Goal: Task Accomplishment & Management: Use online tool/utility

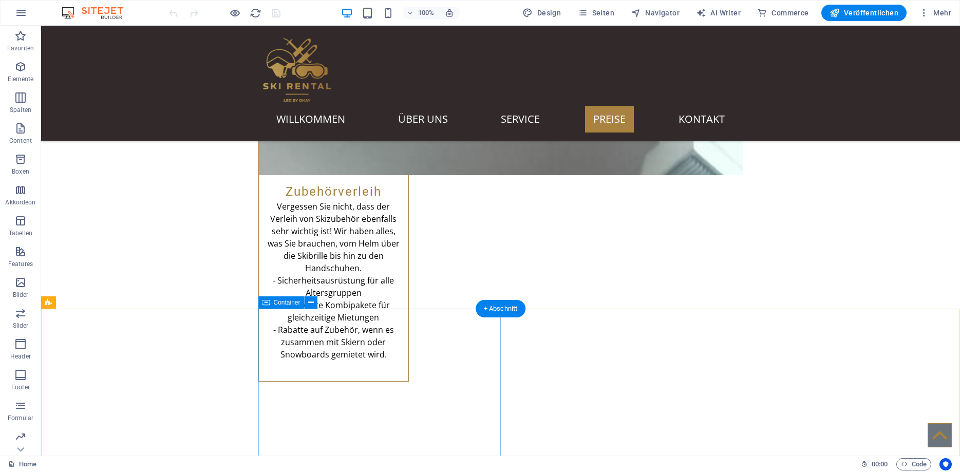
scroll to position [2021, 0]
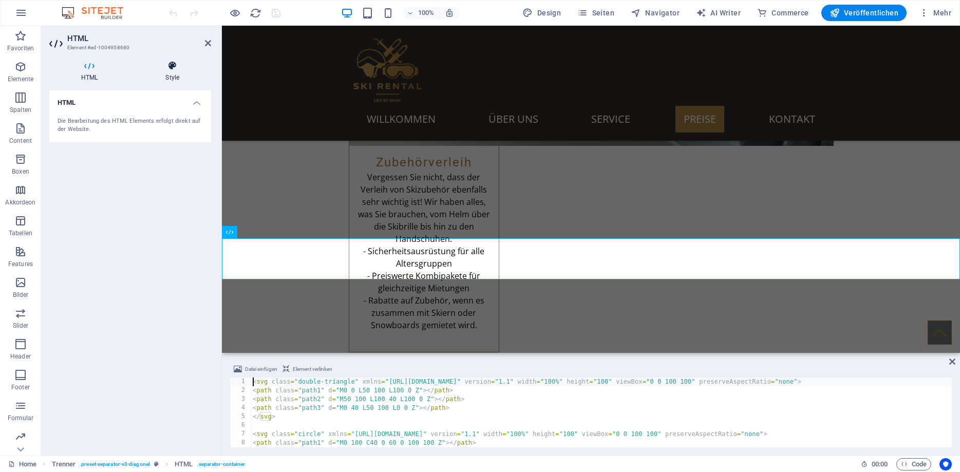
click at [169, 68] on icon at bounding box center [173, 66] width 78 height 10
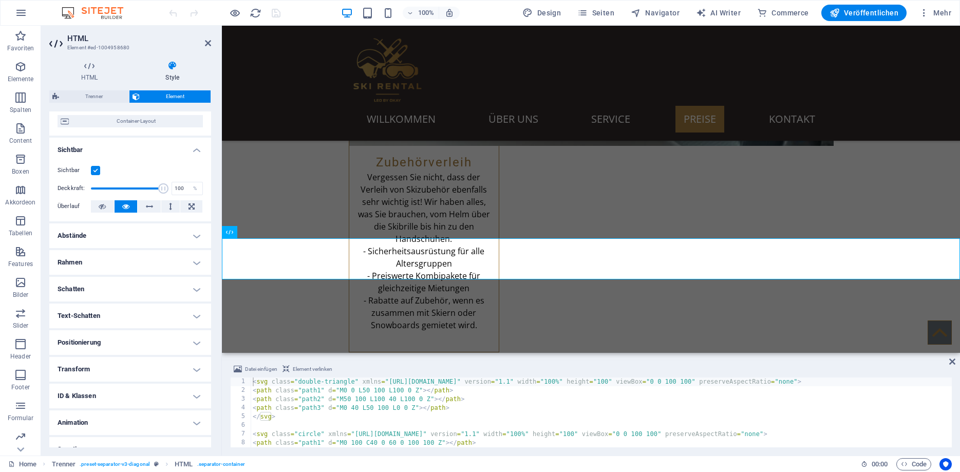
scroll to position [107, 0]
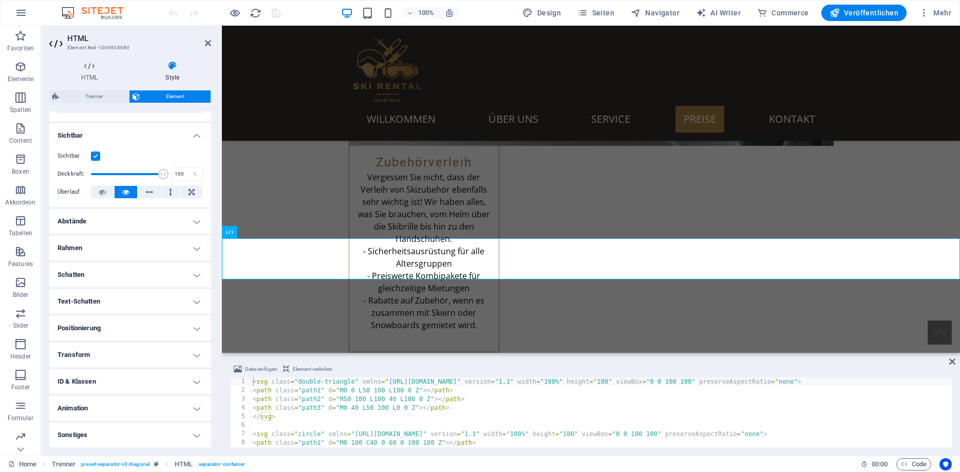
click at [103, 245] on h4 "Rahmen" at bounding box center [130, 248] width 162 height 25
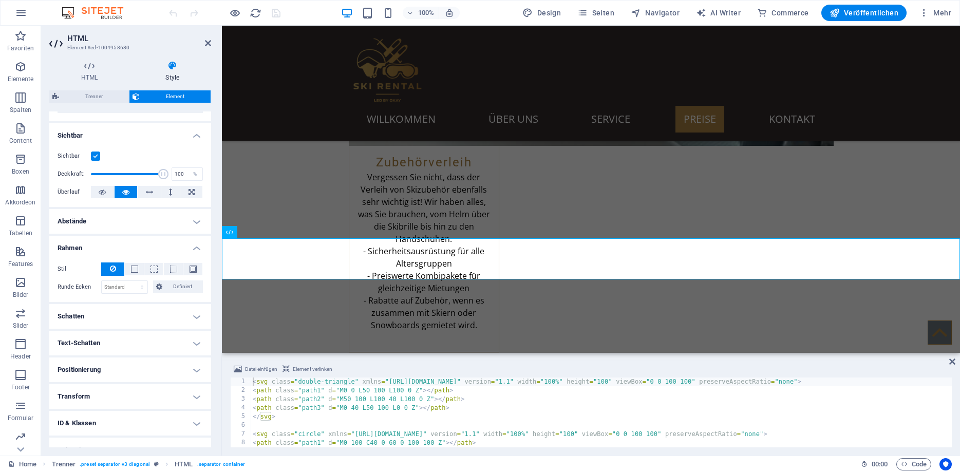
click at [92, 310] on h4 "Schatten" at bounding box center [130, 316] width 162 height 25
click at [88, 219] on h4 "Abstände" at bounding box center [130, 221] width 162 height 25
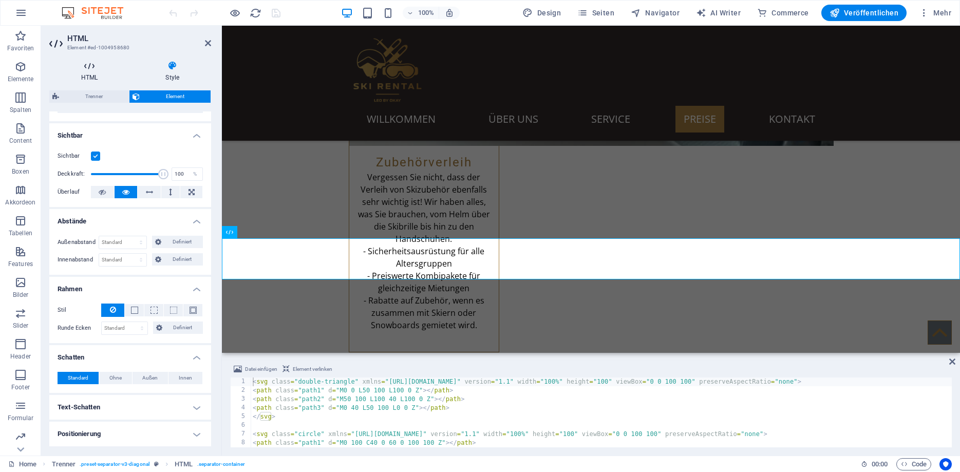
click at [87, 68] on icon at bounding box center [89, 66] width 80 height 10
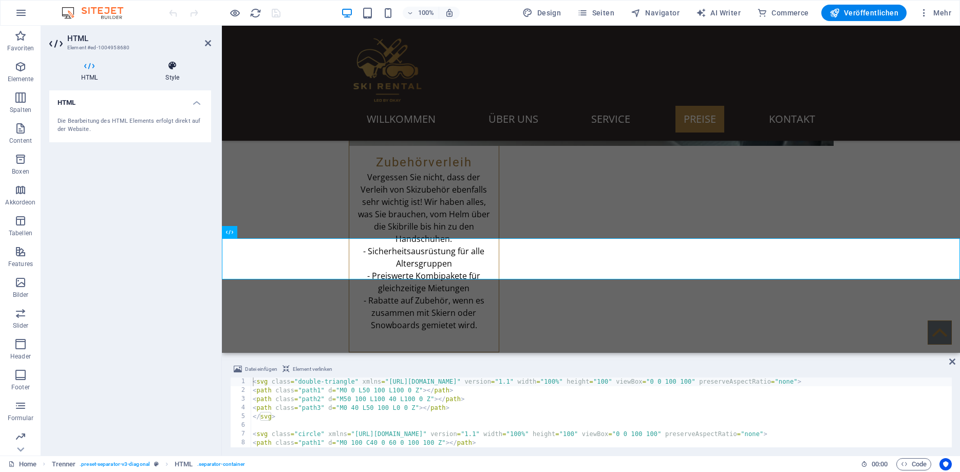
click at [177, 61] on icon at bounding box center [173, 66] width 78 height 10
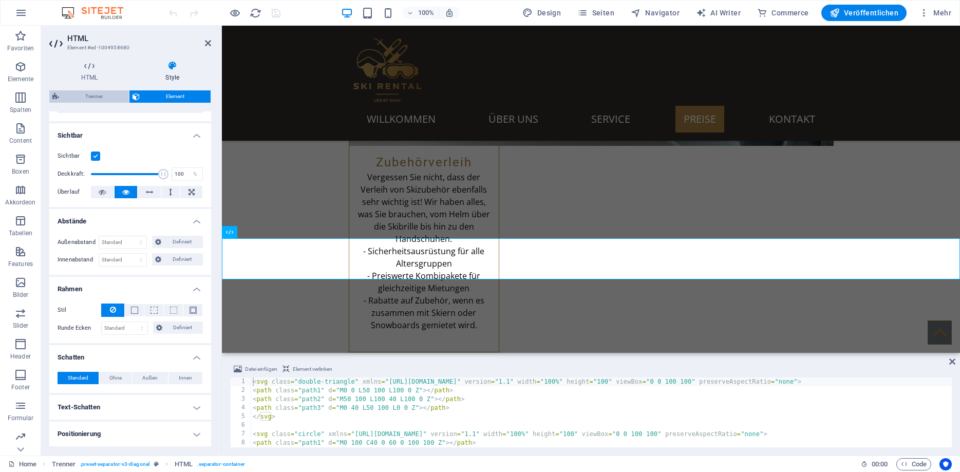
click at [95, 100] on span "Trenner" at bounding box center [94, 96] width 64 height 12
select select "diagonal"
select select "rem"
select select "preset-separator-v3-diagonal"
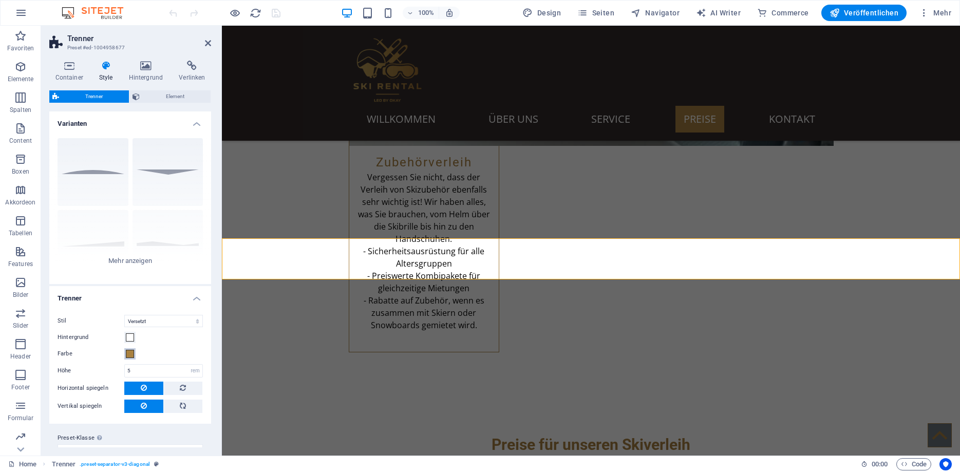
click at [133, 356] on span at bounding box center [130, 354] width 8 height 8
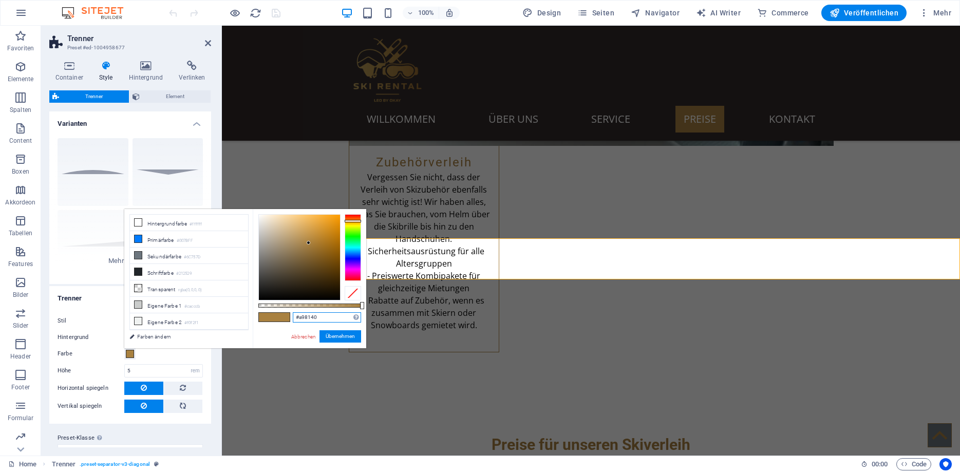
drag, startPoint x: 330, startPoint y: 320, endPoint x: 264, endPoint y: 318, distance: 66.8
click at [293, 318] on input "#a98140" at bounding box center [327, 317] width 68 height 10
click at [309, 338] on link "Abbrechen" at bounding box center [303, 337] width 27 height 8
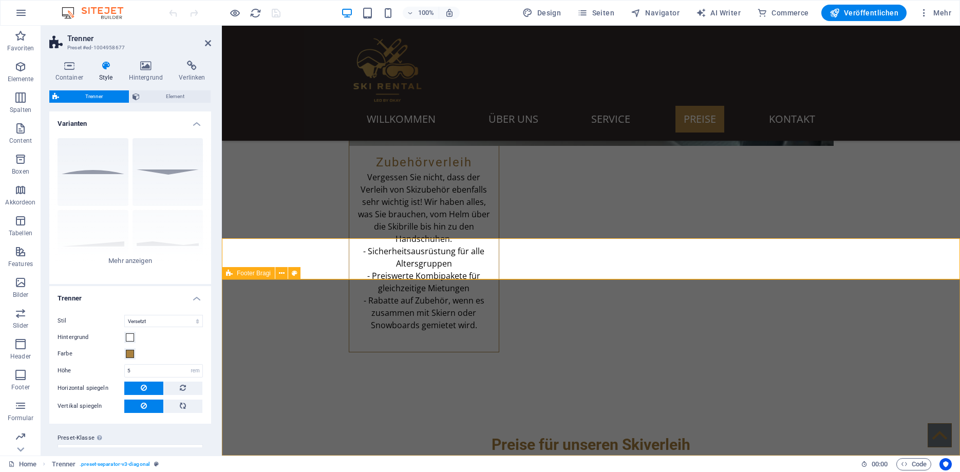
select select "footer"
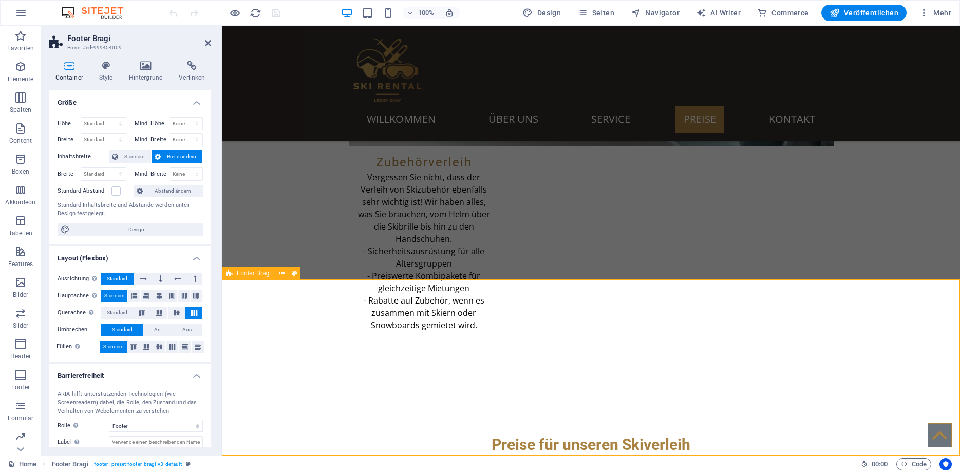
click at [105, 66] on icon at bounding box center [106, 66] width 26 height 10
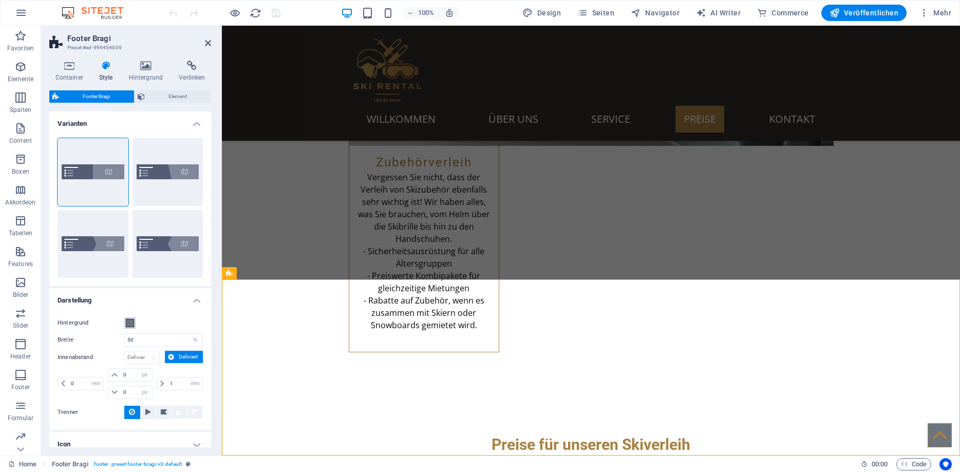
click at [133, 323] on span at bounding box center [130, 323] width 8 height 8
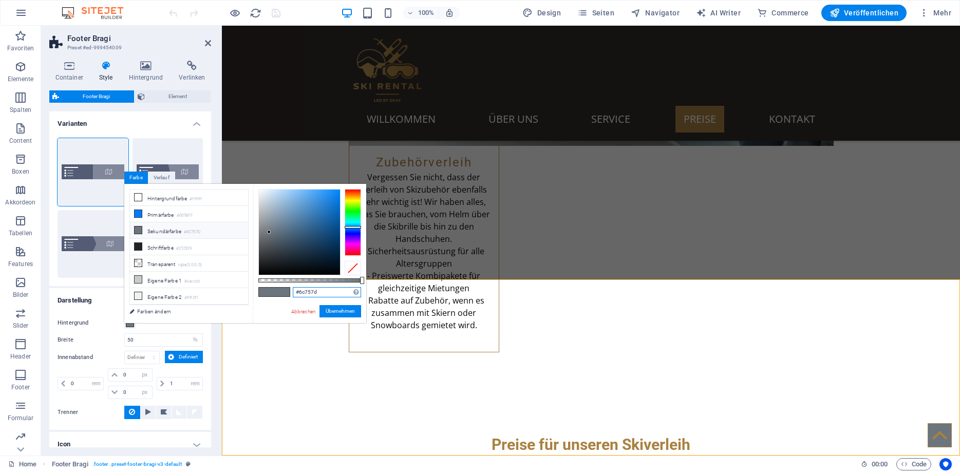
drag, startPoint x: 327, startPoint y: 294, endPoint x: 248, endPoint y: 291, distance: 79.7
click at [293, 291] on input "#6c757d" at bounding box center [327, 292] width 68 height 10
paste input "a98140"
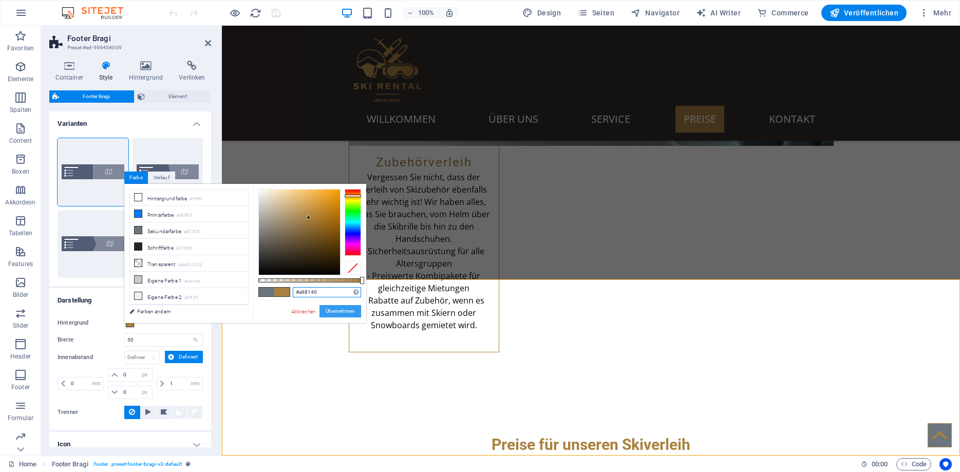
type input "#a98140"
click at [329, 309] on button "Übernehmen" at bounding box center [341, 311] width 42 height 12
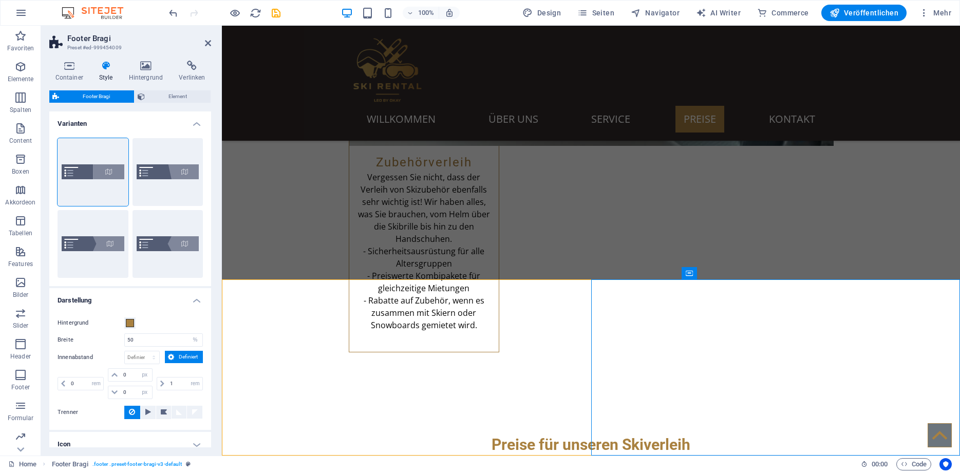
select select "px"
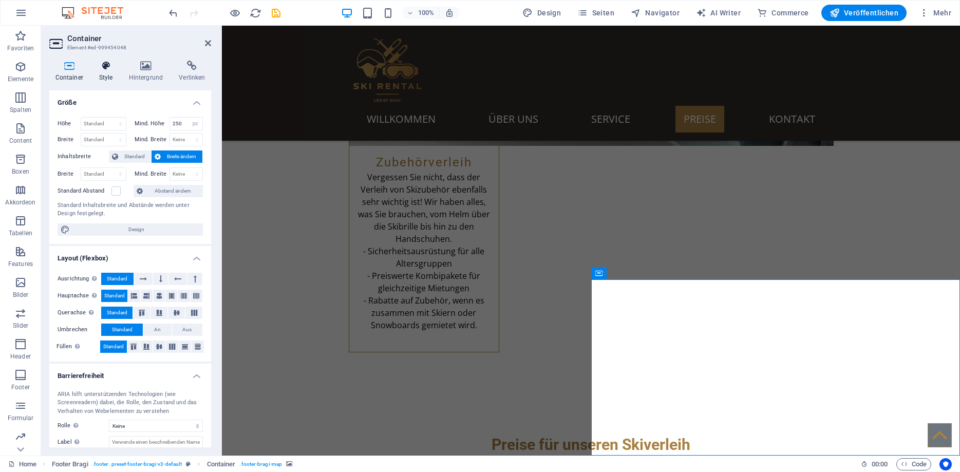
click at [101, 65] on icon at bounding box center [106, 66] width 26 height 10
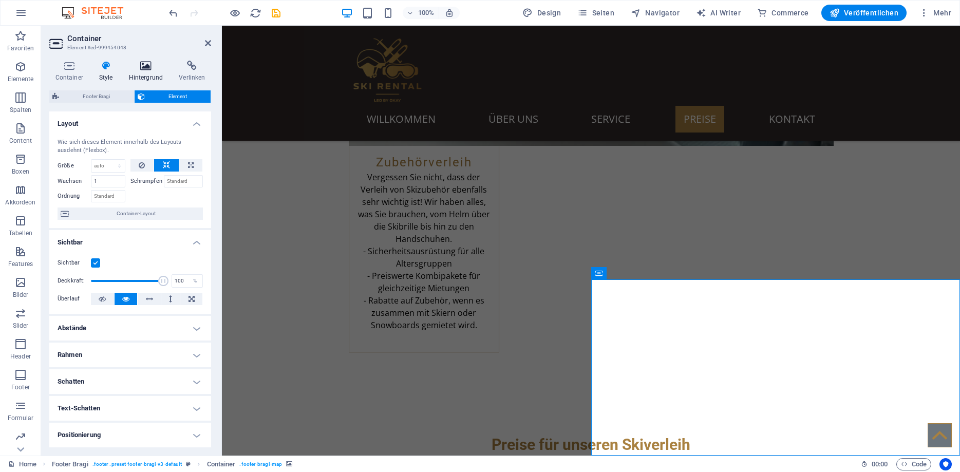
click at [141, 64] on icon at bounding box center [146, 66] width 46 height 10
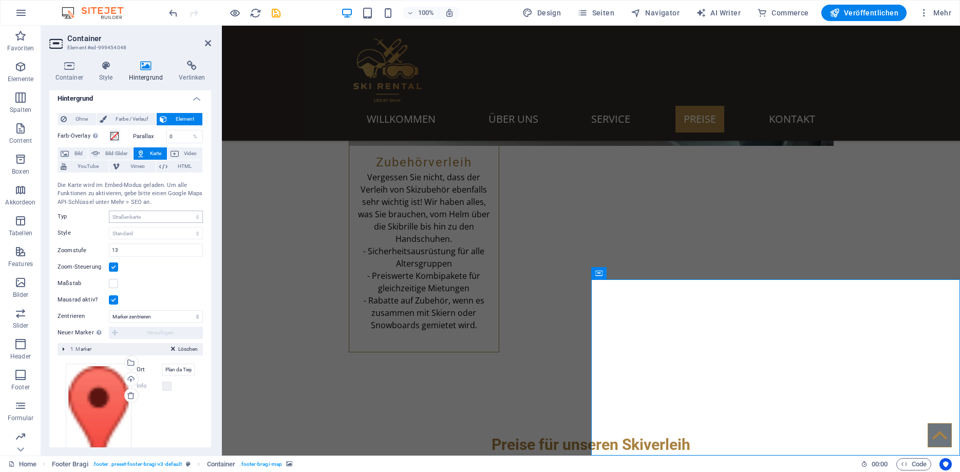
scroll to position [0, 0]
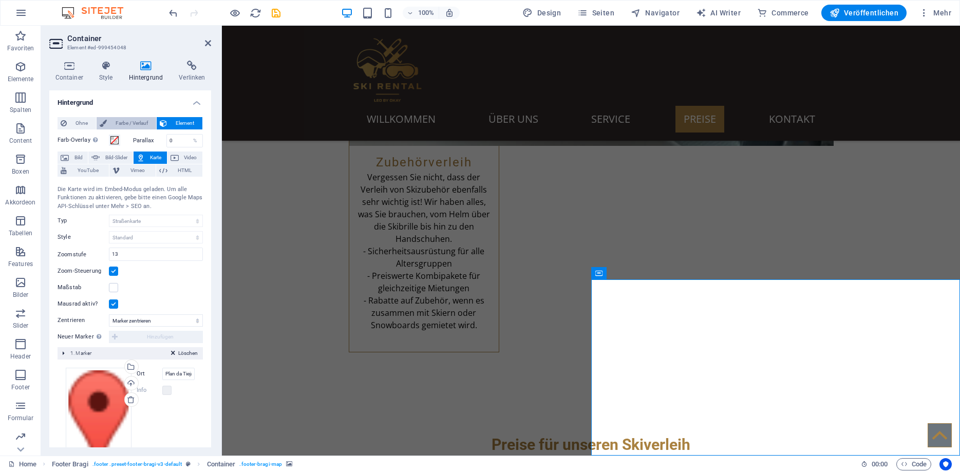
click at [139, 121] on span "Farbe / Verlauf" at bounding box center [131, 123] width 43 height 12
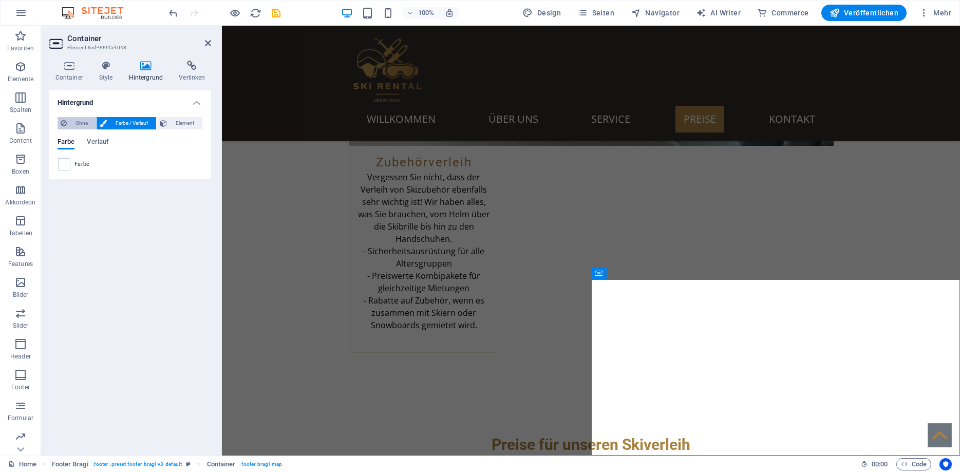
click at [82, 125] on span "Ohne" at bounding box center [81, 123] width 23 height 12
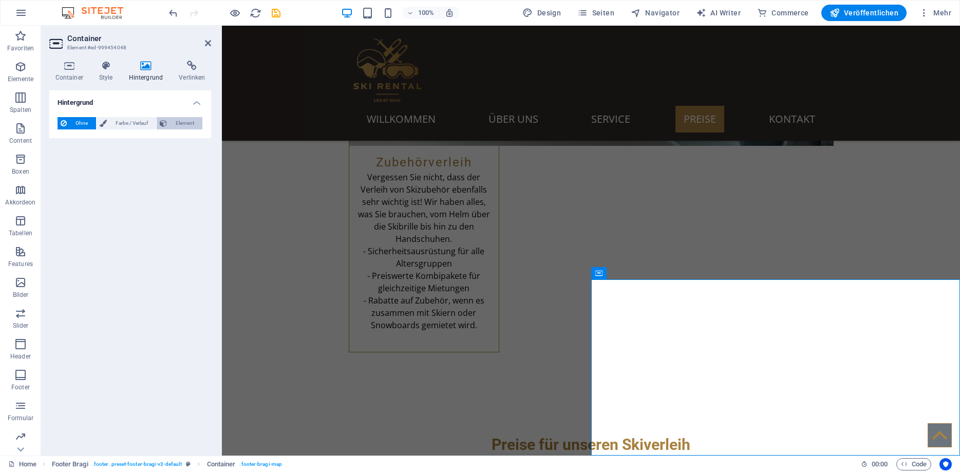
click at [171, 122] on span "Element" at bounding box center [184, 123] width 29 height 12
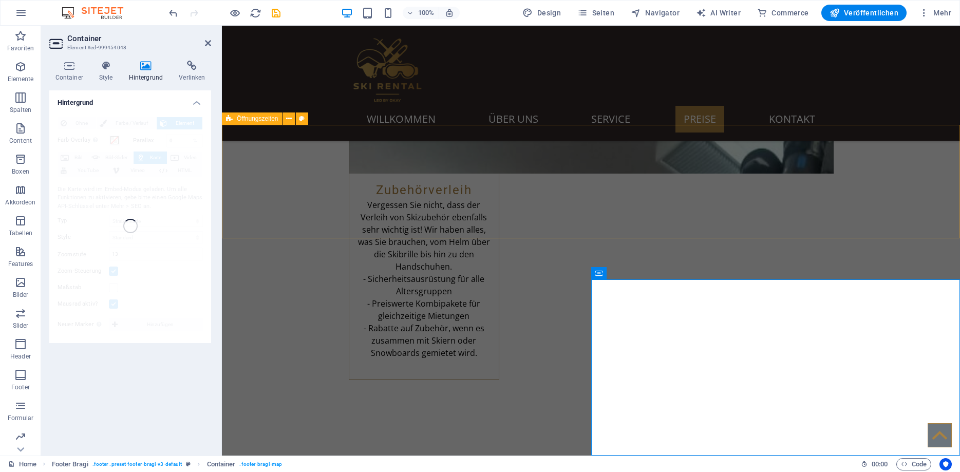
scroll to position [2021, 0]
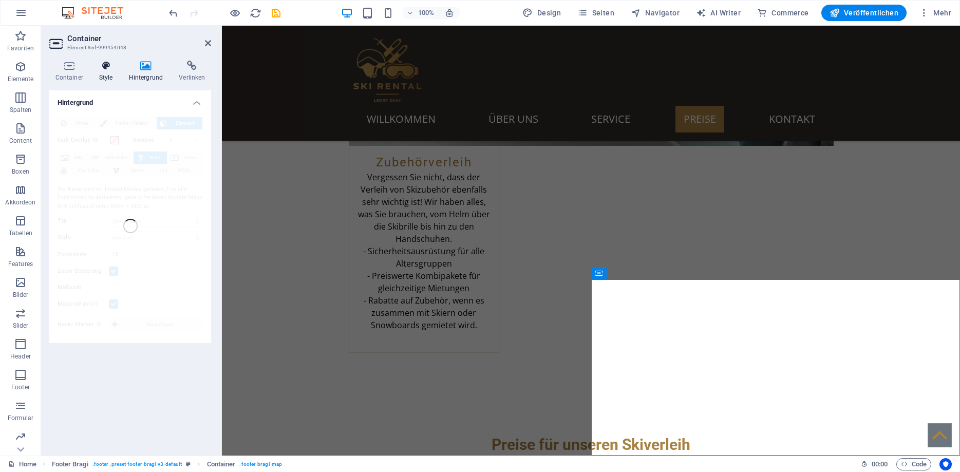
click at [104, 65] on icon at bounding box center [106, 66] width 26 height 10
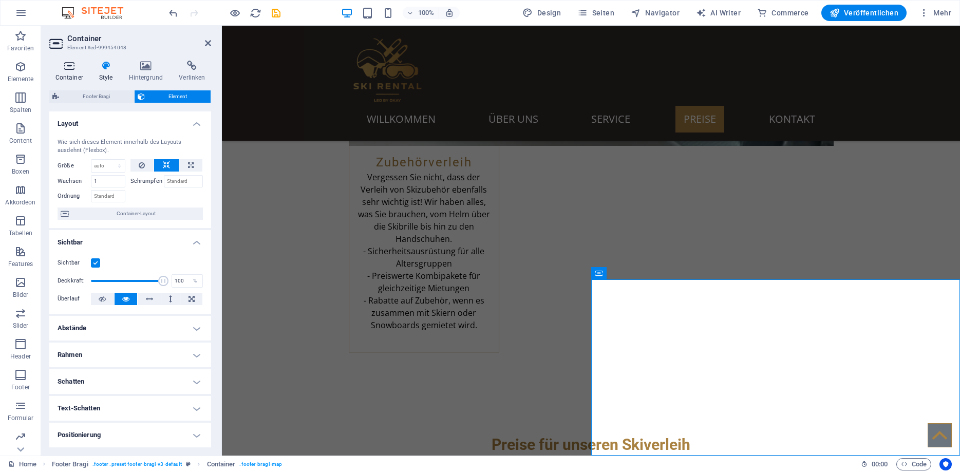
click at [70, 70] on icon at bounding box center [69, 66] width 40 height 10
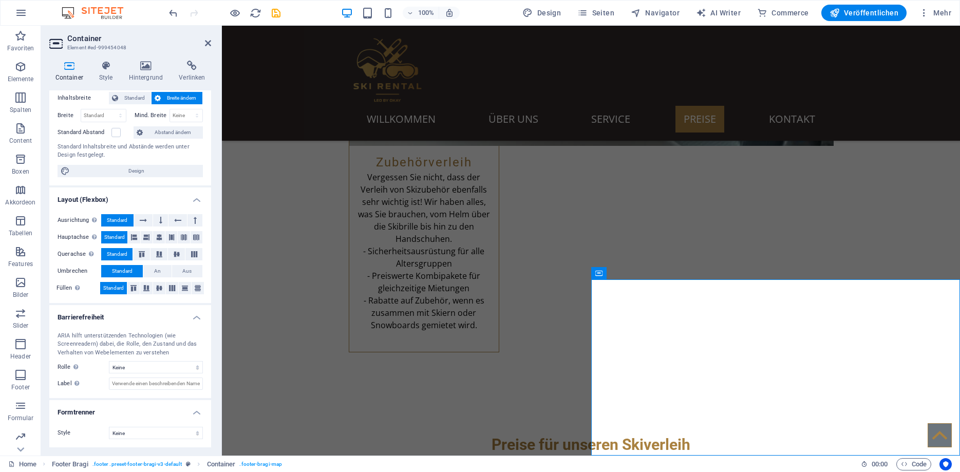
scroll to position [0, 0]
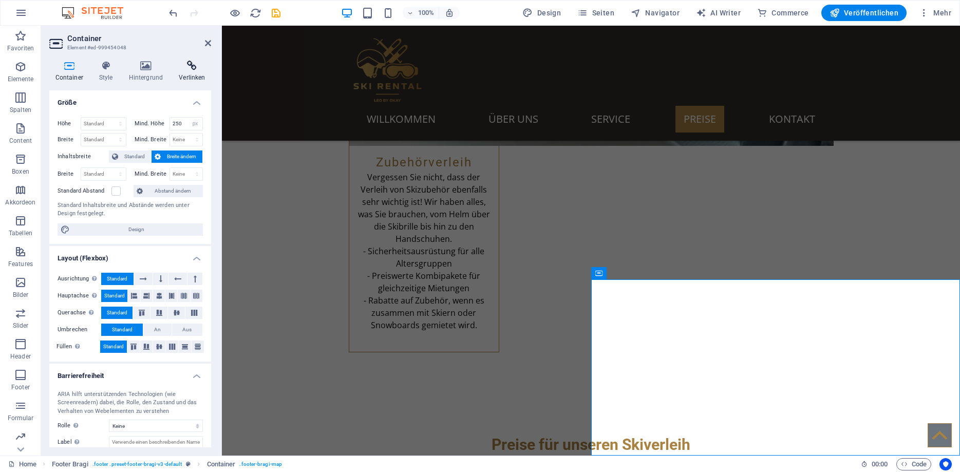
click at [193, 71] on h4 "Verlinken" at bounding box center [192, 72] width 38 height 22
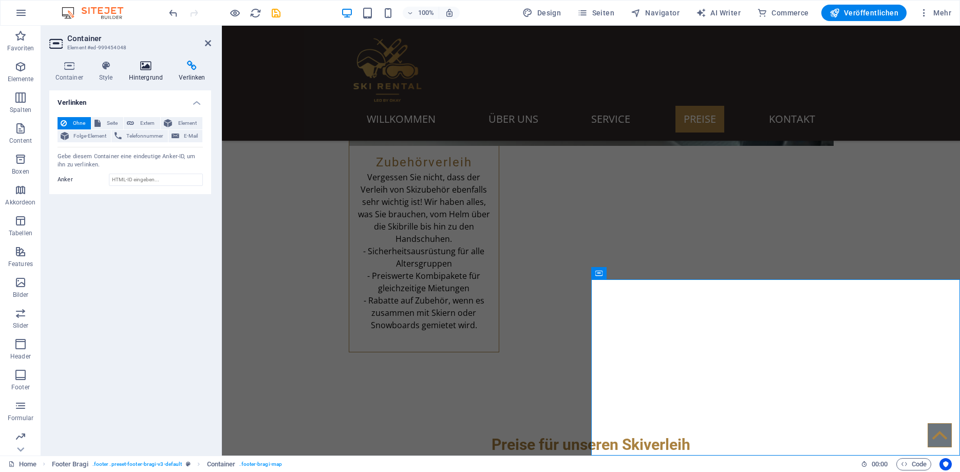
click at [156, 71] on h4 "Hintergrund" at bounding box center [148, 72] width 50 height 22
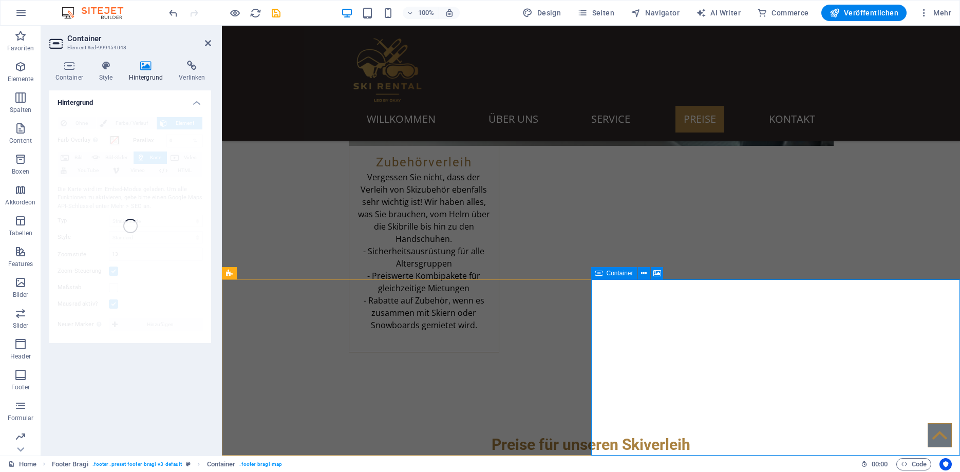
click at [606, 273] on div "Container" at bounding box center [614, 273] width 46 height 12
click at [646, 271] on icon at bounding box center [644, 273] width 6 height 11
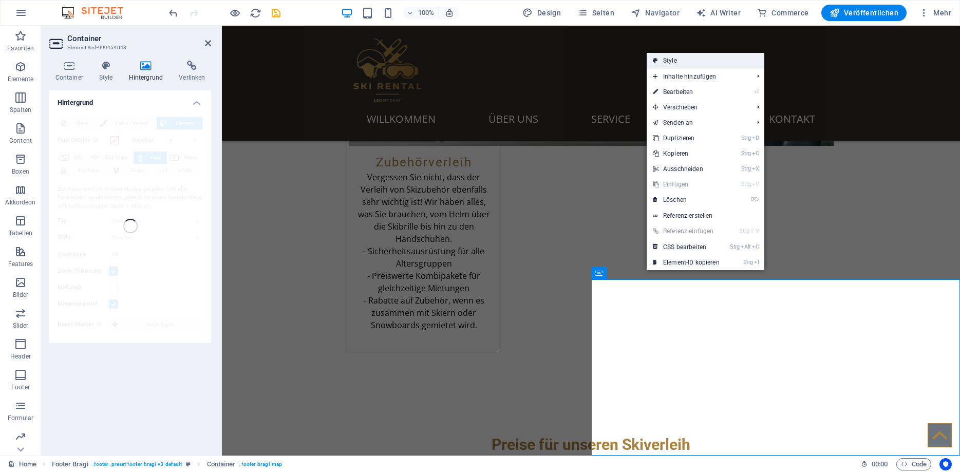
click at [672, 64] on link "Style" at bounding box center [706, 60] width 118 height 15
select select "%"
select select "rem"
select select "px"
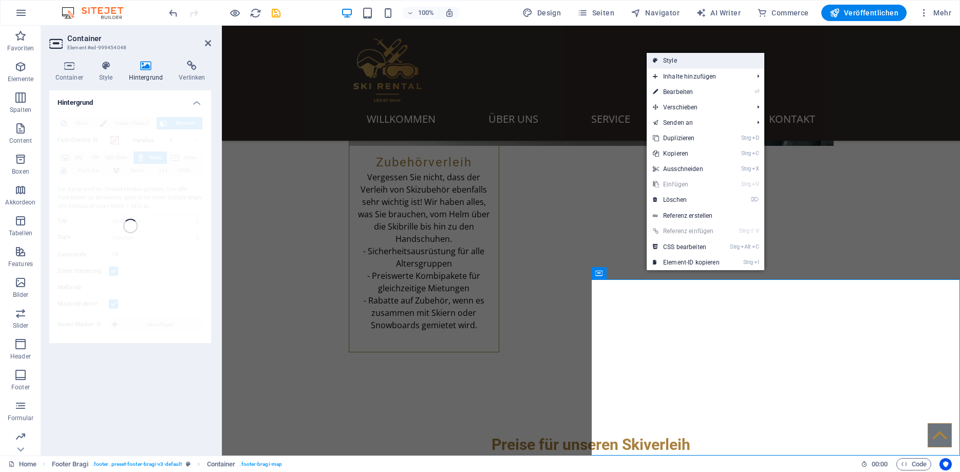
select select "rem"
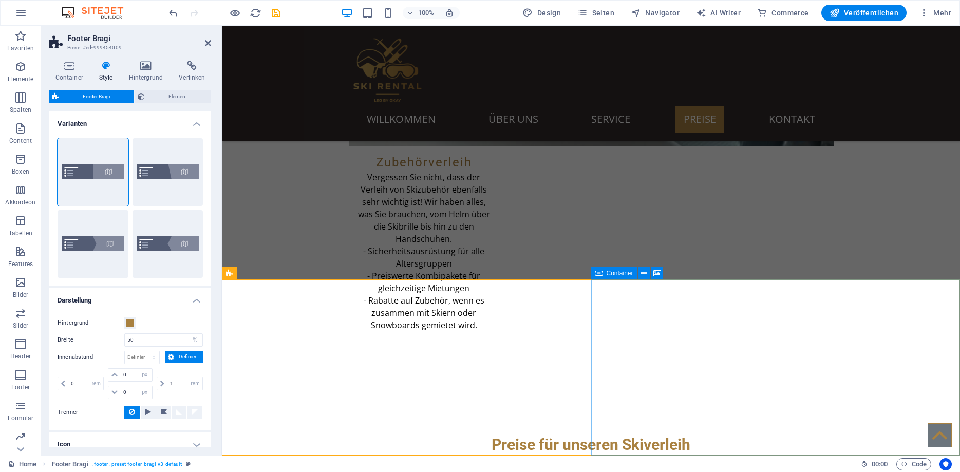
click at [624, 273] on span "Container" at bounding box center [620, 273] width 27 height 6
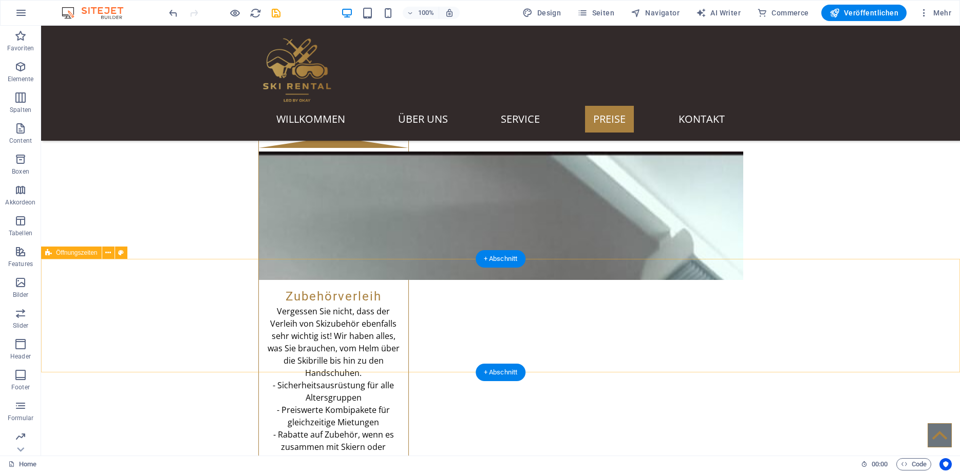
scroll to position [2021, 0]
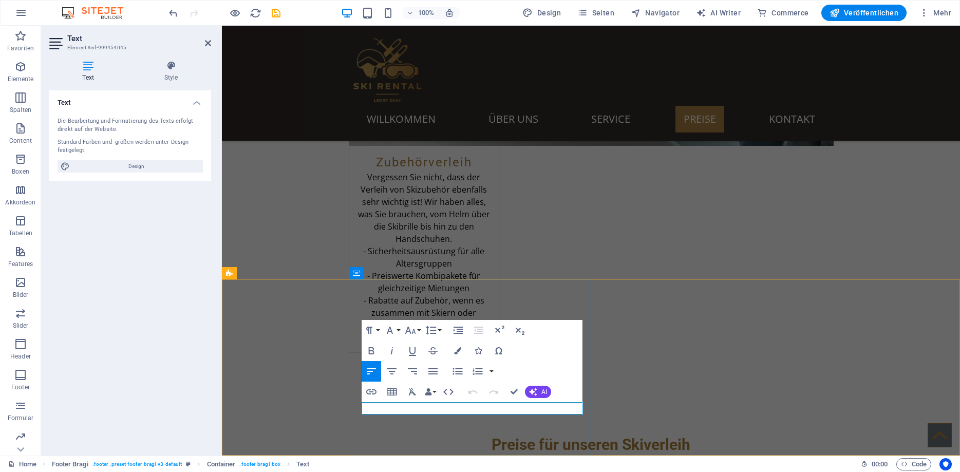
drag, startPoint x: 407, startPoint y: 409, endPoint x: 365, endPoint y: 408, distance: 41.6
drag, startPoint x: 470, startPoint y: 406, endPoint x: 443, endPoint y: 406, distance: 27.2
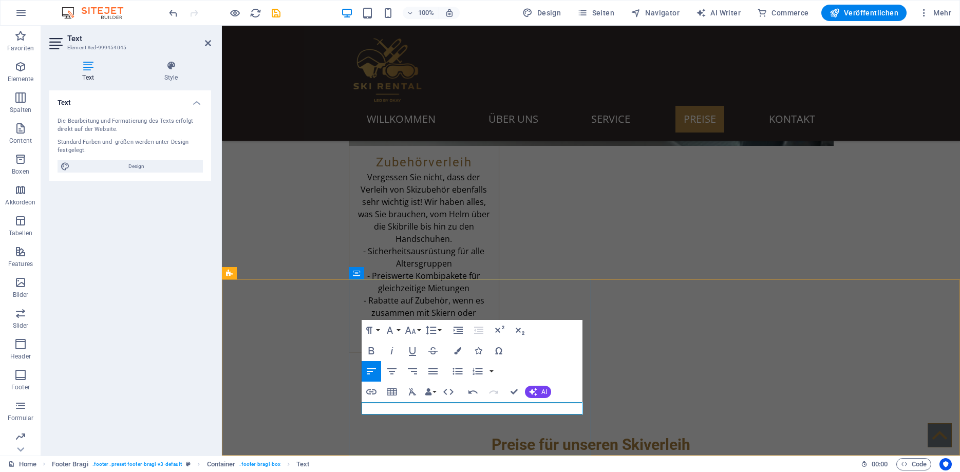
click at [372, 391] on icon "button" at bounding box center [371, 391] width 10 height 5
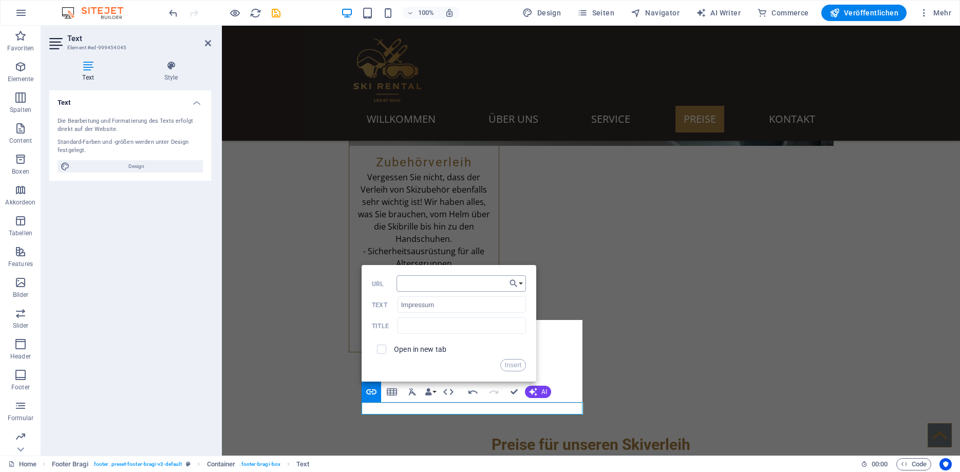
click at [431, 287] on input "URL" at bounding box center [461, 283] width 129 height 16
click at [519, 284] on button "Choose Link" at bounding box center [517, 283] width 20 height 16
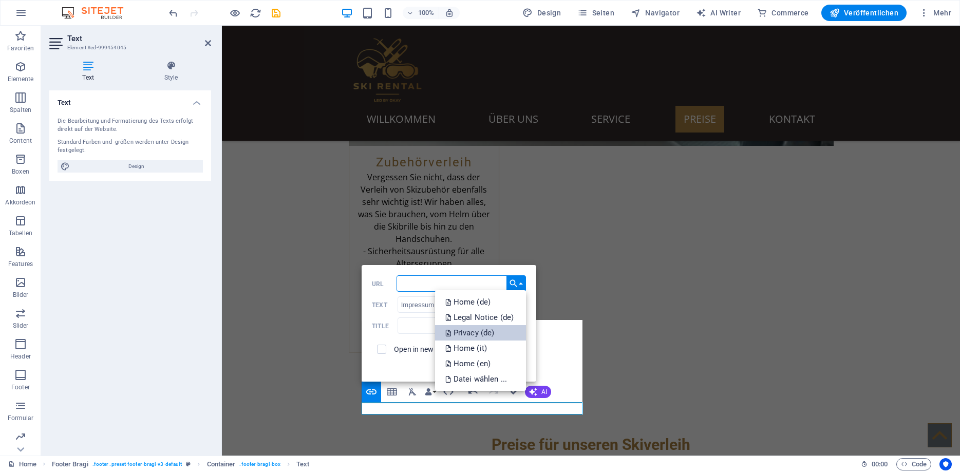
click at [480, 332] on p "Privacy (de)" at bounding box center [470, 332] width 51 height 15
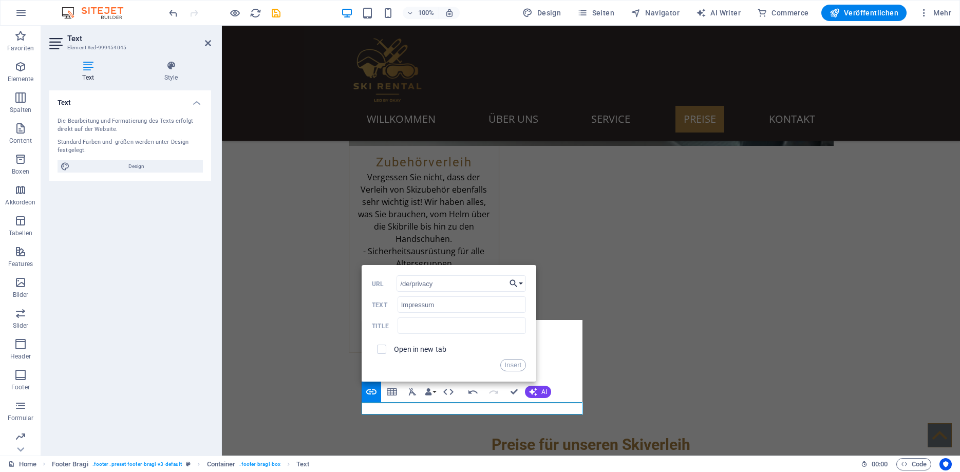
click at [516, 283] on icon "button" at bounding box center [514, 283] width 10 height 12
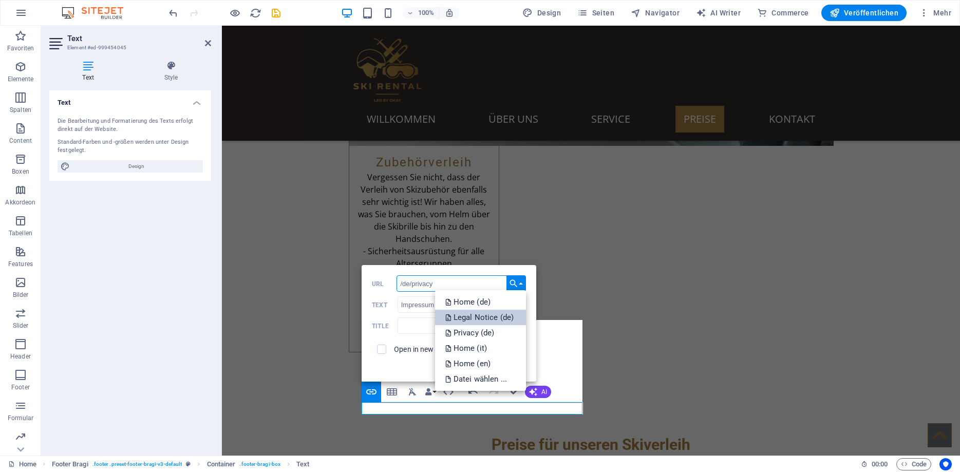
click at [473, 318] on p "Legal Notice (de)" at bounding box center [480, 317] width 70 height 15
type input "/de/legal-notice"
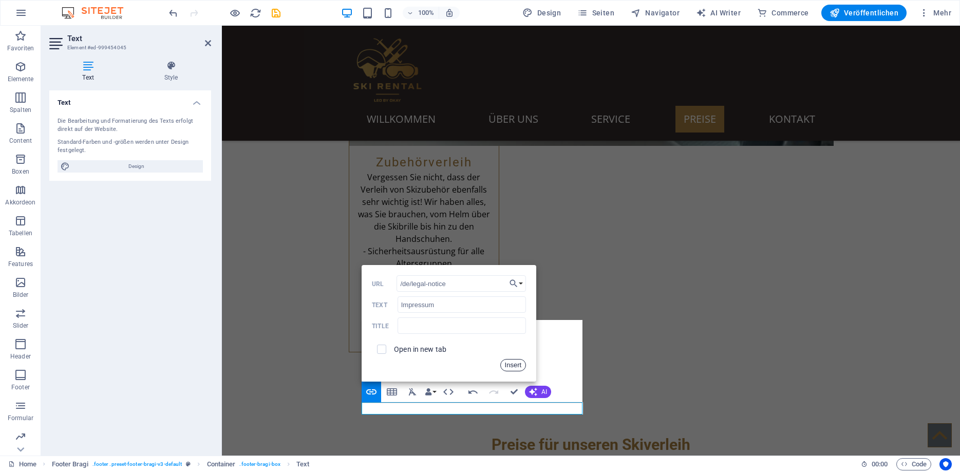
click at [507, 364] on button "Insert" at bounding box center [513, 365] width 26 height 12
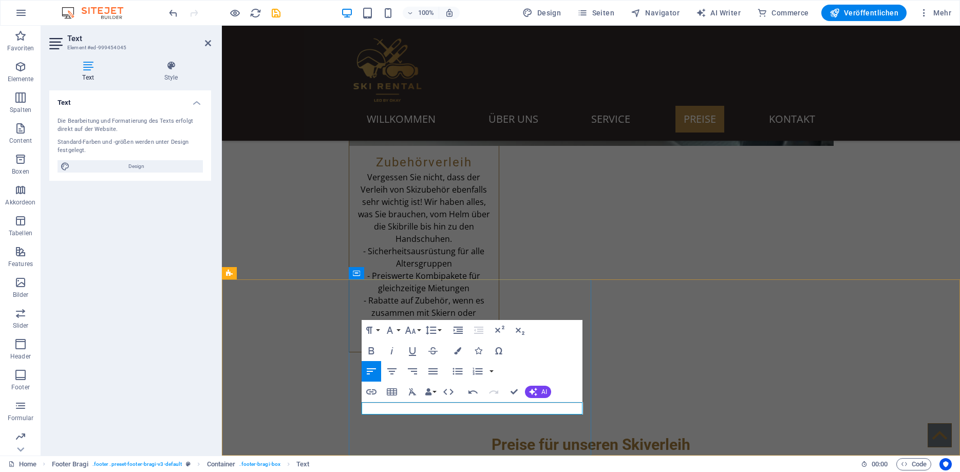
click at [450, 381] on icon "button" at bounding box center [448, 382] width 12 height 12
type input "Privacy"
click at [377, 393] on icon "button" at bounding box center [371, 392] width 12 height 12
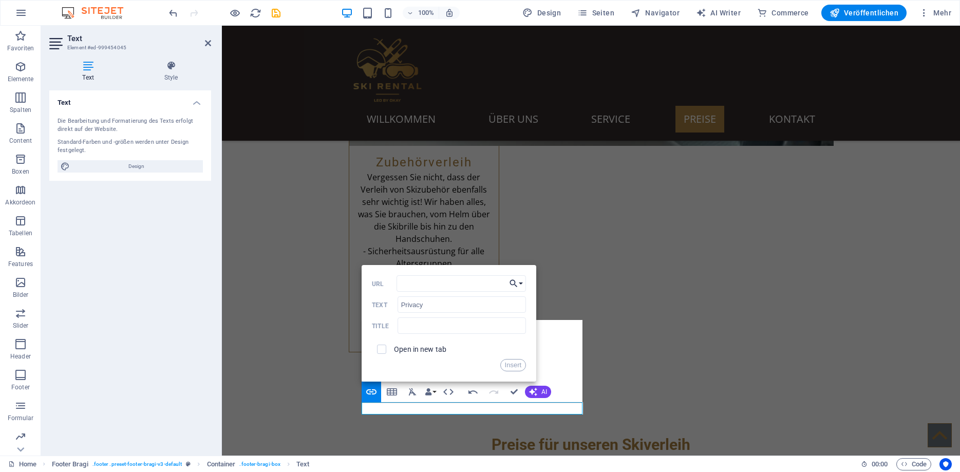
click at [519, 282] on button "Choose Link" at bounding box center [517, 283] width 20 height 16
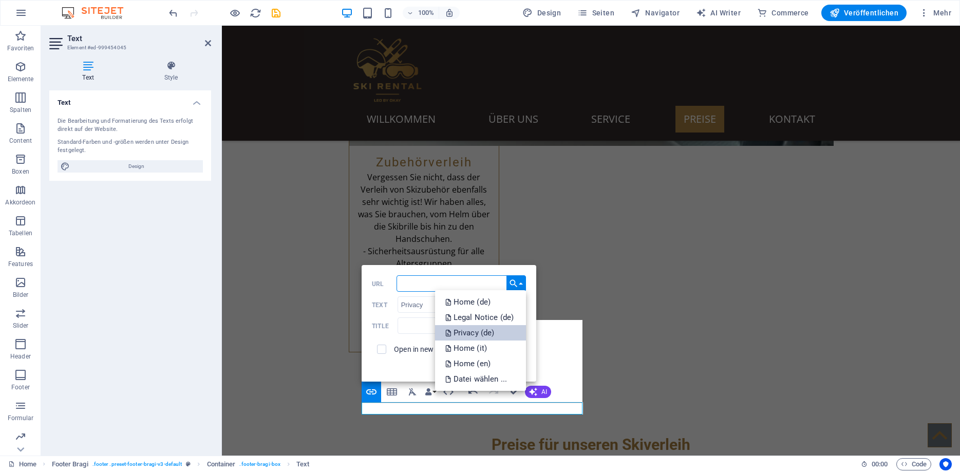
click at [474, 333] on p "Privacy (de)" at bounding box center [470, 332] width 51 height 15
type input "/de/privacy"
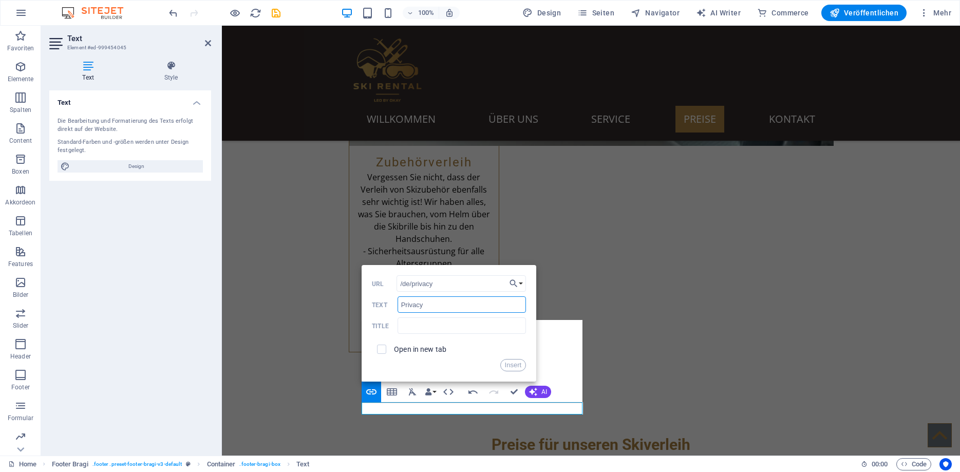
click at [427, 308] on input "Privacy" at bounding box center [462, 304] width 128 height 16
click at [419, 329] on input "text" at bounding box center [462, 326] width 128 height 16
click at [383, 349] on input "checkbox" at bounding box center [380, 347] width 9 height 9
checkbox input "true"
click at [515, 364] on button "Insert" at bounding box center [513, 365] width 26 height 12
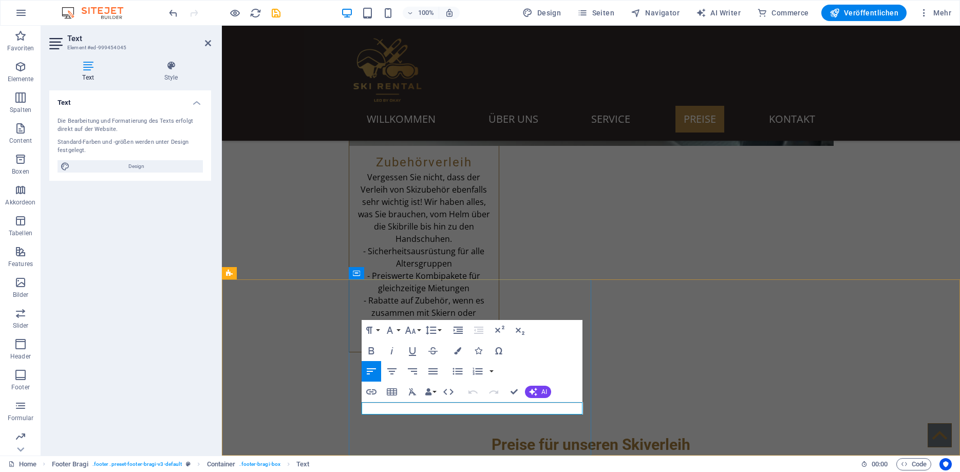
click at [376, 391] on icon "button" at bounding box center [371, 391] width 10 height 5
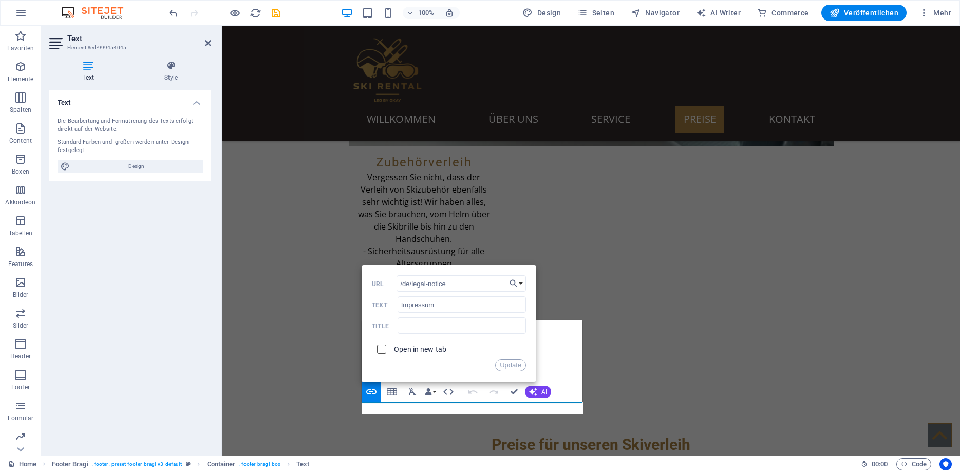
click at [383, 348] on input "checkbox" at bounding box center [380, 347] width 9 height 9
checkbox input "true"
click at [512, 365] on button "Update" at bounding box center [510, 365] width 31 height 12
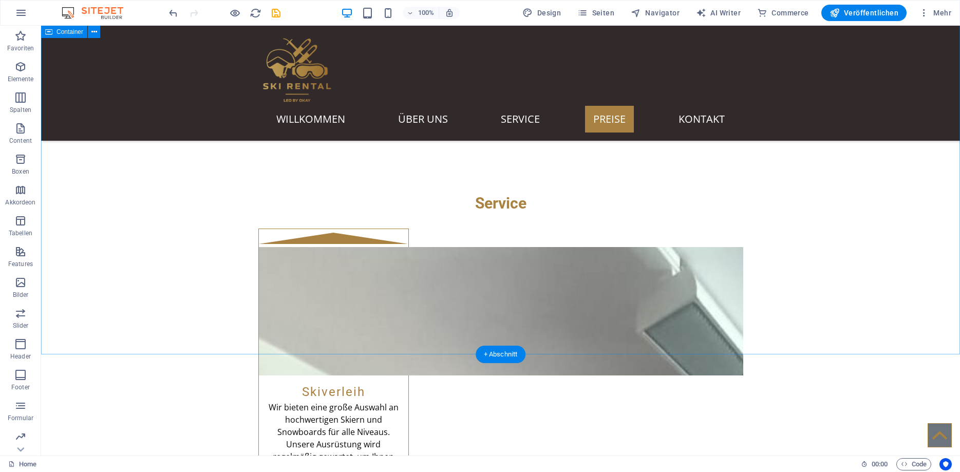
scroll to position [1415, 0]
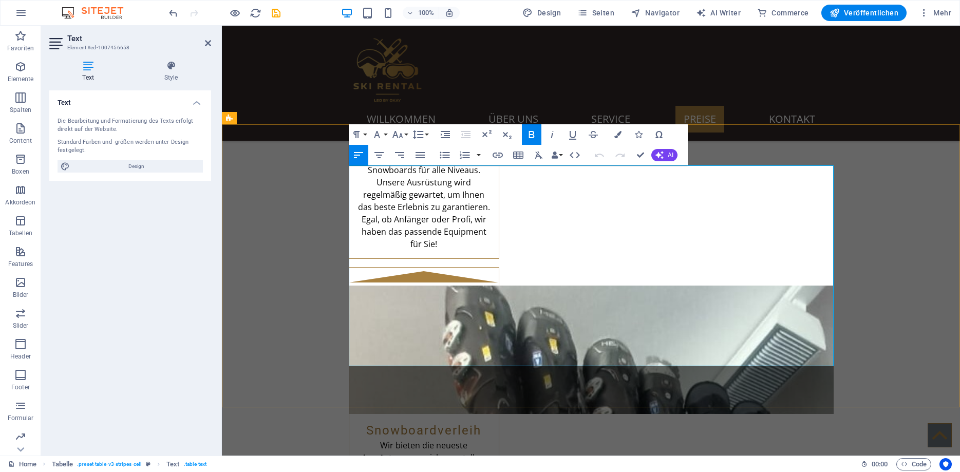
drag, startPoint x: 464, startPoint y: 199, endPoint x: 461, endPoint y: 303, distance: 104.3
drag, startPoint x: 462, startPoint y: 352, endPoint x: 447, endPoint y: 219, distance: 133.8
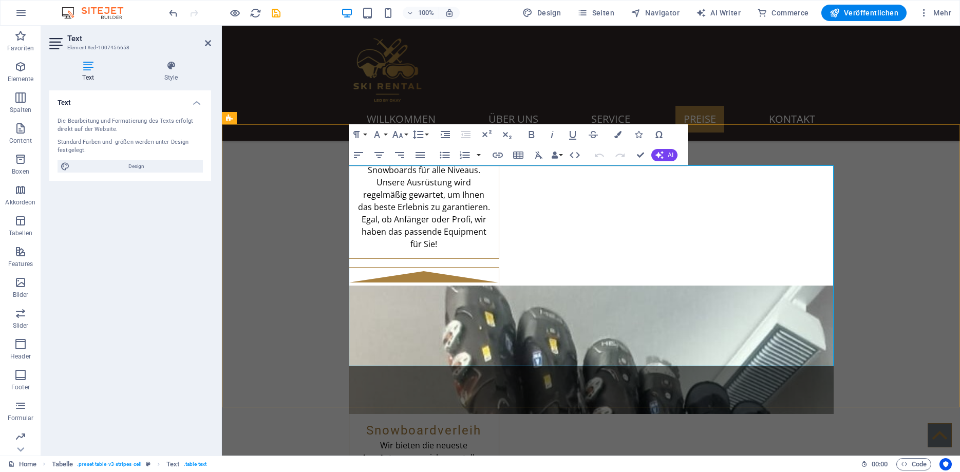
click at [471, 164] on button "Column" at bounding box center [466, 165] width 20 height 21
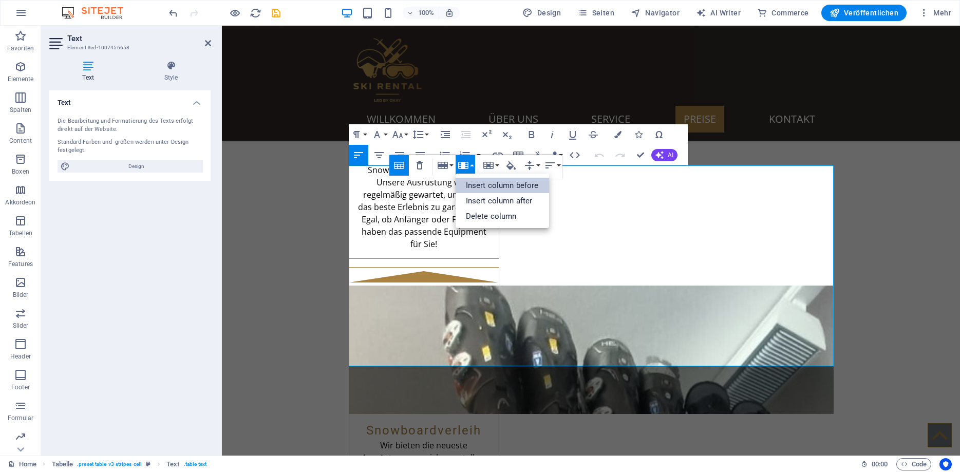
click at [483, 182] on link "Insert column before" at bounding box center [503, 185] width 94 height 15
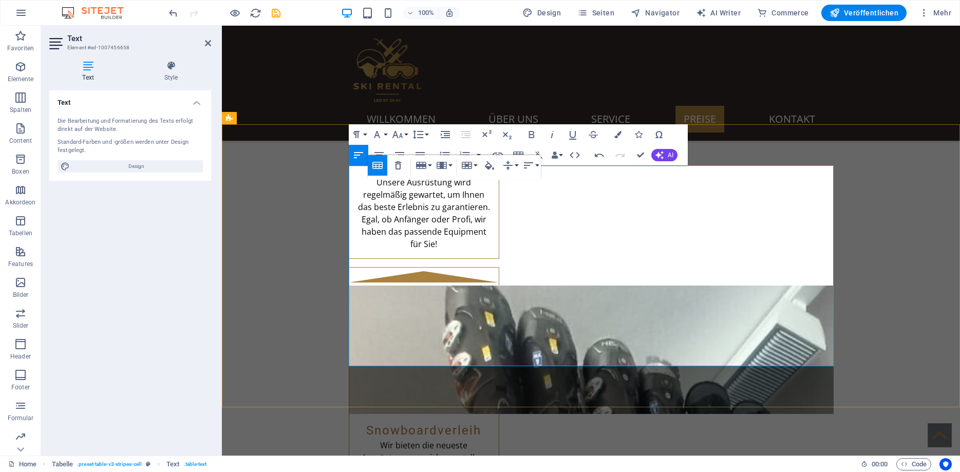
copy th "SILVER"
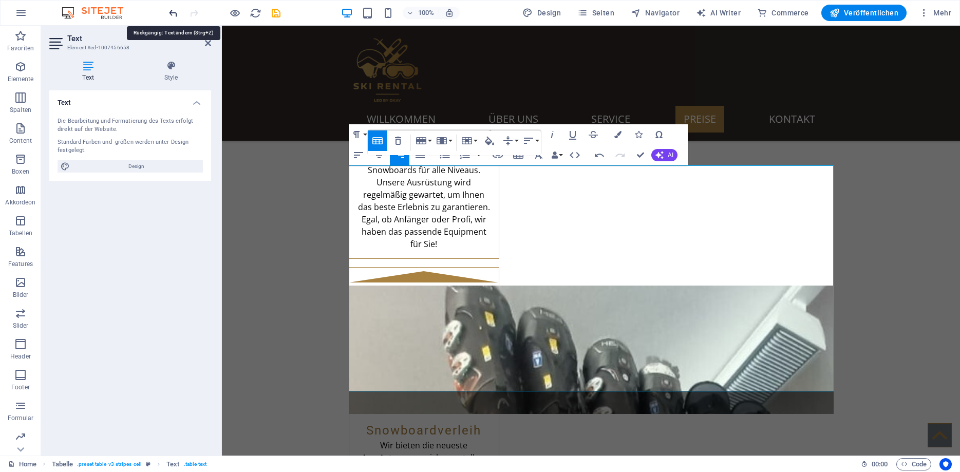
click at [174, 10] on icon "undo" at bounding box center [173, 13] width 12 height 12
click at [173, 11] on icon "undo" at bounding box center [173, 13] width 12 height 12
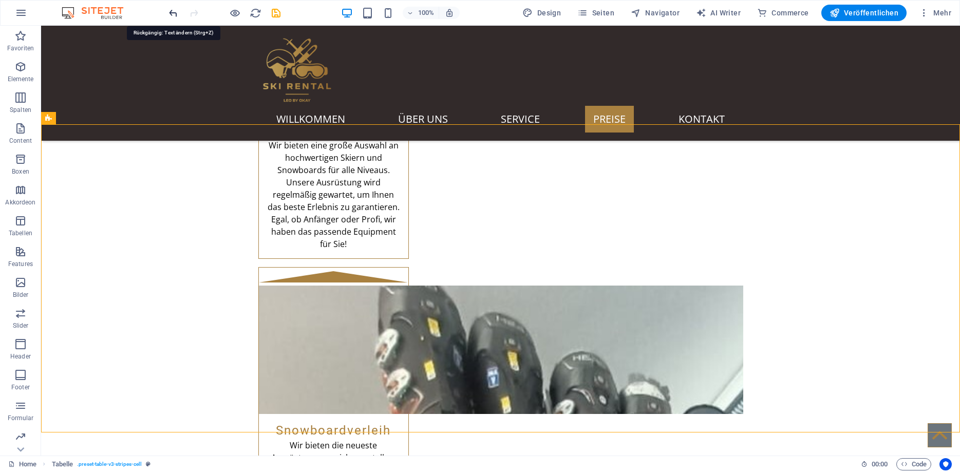
click at [173, 14] on icon "undo" at bounding box center [173, 13] width 12 height 12
click at [194, 14] on icon "redo" at bounding box center [194, 13] width 12 height 12
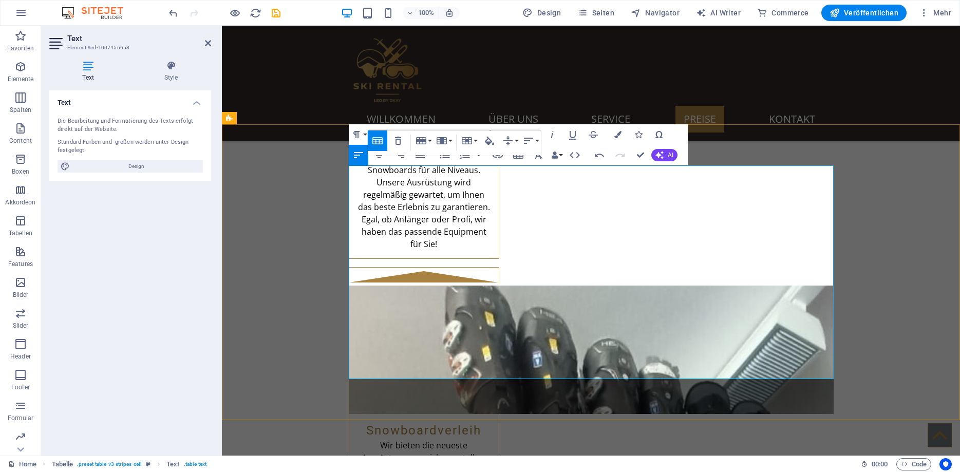
drag, startPoint x: 536, startPoint y: 184, endPoint x: 489, endPoint y: 182, distance: 47.3
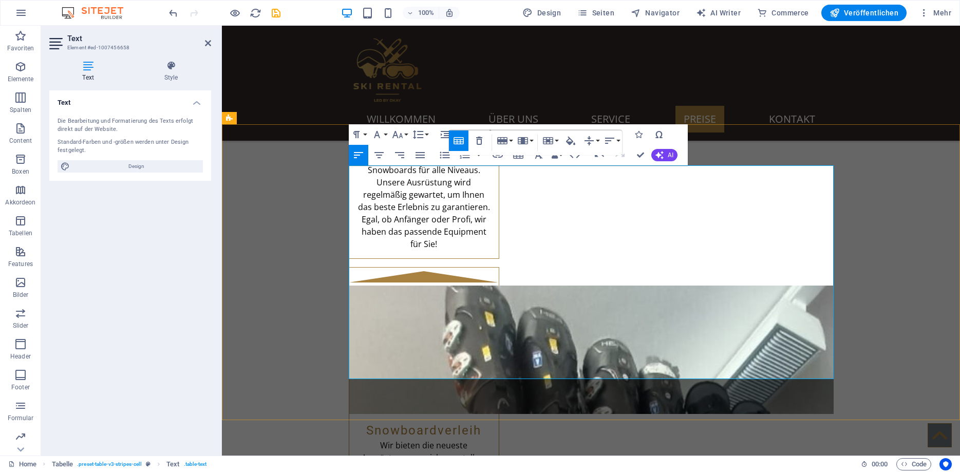
click at [515, 154] on icon "button" at bounding box center [518, 155] width 10 height 7
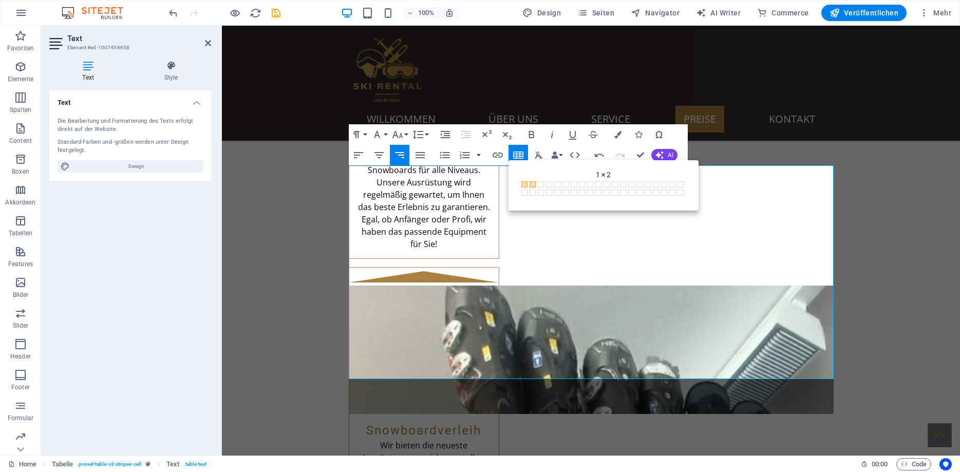
click at [533, 184] on span at bounding box center [533, 184] width 6 height 6
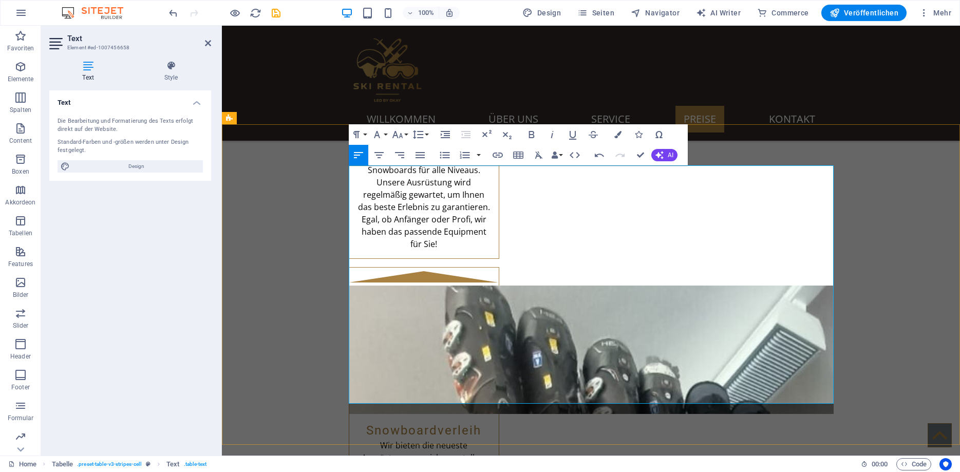
click at [600, 155] on icon "button" at bounding box center [599, 155] width 9 height 4
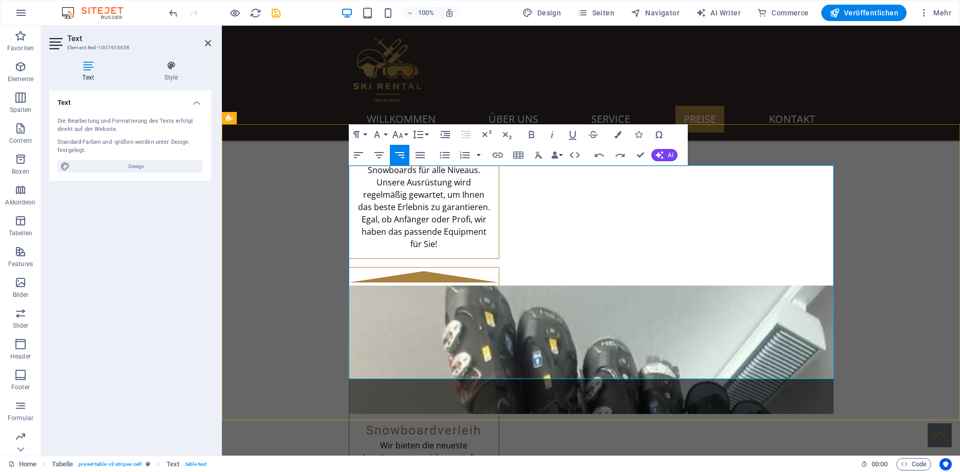
drag, startPoint x: 510, startPoint y: 219, endPoint x: 500, endPoint y: 220, distance: 9.3
drag, startPoint x: 529, startPoint y: 240, endPoint x: 498, endPoint y: 240, distance: 31.3
drag, startPoint x: 533, startPoint y: 261, endPoint x: 487, endPoint y: 264, distance: 46.3
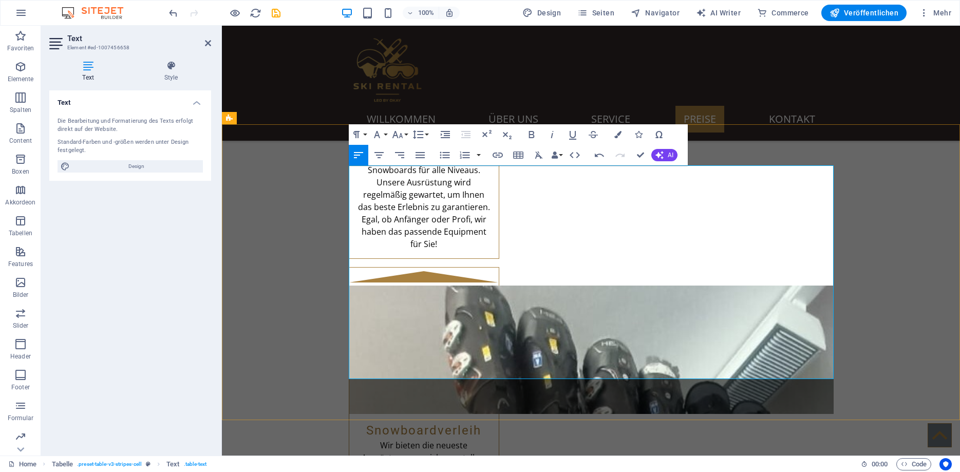
drag, startPoint x: 539, startPoint y: 265, endPoint x: 492, endPoint y: 266, distance: 47.8
drag, startPoint x: 523, startPoint y: 268, endPoint x: 490, endPoint y: 268, distance: 32.9
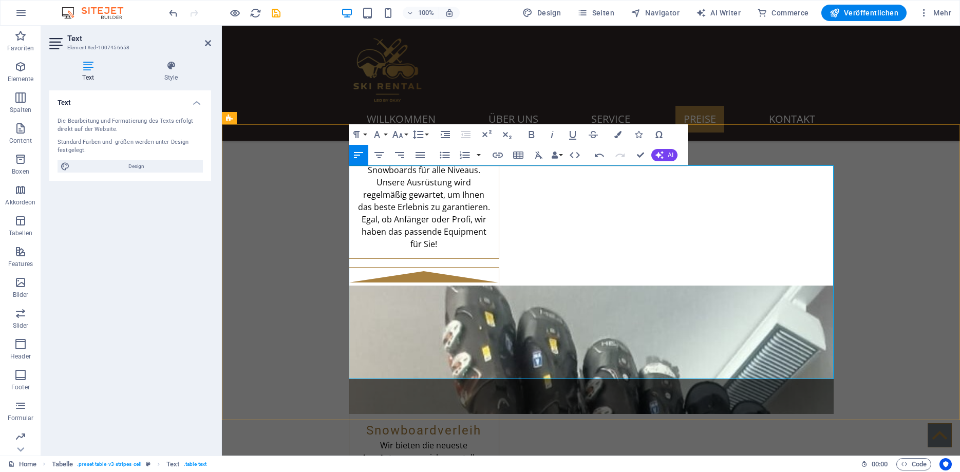
drag, startPoint x: 530, startPoint y: 288, endPoint x: 500, endPoint y: 288, distance: 30.3
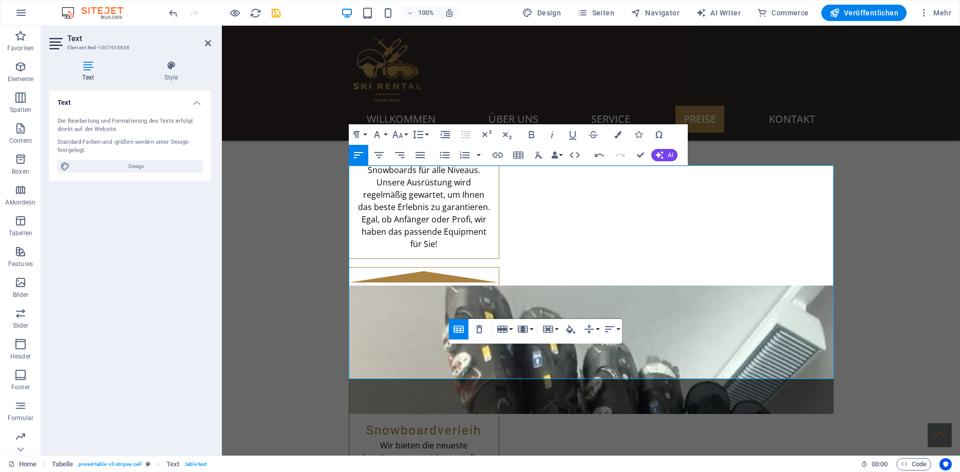
click at [539, 340] on div "Table Header Remove Table Row Insert row above Insert row below Delete row Colu…" at bounding box center [535, 331] width 173 height 25
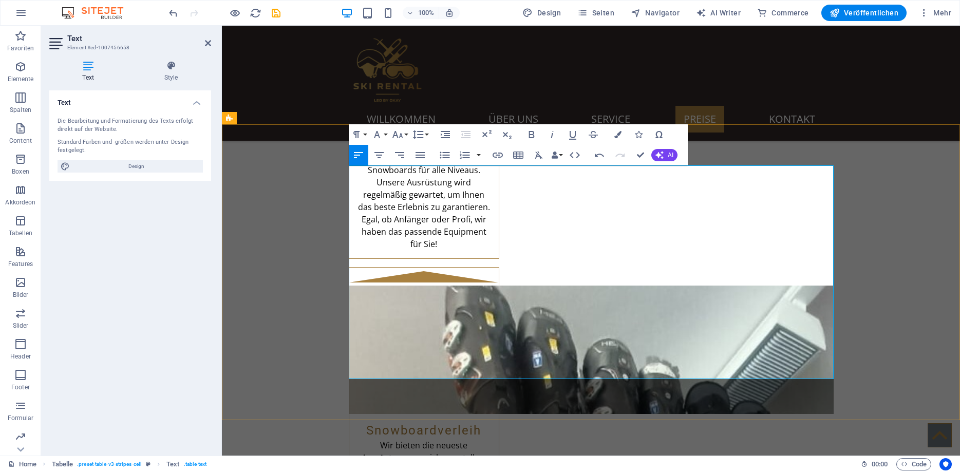
drag, startPoint x: 369, startPoint y: 211, endPoint x: 616, endPoint y: 210, distance: 247.1
drag, startPoint x: 363, startPoint y: 218, endPoint x: 594, endPoint y: 216, distance: 231.2
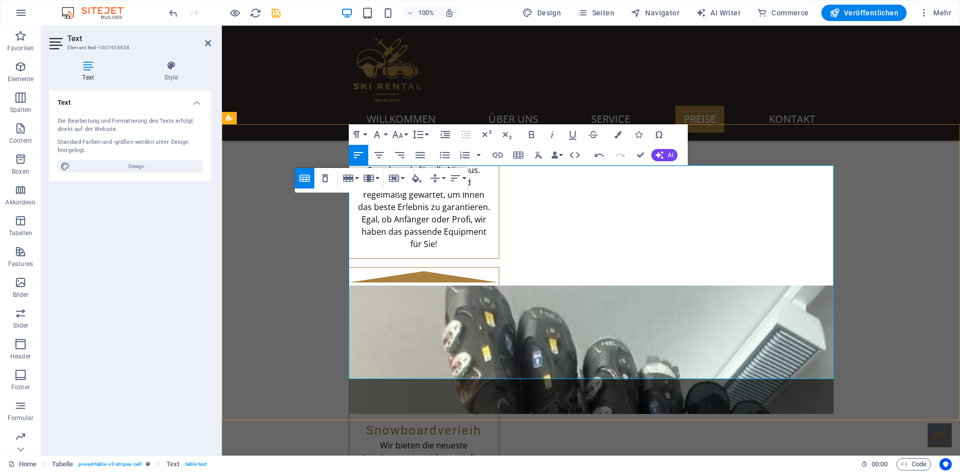
click at [377, 179] on button "Column" at bounding box center [371, 178] width 20 height 21
click at [356, 178] on button "Row" at bounding box center [351, 178] width 20 height 21
click at [374, 201] on link "Insert row above" at bounding box center [380, 198] width 79 height 15
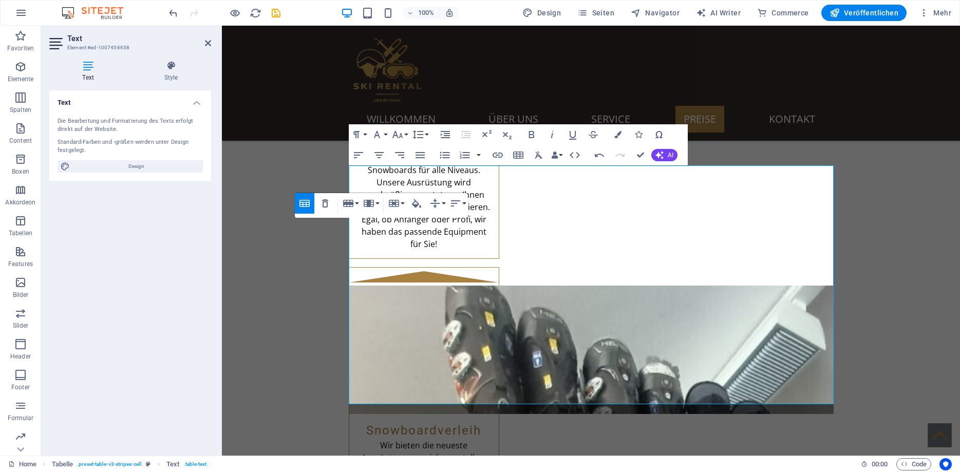
click at [454, 217] on div "Table Header Remove Table Row Insert row above Insert row below Delete row Colu…" at bounding box center [381, 205] width 173 height 25
drag, startPoint x: 437, startPoint y: 215, endPoint x: 421, endPoint y: 215, distance: 15.9
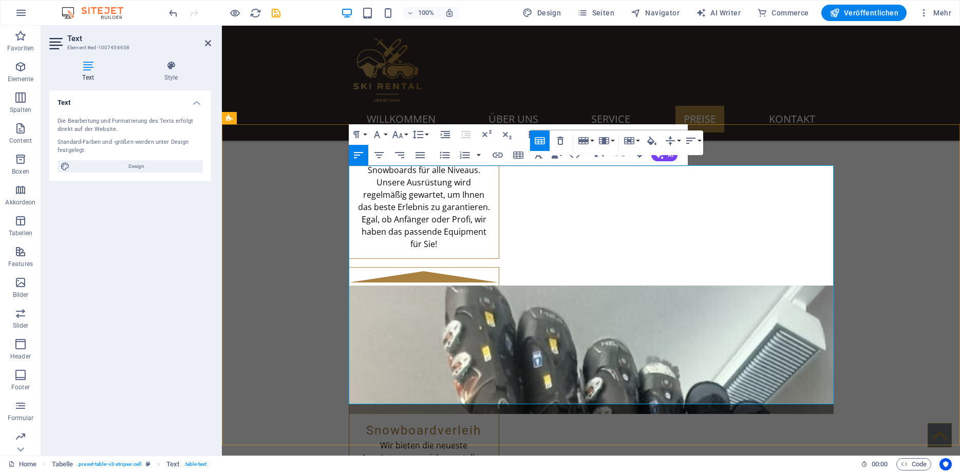
drag, startPoint x: 629, startPoint y: 181, endPoint x: 620, endPoint y: 181, distance: 9.2
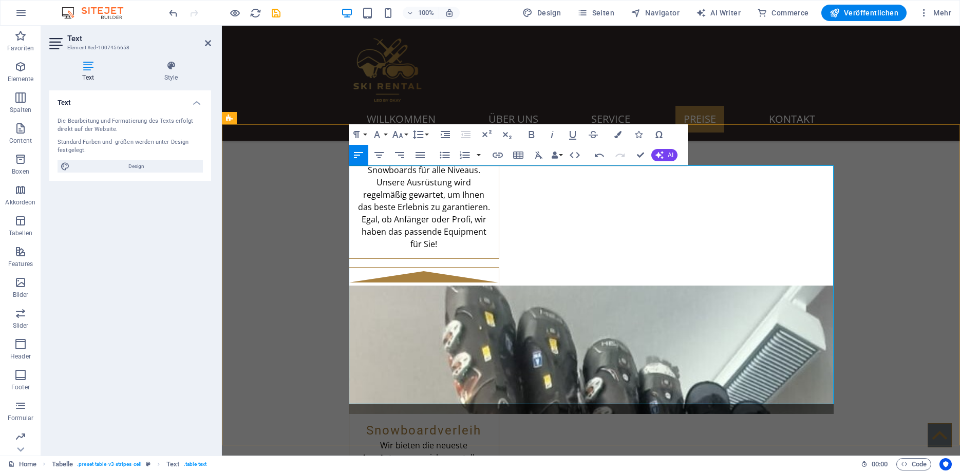
drag, startPoint x: 533, startPoint y: 216, endPoint x: 505, endPoint y: 218, distance: 27.8
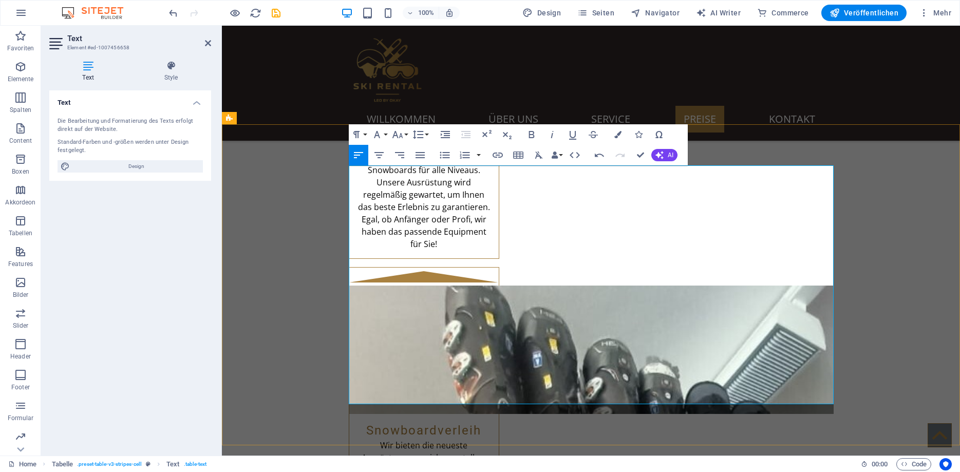
drag, startPoint x: 535, startPoint y: 213, endPoint x: 499, endPoint y: 215, distance: 36.0
copy td "+BOOTS"
drag, startPoint x: 624, startPoint y: 216, endPoint x: 574, endPoint y: 216, distance: 49.3
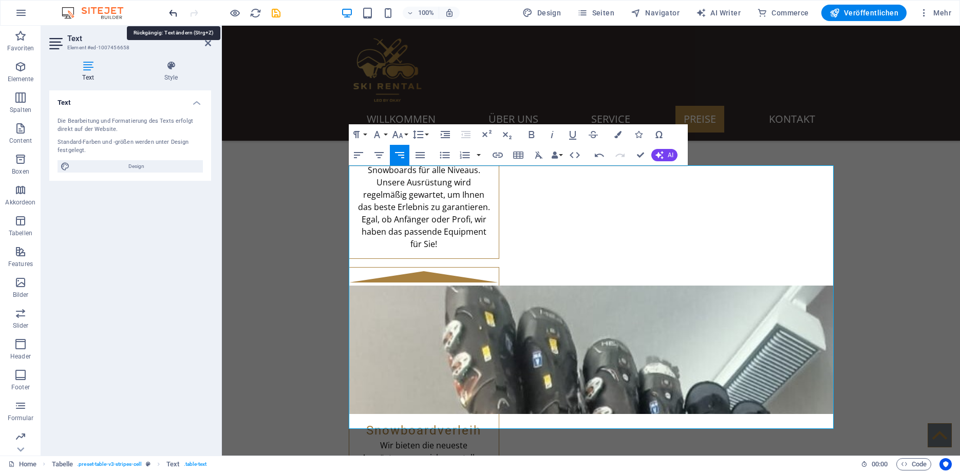
click at [176, 10] on icon "undo" at bounding box center [173, 13] width 12 height 12
drag, startPoint x: 613, startPoint y: 220, endPoint x: 641, endPoint y: 219, distance: 27.8
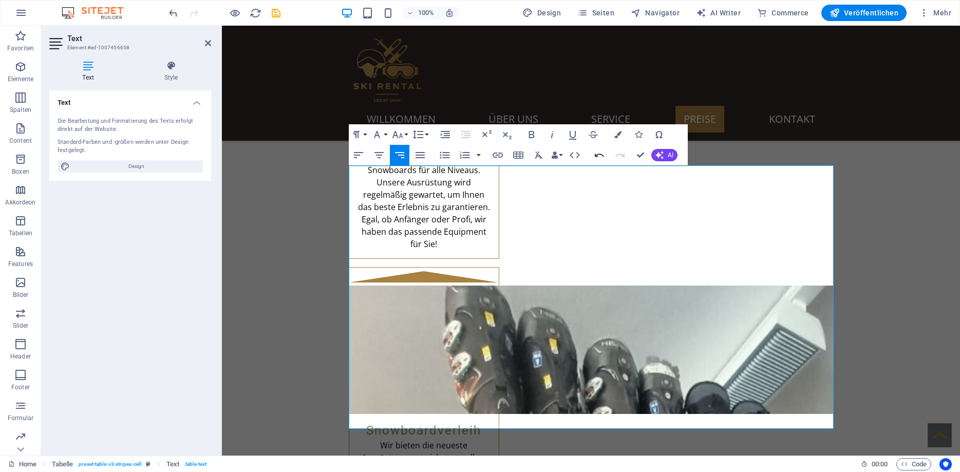
click at [600, 156] on icon "button" at bounding box center [599, 155] width 12 height 12
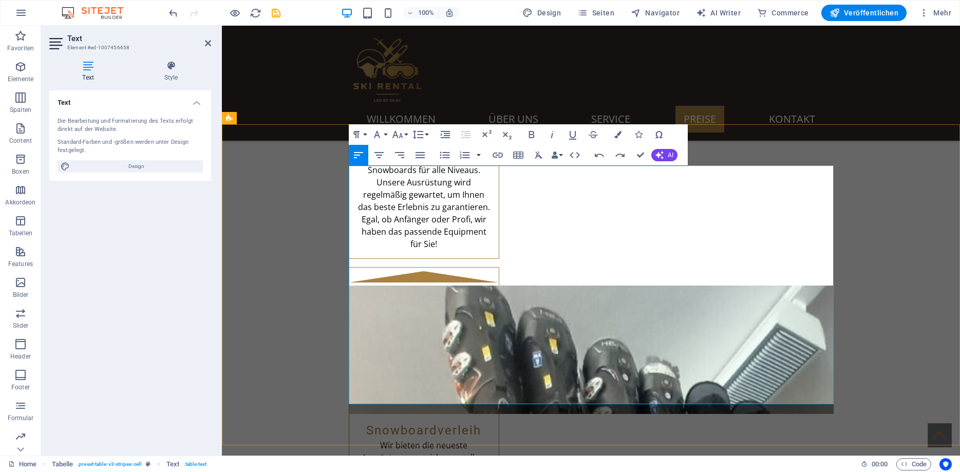
drag, startPoint x: 594, startPoint y: 217, endPoint x: 580, endPoint y: 217, distance: 14.9
drag, startPoint x: 512, startPoint y: 218, endPoint x: 522, endPoint y: 217, distance: 10.3
drag, startPoint x: 530, startPoint y: 216, endPoint x: 499, endPoint y: 215, distance: 30.8
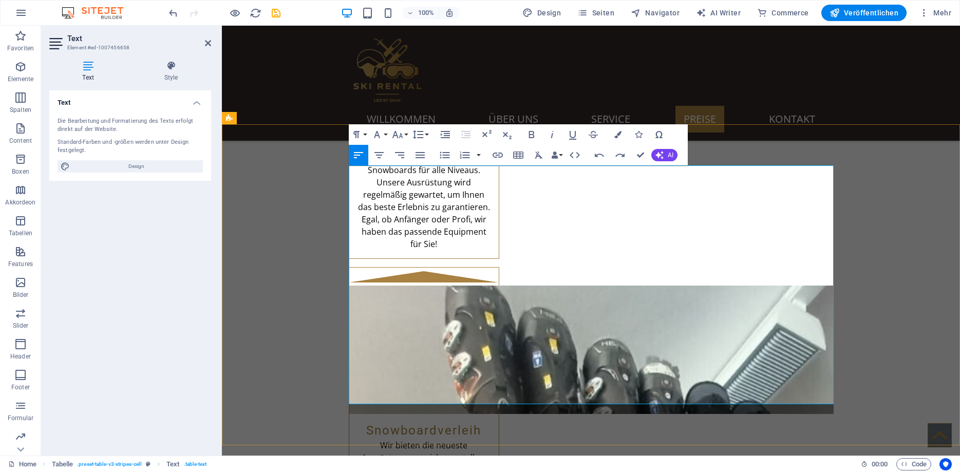
copy td "+BOOTS"
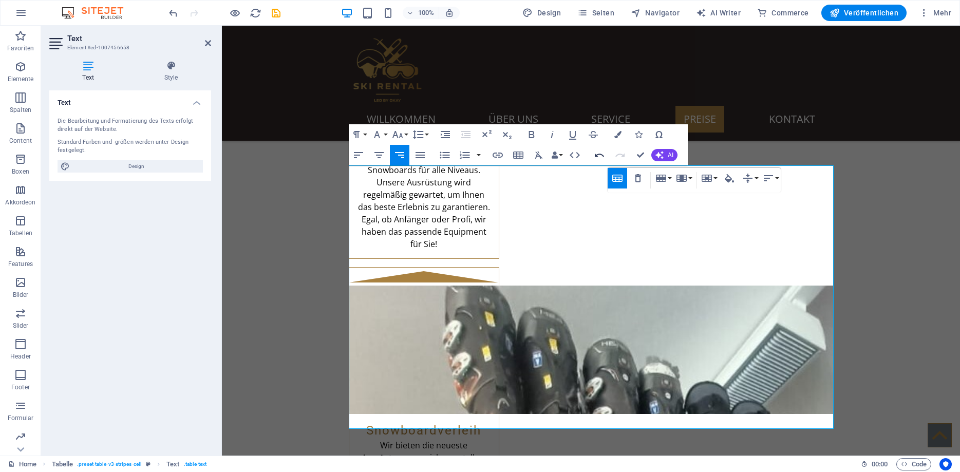
click at [601, 156] on icon "button" at bounding box center [599, 155] width 12 height 12
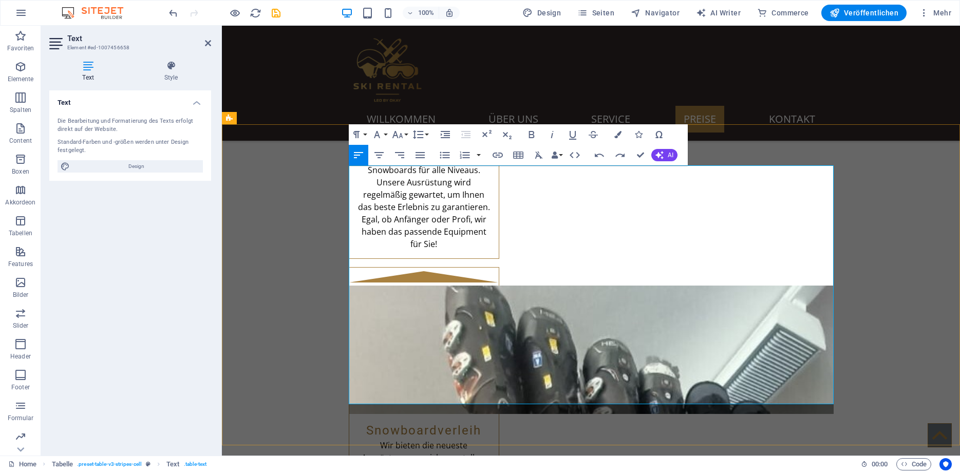
drag, startPoint x: 527, startPoint y: 214, endPoint x: 500, endPoint y: 216, distance: 27.4
copy td "+BOOTS"
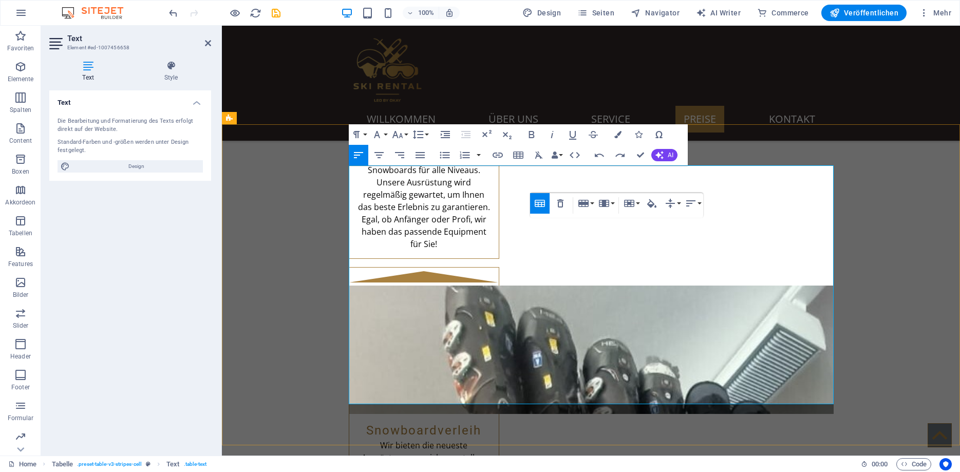
click at [606, 217] on div "Table Header Remove Table Row Insert row above Insert row below Delete row Colu…" at bounding box center [616, 205] width 173 height 25
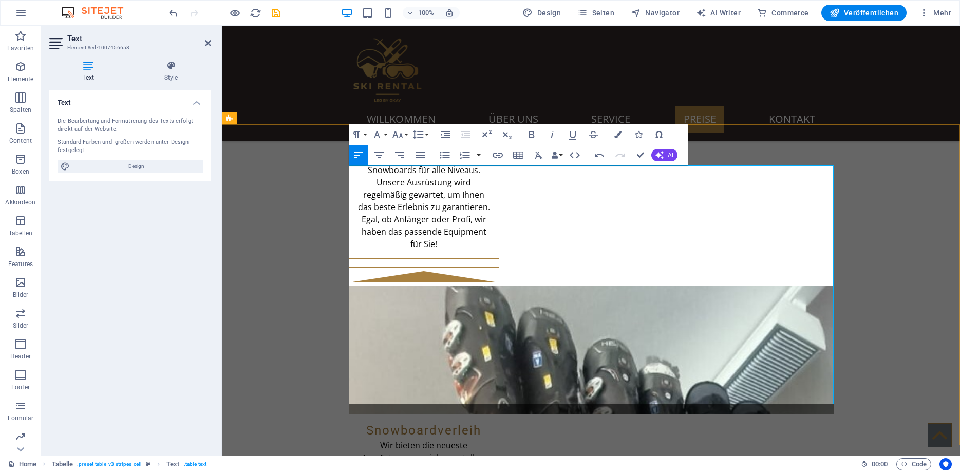
drag, startPoint x: 687, startPoint y: 242, endPoint x: 661, endPoint y: 240, distance: 26.2
drag, startPoint x: 700, startPoint y: 242, endPoint x: 662, endPoint y: 244, distance: 37.5
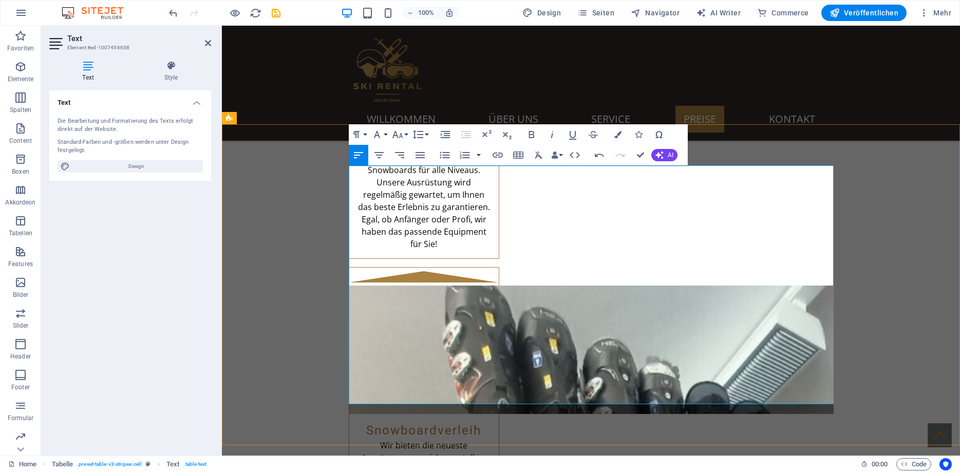
drag, startPoint x: 677, startPoint y: 266, endPoint x: 664, endPoint y: 265, distance: 12.9
drag, startPoint x: 685, startPoint y: 291, endPoint x: 660, endPoint y: 291, distance: 25.2
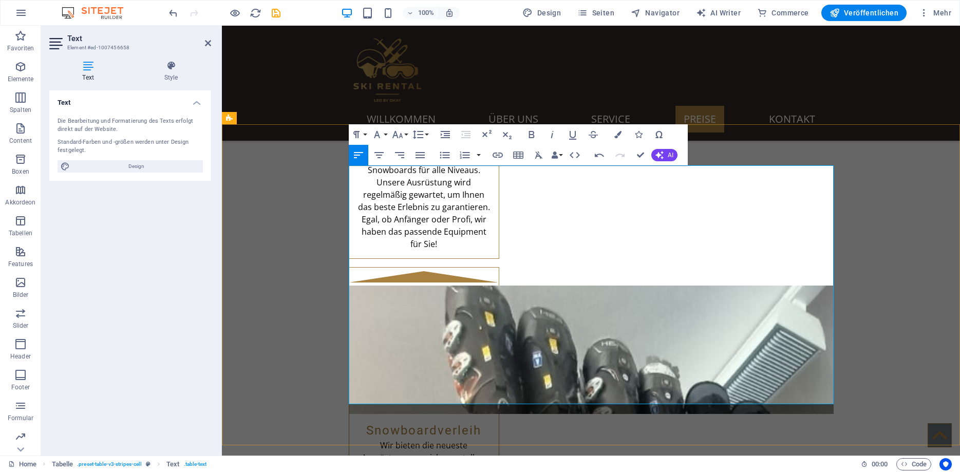
drag, startPoint x: 687, startPoint y: 316, endPoint x: 662, endPoint y: 316, distance: 25.7
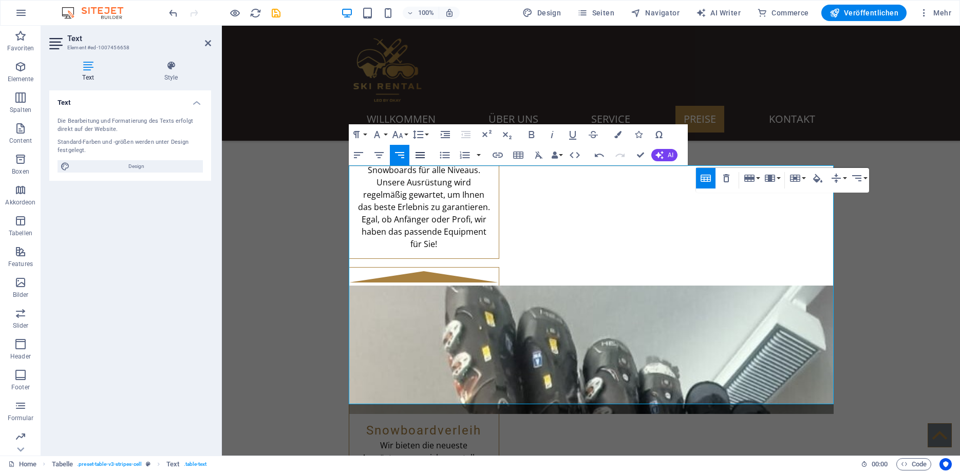
click at [419, 156] on icon "button" at bounding box center [420, 155] width 9 height 6
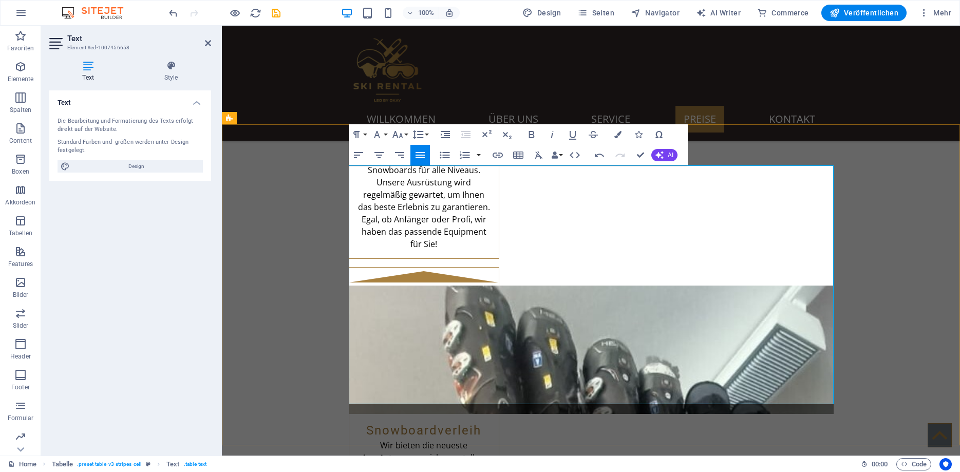
drag, startPoint x: 787, startPoint y: 212, endPoint x: 786, endPoint y: 228, distance: 16.0
click at [776, 176] on button "Column" at bounding box center [772, 178] width 20 height 21
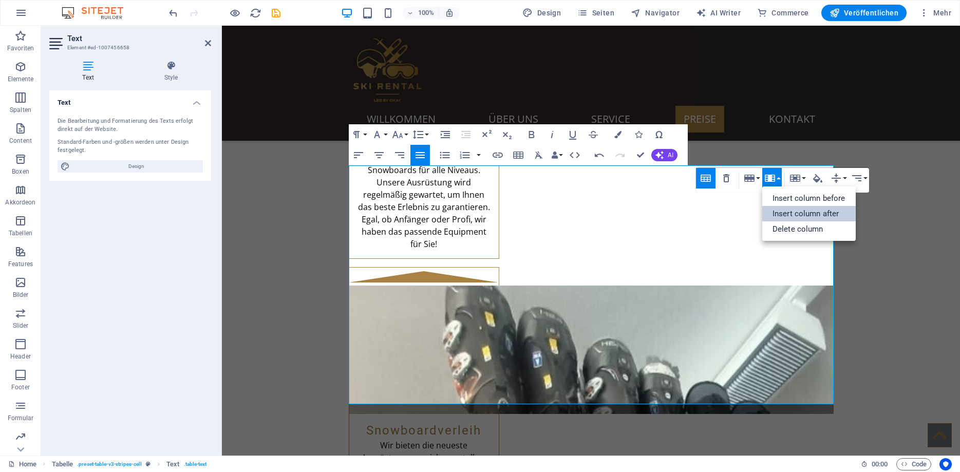
click at [786, 210] on link "Insert column after" at bounding box center [809, 213] width 94 height 15
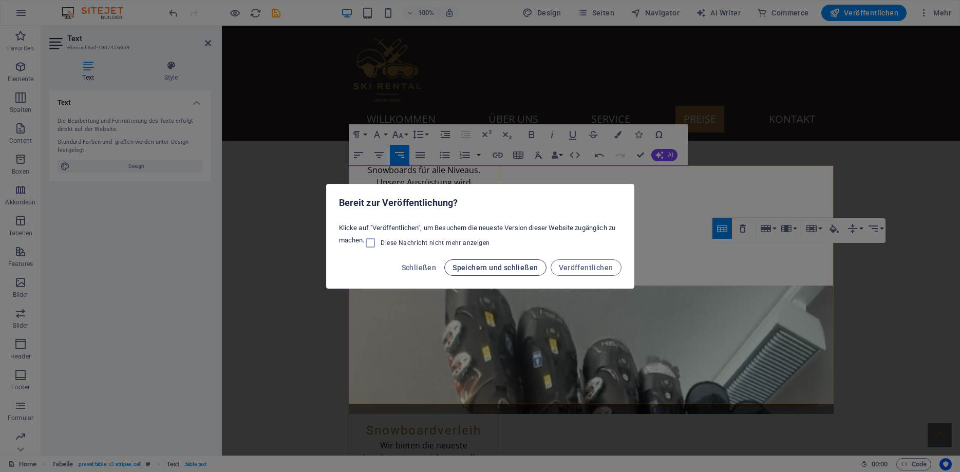
click at [511, 268] on span "Speichern und schließen" at bounding box center [495, 268] width 85 height 8
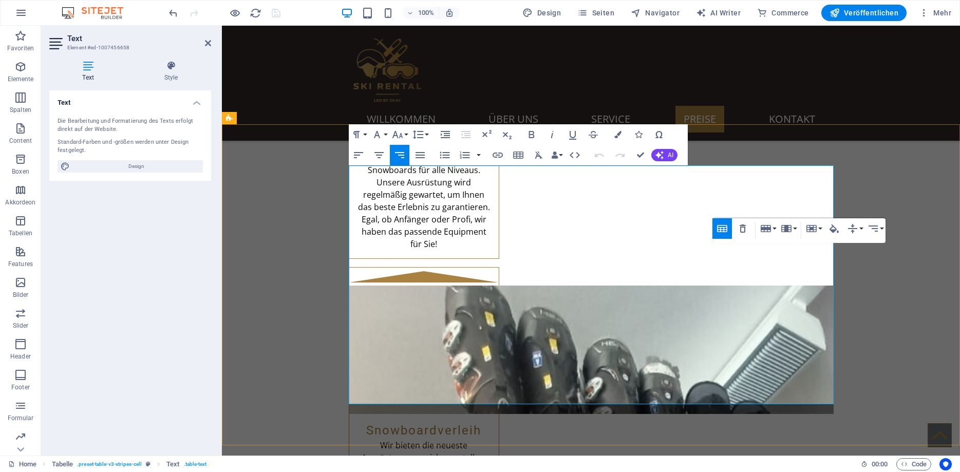
drag, startPoint x: 1082, startPoint y: 246, endPoint x: 879, endPoint y: 198, distance: 209.1
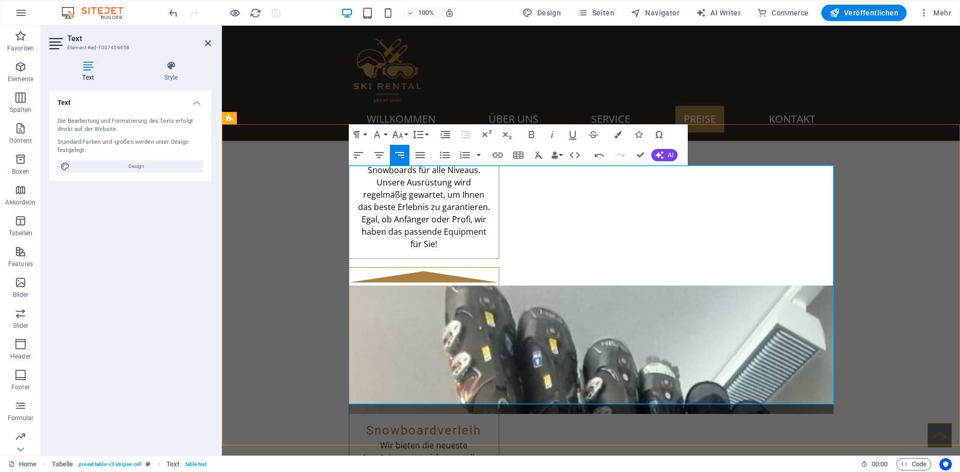
click at [400, 148] on icon "button" at bounding box center [398, 147] width 6 height 8
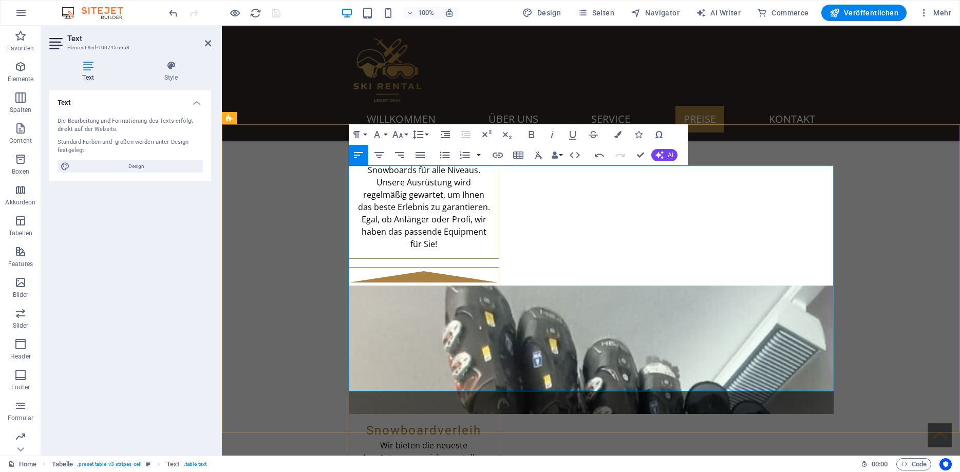
drag, startPoint x: 475, startPoint y: 179, endPoint x: 466, endPoint y: 178, distance: 8.3
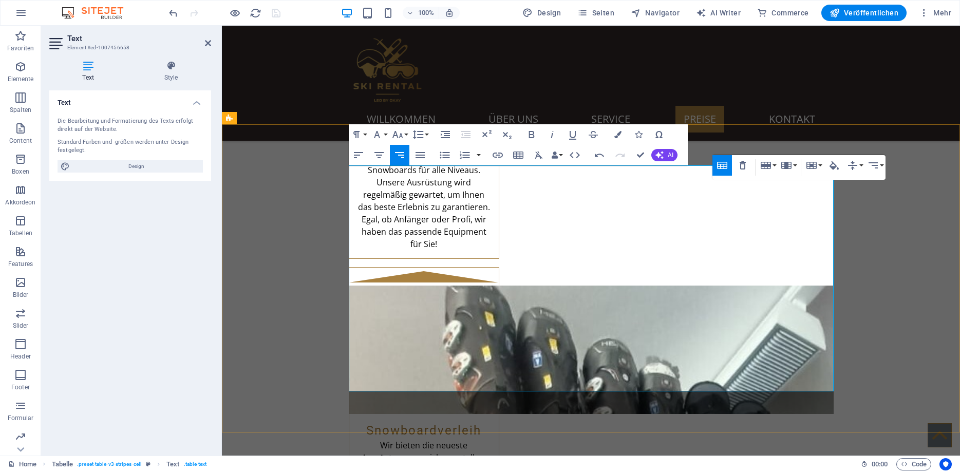
click at [793, 167] on button "Column" at bounding box center [789, 165] width 20 height 21
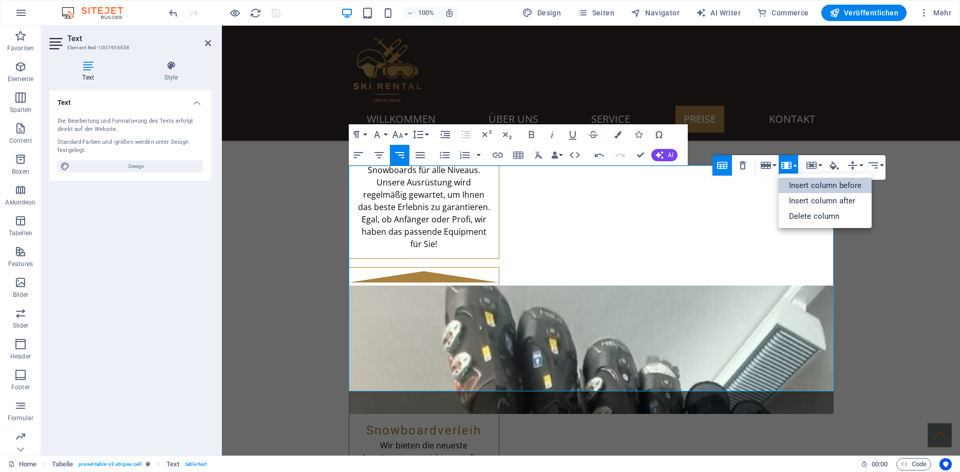
click at [804, 183] on link "Insert column before" at bounding box center [826, 185] width 94 height 15
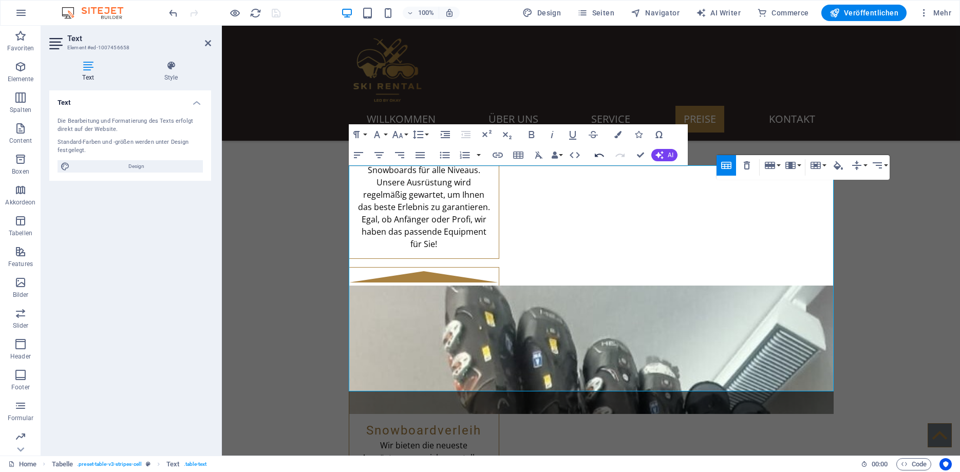
click at [596, 153] on icon "button" at bounding box center [599, 155] width 12 height 12
click at [767, 169] on icon "button" at bounding box center [766, 165] width 10 height 7
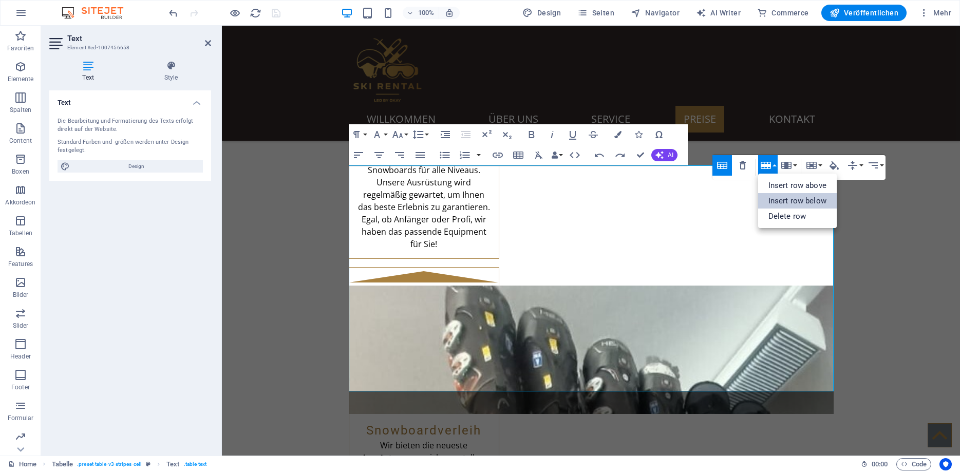
click at [791, 199] on link "Insert row below" at bounding box center [797, 200] width 79 height 15
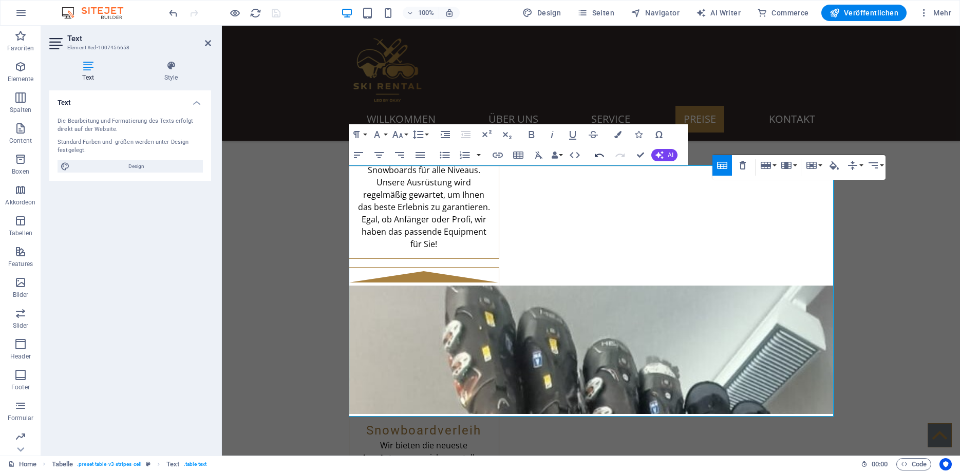
click at [596, 154] on icon "button" at bounding box center [599, 155] width 12 height 12
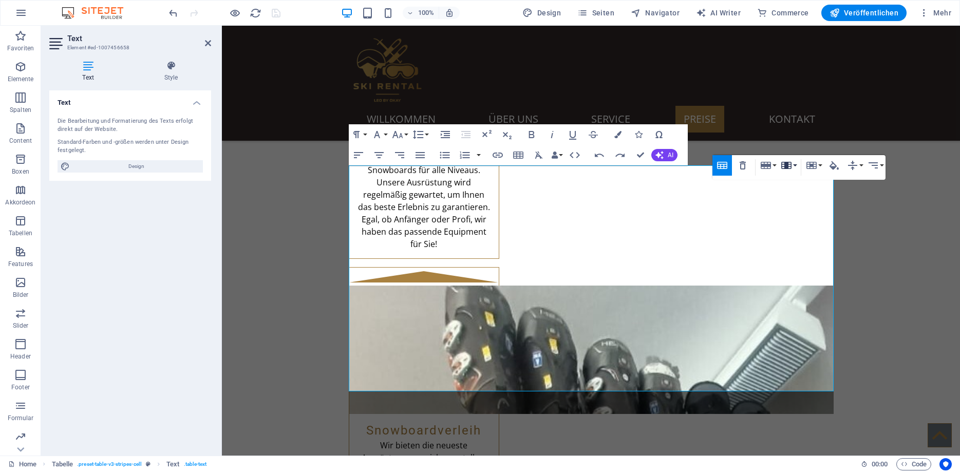
click at [792, 164] on icon "button" at bounding box center [786, 165] width 12 height 12
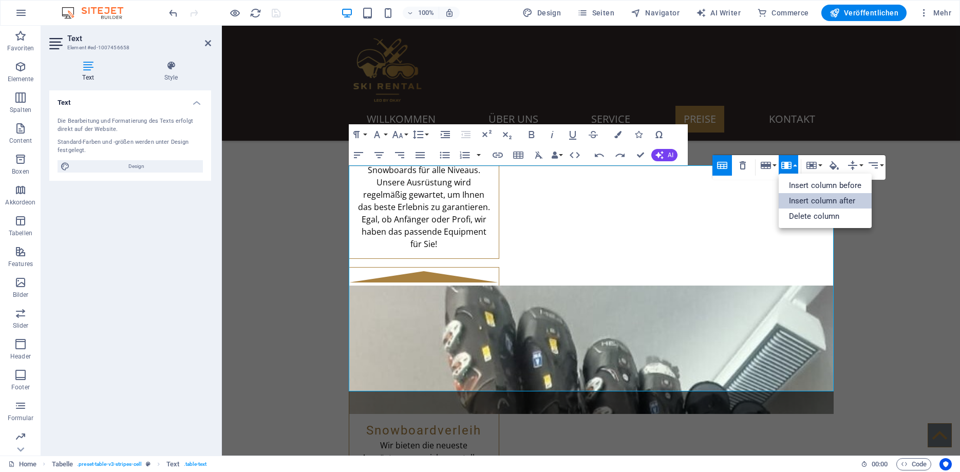
click at [811, 196] on link "Insert column after" at bounding box center [826, 200] width 94 height 15
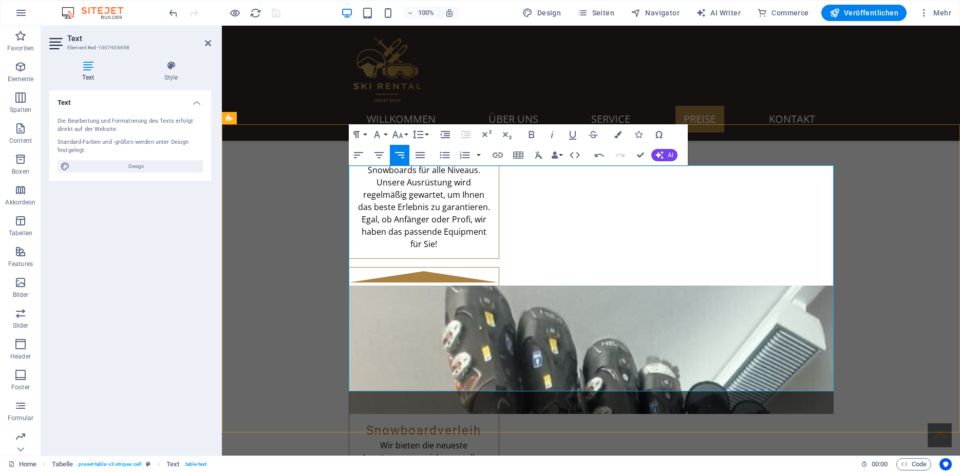
click at [794, 166] on icon "button" at bounding box center [791, 165] width 12 height 12
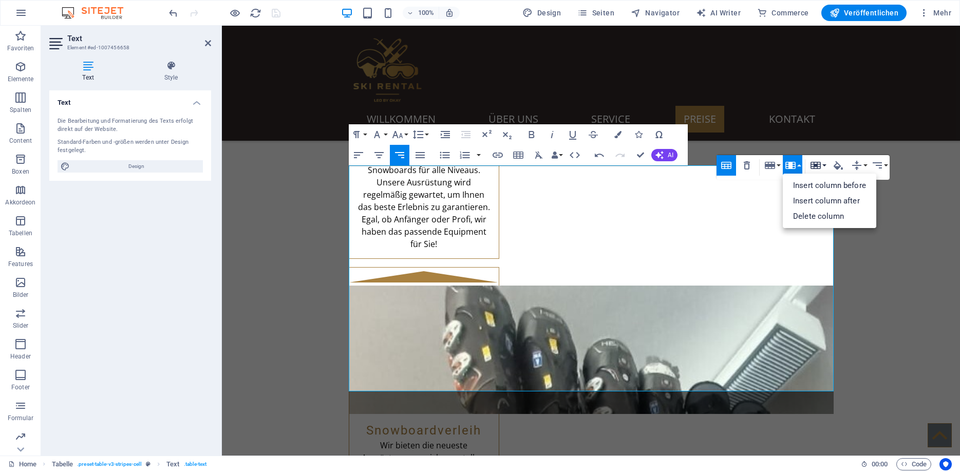
click at [817, 167] on icon "button" at bounding box center [816, 165] width 10 height 7
click at [830, 204] on link "Vertical split" at bounding box center [845, 200] width 74 height 15
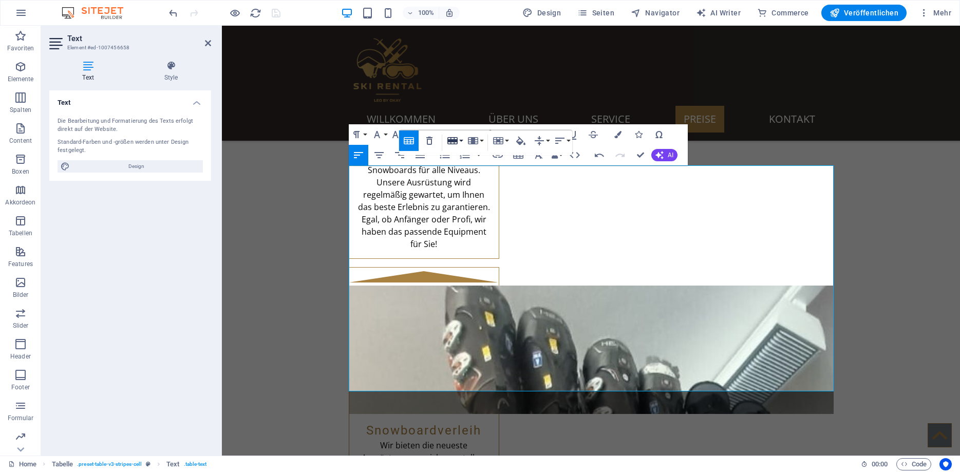
click at [461, 140] on button "Row" at bounding box center [455, 140] width 20 height 21
click at [471, 160] on link "Insert row above" at bounding box center [484, 160] width 79 height 15
click at [457, 140] on icon "button" at bounding box center [452, 140] width 10 height 7
click at [468, 173] on link "Insert row below" at bounding box center [484, 176] width 79 height 15
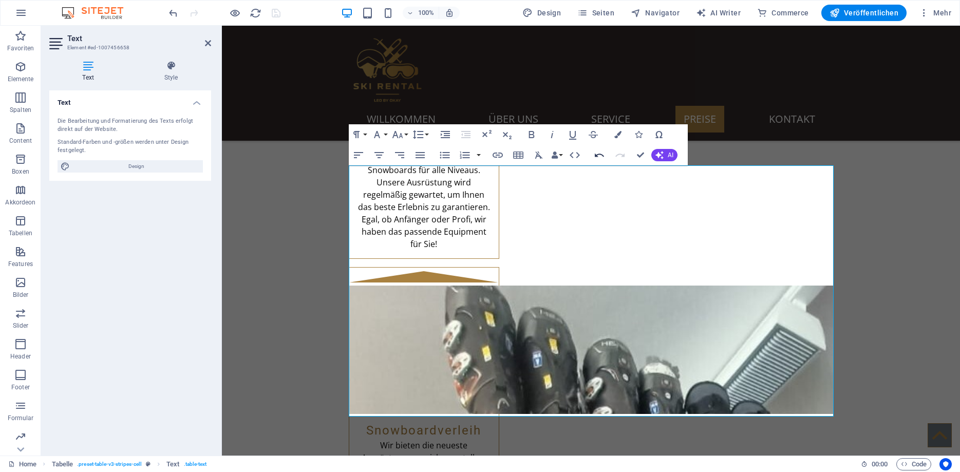
click at [595, 155] on icon "button" at bounding box center [599, 155] width 9 height 4
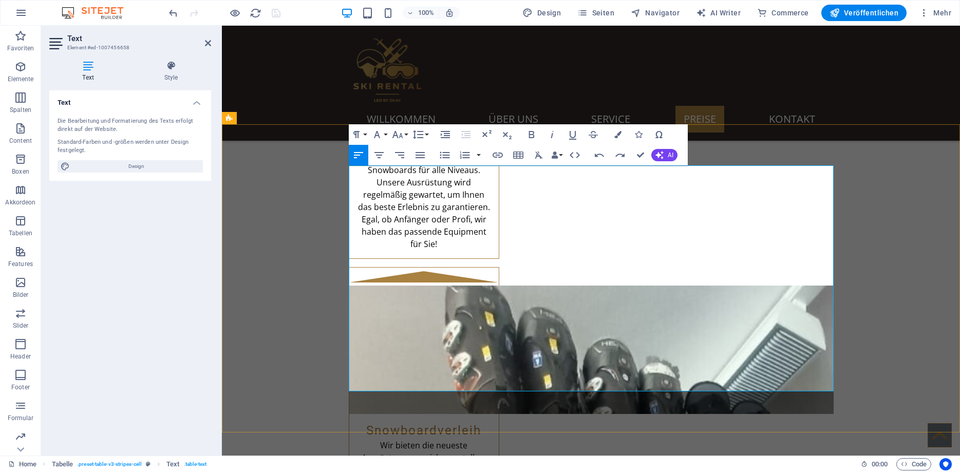
drag, startPoint x: 486, startPoint y: 178, endPoint x: 460, endPoint y: 178, distance: 26.2
copy th "SILVER"
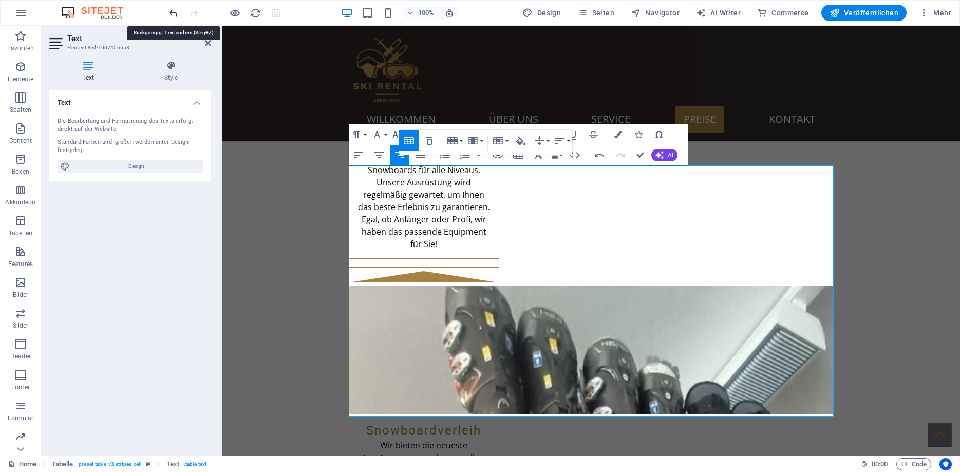
click at [178, 15] on icon "undo" at bounding box center [173, 13] width 12 height 12
click at [175, 15] on icon "undo" at bounding box center [173, 13] width 12 height 12
click at [599, 154] on icon "button" at bounding box center [599, 155] width 9 height 4
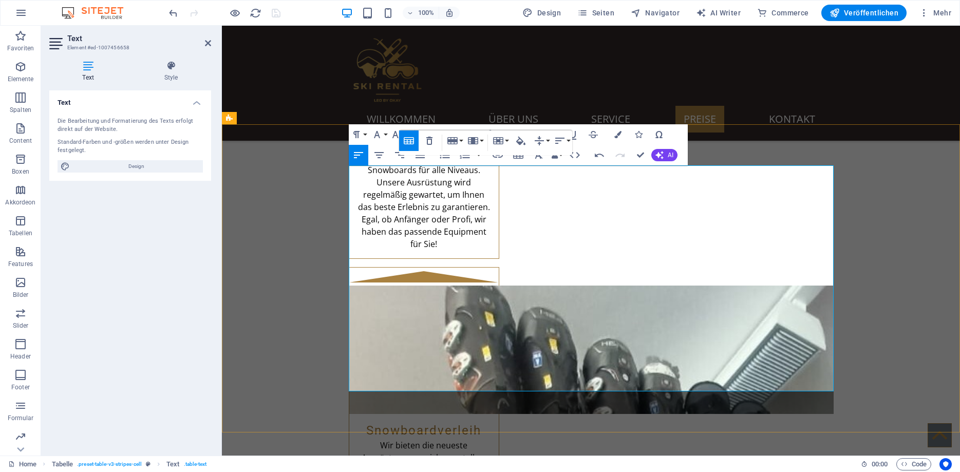
click at [399, 154] on icon "button" at bounding box center [400, 155] width 12 height 12
click at [381, 155] on icon "button" at bounding box center [379, 155] width 9 height 6
click at [363, 156] on icon "button" at bounding box center [358, 155] width 12 height 12
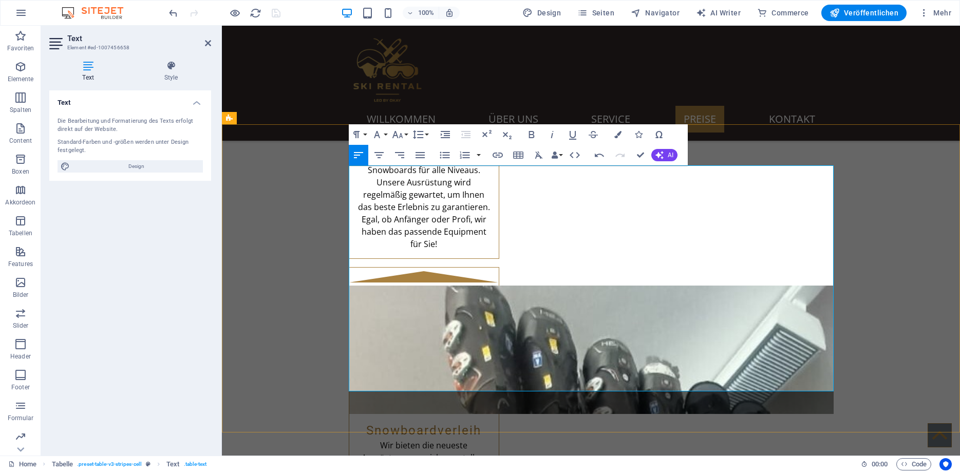
click at [549, 139] on button "Vertical Align" at bounding box center [542, 140] width 20 height 21
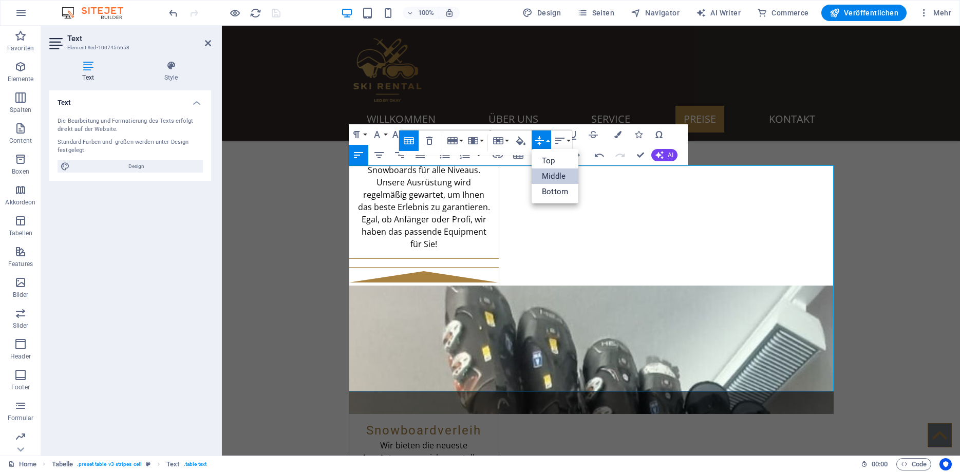
scroll to position [0, 0]
click at [551, 159] on link "Top" at bounding box center [555, 160] width 47 height 15
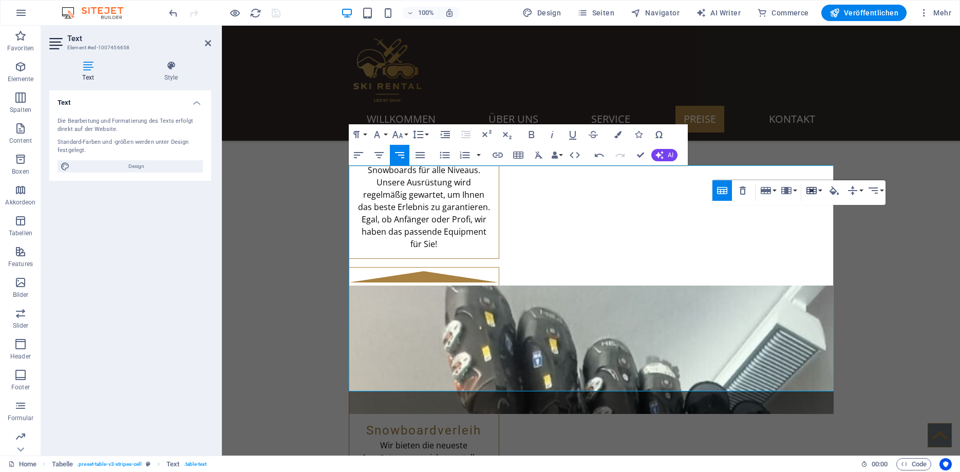
click at [820, 193] on button "Cell" at bounding box center [814, 190] width 20 height 21
click at [828, 224] on link "Vertical split" at bounding box center [841, 225] width 74 height 15
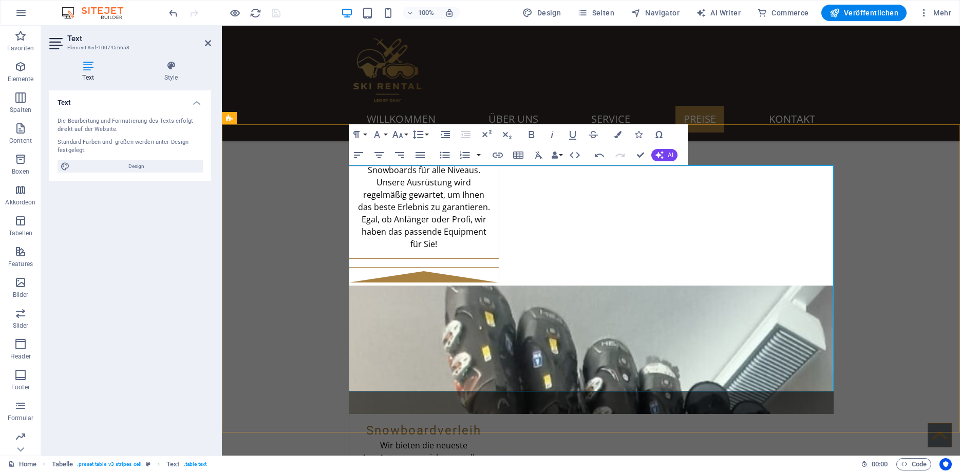
click at [818, 216] on icon "button" at bounding box center [813, 216] width 12 height 12
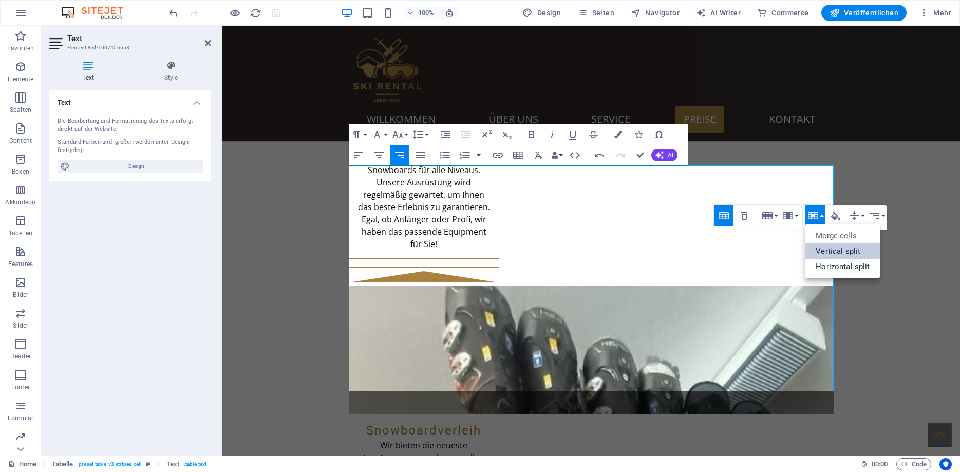
click at [828, 249] on link "Vertical split" at bounding box center [843, 251] width 74 height 15
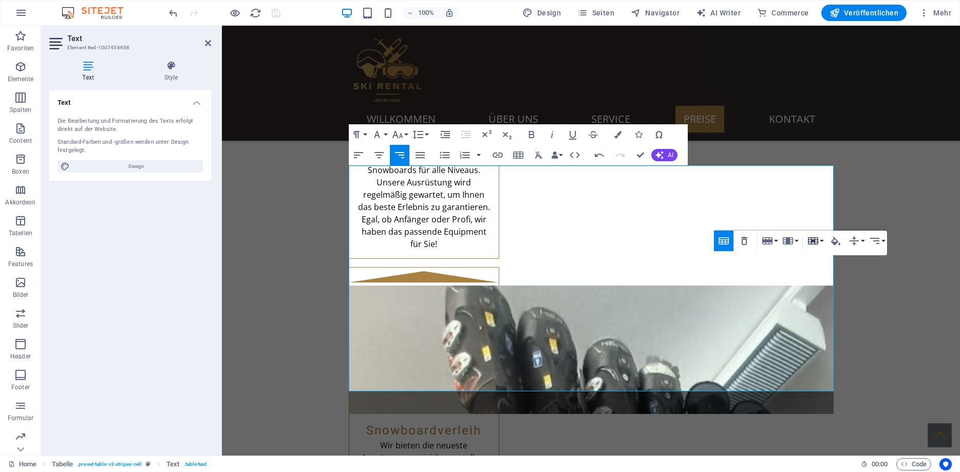
click at [819, 240] on icon "button" at bounding box center [813, 241] width 12 height 12
click at [828, 274] on link "Vertical split" at bounding box center [843, 276] width 74 height 15
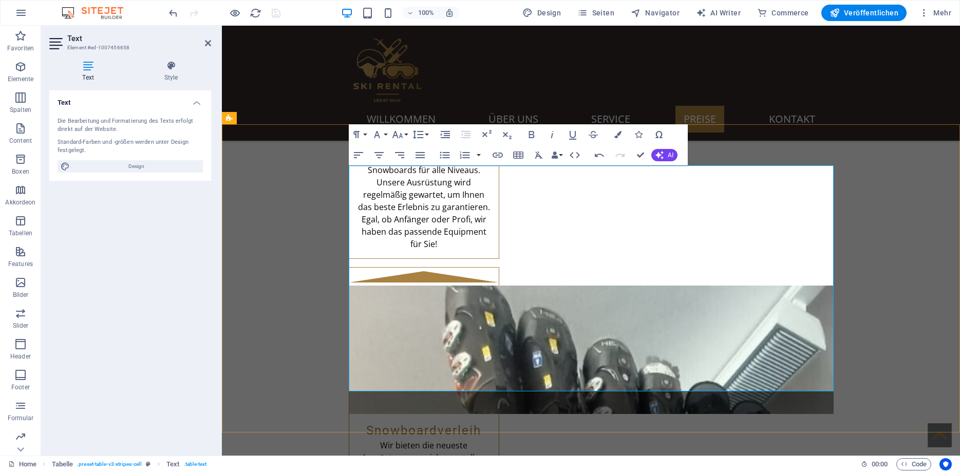
click at [816, 267] on icon "button" at bounding box center [813, 266] width 10 height 7
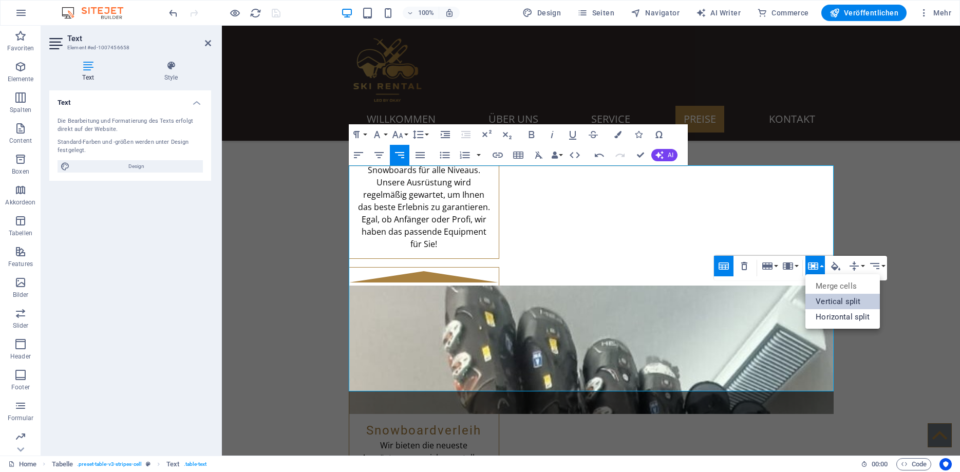
click at [832, 300] on link "Vertical split" at bounding box center [843, 301] width 74 height 15
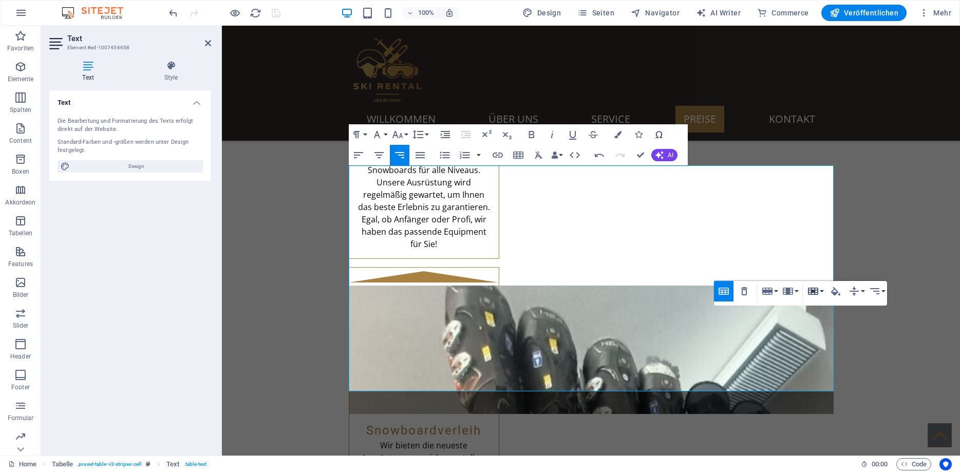
click at [818, 291] on icon "button" at bounding box center [813, 291] width 10 height 7
click at [827, 323] on link "Vertical split" at bounding box center [843, 326] width 74 height 15
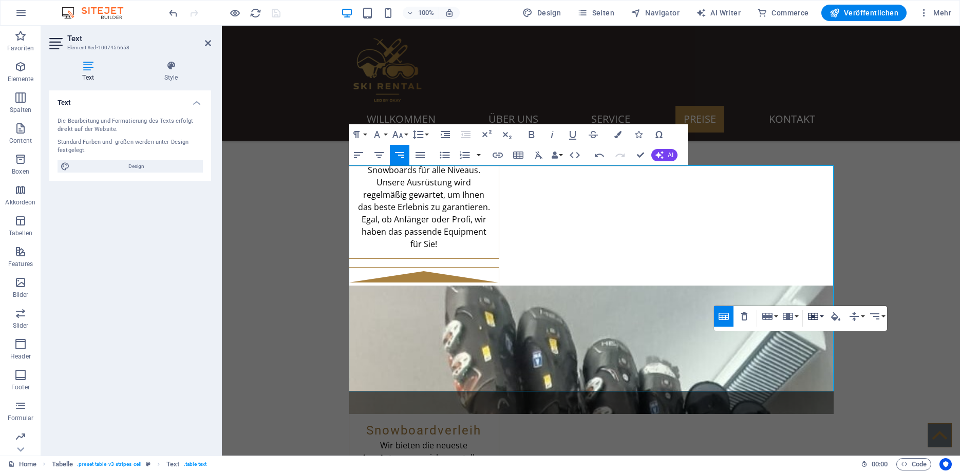
click at [819, 317] on icon "button" at bounding box center [813, 316] width 12 height 12
click at [832, 346] on link "Vertical split" at bounding box center [843, 351] width 74 height 15
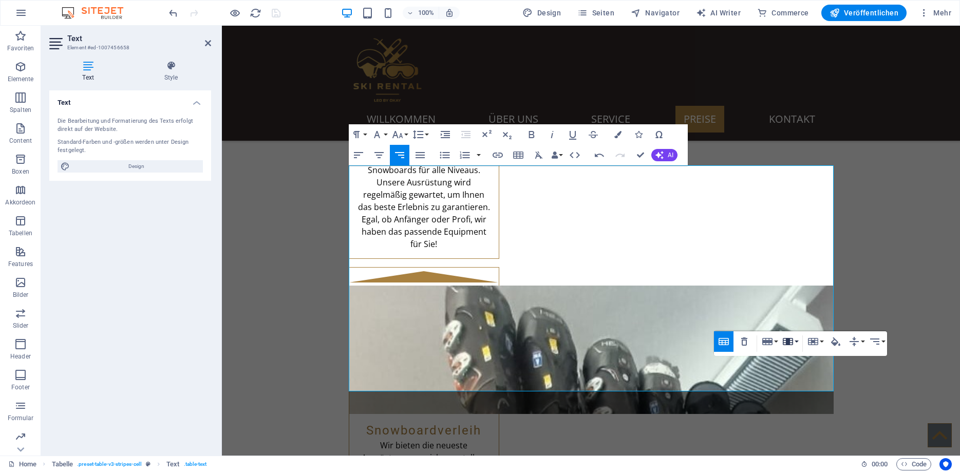
click at [796, 342] on button "Column" at bounding box center [790, 341] width 20 height 21
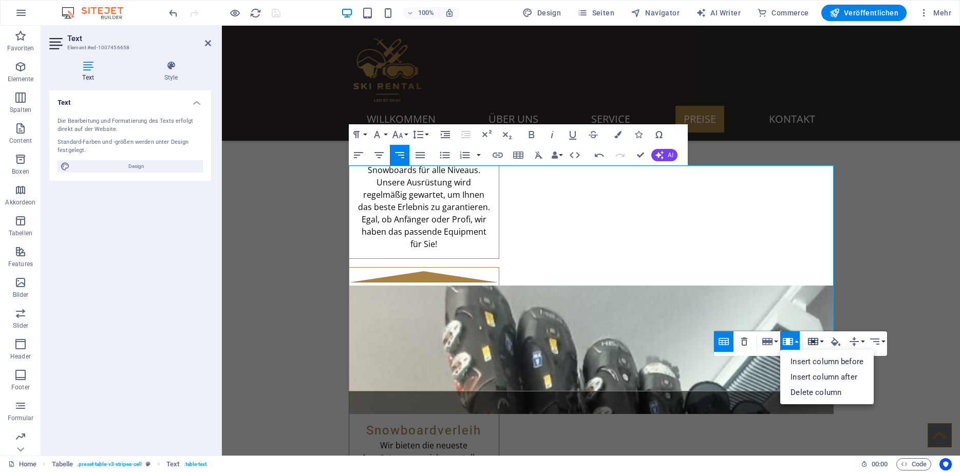
click at [820, 340] on button "Cell" at bounding box center [816, 341] width 20 height 21
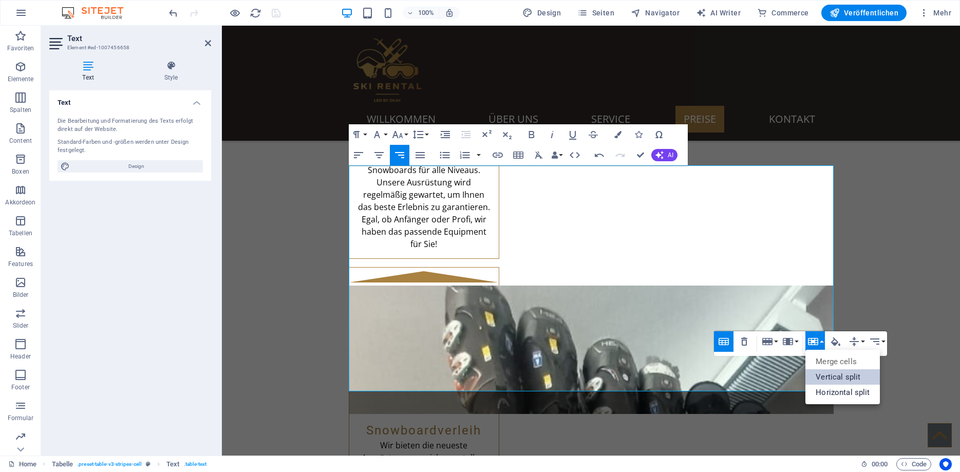
click at [829, 371] on link "Vertical split" at bounding box center [843, 376] width 74 height 15
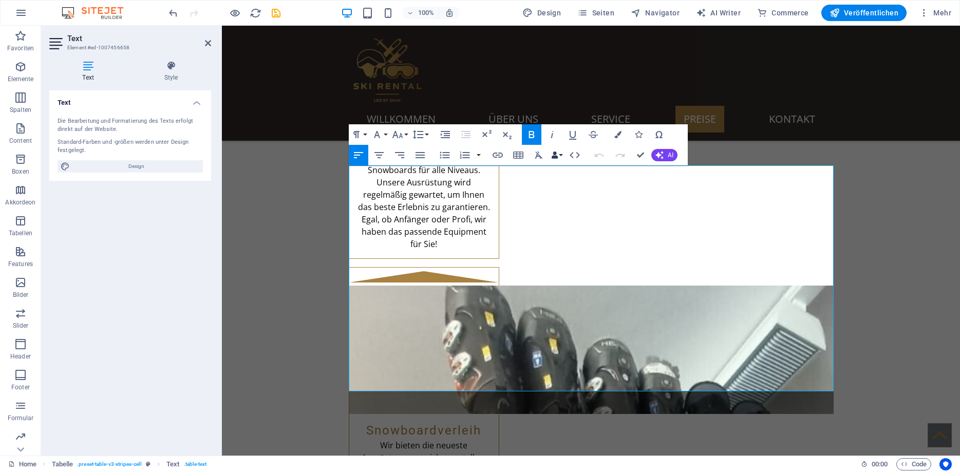
click at [562, 155] on button "Data Bindings" at bounding box center [557, 155] width 14 height 21
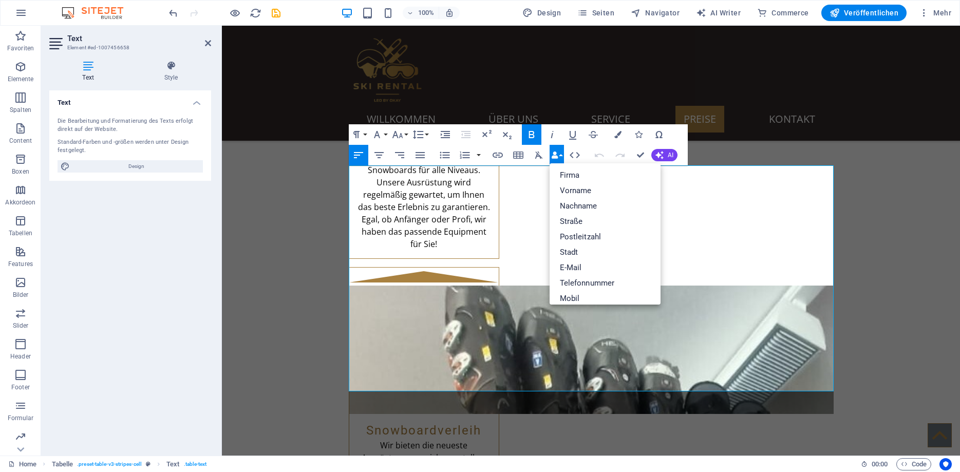
click at [562, 155] on button "Data Bindings" at bounding box center [557, 155] width 14 height 21
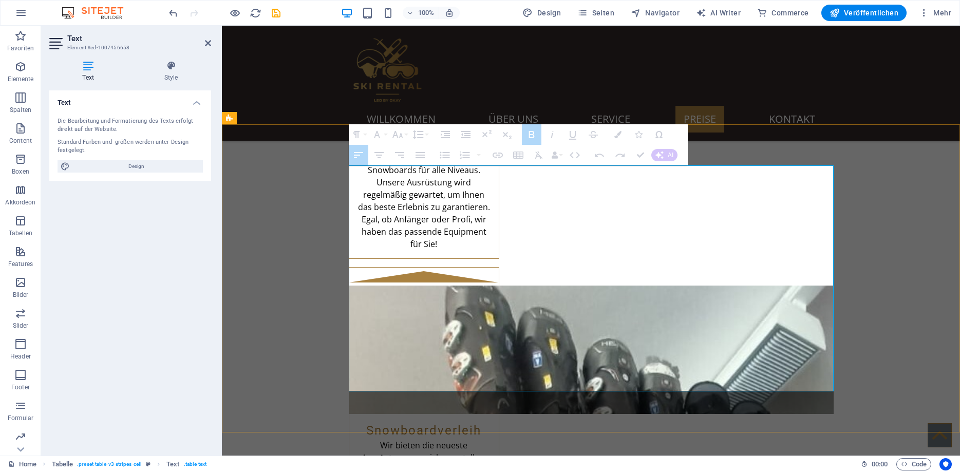
drag, startPoint x: 379, startPoint y: 202, endPoint x: 640, endPoint y: 197, distance: 261.5
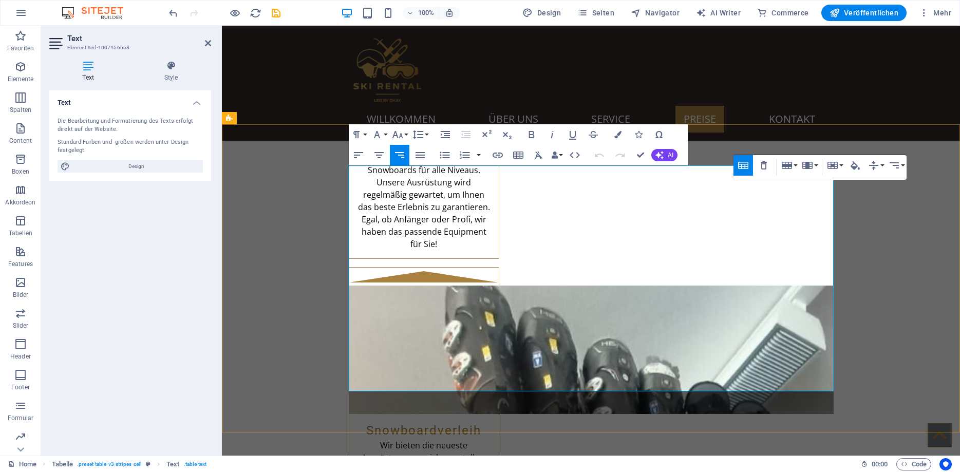
click at [170, 69] on icon at bounding box center [171, 66] width 80 height 10
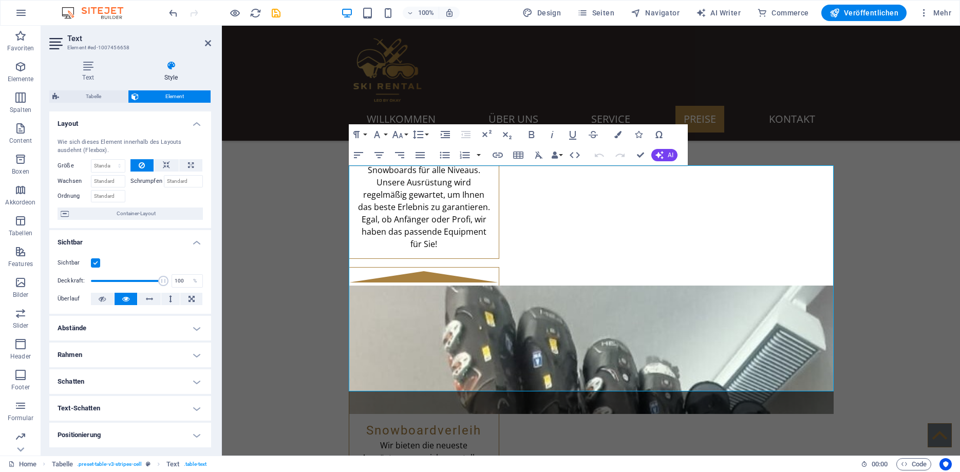
click at [102, 325] on h4 "Abstände" at bounding box center [130, 328] width 162 height 25
click at [102, 325] on h4 "Abstände" at bounding box center [130, 325] width 162 height 18
click at [95, 62] on icon at bounding box center [88, 66] width 78 height 10
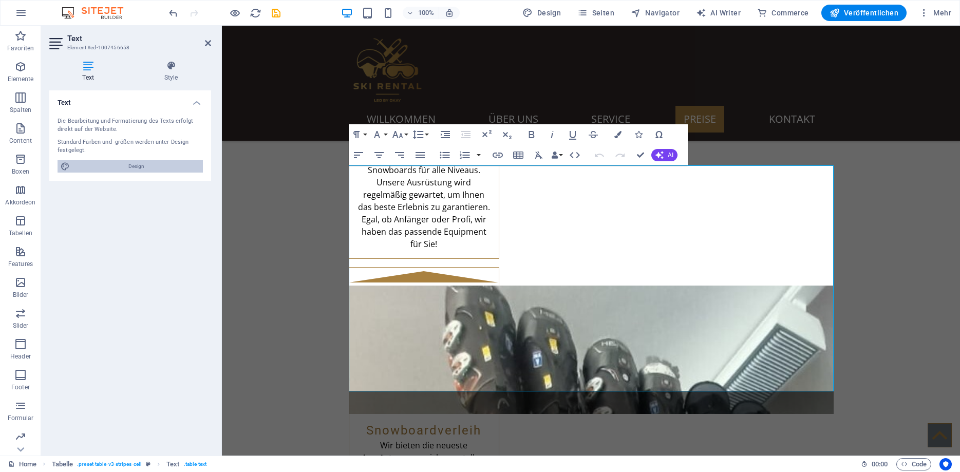
click at [133, 165] on span "Design" at bounding box center [136, 166] width 127 height 12
select select "200"
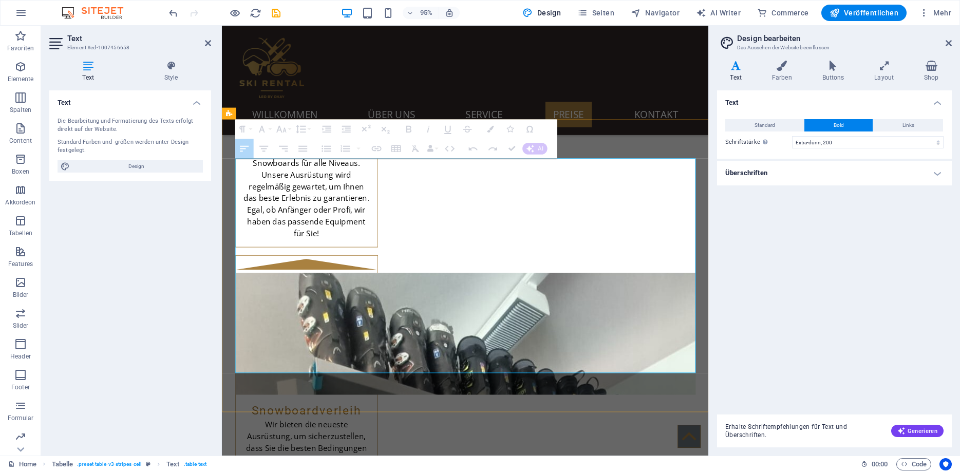
drag, startPoint x: 267, startPoint y: 223, endPoint x: 433, endPoint y: 224, distance: 166.5
click at [785, 66] on icon at bounding box center [782, 66] width 46 height 10
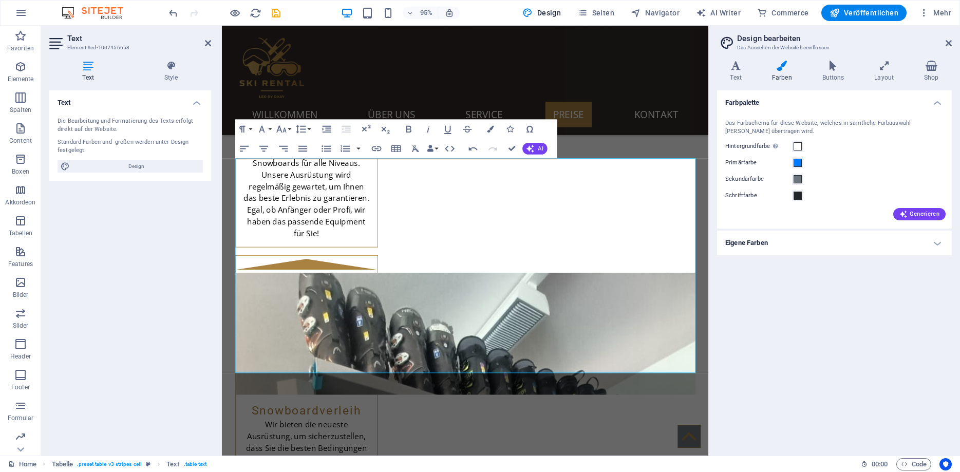
click at [755, 239] on h4 "Eigene Farben" at bounding box center [834, 243] width 235 height 25
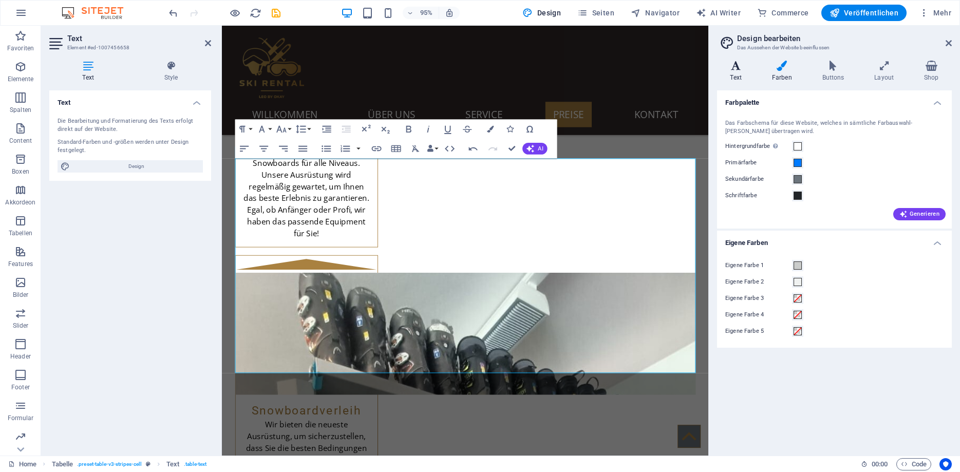
click at [742, 69] on icon at bounding box center [736, 66] width 38 height 10
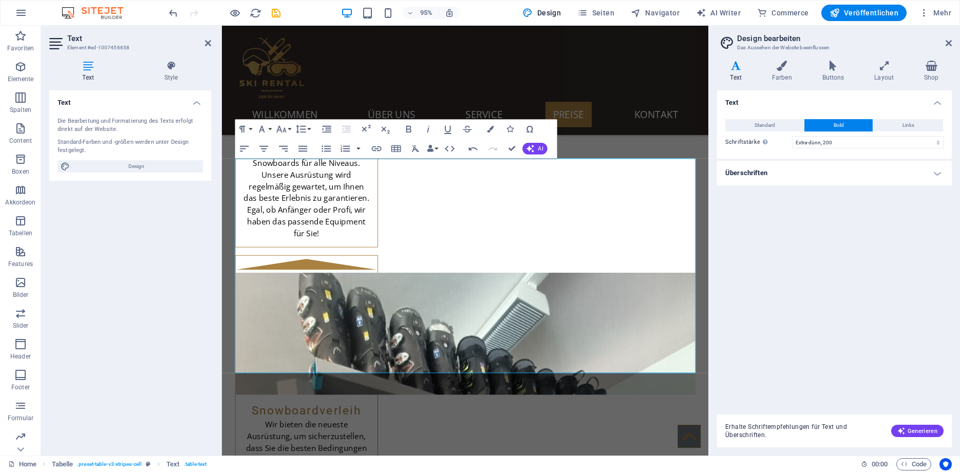
click at [738, 66] on icon at bounding box center [736, 66] width 38 height 10
drag, startPoint x: 950, startPoint y: 41, endPoint x: 695, endPoint y: 26, distance: 256.3
click at [950, 41] on icon at bounding box center [949, 43] width 6 height 8
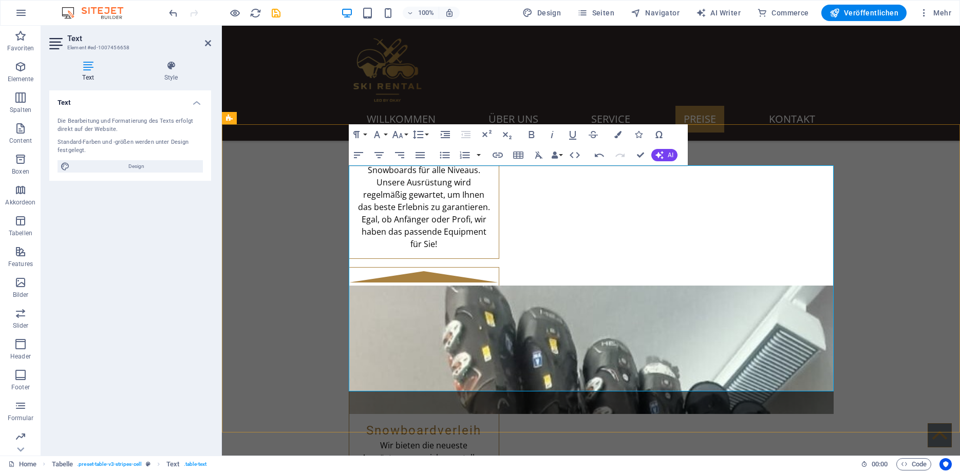
drag, startPoint x: 491, startPoint y: 178, endPoint x: 432, endPoint y: 177, distance: 59.1
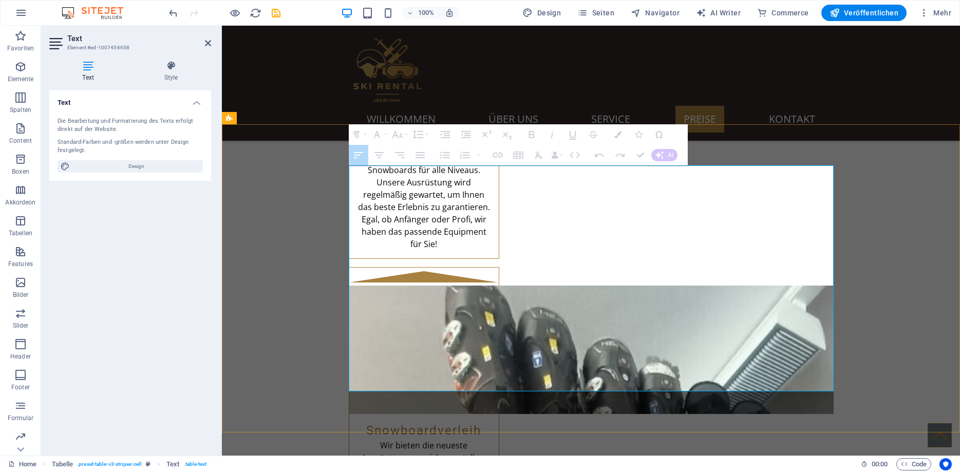
drag, startPoint x: 509, startPoint y: 180, endPoint x: 425, endPoint y: 176, distance: 83.3
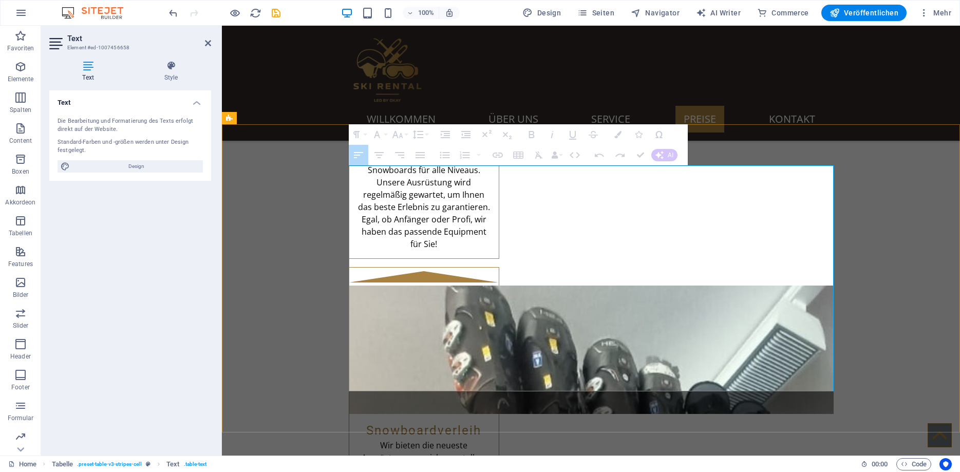
drag, startPoint x: 422, startPoint y: 176, endPoint x: 501, endPoint y: 177, distance: 79.1
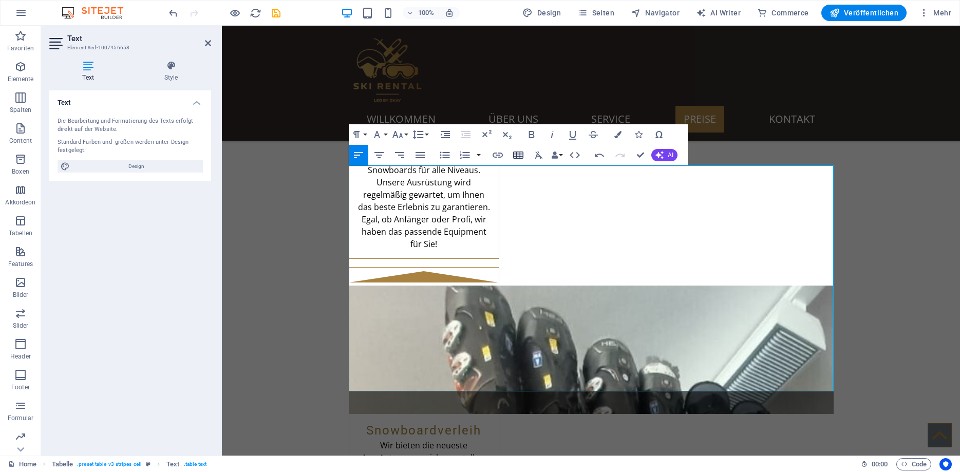
click at [515, 153] on icon "button" at bounding box center [518, 155] width 12 height 12
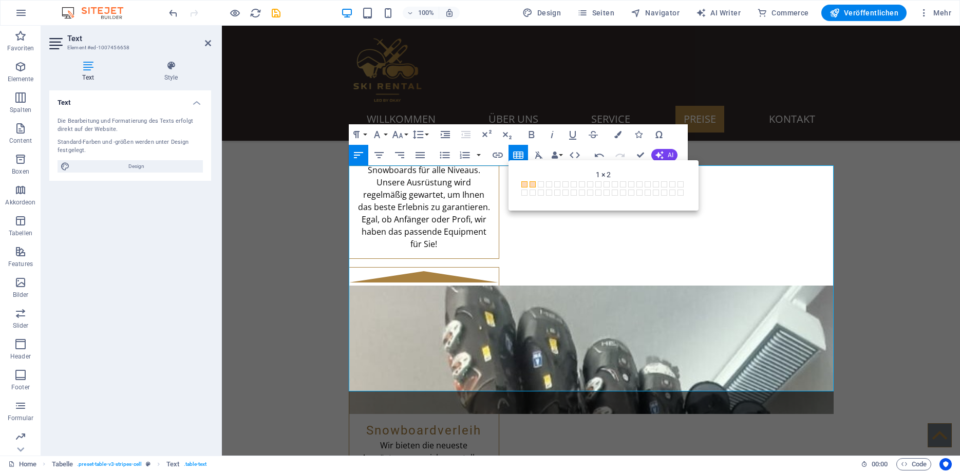
click at [532, 186] on span at bounding box center [533, 184] width 6 height 6
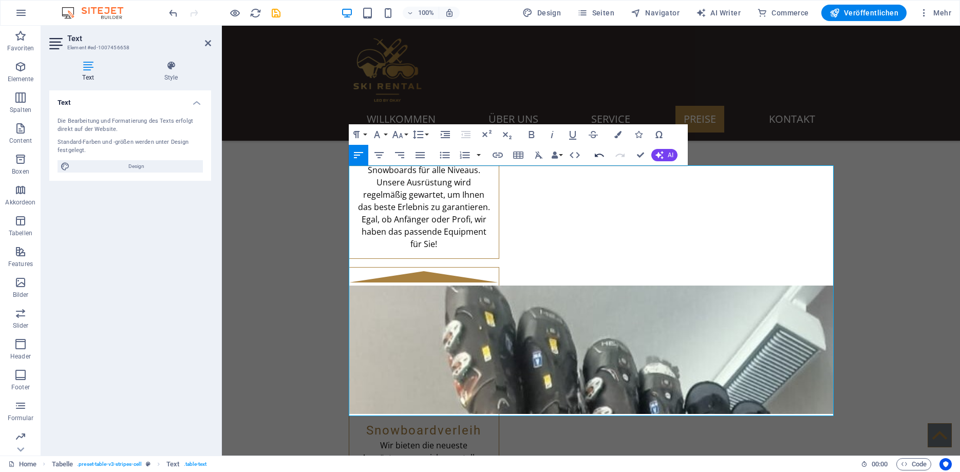
click at [600, 153] on icon "button" at bounding box center [599, 155] width 12 height 12
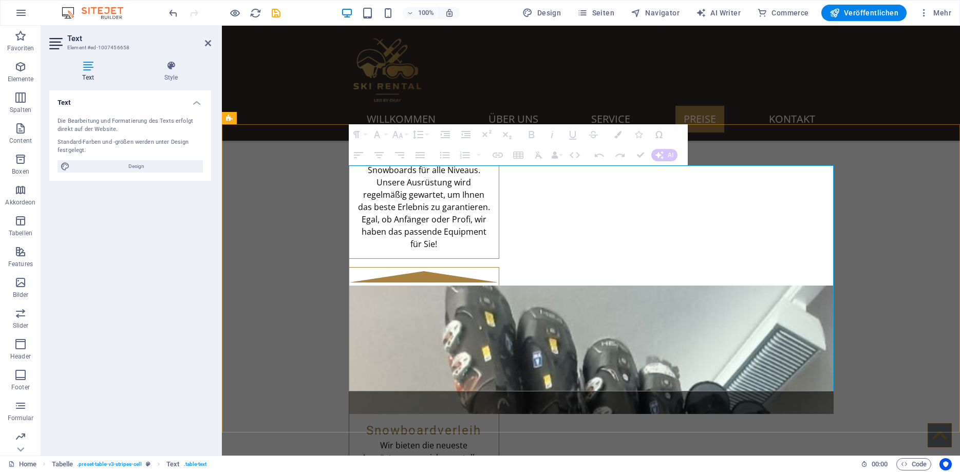
drag, startPoint x: 444, startPoint y: 175, endPoint x: 492, endPoint y: 179, distance: 47.4
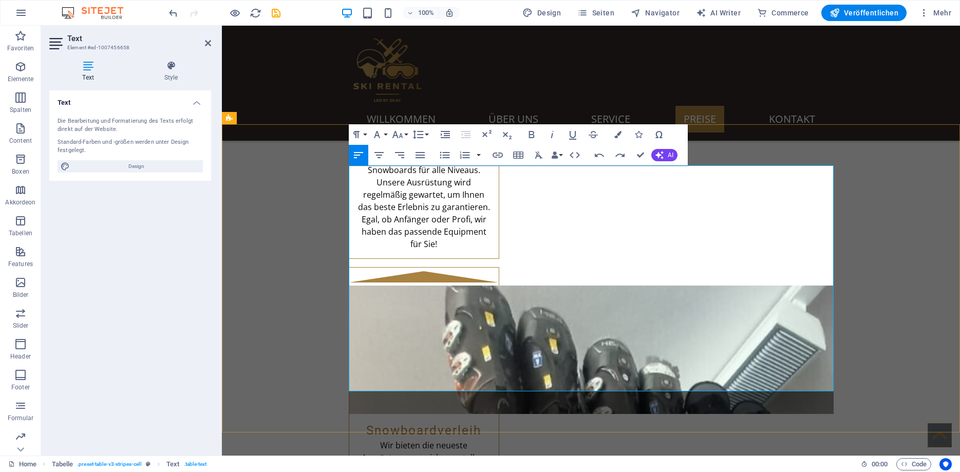
drag, startPoint x: 499, startPoint y: 177, endPoint x: 433, endPoint y: 178, distance: 65.8
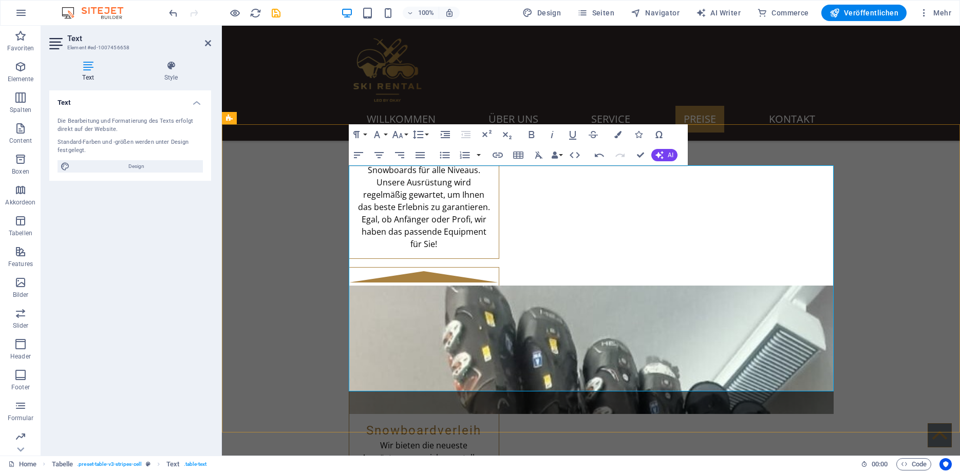
click at [413, 192] on icon "button" at bounding box center [408, 190] width 12 height 12
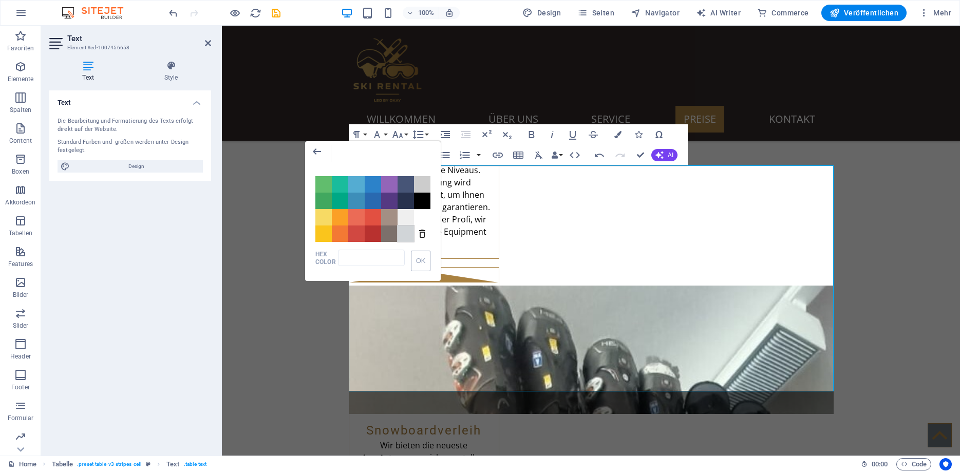
drag, startPoint x: 407, startPoint y: 233, endPoint x: 187, endPoint y: 205, distance: 222.2
click at [407, 233] on span "Color #D1D5D8" at bounding box center [406, 234] width 16 height 16
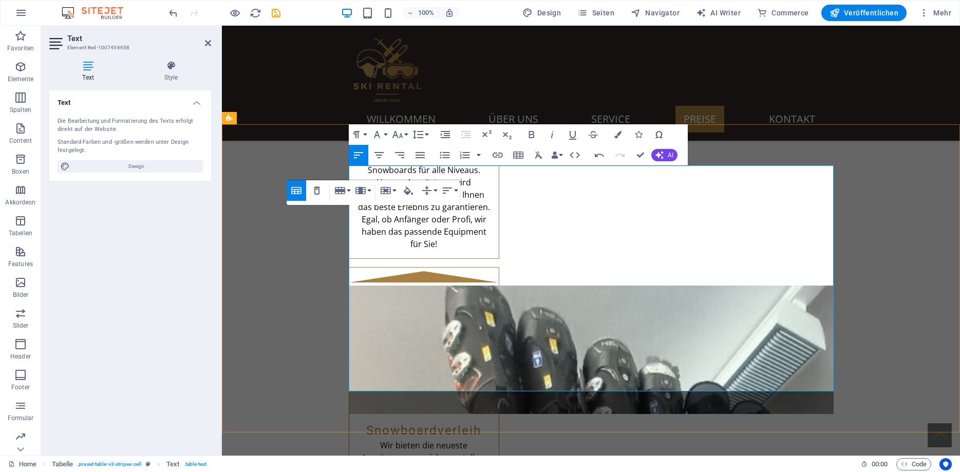
drag, startPoint x: 428, startPoint y: 226, endPoint x: 402, endPoint y: 228, distance: 26.8
click at [465, 193] on icon "button" at bounding box center [462, 190] width 12 height 12
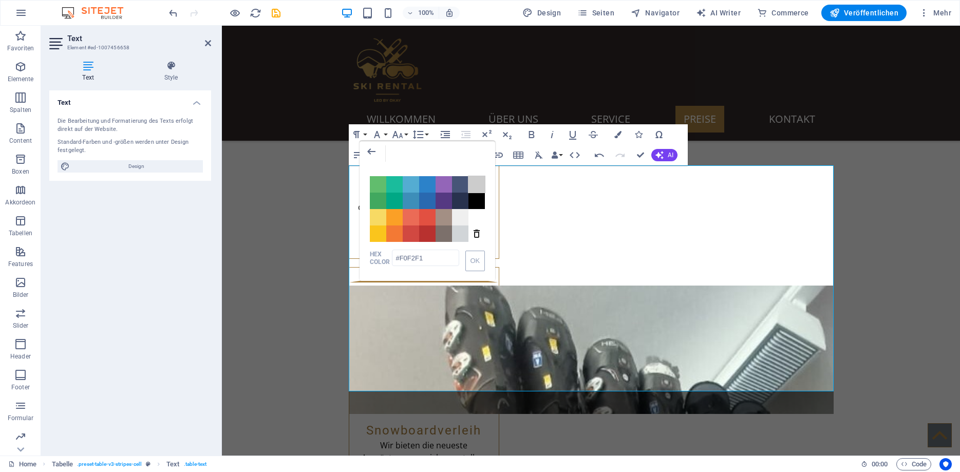
click at [482, 184] on span "Color #CCCCCC" at bounding box center [477, 184] width 16 height 16
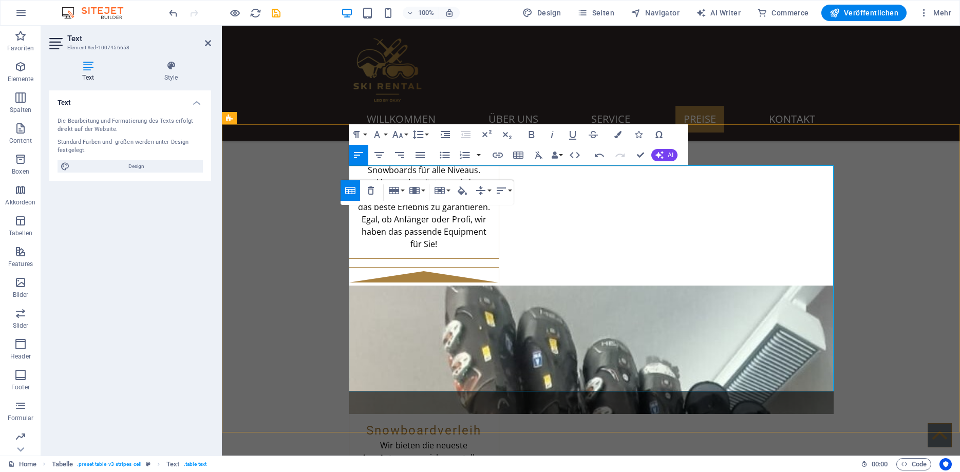
type input "#D1D5D8"
click at [406, 193] on icon "button" at bounding box center [408, 190] width 9 height 9
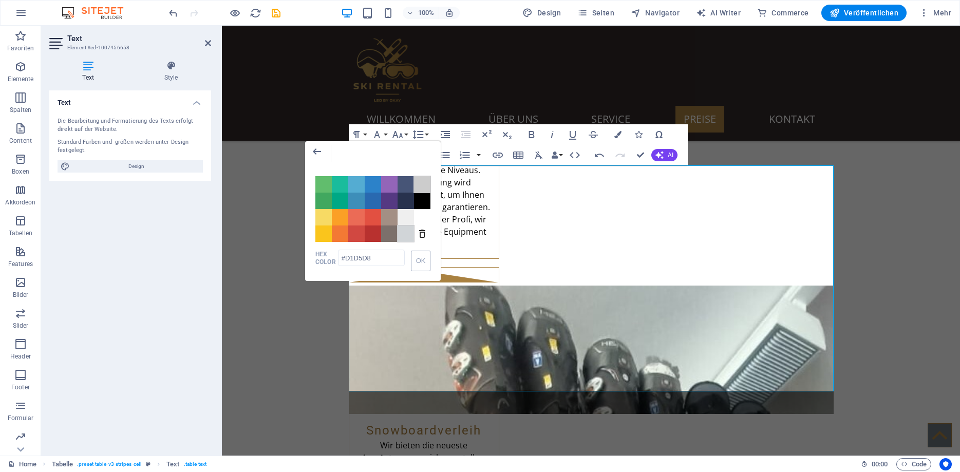
click at [425, 185] on span "Color #CCCCCC" at bounding box center [422, 184] width 16 height 16
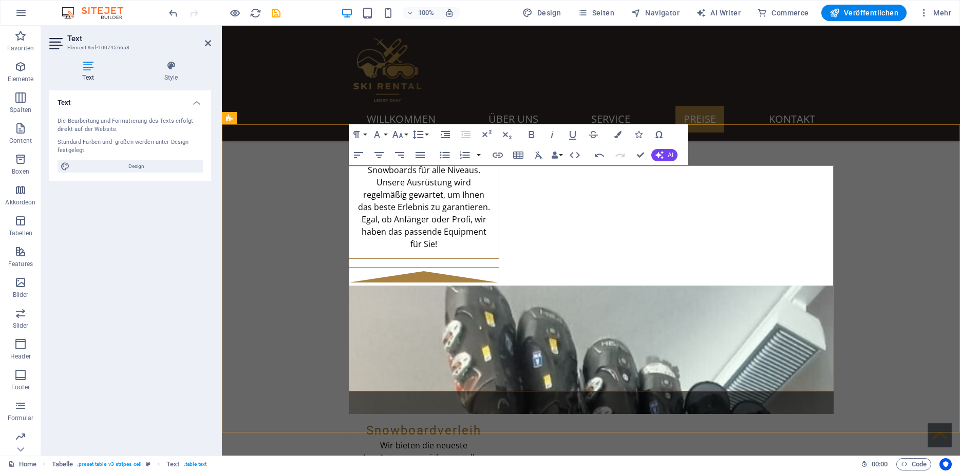
click at [521, 188] on icon "button" at bounding box center [522, 190] width 9 height 9
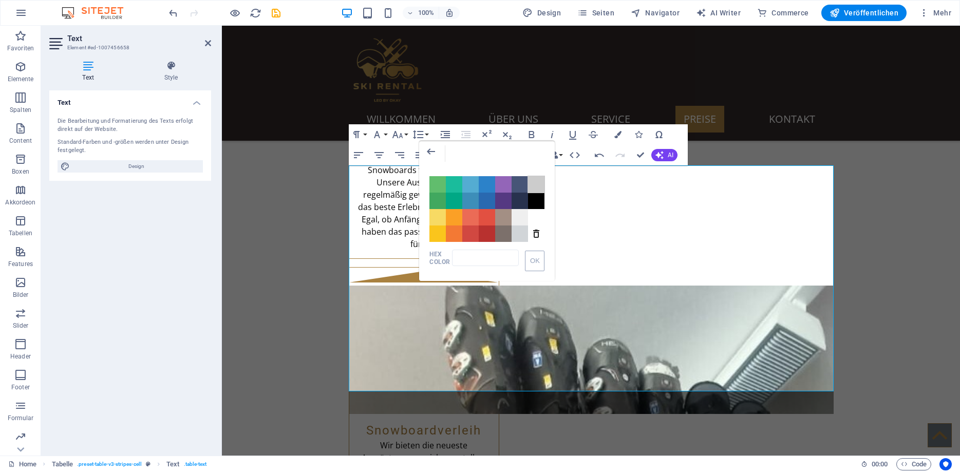
click at [536, 182] on span "Color #CCCCCC" at bounding box center [536, 184] width 16 height 16
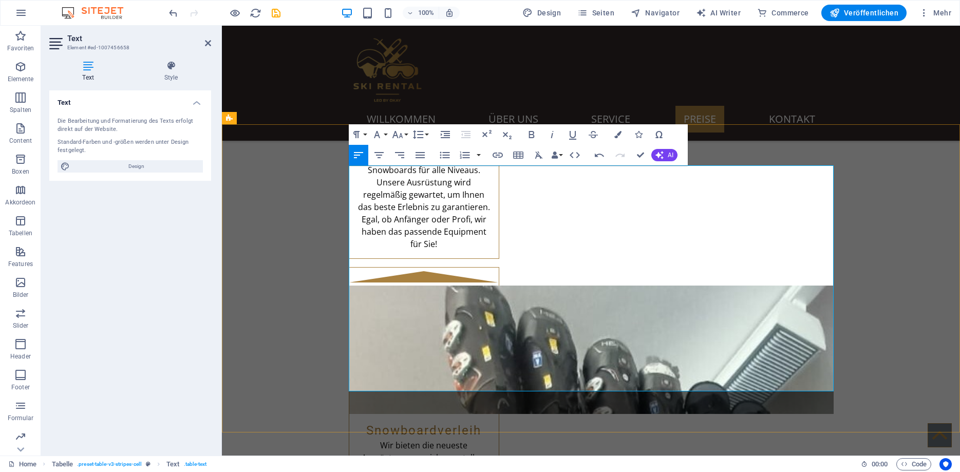
type input "#F0F2F1"
click at [581, 188] on icon "button" at bounding box center [582, 190] width 12 height 12
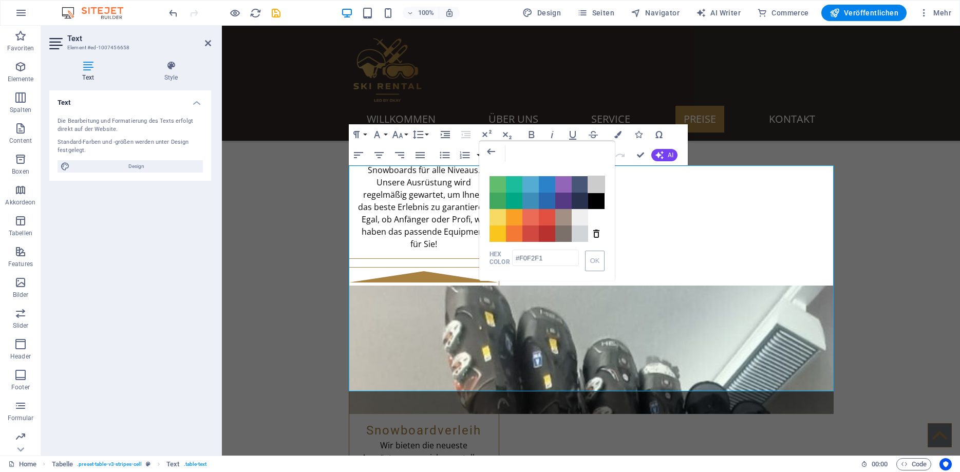
click at [597, 187] on span "Color #CCCCCC" at bounding box center [596, 184] width 16 height 16
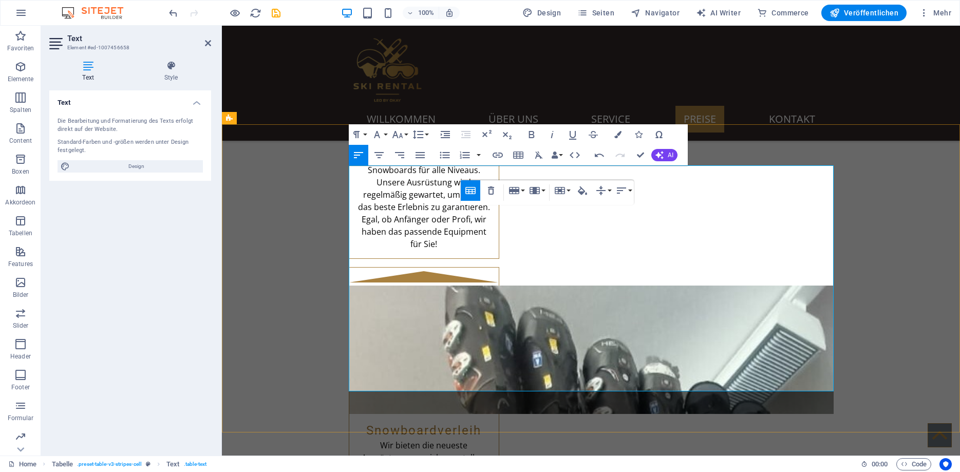
click at [640, 190] on icon "button" at bounding box center [639, 190] width 9 height 9
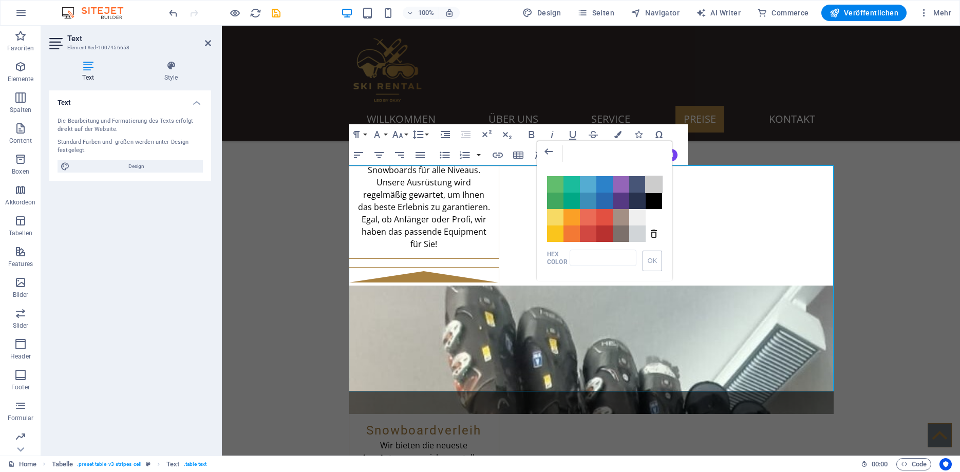
click at [658, 183] on span "Color #CCCCCC" at bounding box center [654, 184] width 16 height 16
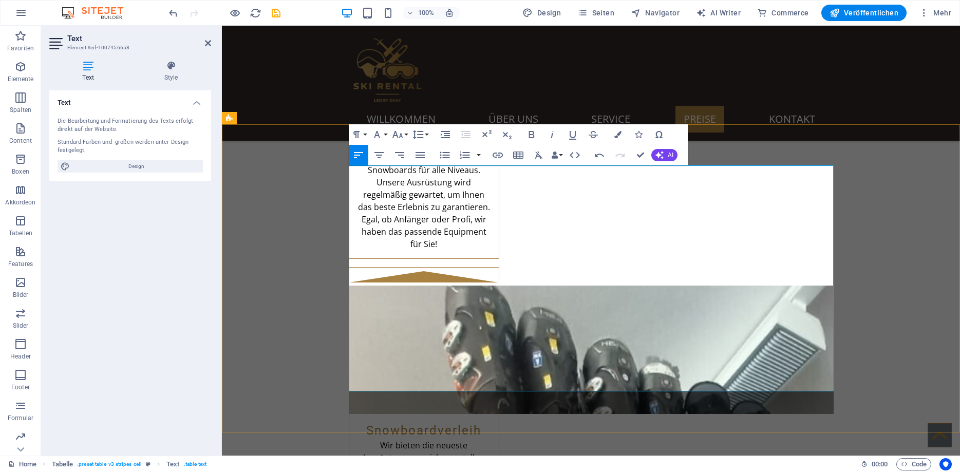
type input "#F0F2F1"
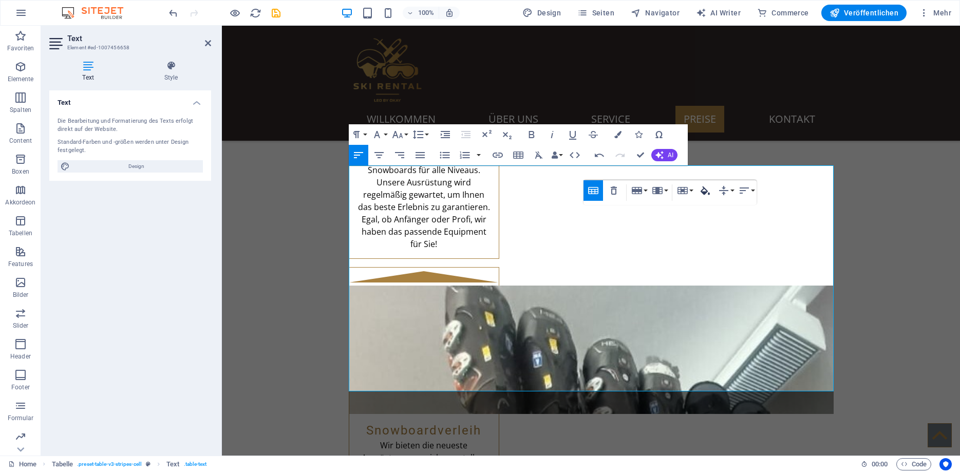
click at [704, 190] on icon "button" at bounding box center [705, 190] width 12 height 12
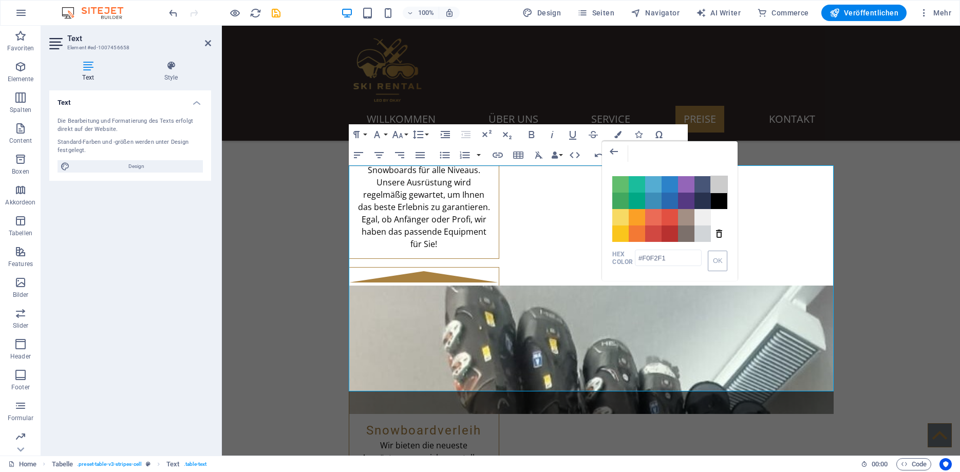
click at [716, 185] on span "Color #CCCCCC" at bounding box center [719, 184] width 16 height 16
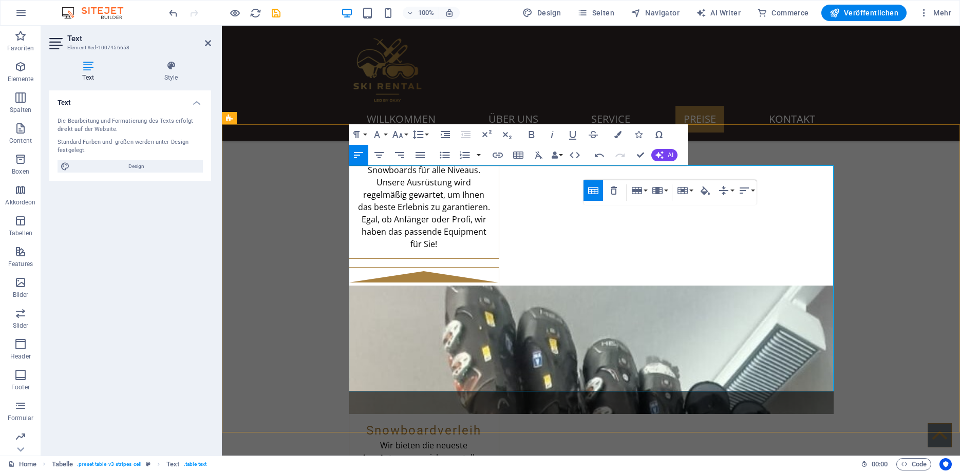
click at [773, 192] on icon "button" at bounding box center [773, 190] width 9 height 9
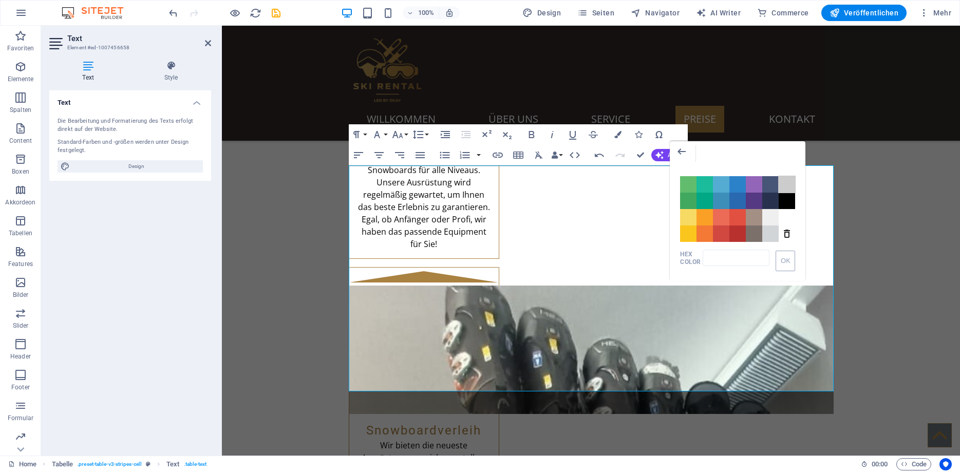
click at [781, 180] on span "Color #CCCCCC" at bounding box center [787, 184] width 16 height 16
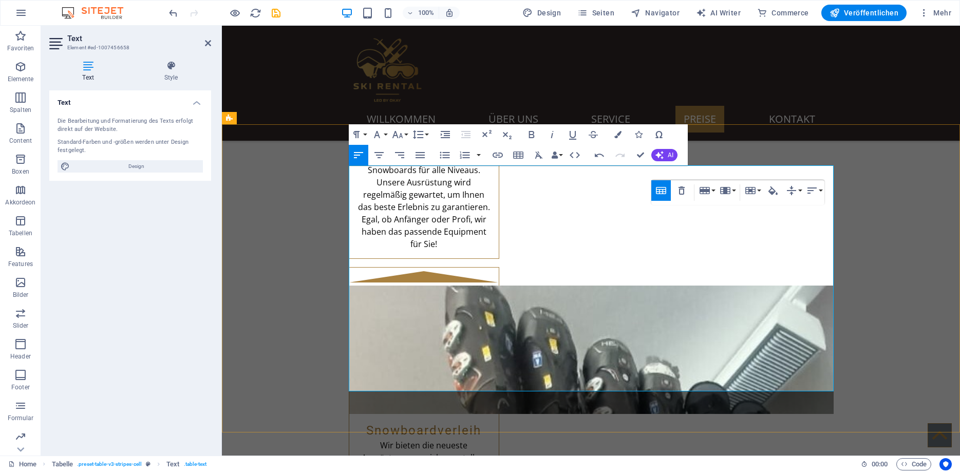
type input "#F0F2F1"
click at [825, 190] on icon "button" at bounding box center [823, 190] width 12 height 12
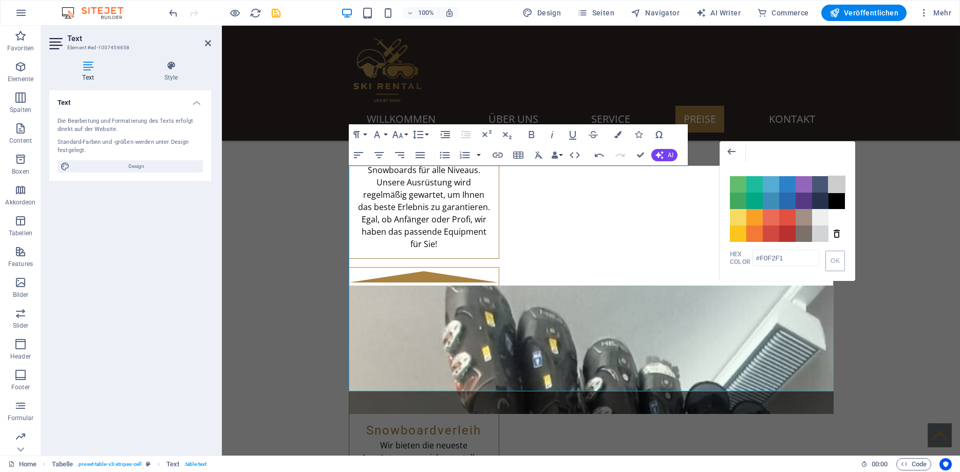
click at [833, 184] on span "Color #CCCCCC" at bounding box center [837, 184] width 16 height 16
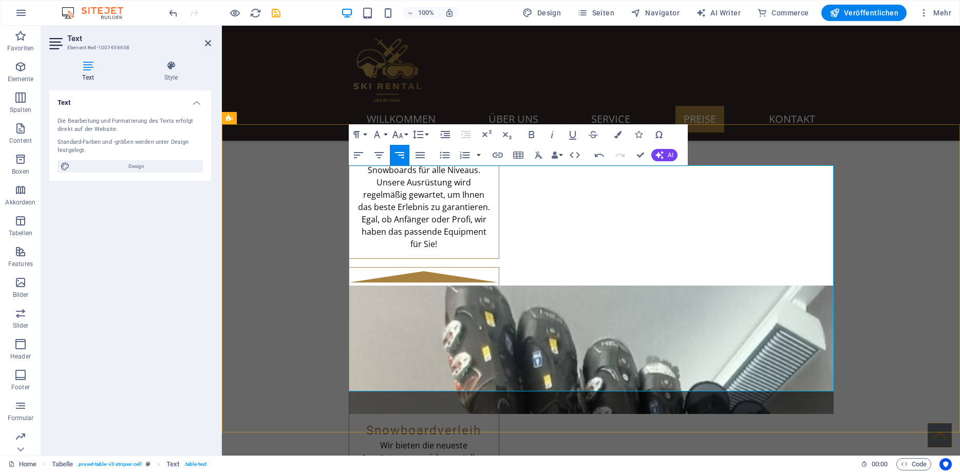
click at [858, 191] on icon "button" at bounding box center [855, 190] width 12 height 12
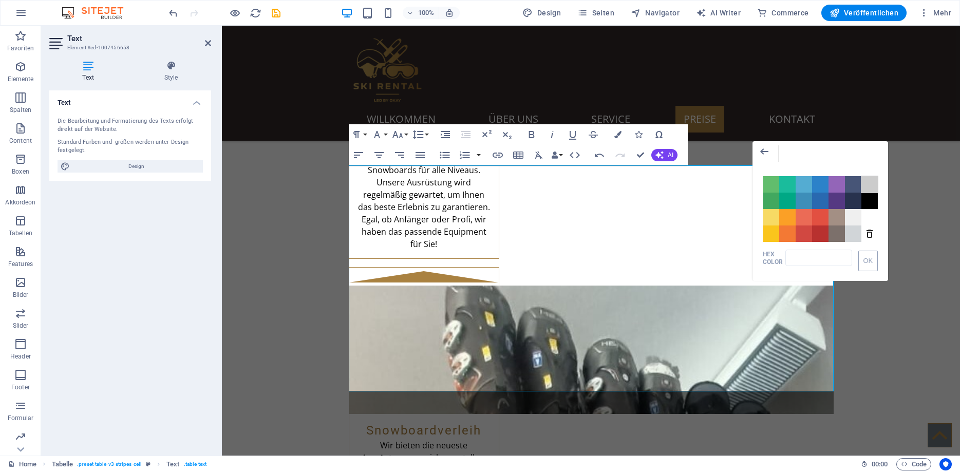
click at [868, 181] on span "Color #CCCCCC" at bounding box center [870, 184] width 16 height 16
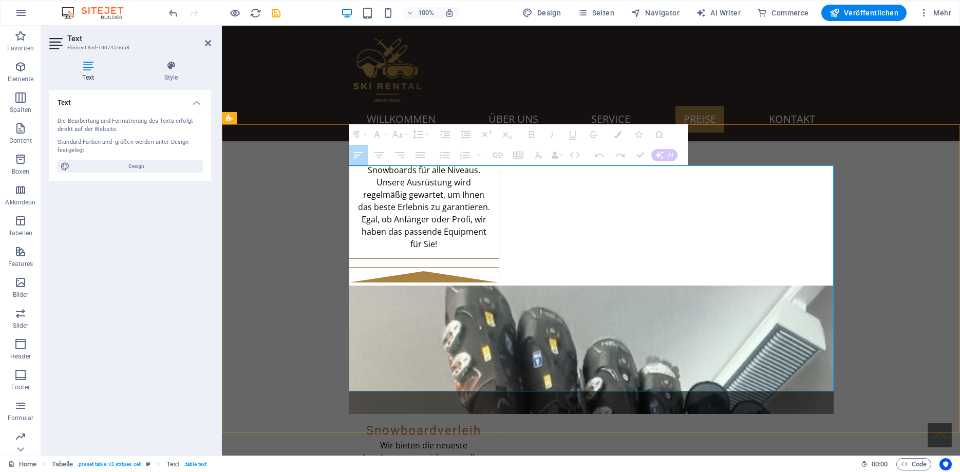
drag, startPoint x: 376, startPoint y: 276, endPoint x: 578, endPoint y: 282, distance: 202.0
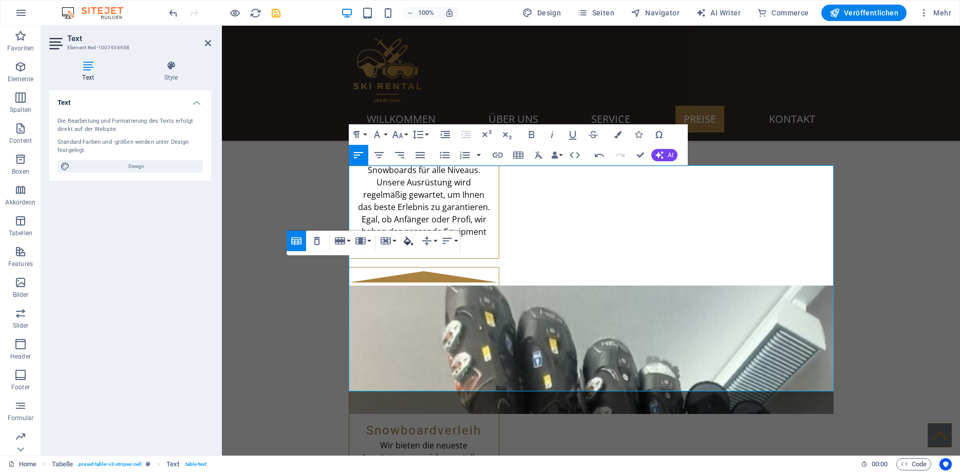
click at [408, 242] on icon "button" at bounding box center [408, 241] width 9 height 9
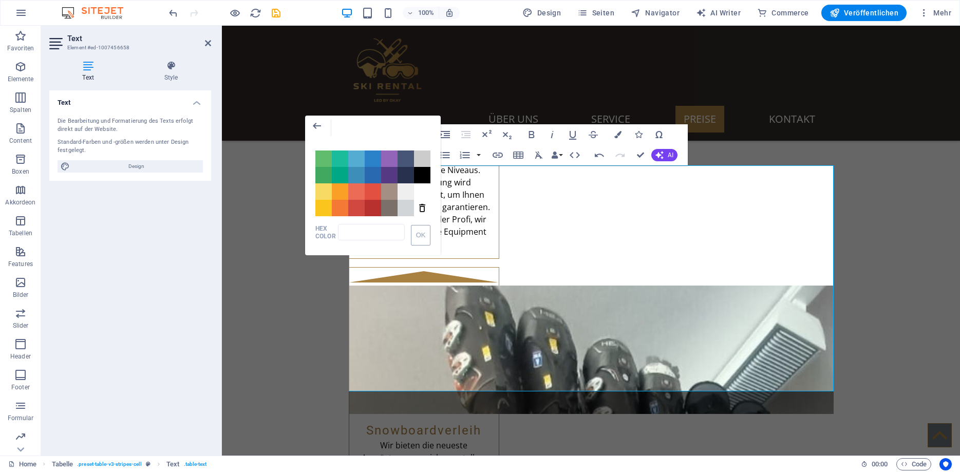
click at [420, 151] on div "Color #61BD6D Color #1ABC9C Color #54ACD2 Color #2C82C9 Color #9365B8 Color #47…" at bounding box center [373, 178] width 136 height 76
click at [421, 157] on span "Color #CCCCCC" at bounding box center [422, 159] width 16 height 16
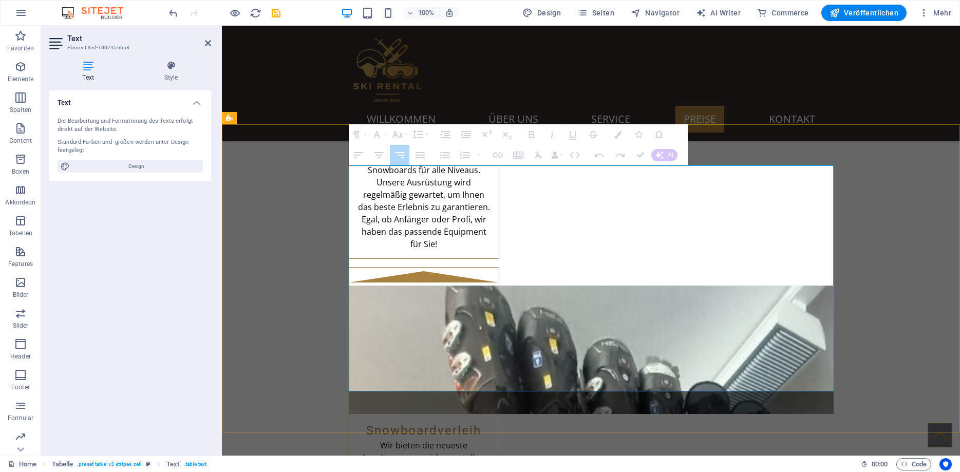
drag, startPoint x: 820, startPoint y: 276, endPoint x: 644, endPoint y: 281, distance: 175.8
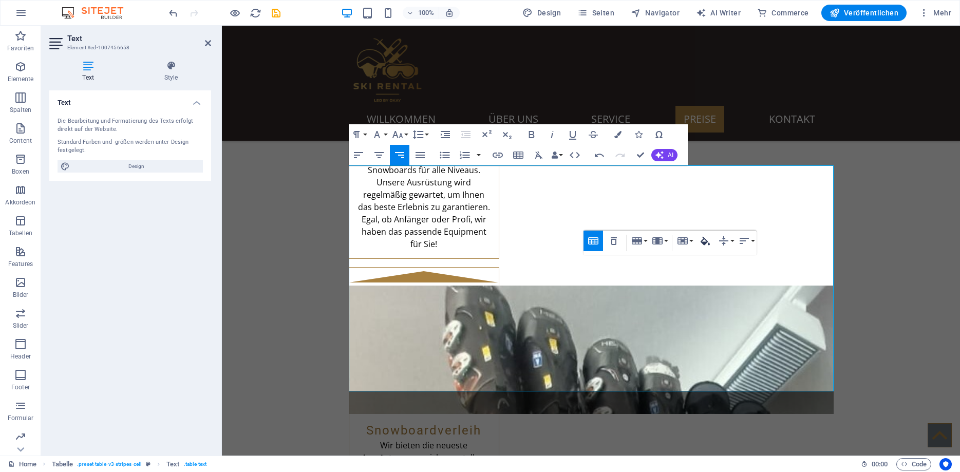
type input "#F0F2F1"
click at [706, 240] on icon "button" at bounding box center [705, 241] width 9 height 9
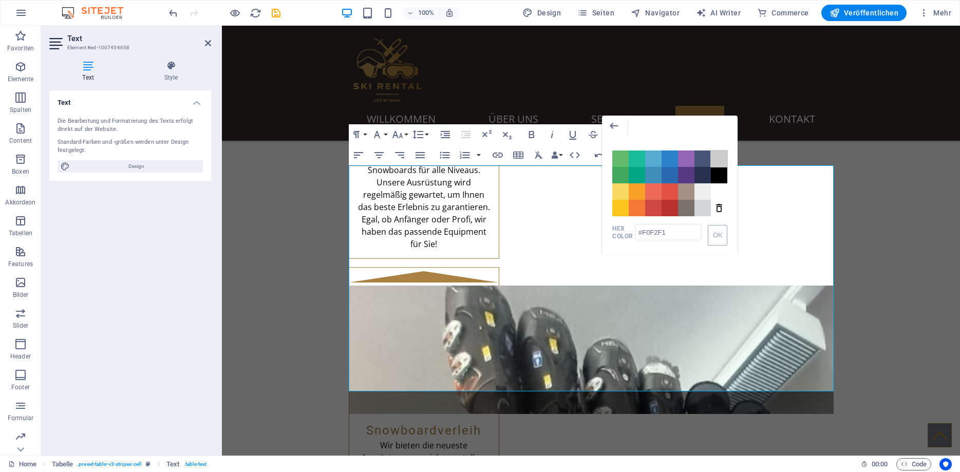
click at [719, 161] on span "Color #CCCCCC" at bounding box center [719, 159] width 16 height 16
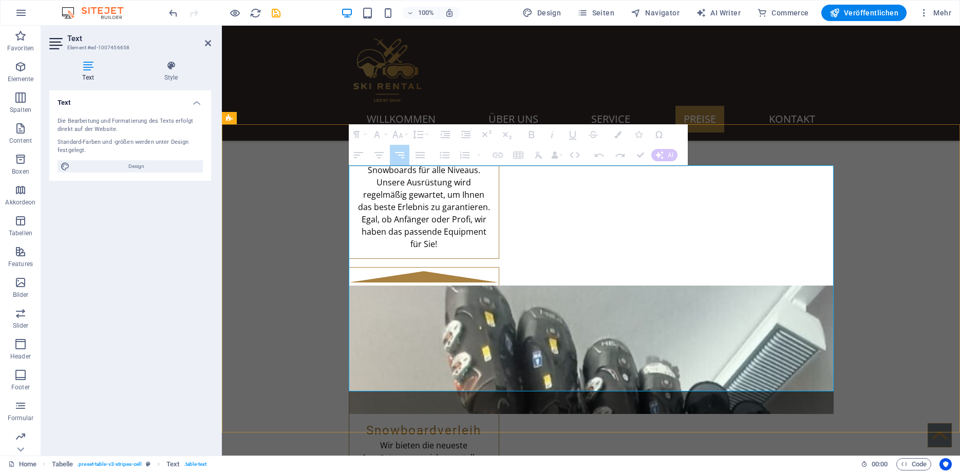
drag, startPoint x: 817, startPoint y: 327, endPoint x: 456, endPoint y: 329, distance: 360.7
drag, startPoint x: 385, startPoint y: 330, endPoint x: 822, endPoint y: 332, distance: 437.2
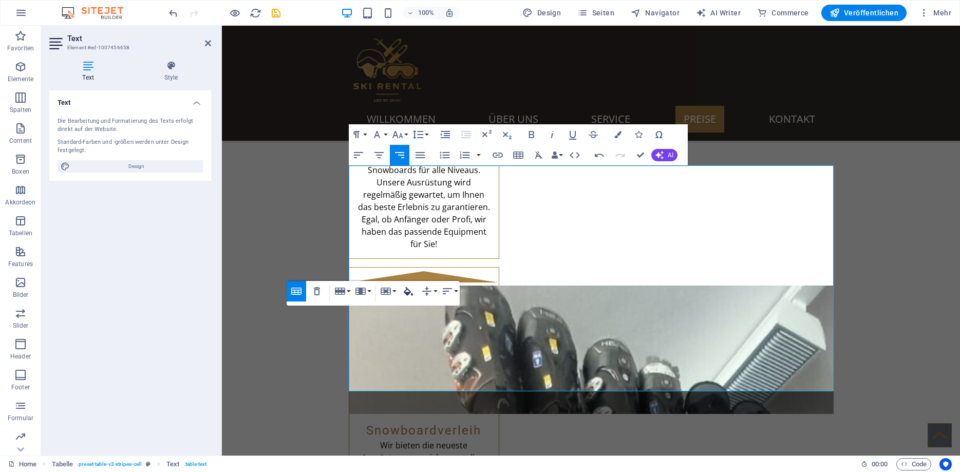
click at [412, 292] on icon "button" at bounding box center [408, 291] width 12 height 12
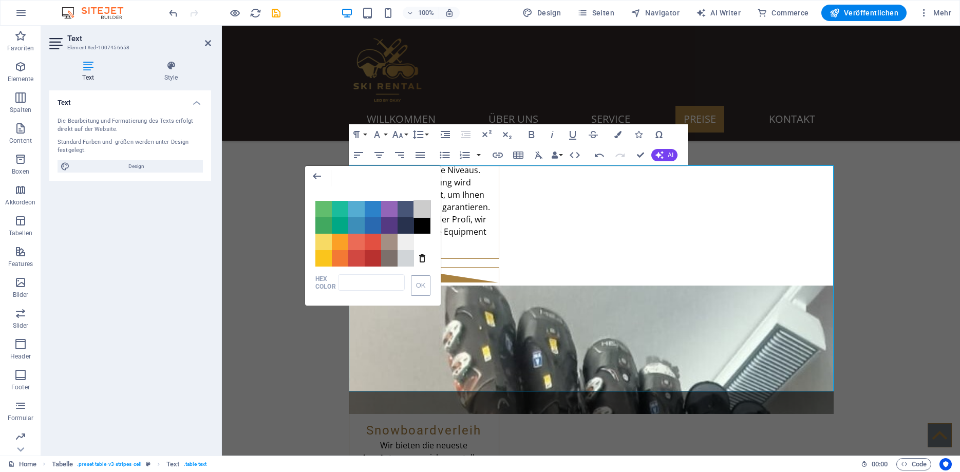
click at [422, 211] on span "Color #CCCCCC" at bounding box center [422, 209] width 16 height 16
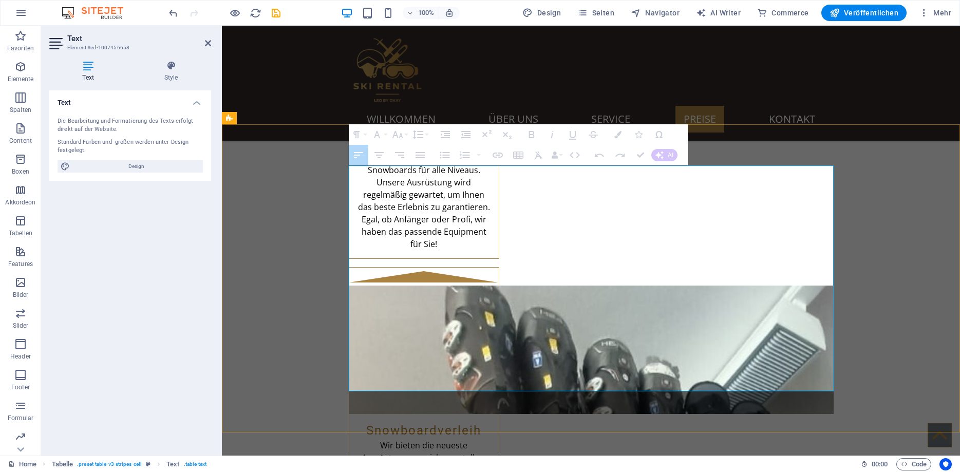
drag, startPoint x: 378, startPoint y: 379, endPoint x: 821, endPoint y: 369, distance: 443.0
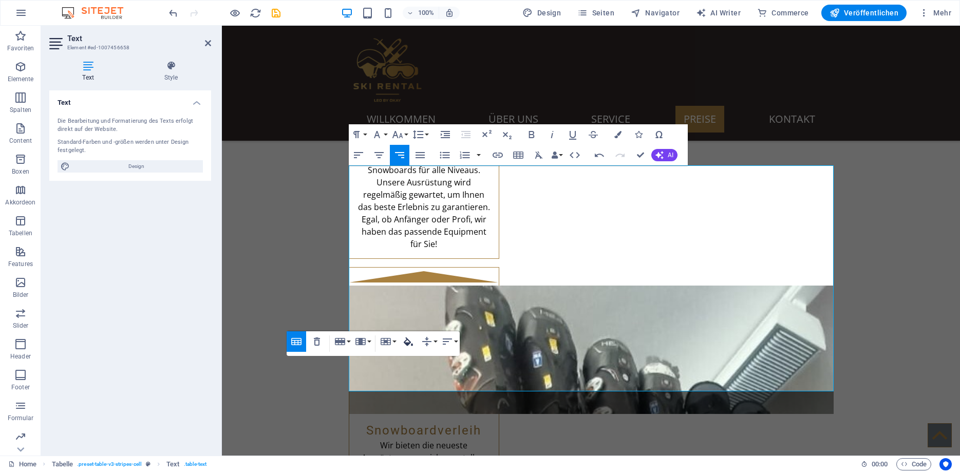
click at [407, 341] on icon "button" at bounding box center [408, 341] width 12 height 12
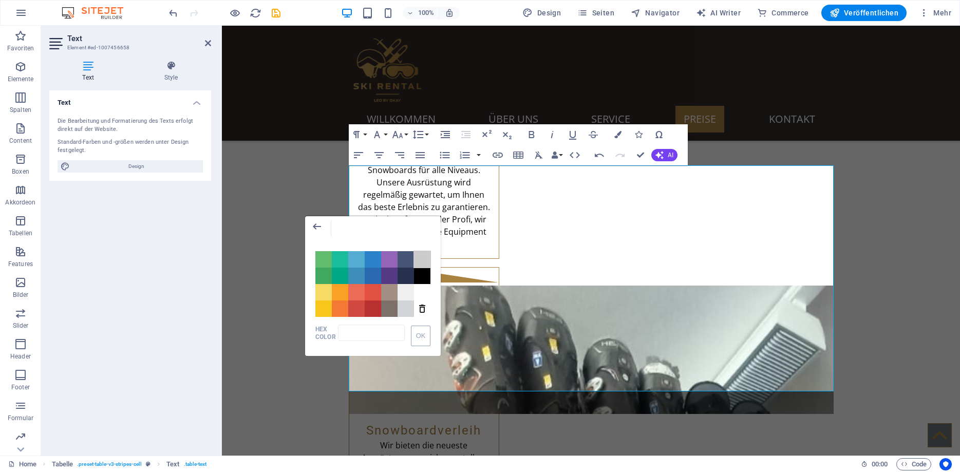
click at [426, 259] on span "Color #CCCCCC" at bounding box center [422, 259] width 16 height 16
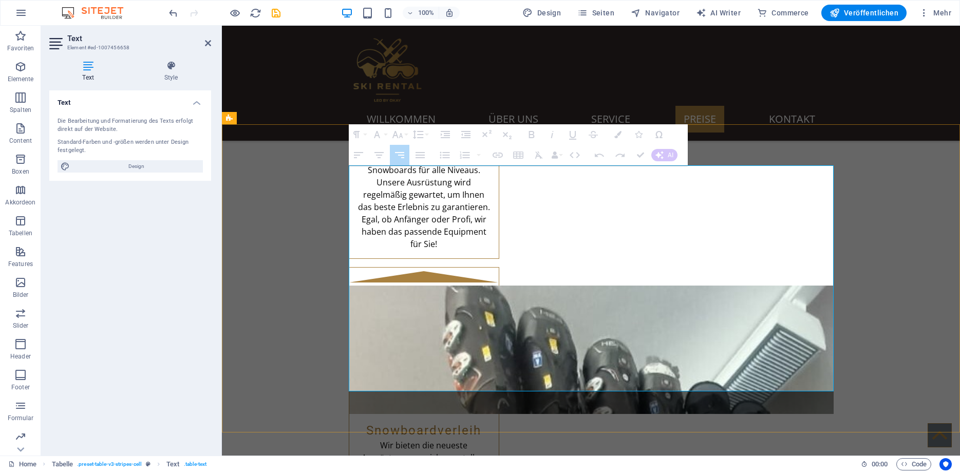
drag, startPoint x: 825, startPoint y: 206, endPoint x: 381, endPoint y: 203, distance: 443.4
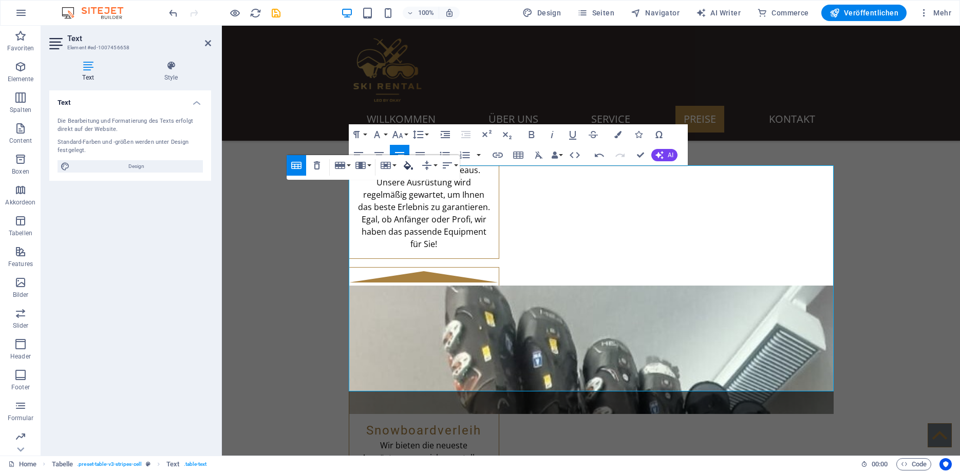
click at [413, 161] on icon "button" at bounding box center [408, 165] width 12 height 12
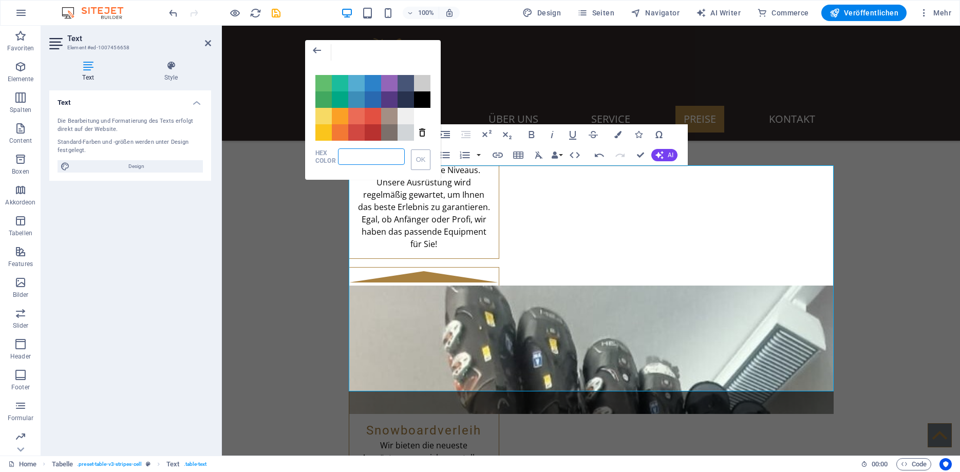
click at [370, 153] on input "HEX Color" at bounding box center [371, 156] width 67 height 16
paste input "SILVER"
type input "SILVER"
drag, startPoint x: 370, startPoint y: 153, endPoint x: 329, endPoint y: 153, distance: 41.6
click at [338, 153] on input "SILVER" at bounding box center [371, 156] width 67 height 16
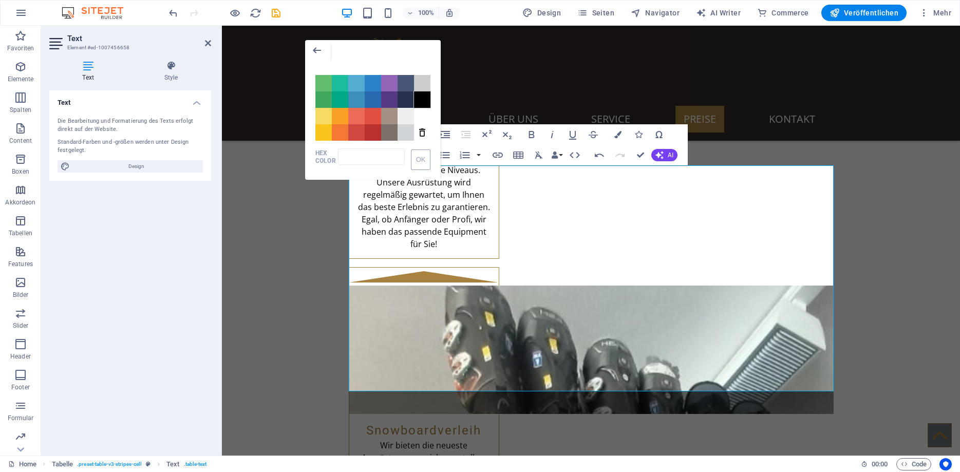
click at [423, 99] on span "Color #000000" at bounding box center [422, 99] width 16 height 16
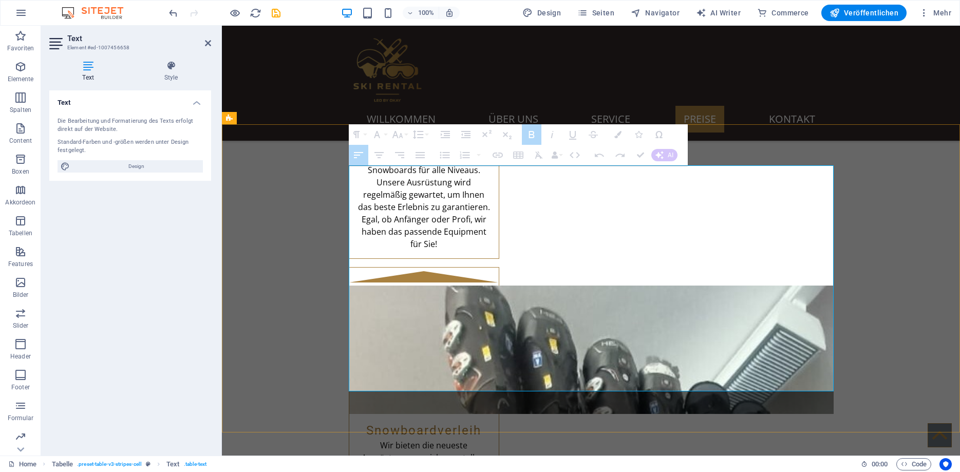
drag, startPoint x: 827, startPoint y: 381, endPoint x: 374, endPoint y: 211, distance: 483.5
drag, startPoint x: 384, startPoint y: 382, endPoint x: 820, endPoint y: 380, distance: 436.2
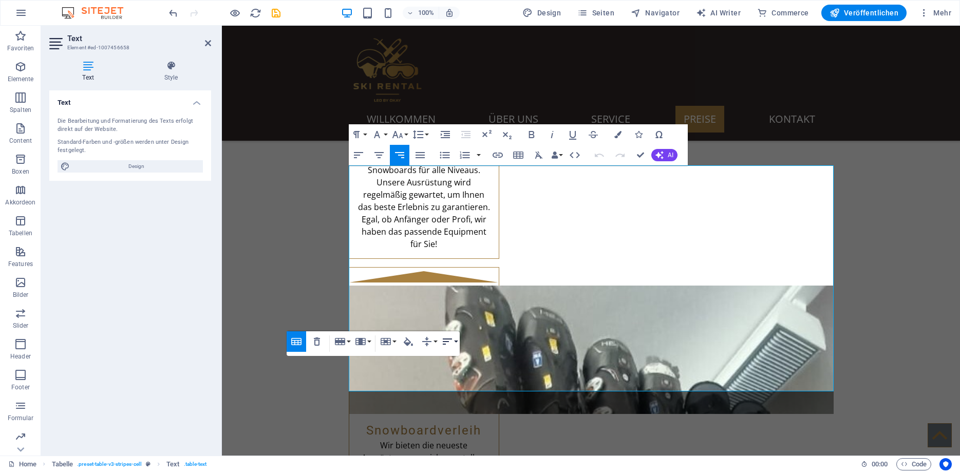
click at [455, 341] on button "Horizontal Align" at bounding box center [450, 341] width 20 height 21
click at [622, 134] on button "Colors" at bounding box center [618, 134] width 20 height 21
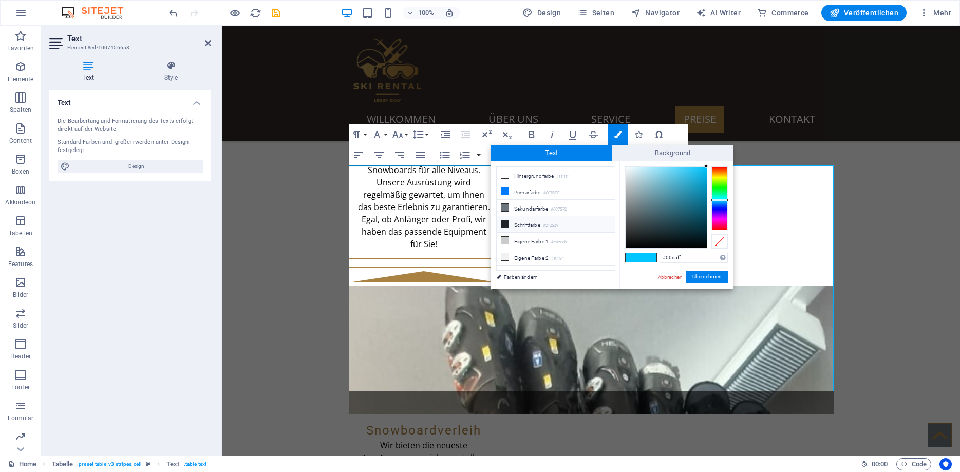
click at [506, 222] on icon at bounding box center [504, 223] width 7 height 7
click at [713, 279] on button "Übernehmen" at bounding box center [707, 277] width 42 height 12
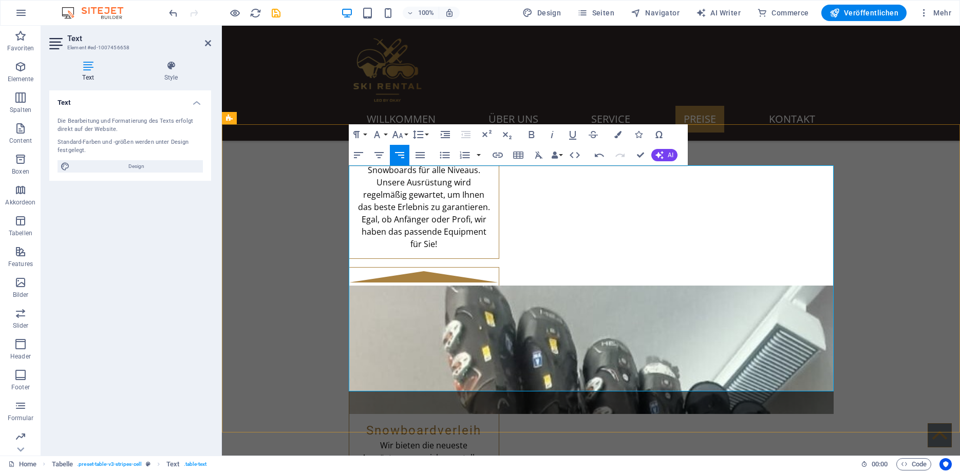
drag, startPoint x: 828, startPoint y: 379, endPoint x: 478, endPoint y: 375, distance: 349.4
drag, startPoint x: 354, startPoint y: 380, endPoint x: 823, endPoint y: 379, distance: 469.1
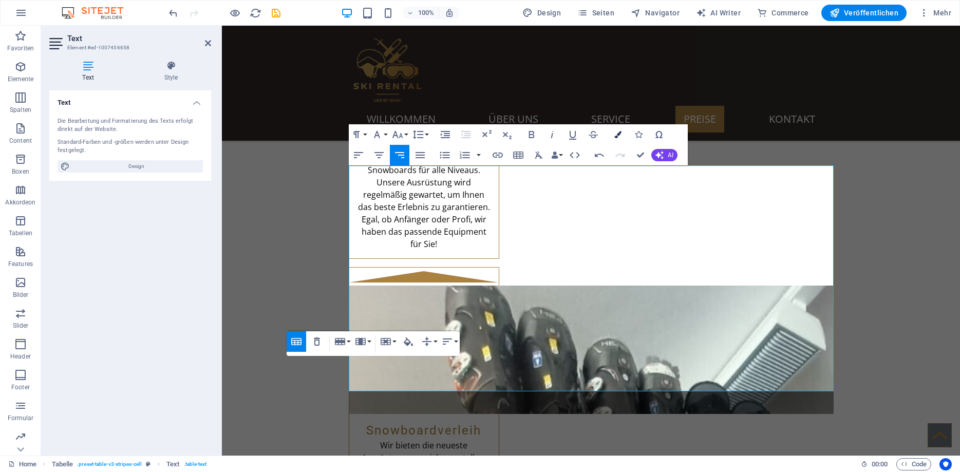
click at [621, 135] on icon "button" at bounding box center [617, 134] width 7 height 7
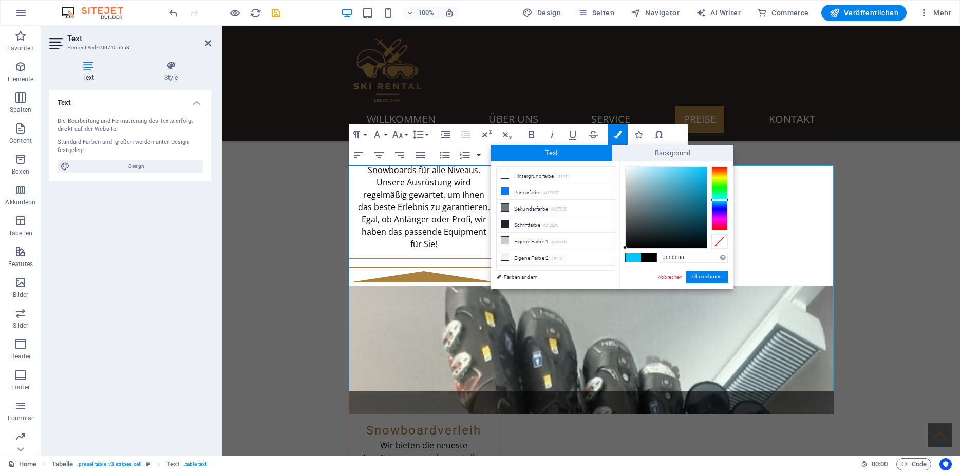
drag, startPoint x: 662, startPoint y: 221, endPoint x: 621, endPoint y: 255, distance: 53.7
click at [621, 255] on div "#000000 Unterstützte Formate: #0852ed rgb(8, 82, 237) rgba(8, 82, 237, 90%) hsv…" at bounding box center [677, 299] width 114 height 276
click at [715, 278] on button "Übernehmen" at bounding box center [707, 277] width 42 height 12
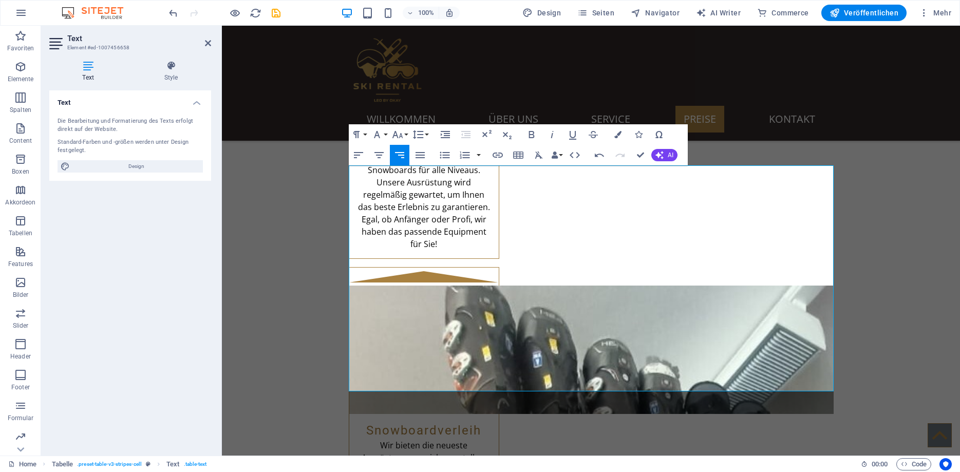
click at [602, 352] on div "Ziehe hier rein, um den vorhandenen Inhalt zu ersetzen. Drücke "Strg", wenn du …" at bounding box center [591, 241] width 738 height 430
drag, startPoint x: 370, startPoint y: 381, endPoint x: 820, endPoint y: 378, distance: 450.6
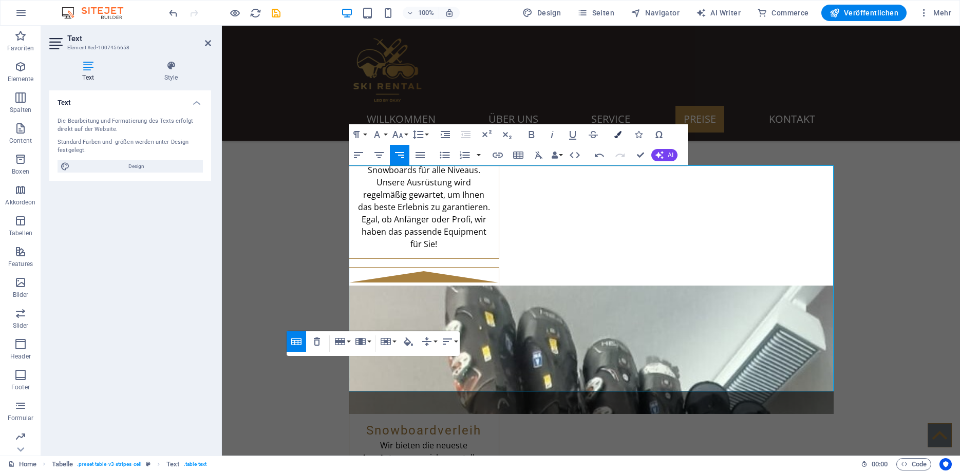
click at [617, 132] on icon "button" at bounding box center [617, 134] width 7 height 7
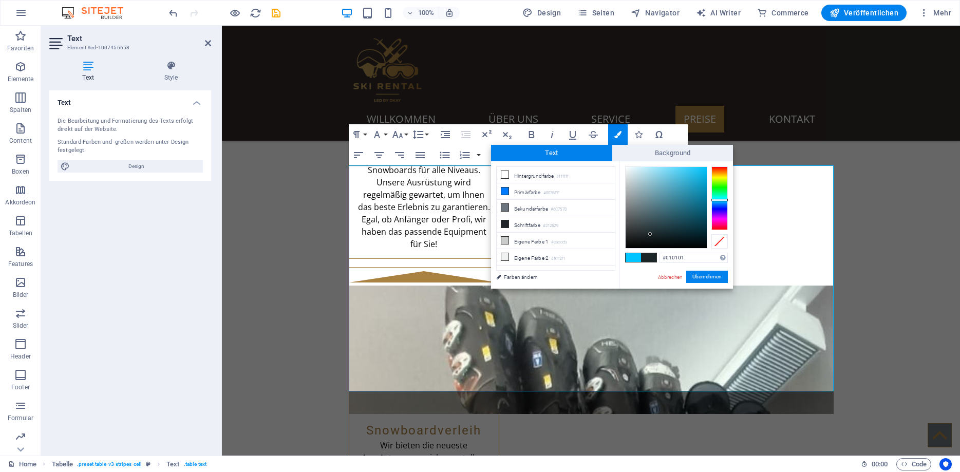
type input "#000000"
drag, startPoint x: 652, startPoint y: 234, endPoint x: 619, endPoint y: 249, distance: 36.8
click at [619, 249] on div "less Hintergrundfarbe #ffffff Primärfarbe #007BFF [GEOGRAPHIC_DATA] #6C757D Sch…" at bounding box center [612, 224] width 242 height 127
click at [698, 276] on button "Übernehmen" at bounding box center [707, 277] width 42 height 12
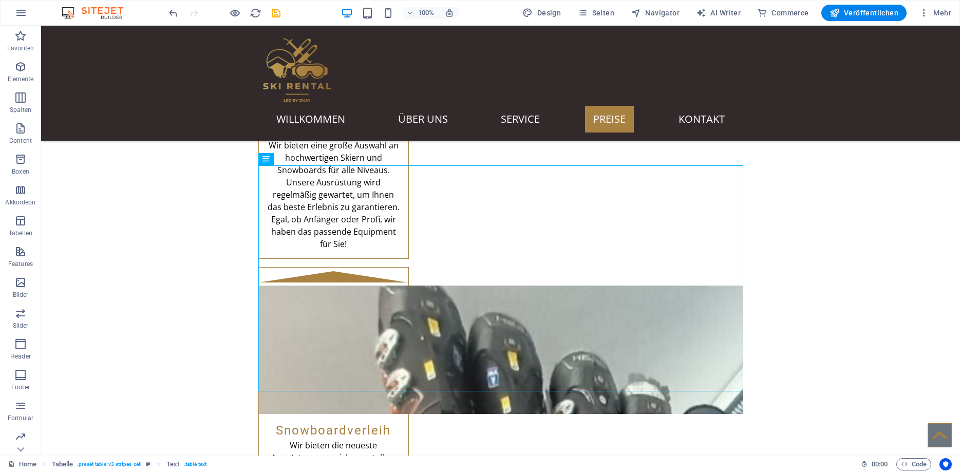
click at [588, 316] on div "Ziehe hier rein, um den vorhandenen Inhalt zu ersetzen. Drücke "Strg", wenn du …" at bounding box center [500, 241] width 919 height 430
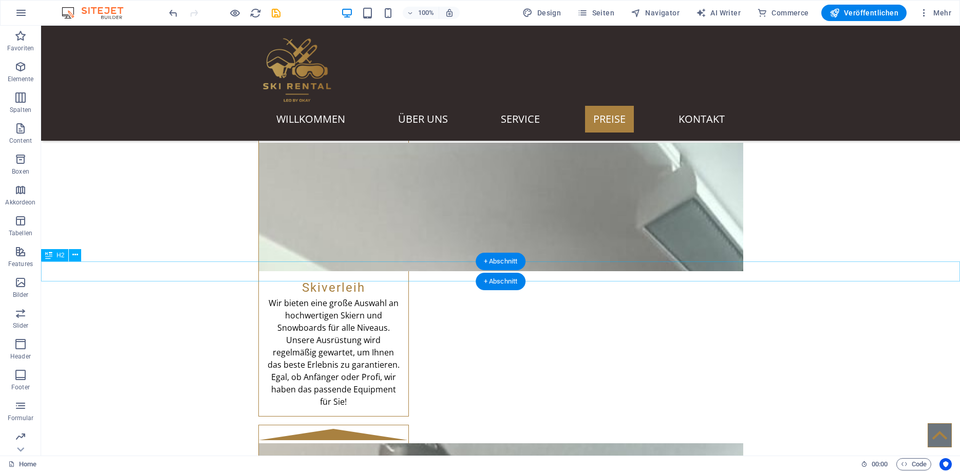
scroll to position [1258, 0]
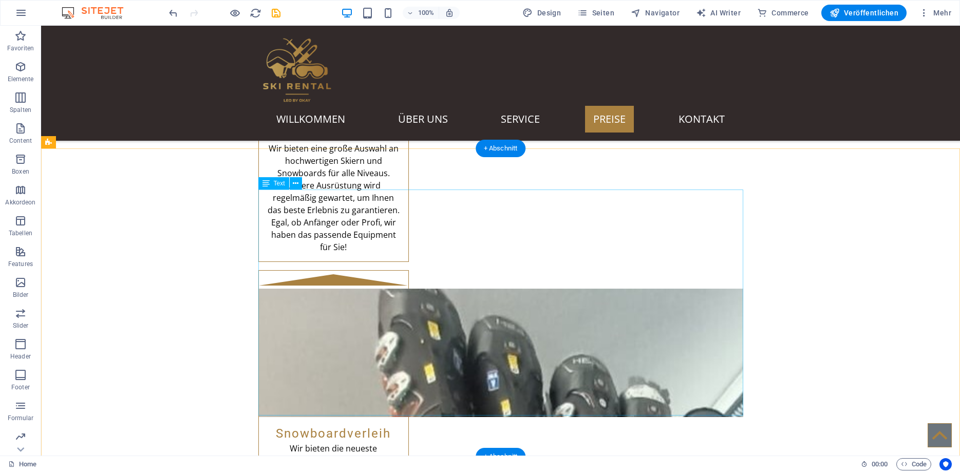
scroll to position [1415, 0]
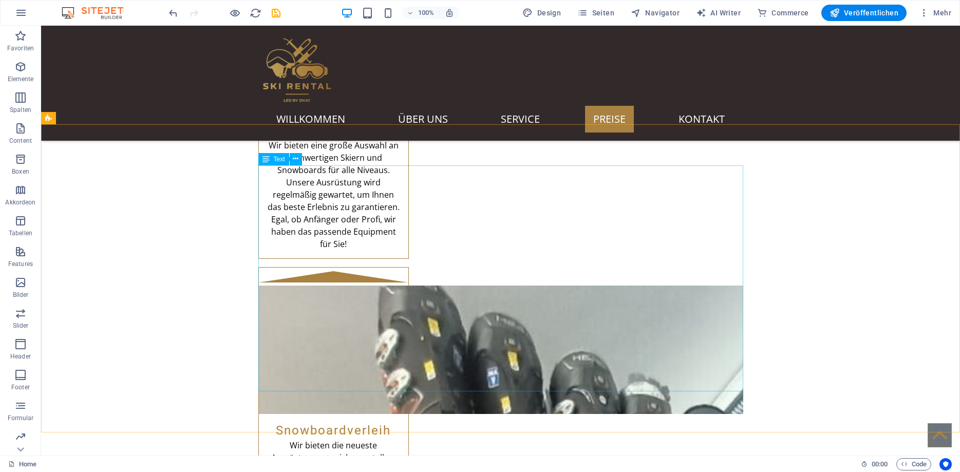
click at [277, 161] on span "Text" at bounding box center [279, 159] width 11 height 6
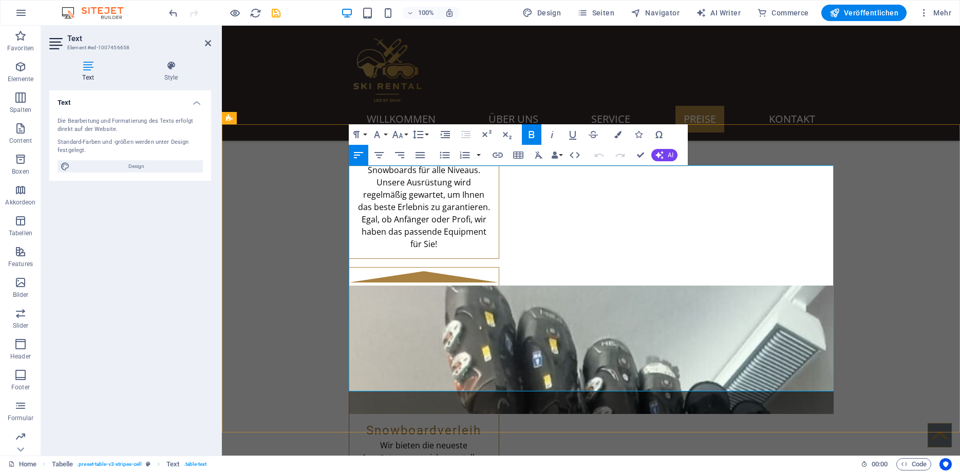
drag, startPoint x: 378, startPoint y: 379, endPoint x: 350, endPoint y: 379, distance: 28.3
click at [620, 135] on icon "button" at bounding box center [617, 134] width 7 height 7
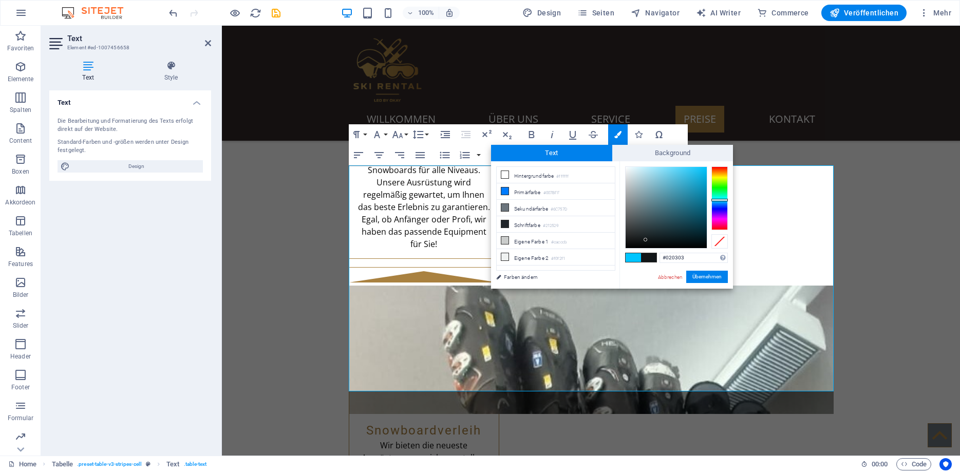
type input "#000000"
drag, startPoint x: 663, startPoint y: 229, endPoint x: 620, endPoint y: 254, distance: 50.0
click at [620, 254] on div "#000000 Unterstützte Formate: #0852ed rgb(8, 82, 237) rgba(8, 82, 237, 90%) hsv…" at bounding box center [677, 299] width 114 height 276
click at [699, 278] on button "Übernehmen" at bounding box center [707, 277] width 42 height 12
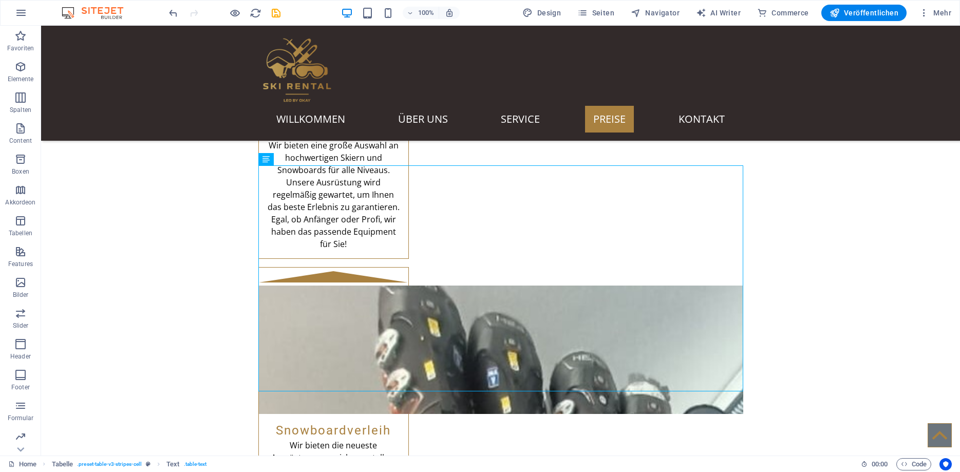
click at [550, 314] on div "Ziehe hier rein, um den vorhandenen Inhalt zu ersetzen. Drücke "Strg", wenn du …" at bounding box center [500, 241] width 919 height 430
drag, startPoint x: 738, startPoint y: 378, endPoint x: 639, endPoint y: 378, distance: 99.2
drag, startPoint x: 289, startPoint y: 378, endPoint x: 734, endPoint y: 374, distance: 444.9
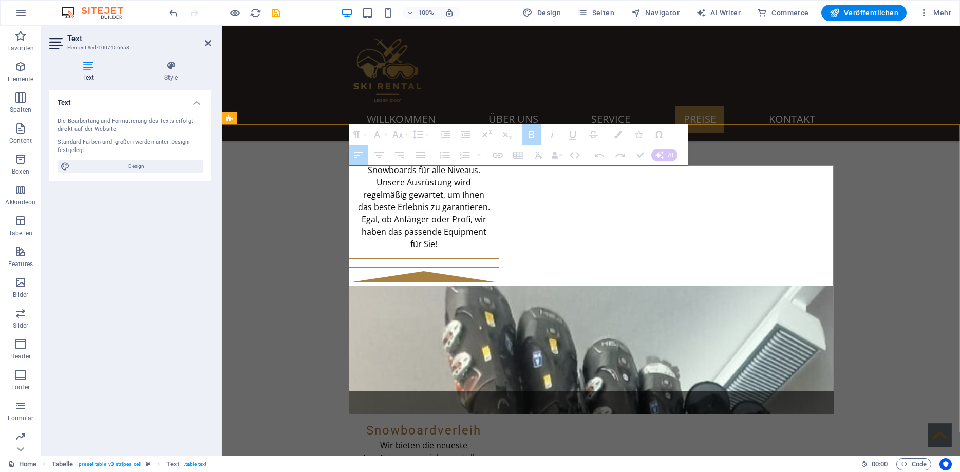
drag, startPoint x: 376, startPoint y: 380, endPoint x: 832, endPoint y: 381, distance: 456.7
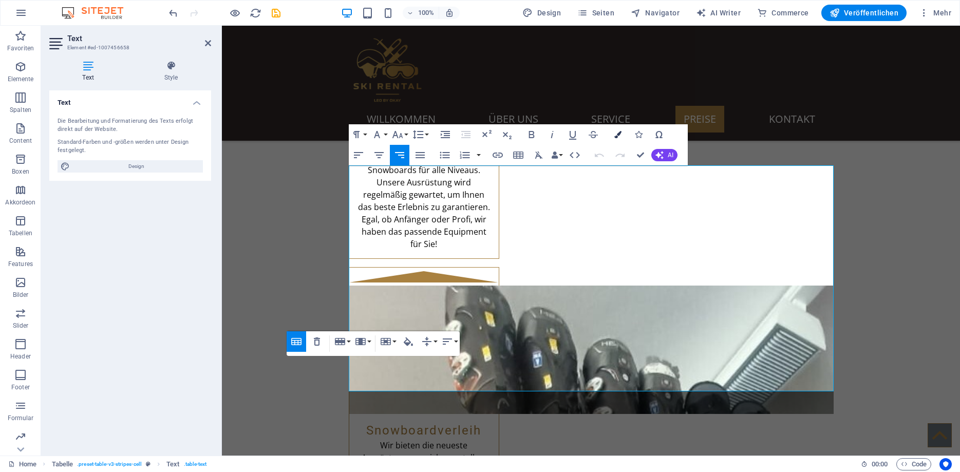
click at [618, 136] on icon "button" at bounding box center [617, 134] width 7 height 7
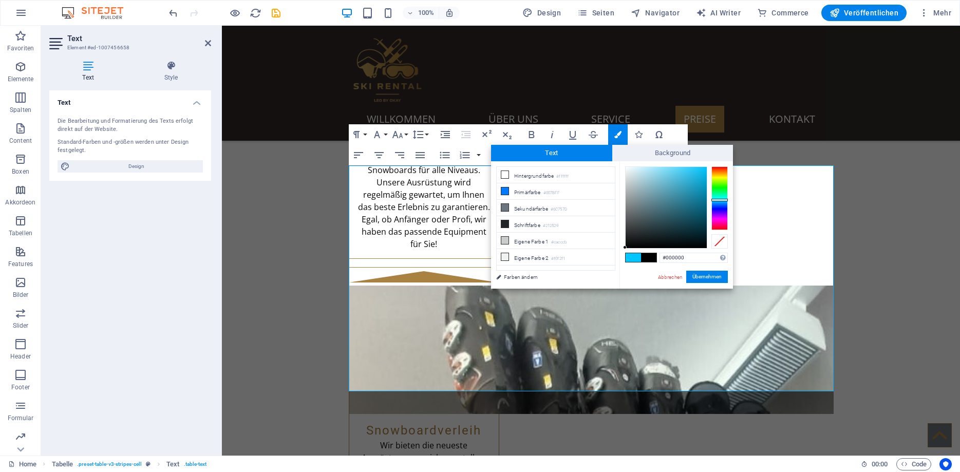
drag, startPoint x: 643, startPoint y: 233, endPoint x: 615, endPoint y: 257, distance: 36.4
click at [615, 257] on div "less Hintergrundfarbe #ffffff Primärfarbe #007BFF [GEOGRAPHIC_DATA] #6C757D Sch…" at bounding box center [612, 224] width 242 height 127
click at [699, 275] on button "Übernehmen" at bounding box center [707, 277] width 42 height 12
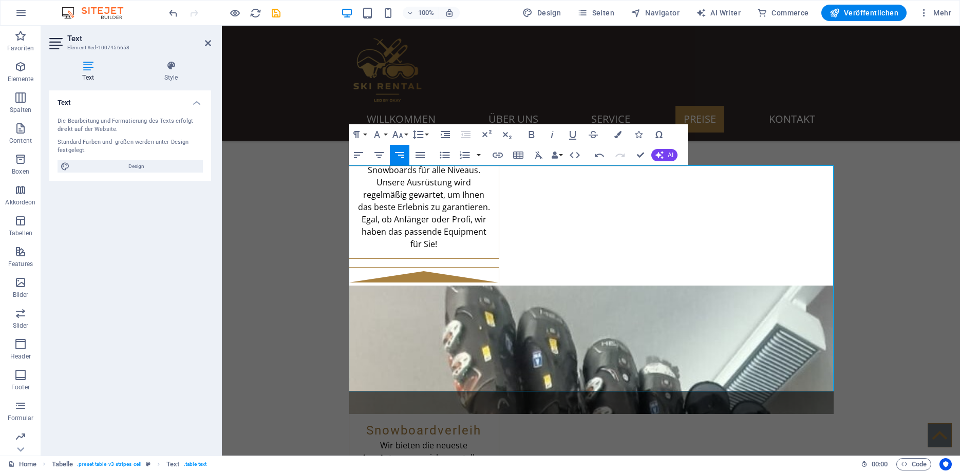
click at [520, 380] on div "Ziehe hier rein, um den vorhandenen Inhalt zu ersetzen. Drücke "Strg", wenn du …" at bounding box center [591, 241] width 738 height 430
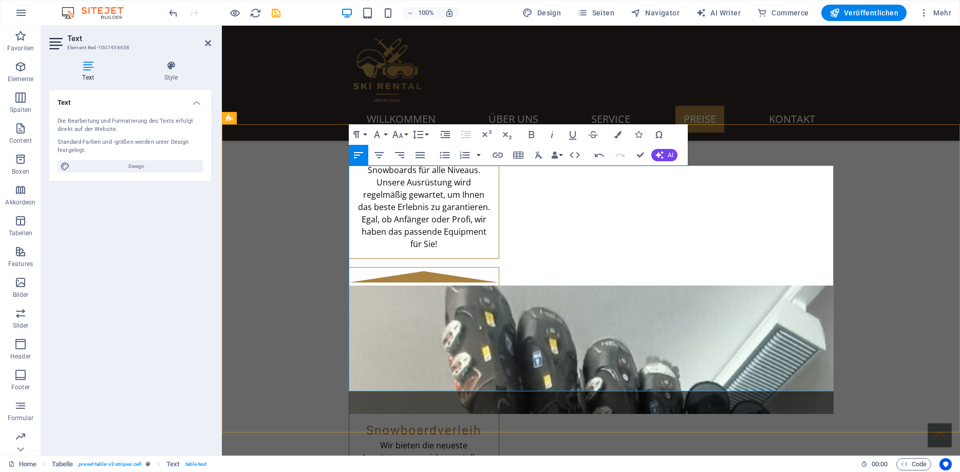
click at [618, 132] on icon "button" at bounding box center [617, 134] width 7 height 7
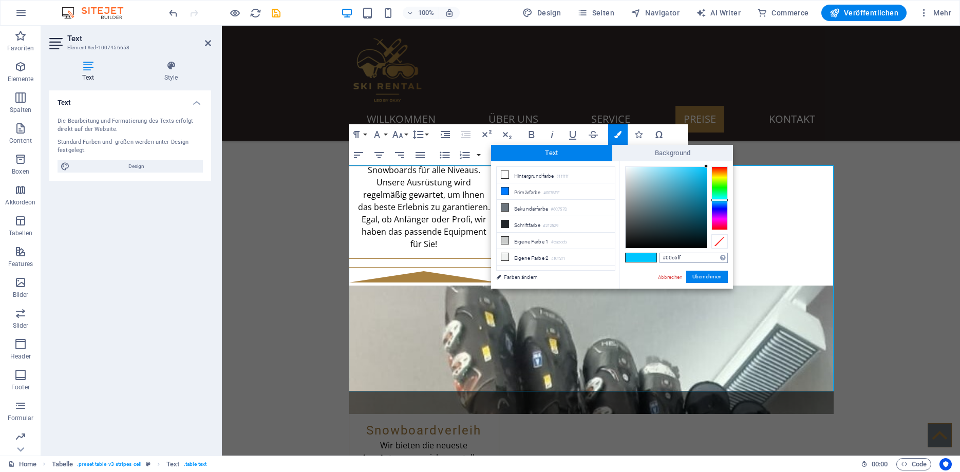
drag, startPoint x: 687, startPoint y: 257, endPoint x: 637, endPoint y: 253, distance: 50.0
click at [660, 253] on input "#00c5ff" at bounding box center [694, 258] width 68 height 10
drag, startPoint x: 623, startPoint y: 246, endPoint x: 598, endPoint y: 259, distance: 27.8
click at [598, 259] on div "less Hintergrundfarbe #ffffff Primärfarbe #007BFF [GEOGRAPHIC_DATA] #6C757D Sch…" at bounding box center [612, 224] width 242 height 127
click at [700, 276] on button "Übernehmen" at bounding box center [707, 277] width 42 height 12
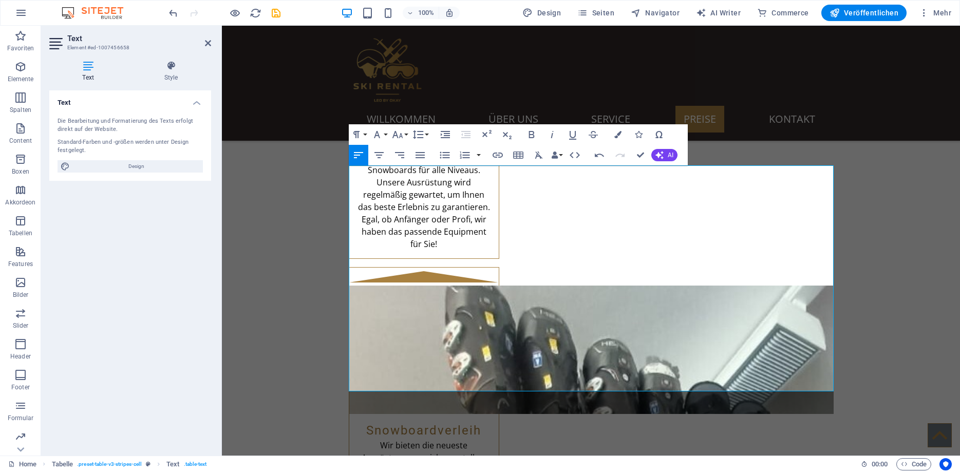
click at [446, 355] on div "Ziehe hier rein, um den vorhandenen Inhalt zu ersetzen. Drücke "Strg", wenn du …" at bounding box center [591, 241] width 738 height 430
drag, startPoint x: 480, startPoint y: 381, endPoint x: 463, endPoint y: 380, distance: 17.0
click at [617, 134] on icon "button" at bounding box center [617, 134] width 7 height 7
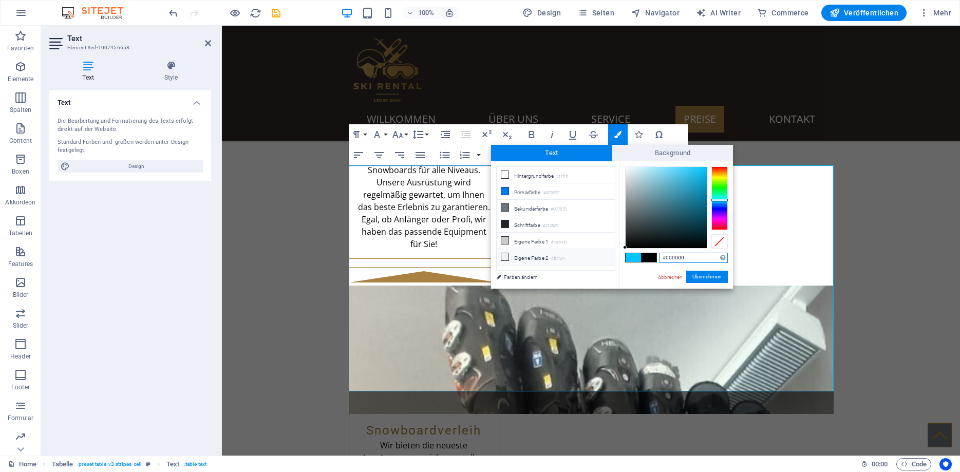
drag, startPoint x: 629, startPoint y: 247, endPoint x: 611, endPoint y: 259, distance: 21.5
click at [610, 259] on div "less Hintergrundfarbe #ffffff Primärfarbe #007BFF [GEOGRAPHIC_DATA] #6C757D Sch…" at bounding box center [612, 224] width 242 height 127
click at [707, 273] on button "Übernehmen" at bounding box center [707, 277] width 42 height 12
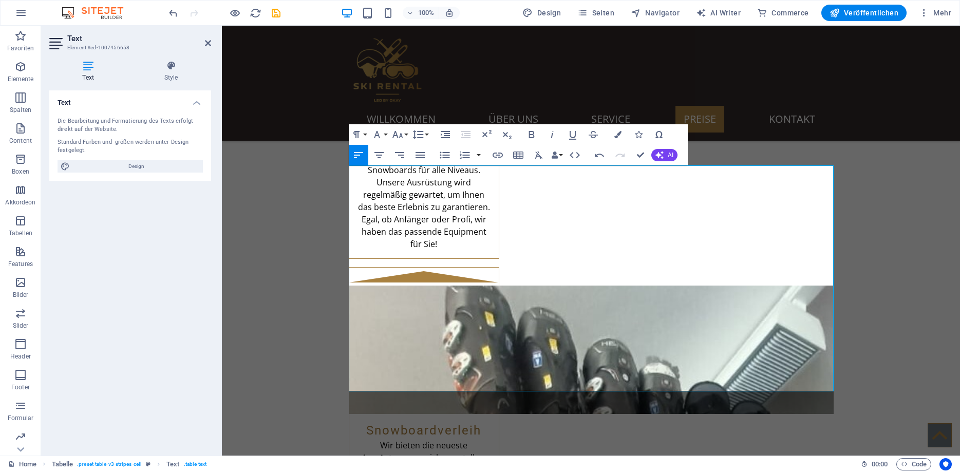
click at [551, 369] on div "Ziehe hier rein, um den vorhandenen Inhalt zu ersetzen. Drücke "Strg", wenn du …" at bounding box center [591, 241] width 738 height 430
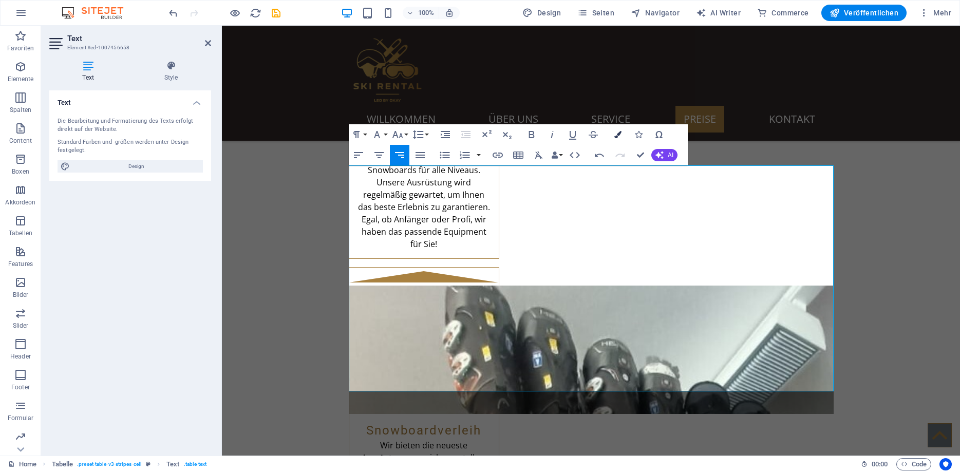
click at [620, 136] on icon "button" at bounding box center [617, 134] width 7 height 7
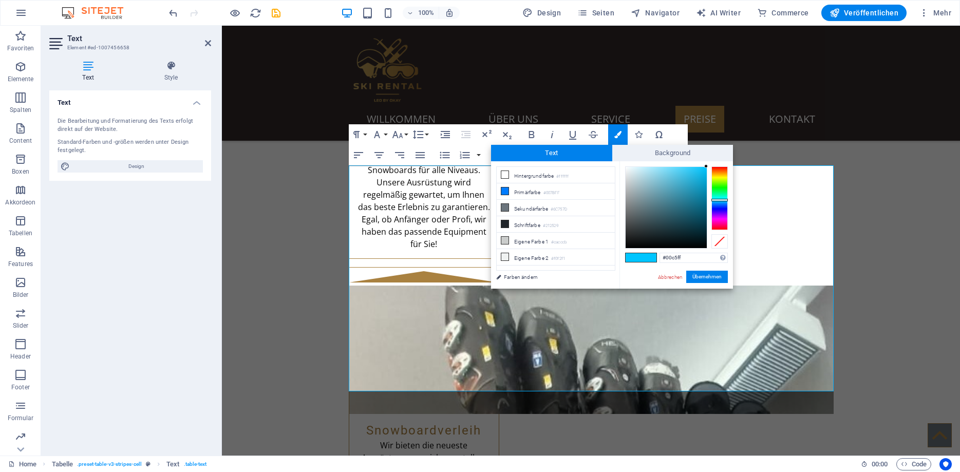
drag, startPoint x: 684, startPoint y: 258, endPoint x: 629, endPoint y: 244, distance: 56.7
click at [660, 253] on input "#00c5ff" at bounding box center [694, 258] width 68 height 10
drag, startPoint x: 684, startPoint y: 193, endPoint x: 622, endPoint y: 271, distance: 100.2
click at [622, 271] on div "#000000 Unterstützte Formate: #0852ed rgb(8, 82, 237) rgba(8, 82, 237, 90%) hsv…" at bounding box center [677, 299] width 114 height 276
click at [717, 281] on button "Übernehmen" at bounding box center [707, 277] width 42 height 12
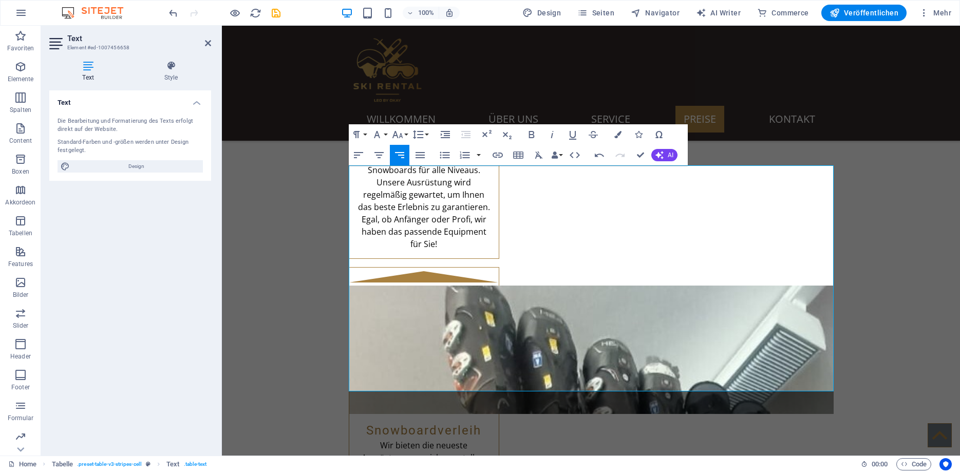
click at [503, 177] on div "Ziehe hier rein, um den vorhandenen Inhalt zu ersetzen. Drücke "Strg", wenn du …" at bounding box center [591, 241] width 738 height 430
click at [172, 77] on h4 "Style" at bounding box center [171, 72] width 80 height 22
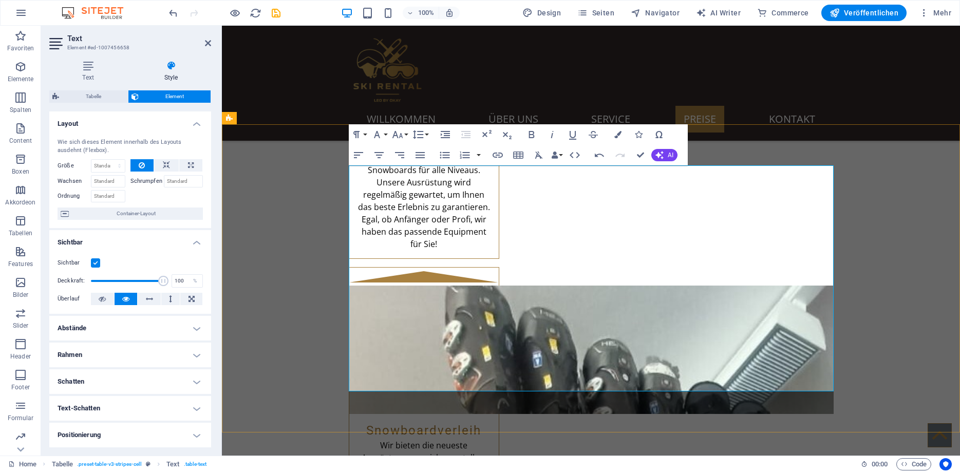
click at [621, 135] on icon "button" at bounding box center [617, 134] width 7 height 7
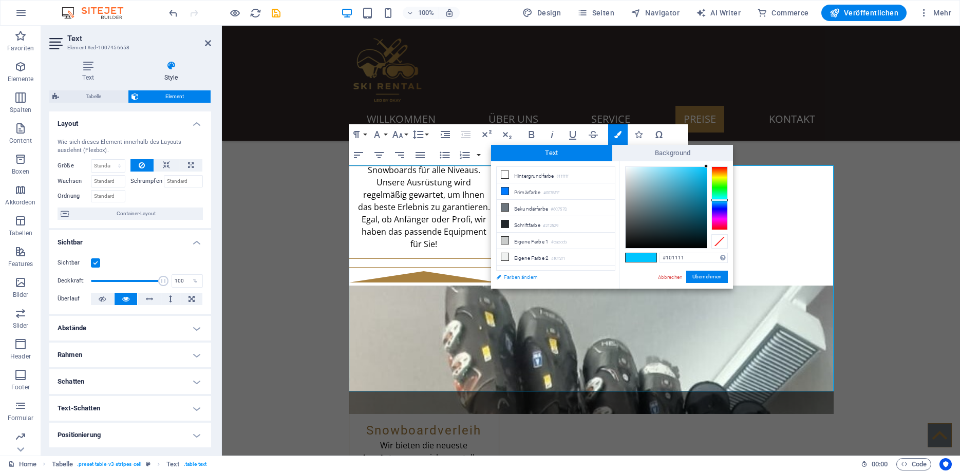
type input "#000000"
drag, startPoint x: 639, startPoint y: 235, endPoint x: 594, endPoint y: 274, distance: 59.3
click at [594, 274] on div "less Hintergrundfarbe #ffffff Primärfarbe #007BFF [GEOGRAPHIC_DATA] #6C757D Sch…" at bounding box center [612, 224] width 242 height 127
click at [701, 275] on button "Übernehmen" at bounding box center [707, 277] width 42 height 12
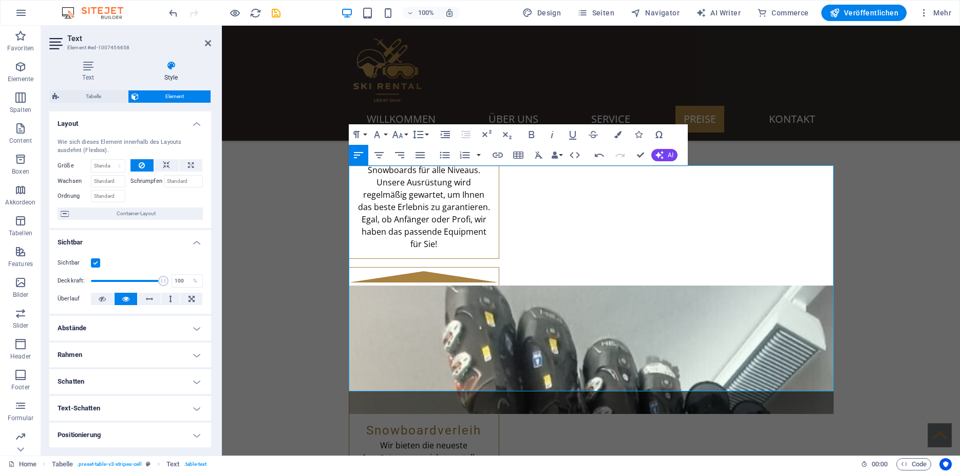
click at [598, 372] on div "Ziehe hier rein, um den vorhandenen Inhalt zu ersetzen. Drücke "Strg", wenn du …" at bounding box center [591, 241] width 738 height 430
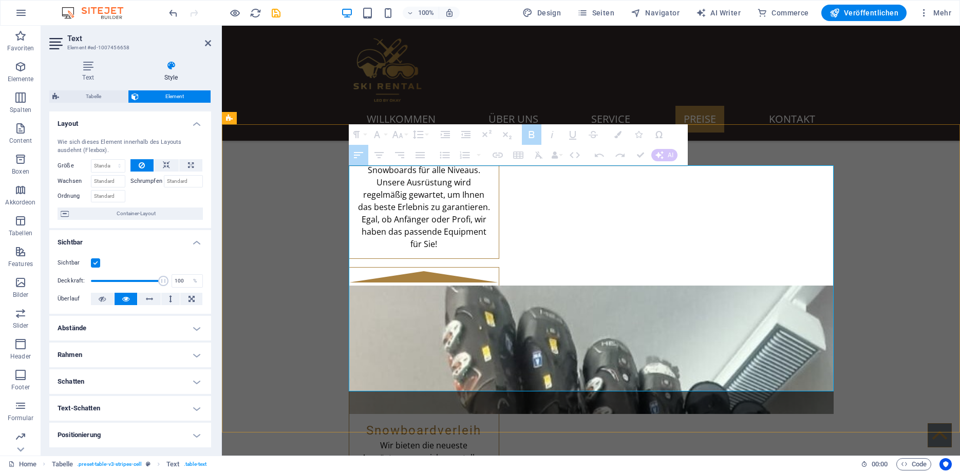
drag, startPoint x: 583, startPoint y: 381, endPoint x: 571, endPoint y: 381, distance: 11.3
drag, startPoint x: 597, startPoint y: 379, endPoint x: 580, endPoint y: 380, distance: 17.0
click at [619, 134] on icon "button" at bounding box center [617, 134] width 7 height 7
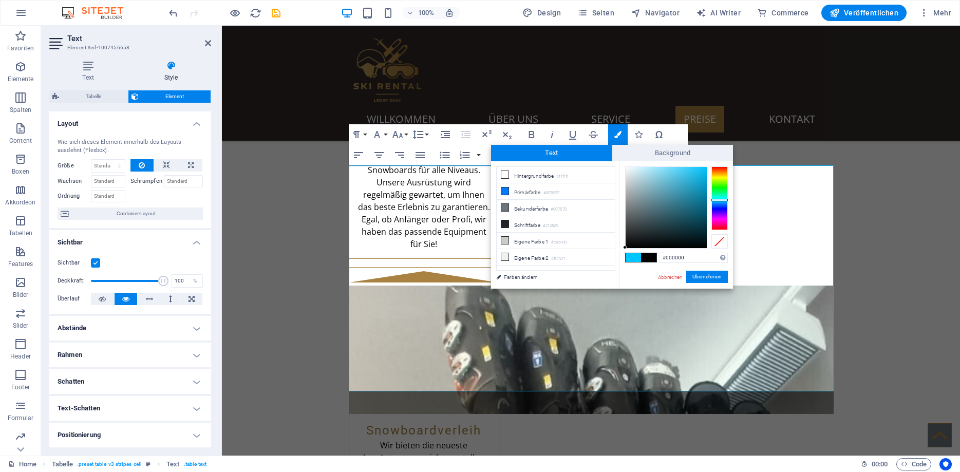
drag, startPoint x: 650, startPoint y: 236, endPoint x: 617, endPoint y: 262, distance: 42.5
click at [617, 262] on div "less Hintergrundfarbe #ffffff Primärfarbe #007BFF [GEOGRAPHIC_DATA] #6C757D Sch…" at bounding box center [612, 224] width 242 height 127
click at [721, 275] on button "Übernehmen" at bounding box center [707, 277] width 42 height 12
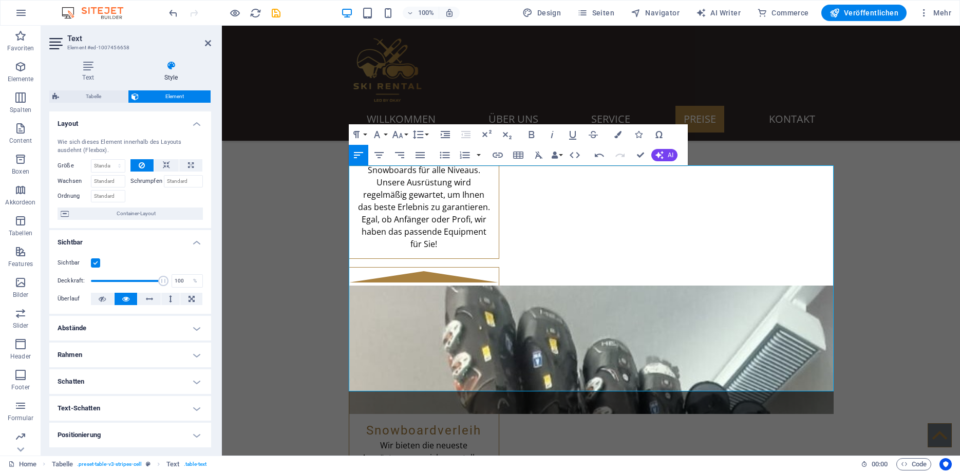
drag, startPoint x: 657, startPoint y: 375, endPoint x: 422, endPoint y: 357, distance: 235.5
click at [657, 375] on div "Ziehe hier rein, um den vorhandenen Inhalt zu ersetzen. Drücke "Strg", wenn du …" at bounding box center [591, 241] width 738 height 430
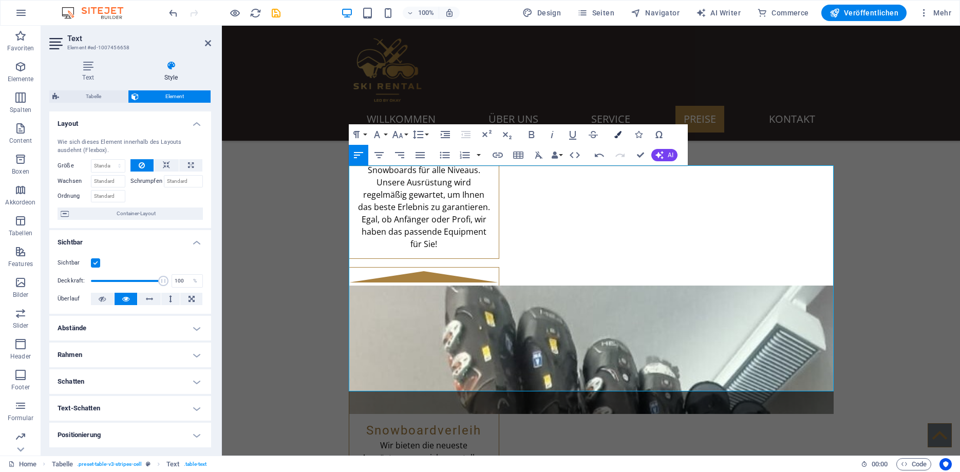
click at [617, 135] on icon "button" at bounding box center [617, 134] width 7 height 7
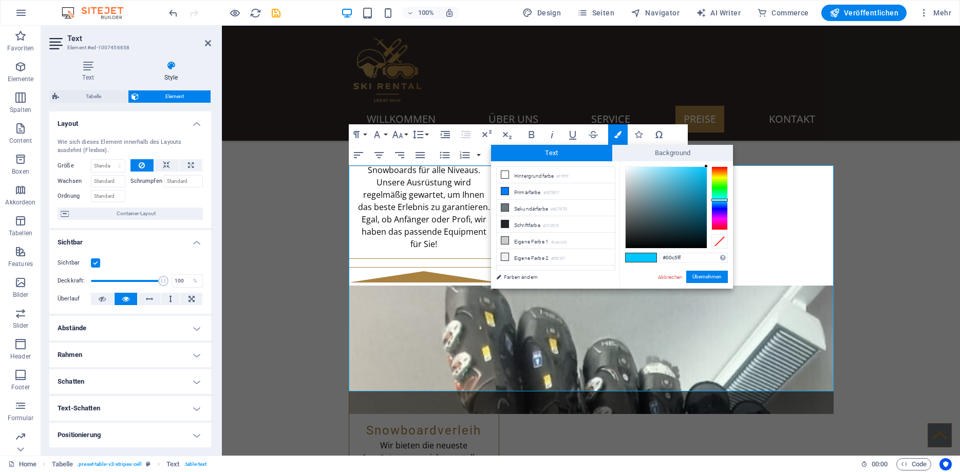
drag, startPoint x: 687, startPoint y: 257, endPoint x: 627, endPoint y: 250, distance: 60.6
click at [660, 257] on input "#00c5ff" at bounding box center [694, 258] width 68 height 10
drag, startPoint x: 647, startPoint y: 220, endPoint x: 606, endPoint y: 262, distance: 58.9
click at [606, 262] on div "less Hintergrundfarbe #ffffff Primärfarbe #007BFF [GEOGRAPHIC_DATA] #6C757D Sch…" at bounding box center [612, 224] width 242 height 127
click at [712, 277] on button "Übernehmen" at bounding box center [707, 277] width 42 height 12
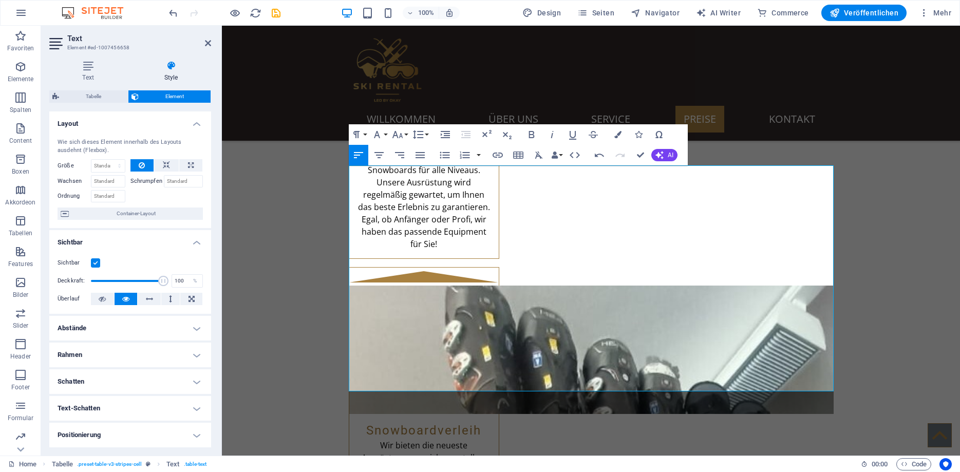
click at [729, 379] on div "Ziehe hier rein, um den vorhandenen Inhalt zu ersetzen. Drücke "Strg", wenn du …" at bounding box center [591, 241] width 738 height 430
drag, startPoint x: 738, startPoint y: 378, endPoint x: 713, endPoint y: 377, distance: 25.2
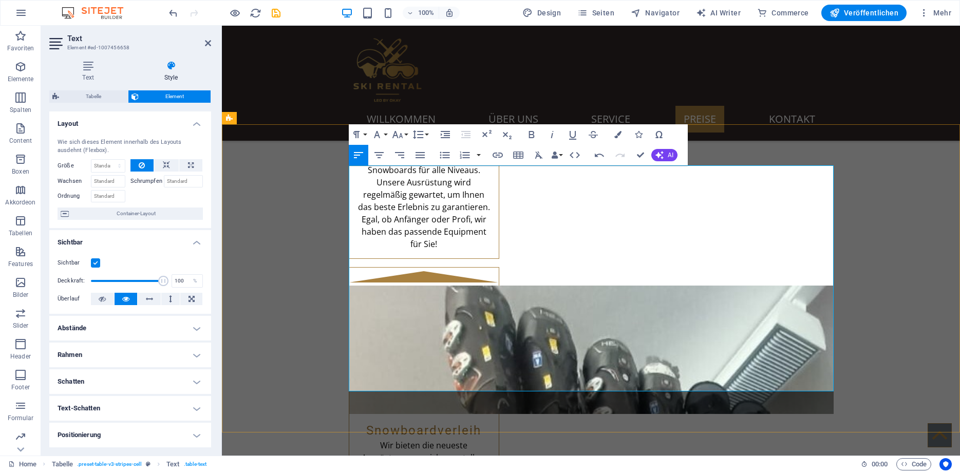
click at [621, 132] on icon "button" at bounding box center [617, 134] width 7 height 7
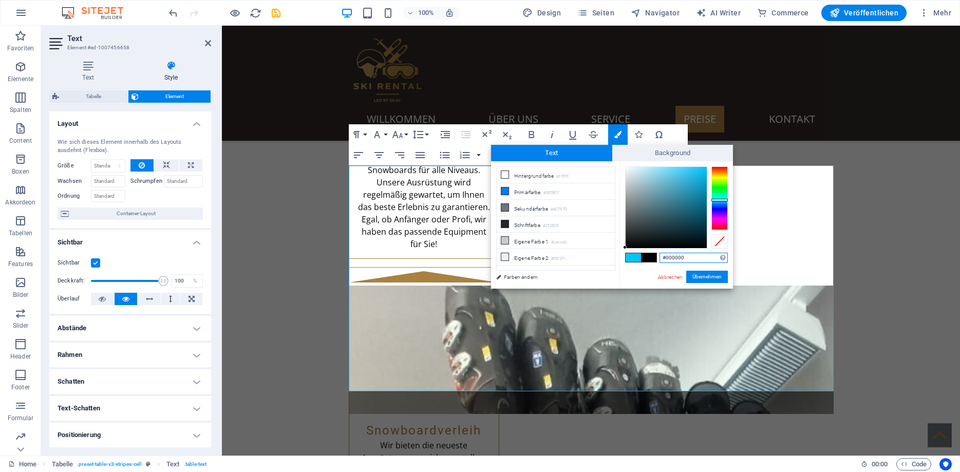
drag, startPoint x: 642, startPoint y: 231, endPoint x: 621, endPoint y: 256, distance: 32.8
click at [621, 256] on div "#000000 Unterstützte Formate: #0852ed rgb(8, 82, 237) rgba(8, 82, 237, 90%) hsv…" at bounding box center [677, 299] width 114 height 276
click at [703, 278] on button "Übernehmen" at bounding box center [707, 277] width 42 height 12
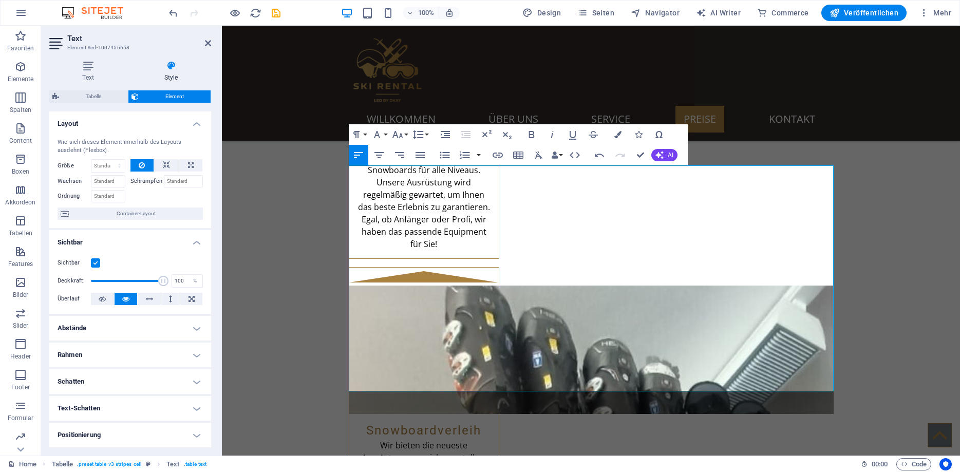
click at [779, 379] on div "Ziehe hier rein, um den vorhandenen Inhalt zu ersetzen. Drücke "Strg", wenn du …" at bounding box center [591, 241] width 738 height 430
drag, startPoint x: 788, startPoint y: 380, endPoint x: 772, endPoint y: 381, distance: 16.0
click at [616, 134] on icon "button" at bounding box center [617, 134] width 7 height 7
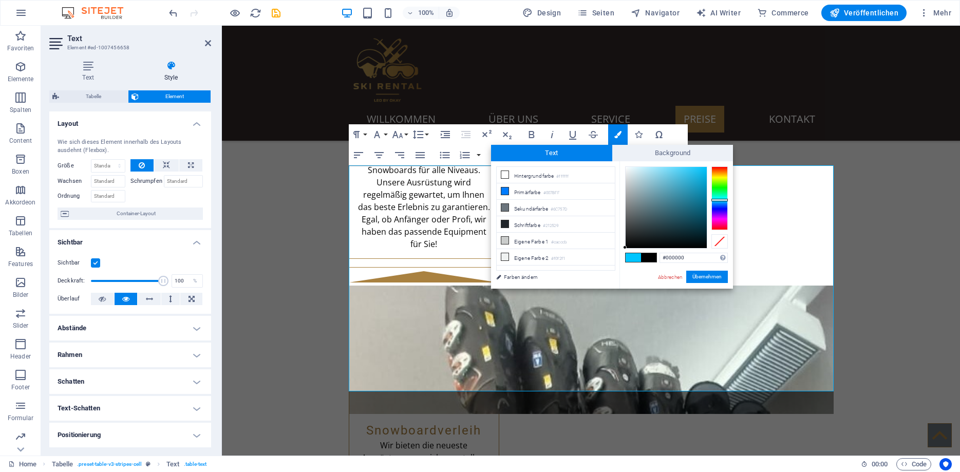
drag, startPoint x: 666, startPoint y: 228, endPoint x: 610, endPoint y: 264, distance: 66.6
click at [610, 264] on div "less Hintergrundfarbe #ffffff Primärfarbe #007BFF [GEOGRAPHIC_DATA] #6C757D Sch…" at bounding box center [612, 224] width 242 height 127
click at [717, 276] on button "Übernehmen" at bounding box center [707, 277] width 42 height 12
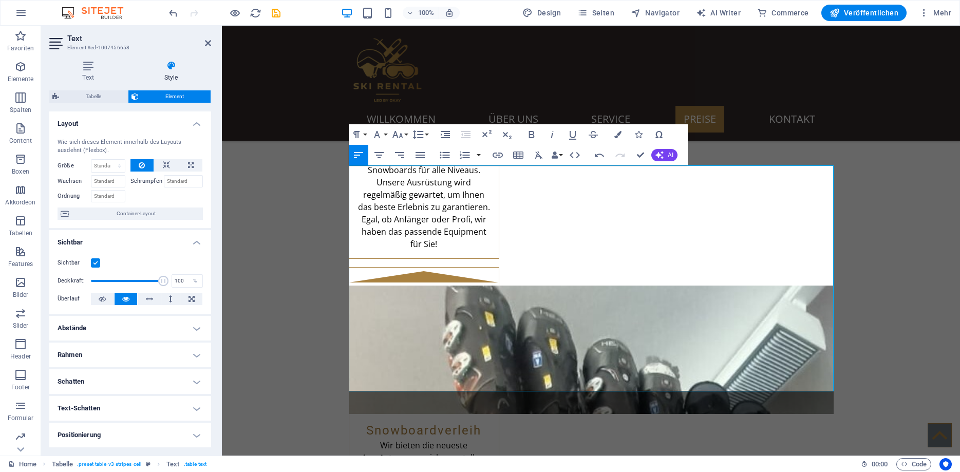
click at [821, 376] on div "Ziehe hier rein, um den vorhandenen Inhalt zu ersetzen. Drücke "Strg", wenn du …" at bounding box center [591, 241] width 738 height 430
click at [619, 132] on icon "button" at bounding box center [617, 134] width 7 height 7
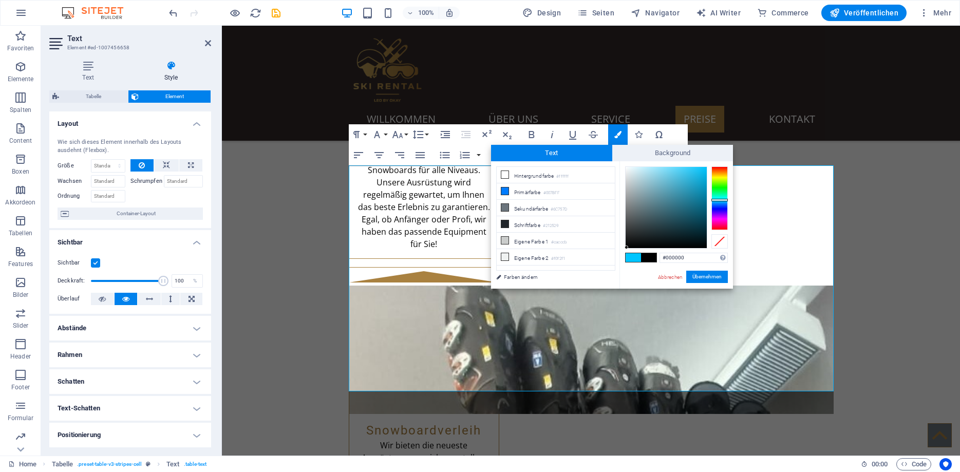
drag, startPoint x: 656, startPoint y: 222, endPoint x: 612, endPoint y: 266, distance: 61.4
click at [612, 266] on div "less Hintergrundfarbe #ffffff Primärfarbe #007BFF [GEOGRAPHIC_DATA] #6C757D Sch…" at bounding box center [612, 224] width 242 height 127
click at [700, 277] on button "Übernehmen" at bounding box center [707, 277] width 42 height 12
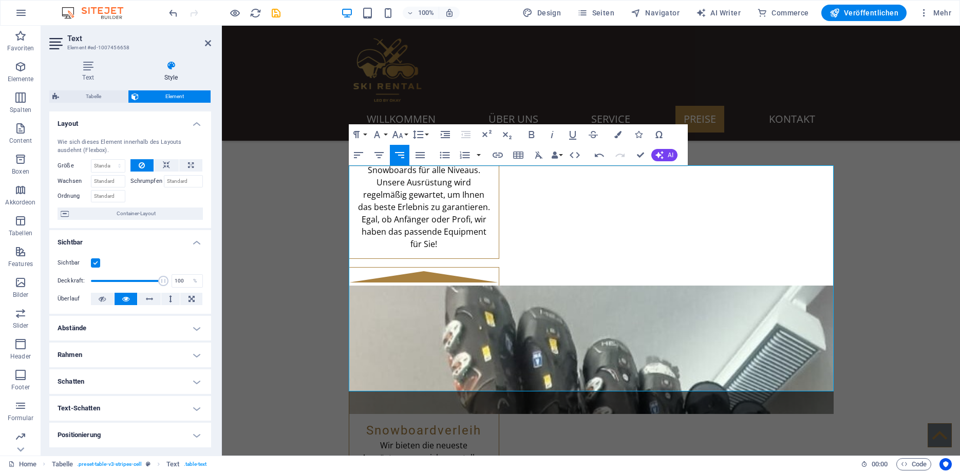
click at [288, 289] on div "Ziehe hier rein, um den vorhandenen Inhalt zu ersetzen. Drücke "Strg", wenn du …" at bounding box center [591, 241] width 738 height 430
click at [528, 134] on icon "button" at bounding box center [532, 134] width 12 height 12
click at [621, 131] on icon "button" at bounding box center [617, 134] width 7 height 7
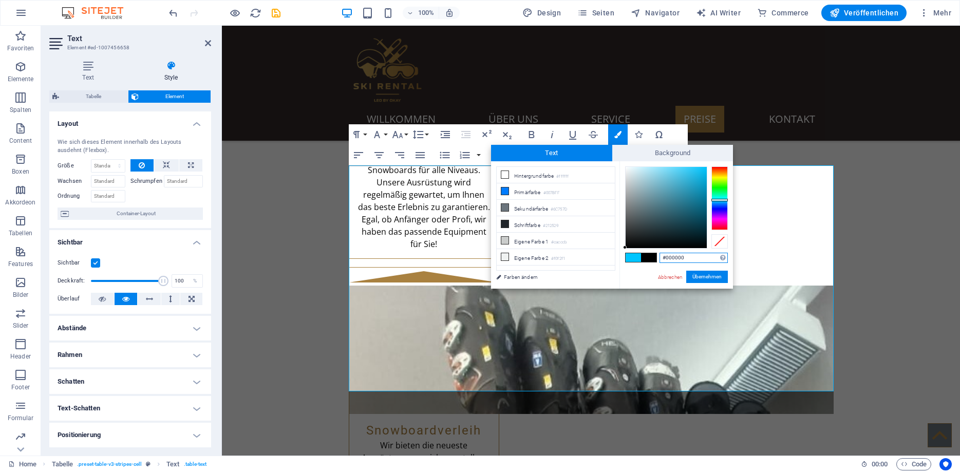
drag, startPoint x: 622, startPoint y: 247, endPoint x: 625, endPoint y: 263, distance: 15.7
click at [617, 259] on div "less Hintergrundfarbe #ffffff Primärfarbe #007BFF [GEOGRAPHIC_DATA] #6C757D Sch…" at bounding box center [612, 224] width 242 height 127
click at [696, 275] on button "Übernehmen" at bounding box center [707, 277] width 42 height 12
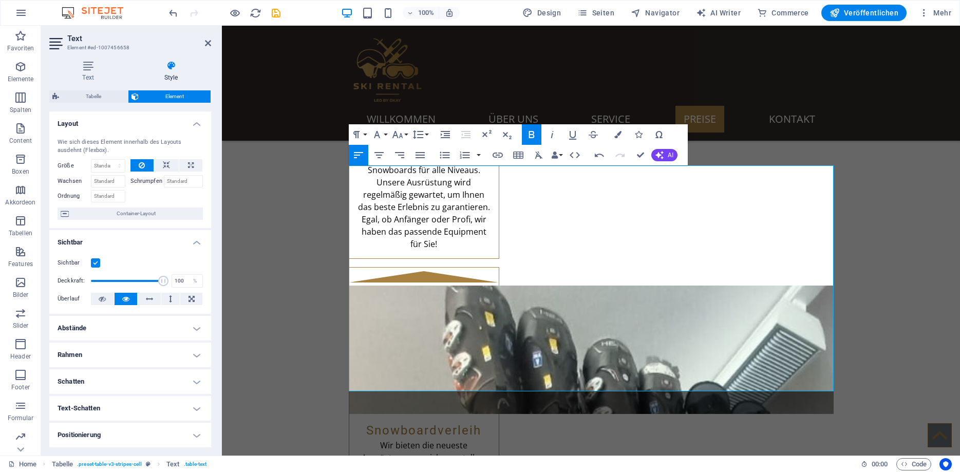
click at [388, 246] on div "Ziehe hier rein, um den vorhandenen Inhalt zu ersetzen. Drücke "Strg", wenn du …" at bounding box center [591, 241] width 738 height 430
drag, startPoint x: 358, startPoint y: 227, endPoint x: 350, endPoint y: 227, distance: 8.2
click at [573, 132] on icon "button" at bounding box center [573, 134] width 12 height 12
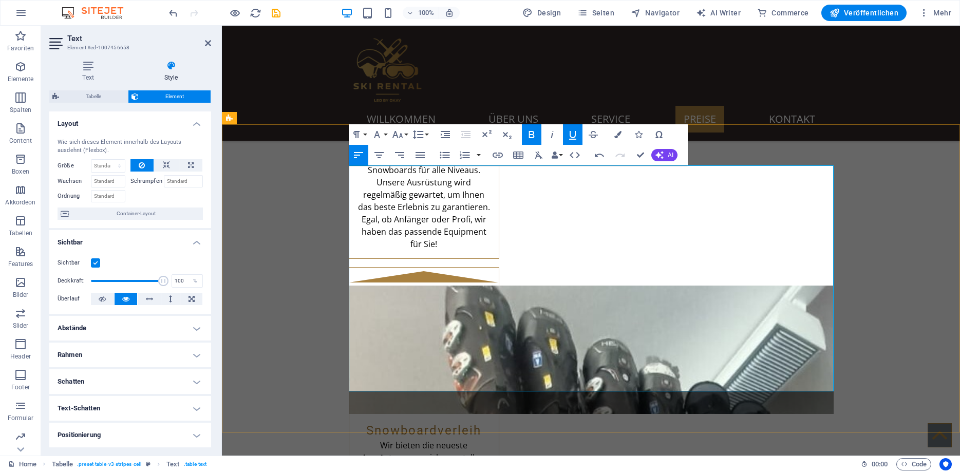
drag, startPoint x: 367, startPoint y: 253, endPoint x: 349, endPoint y: 253, distance: 18.0
click at [615, 130] on button "Colors" at bounding box center [618, 134] width 20 height 21
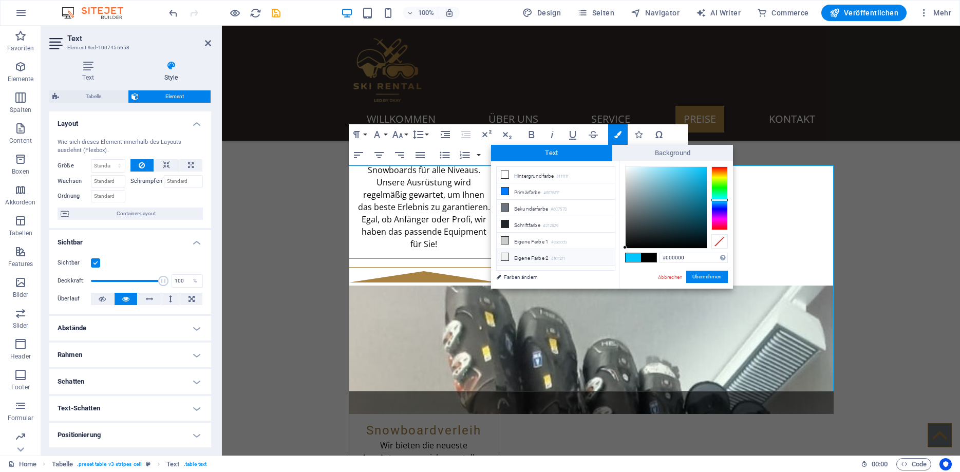
drag, startPoint x: 657, startPoint y: 232, endPoint x: 610, endPoint y: 255, distance: 52.4
click at [610, 255] on div "less Hintergrundfarbe #ffffff Primärfarbe #007BFF [GEOGRAPHIC_DATA] #6C757D Sch…" at bounding box center [612, 224] width 242 height 127
click at [710, 276] on button "Übernehmen" at bounding box center [707, 277] width 42 height 12
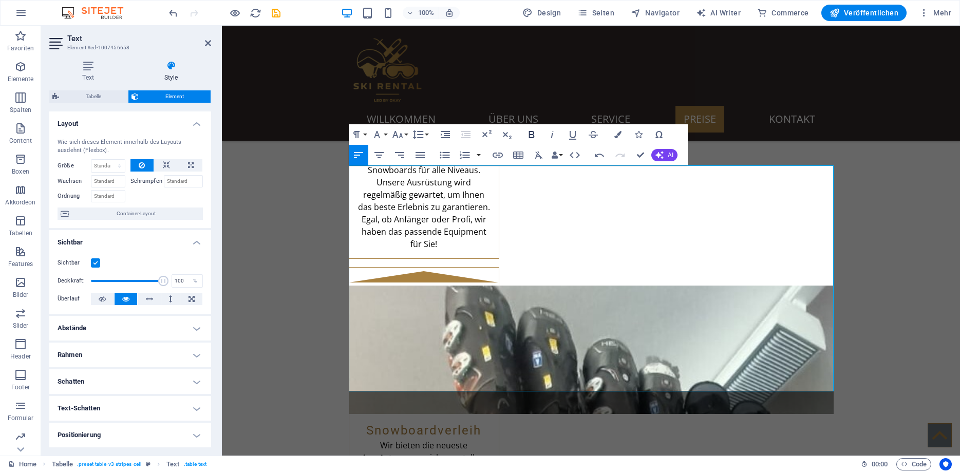
click at [532, 134] on icon "button" at bounding box center [532, 134] width 12 height 12
click at [364, 281] on div "Ziehe hier rein, um den vorhandenen Inhalt zu ersetzen. Drücke "Strg", wenn du …" at bounding box center [591, 241] width 738 height 430
drag, startPoint x: 368, startPoint y: 254, endPoint x: 348, endPoint y: 255, distance: 20.6
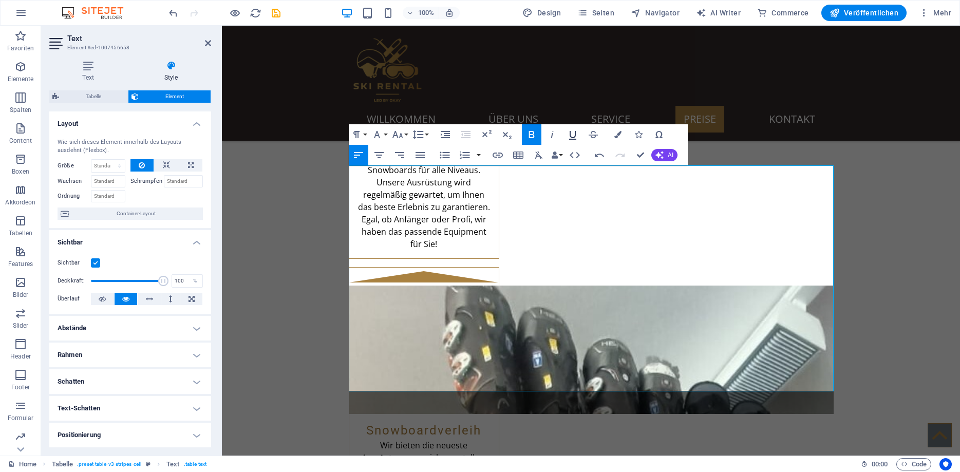
click at [577, 134] on icon "button" at bounding box center [573, 134] width 12 height 12
drag, startPoint x: 365, startPoint y: 278, endPoint x: 343, endPoint y: 281, distance: 22.2
click at [619, 133] on icon "button" at bounding box center [617, 134] width 7 height 7
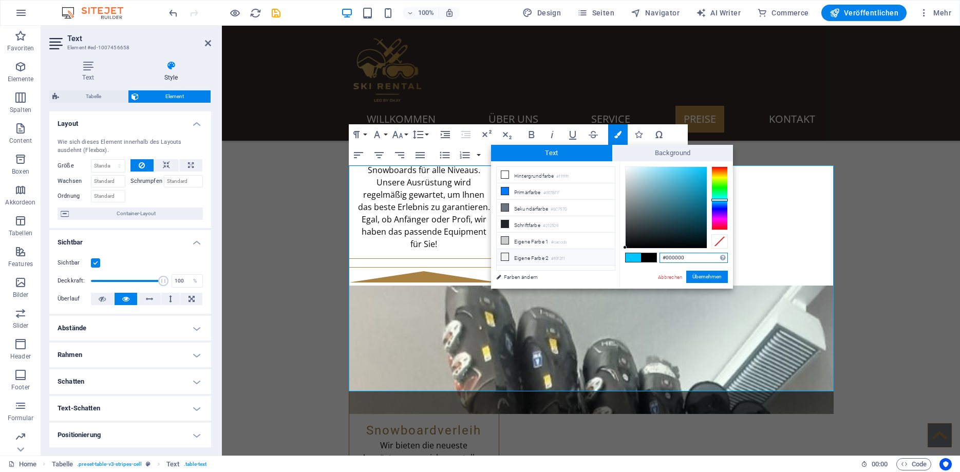
drag, startPoint x: 663, startPoint y: 227, endPoint x: 604, endPoint y: 258, distance: 66.4
click at [604, 258] on div "less Hintergrundfarbe #ffffff Primärfarbe #007BFF [GEOGRAPHIC_DATA] #6C757D Sch…" at bounding box center [612, 224] width 242 height 127
click at [707, 276] on button "Übernehmen" at bounding box center [707, 277] width 42 height 12
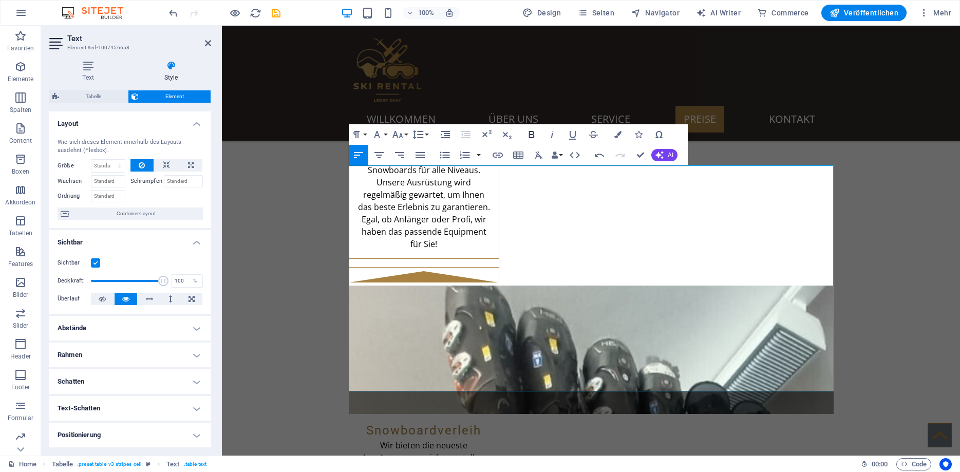
click at [533, 133] on icon "button" at bounding box center [532, 134] width 12 height 12
click at [574, 133] on icon "button" at bounding box center [573, 134] width 12 height 12
click at [371, 296] on div "Ziehe hier rein, um den vorhandenen Inhalt zu ersetzen. Drücke "Strg", wenn du …" at bounding box center [591, 241] width 738 height 430
drag, startPoint x: 367, startPoint y: 298, endPoint x: 345, endPoint y: 303, distance: 22.6
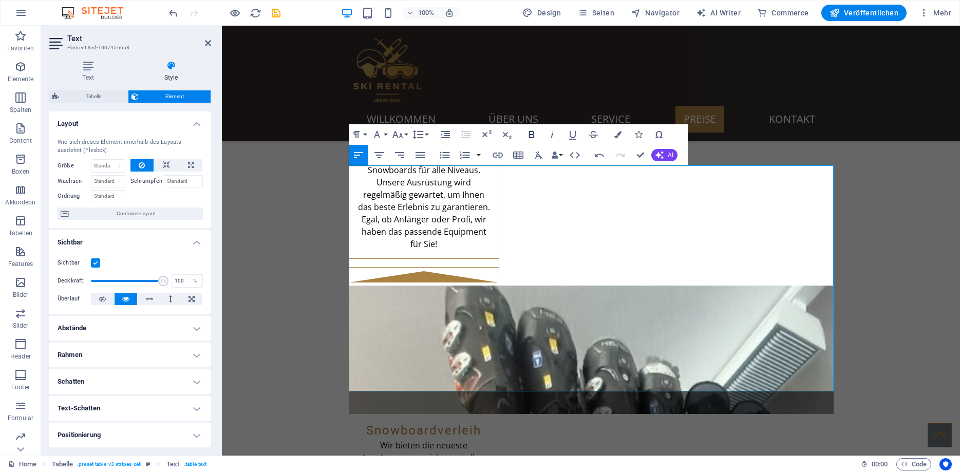
click at [532, 132] on icon "button" at bounding box center [532, 134] width 6 height 7
click at [576, 134] on icon "button" at bounding box center [572, 135] width 7 height 9
click at [619, 133] on icon "button" at bounding box center [617, 134] width 7 height 7
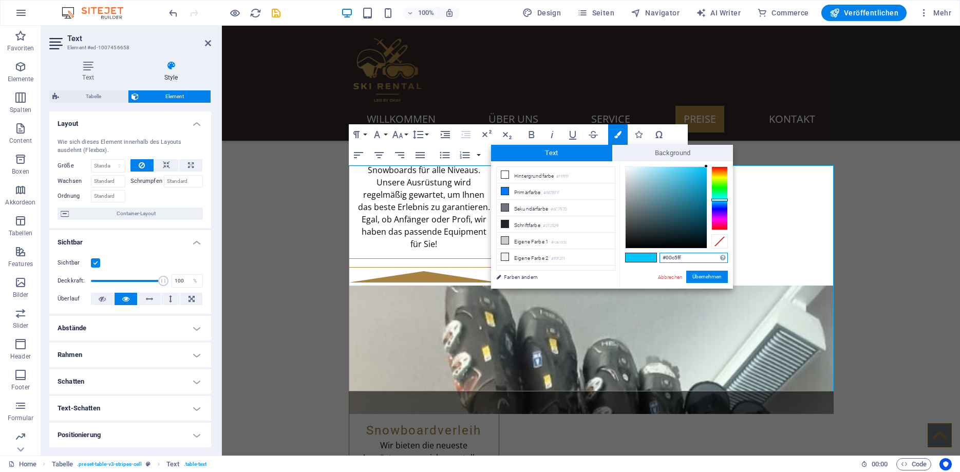
drag, startPoint x: 696, startPoint y: 259, endPoint x: 621, endPoint y: 237, distance: 78.2
click at [660, 256] on input "#00c5ff" at bounding box center [694, 258] width 68 height 10
drag, startPoint x: 630, startPoint y: 237, endPoint x: 608, endPoint y: 266, distance: 37.0
click at [608, 266] on div "less Hintergrundfarbe #ffffff Primärfarbe #007BFF [GEOGRAPHIC_DATA] #6C757D Sch…" at bounding box center [612, 224] width 242 height 127
click at [704, 273] on button "Übernehmen" at bounding box center [707, 277] width 42 height 12
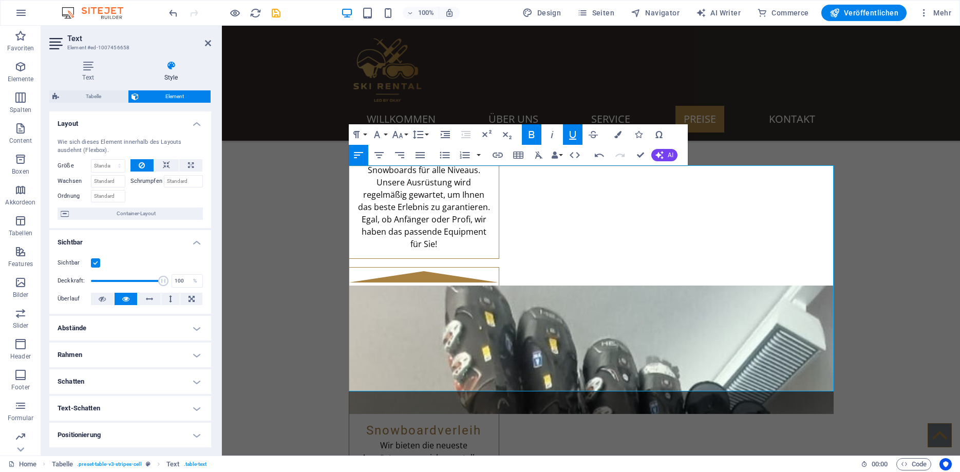
click at [386, 330] on div "Ziehe hier rein, um den vorhandenen Inhalt zu ersetzen. Drücke "Strg", wenn du …" at bounding box center [591, 241] width 738 height 430
drag, startPoint x: 362, startPoint y: 328, endPoint x: 350, endPoint y: 328, distance: 11.8
click at [622, 137] on button "Colors" at bounding box center [618, 134] width 20 height 21
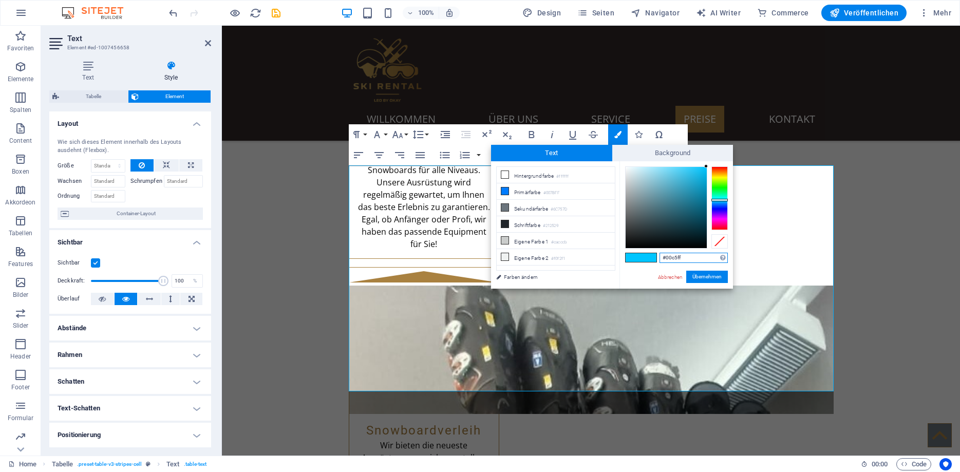
drag, startPoint x: 696, startPoint y: 257, endPoint x: 630, endPoint y: 257, distance: 65.8
click at [660, 257] on input "#00c5ff" at bounding box center [694, 258] width 68 height 10
drag, startPoint x: 676, startPoint y: 207, endPoint x: 619, endPoint y: 253, distance: 74.1
click at [619, 253] on div "less Hintergrundfarbe #ffffff Primärfarbe #007BFF [GEOGRAPHIC_DATA] #6C757D Sch…" at bounding box center [612, 224] width 242 height 127
click at [697, 277] on button "Übernehmen" at bounding box center [707, 277] width 42 height 12
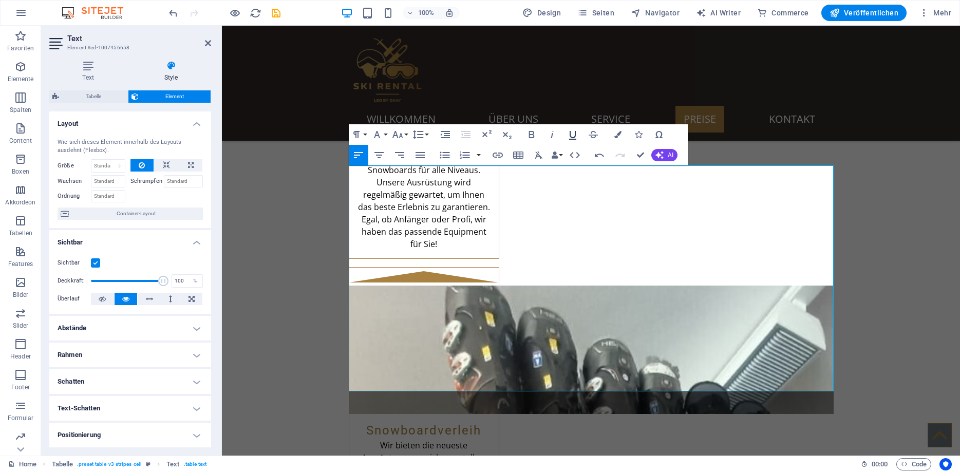
click at [572, 133] on icon "button" at bounding box center [573, 134] width 12 height 12
click at [534, 136] on icon "button" at bounding box center [532, 134] width 12 height 12
click at [375, 351] on div "Ziehe hier rein, um den vorhandenen Inhalt zu ersetzen. Drücke "Strg", wenn du …" at bounding box center [591, 241] width 738 height 430
drag, startPoint x: 366, startPoint y: 307, endPoint x: 342, endPoint y: 306, distance: 24.2
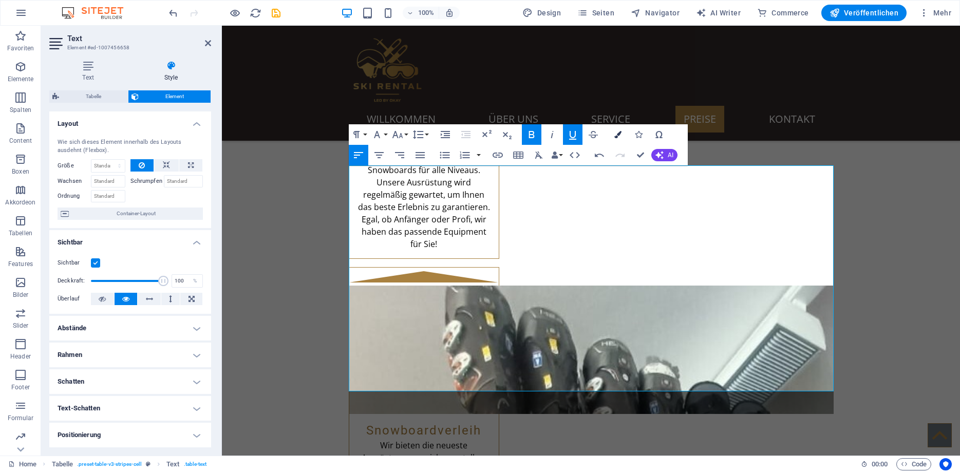
click at [620, 135] on icon "button" at bounding box center [617, 134] width 7 height 7
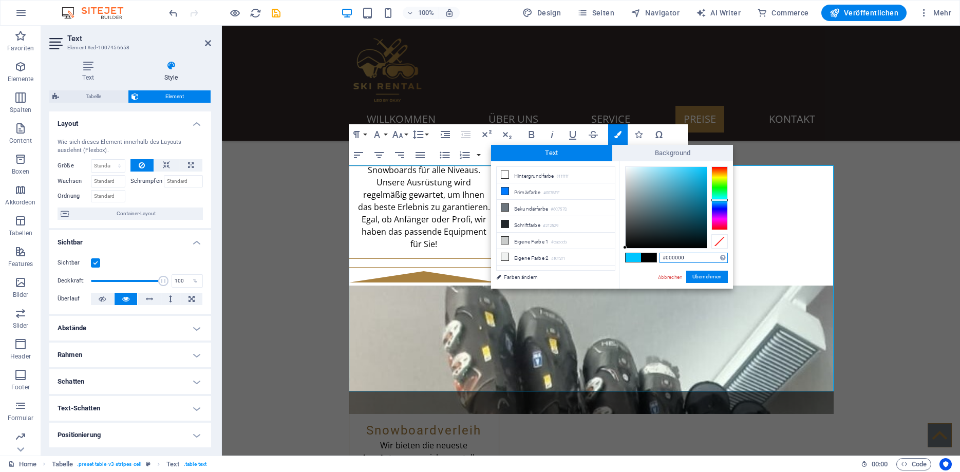
drag, startPoint x: 646, startPoint y: 211, endPoint x: 615, endPoint y: 266, distance: 62.3
click at [615, 266] on div "less Hintergrundfarbe #ffffff Primärfarbe #007BFF [GEOGRAPHIC_DATA] #6C757D Sch…" at bounding box center [612, 224] width 242 height 127
click at [699, 275] on button "Übernehmen" at bounding box center [707, 277] width 42 height 12
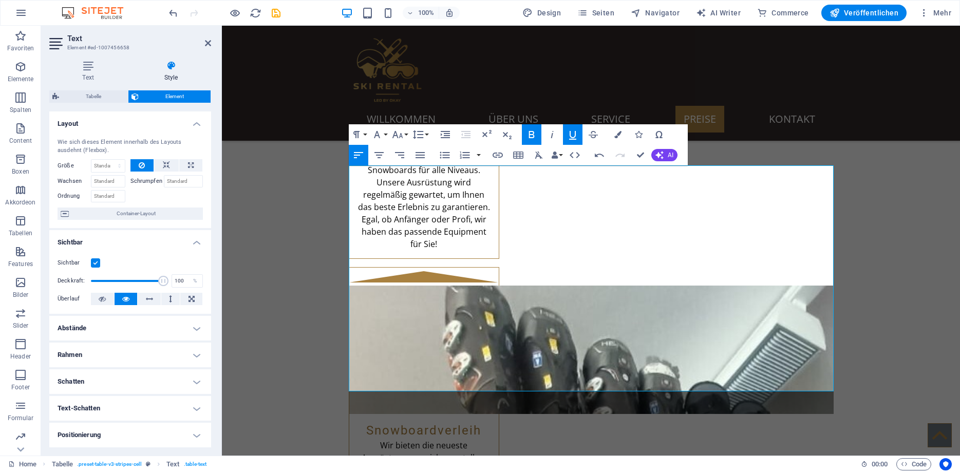
click at [556, 289] on div "Ziehe hier rein, um den vorhandenen Inhalt zu ersetzen. Drücke "Strg", wenn du …" at bounding box center [591, 241] width 738 height 430
drag, startPoint x: 377, startPoint y: 303, endPoint x: 352, endPoint y: 303, distance: 25.2
click at [619, 133] on icon "button" at bounding box center [617, 134] width 7 height 7
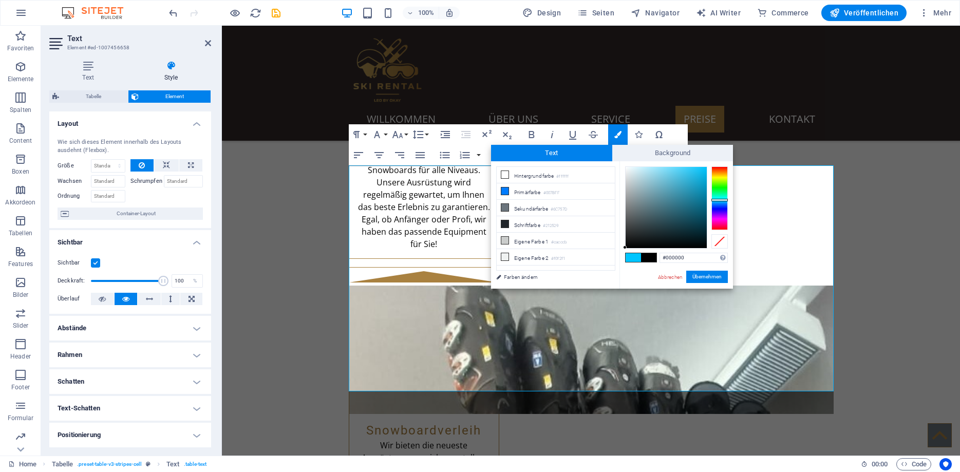
click at [634, 256] on span at bounding box center [633, 257] width 15 height 9
drag, startPoint x: 661, startPoint y: 192, endPoint x: 611, endPoint y: 262, distance: 85.7
click at [611, 262] on div "less Hintergrundfarbe #ffffff Primärfarbe #007BFF [GEOGRAPHIC_DATA] #6C757D Sch…" at bounding box center [612, 224] width 242 height 127
click at [699, 274] on button "Übernehmen" at bounding box center [707, 277] width 42 height 12
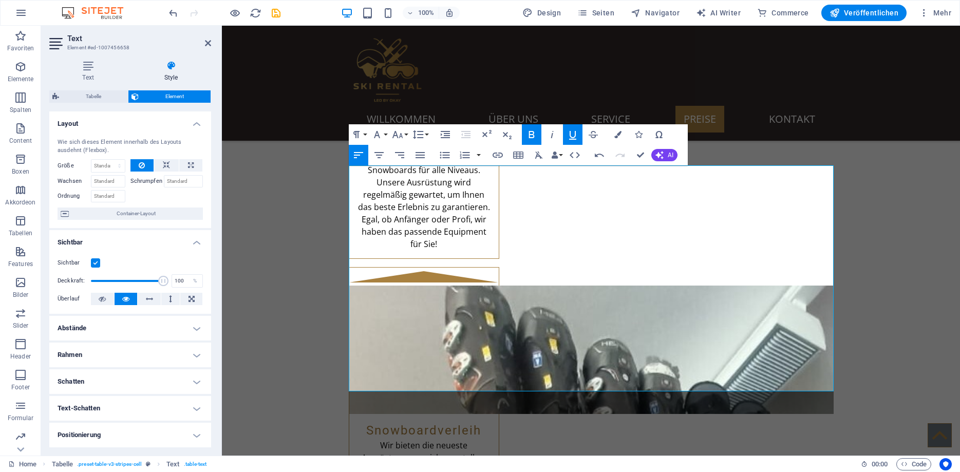
click at [489, 282] on div "Ziehe hier rein, um den vorhandenen Inhalt zu ersetzen. Drücke "Strg", wenn du …" at bounding box center [591, 241] width 738 height 430
drag, startPoint x: 358, startPoint y: 353, endPoint x: 351, endPoint y: 354, distance: 6.8
click at [618, 133] on icon "button" at bounding box center [617, 134] width 7 height 7
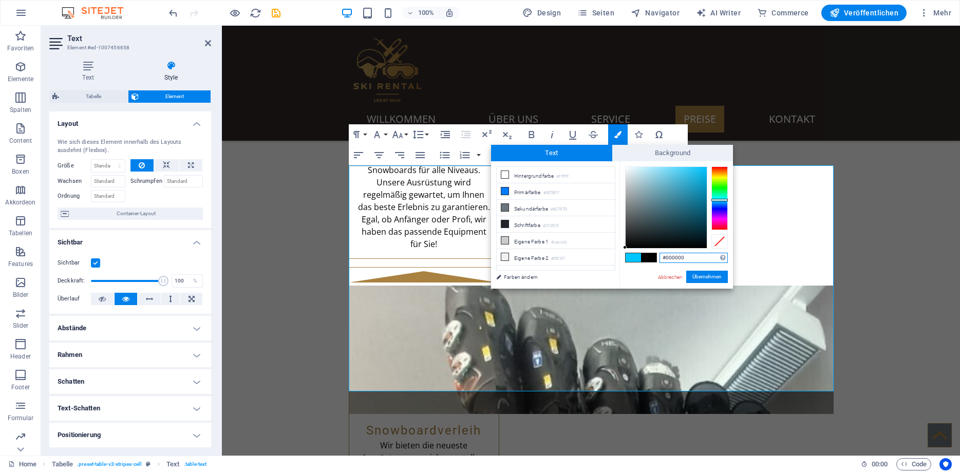
drag, startPoint x: 658, startPoint y: 239, endPoint x: 600, endPoint y: 265, distance: 63.0
click at [600, 265] on div "less Hintergrundfarbe #ffffff Primärfarbe #007BFF [GEOGRAPHIC_DATA] #6C757D Sch…" at bounding box center [612, 224] width 242 height 127
click at [709, 277] on button "Übernehmen" at bounding box center [707, 277] width 42 height 12
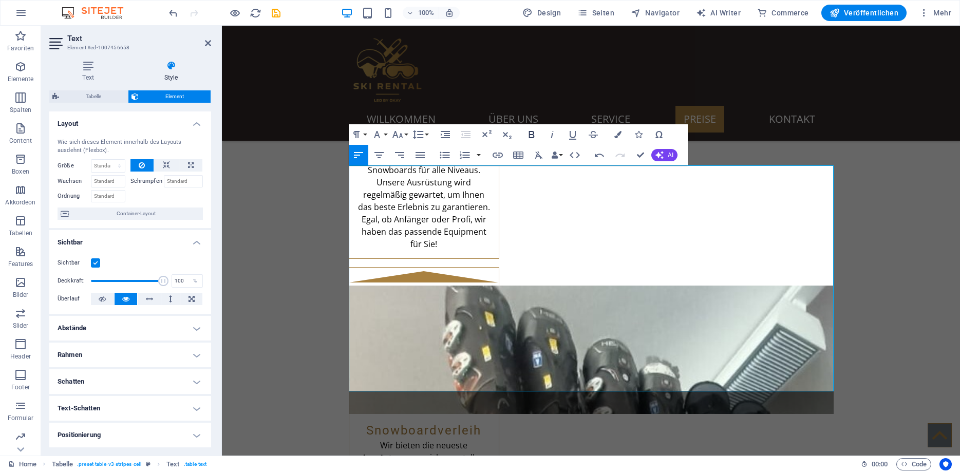
click at [524, 135] on button "Bold" at bounding box center [532, 134] width 20 height 21
click at [578, 136] on icon "button" at bounding box center [573, 134] width 12 height 12
click at [501, 282] on div "Ziehe hier rein, um den vorhandenen Inhalt zu ersetzen. Drücke "Strg", wenn du …" at bounding box center [591, 241] width 738 height 430
drag, startPoint x: 377, startPoint y: 379, endPoint x: 353, endPoint y: 380, distance: 23.1
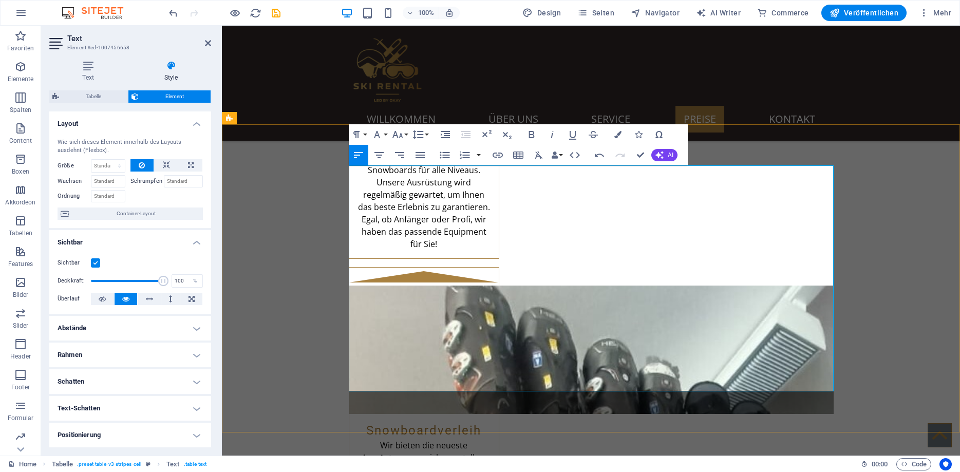
click at [532, 131] on icon "button" at bounding box center [532, 134] width 6 height 7
click at [572, 133] on icon "button" at bounding box center [573, 134] width 12 height 12
click at [614, 133] on button "Colors" at bounding box center [618, 134] width 20 height 21
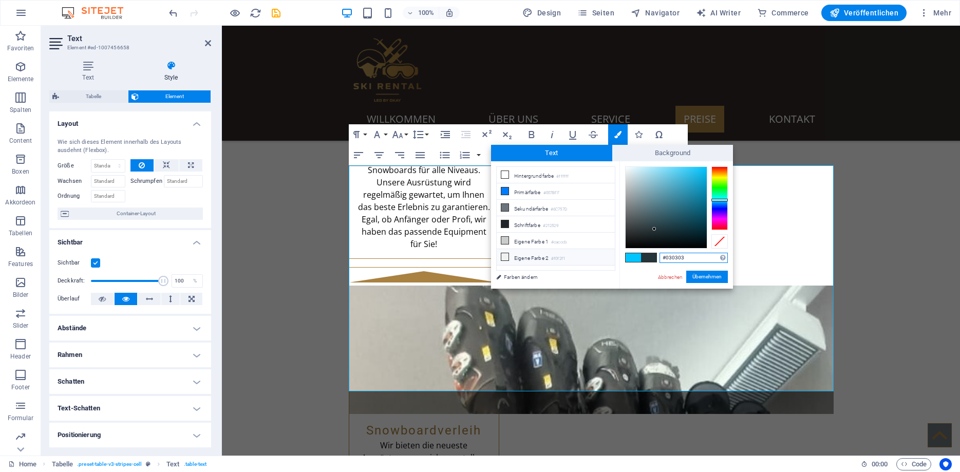
type input "#000000"
drag, startPoint x: 656, startPoint y: 229, endPoint x: 611, endPoint y: 260, distance: 54.6
click at [611, 260] on div "less Hintergrundfarbe #ffffff Primärfarbe #007BFF [GEOGRAPHIC_DATA] #6C757D Sch…" at bounding box center [612, 224] width 242 height 127
click at [699, 276] on button "Übernehmen" at bounding box center [707, 277] width 42 height 12
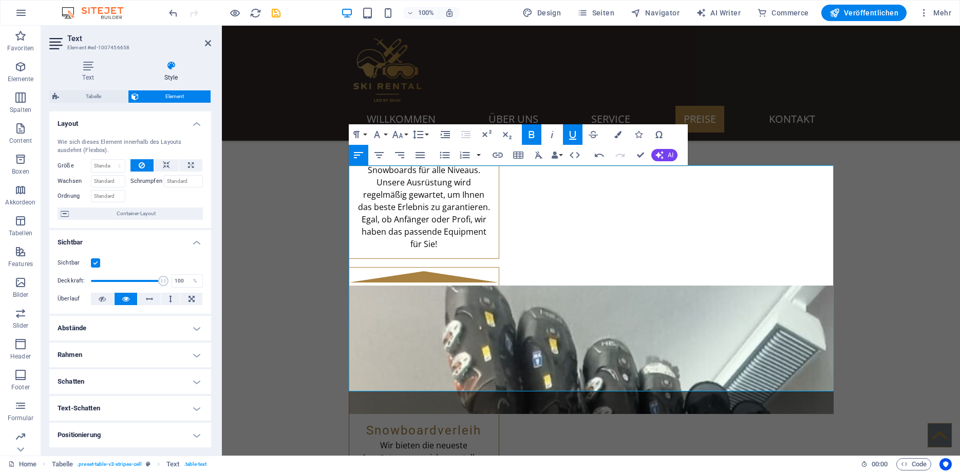
click at [520, 294] on div "Ziehe hier rein, um den vorhandenen Inhalt zu ersetzen. Drücke "Strg", wenn du …" at bounding box center [591, 241] width 738 height 430
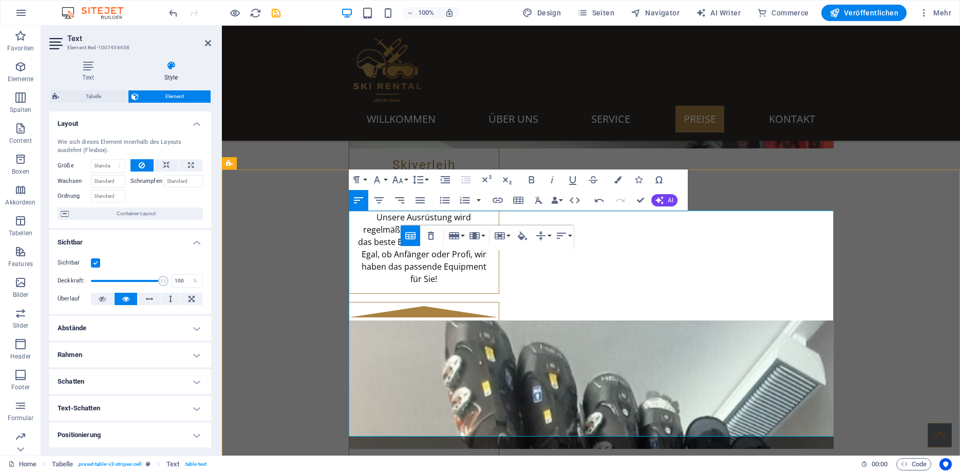
scroll to position [1362, 0]
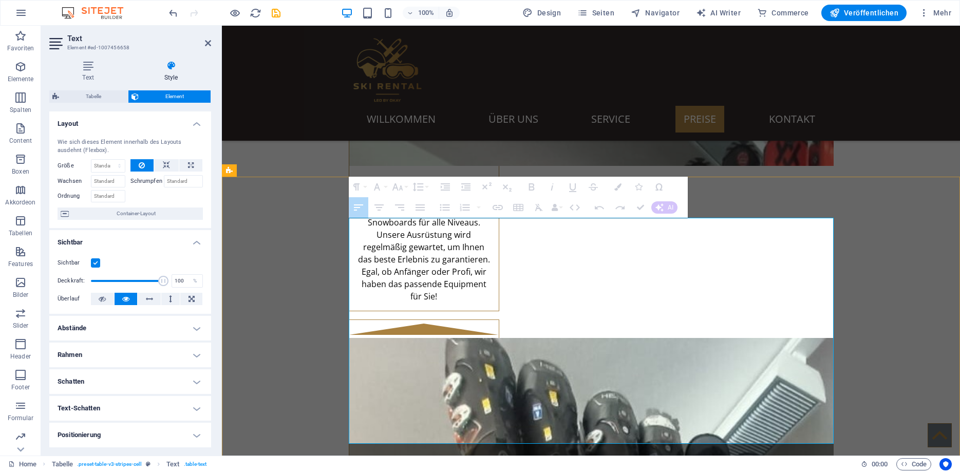
drag, startPoint x: 814, startPoint y: 255, endPoint x: 380, endPoint y: 254, distance: 434.1
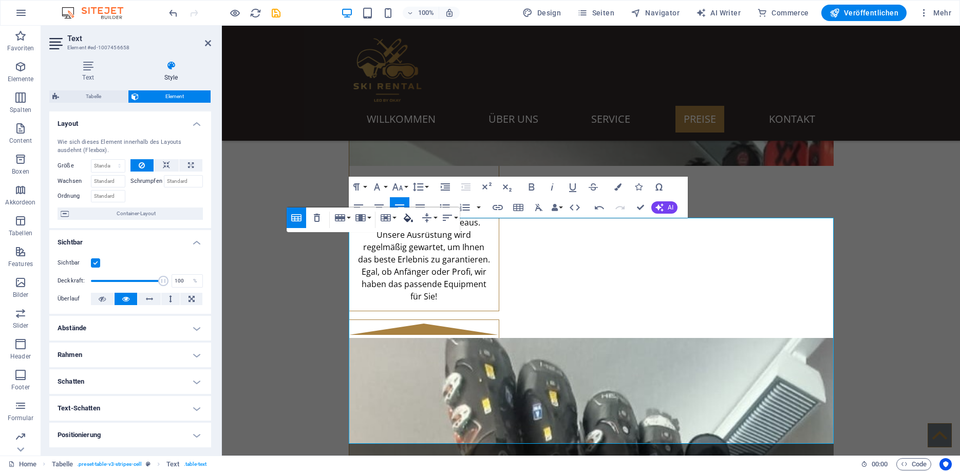
click at [413, 219] on icon "button" at bounding box center [408, 218] width 12 height 12
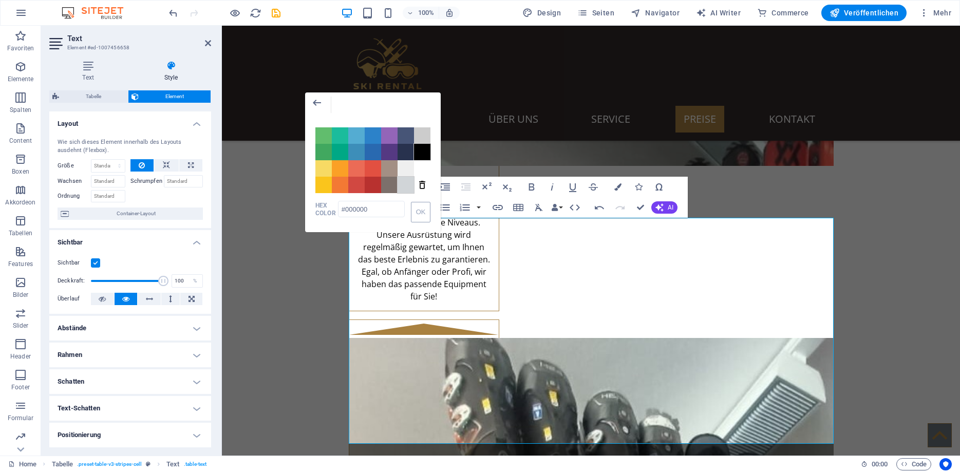
click at [404, 184] on span "Color #D1D5D8" at bounding box center [406, 185] width 16 height 16
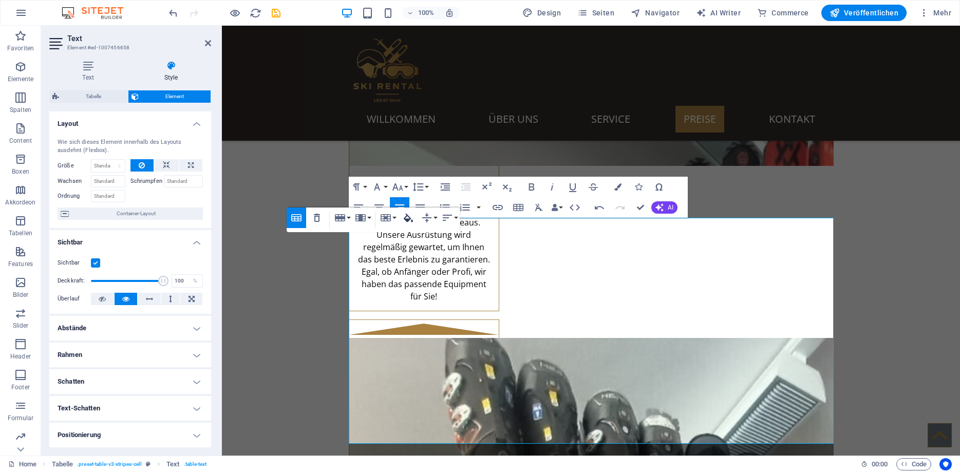
click at [414, 219] on icon "button" at bounding box center [408, 218] width 12 height 12
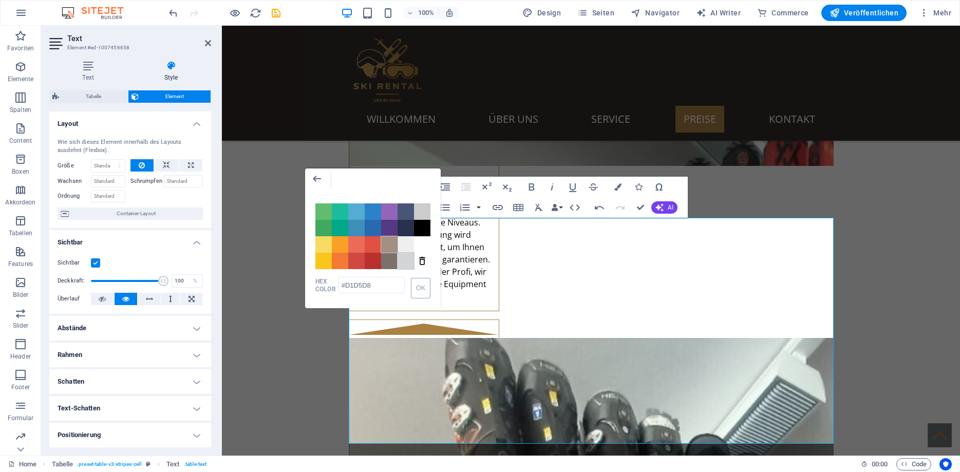
click at [392, 247] on span "Color #A38F84" at bounding box center [389, 244] width 16 height 16
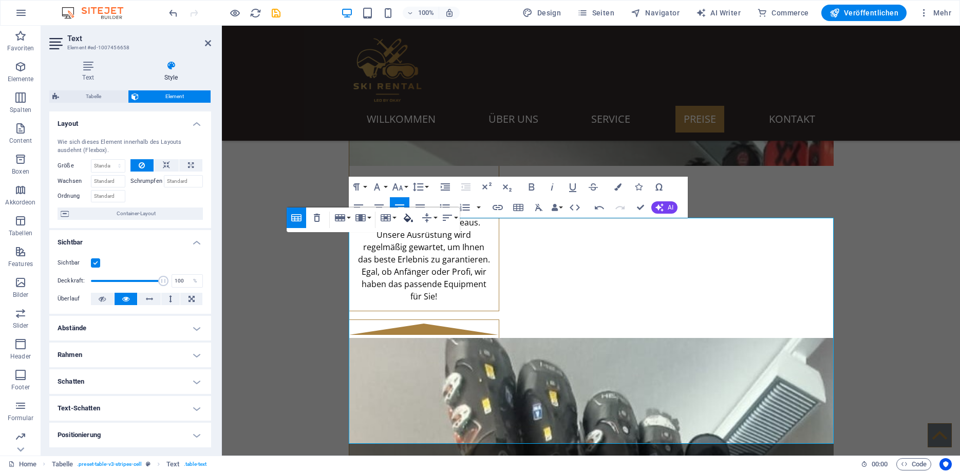
type input "#A38F84"
click at [406, 215] on icon "button" at bounding box center [408, 218] width 12 height 12
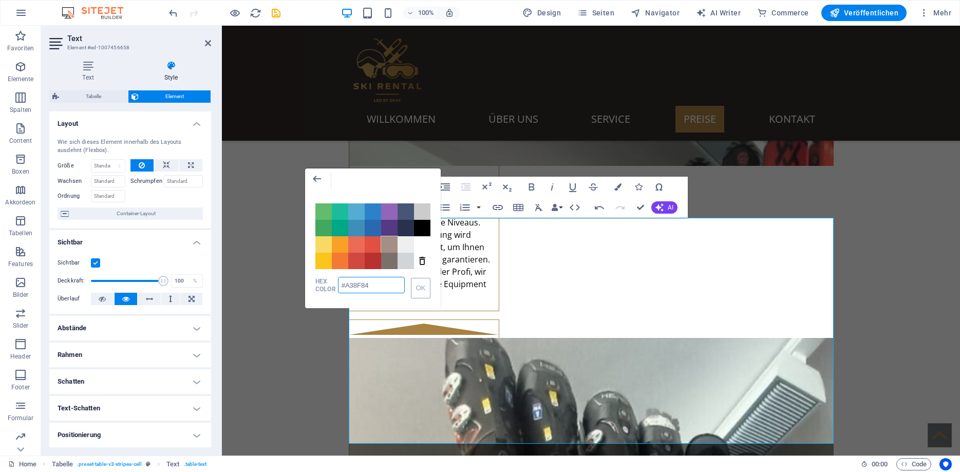
click at [382, 286] on input "#A38F84" at bounding box center [371, 285] width 67 height 16
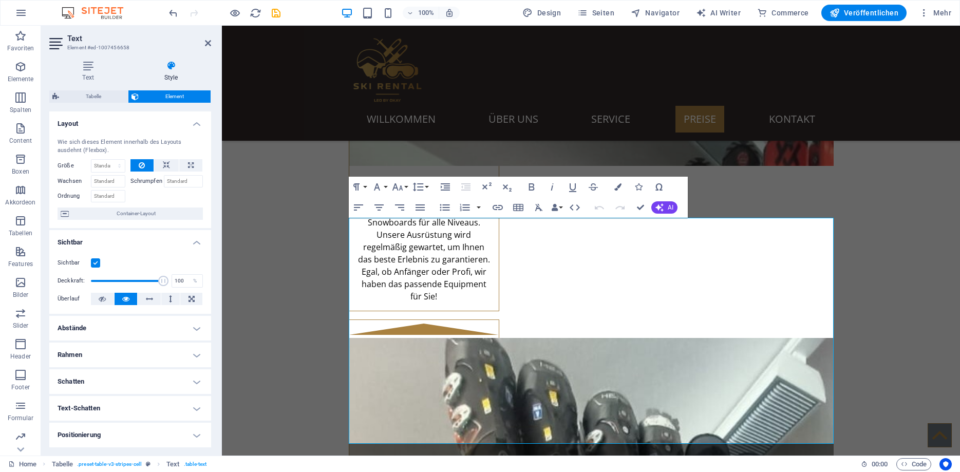
click at [123, 330] on h4 "Abstände" at bounding box center [130, 328] width 162 height 25
click at [102, 396] on h4 "Rahmen" at bounding box center [130, 396] width 162 height 25
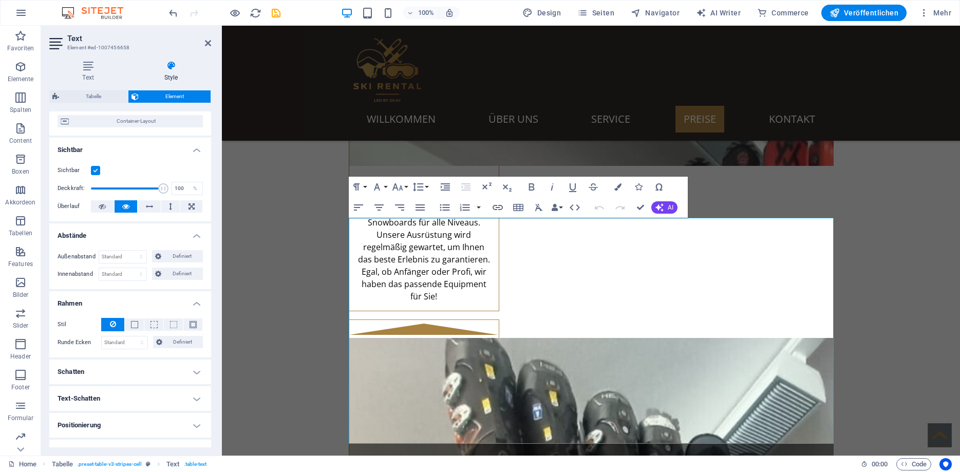
click at [105, 372] on h4 "Schatten" at bounding box center [130, 372] width 162 height 25
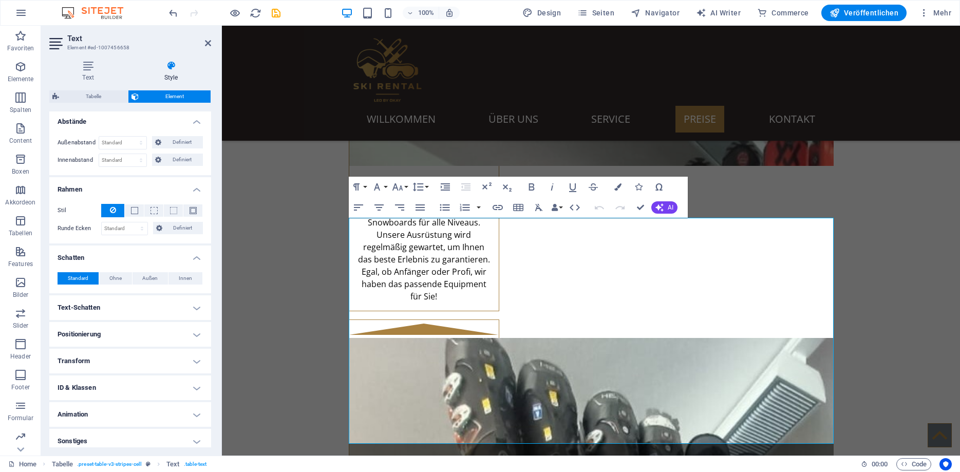
scroll to position [212, 0]
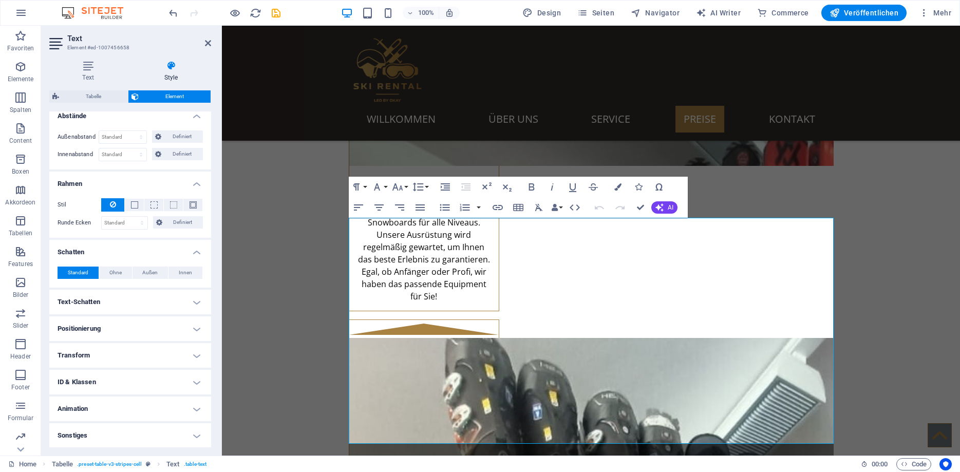
click at [99, 301] on h4 "Text-Schatten" at bounding box center [130, 302] width 162 height 25
click at [92, 342] on h4 "Positionierung" at bounding box center [130, 352] width 162 height 25
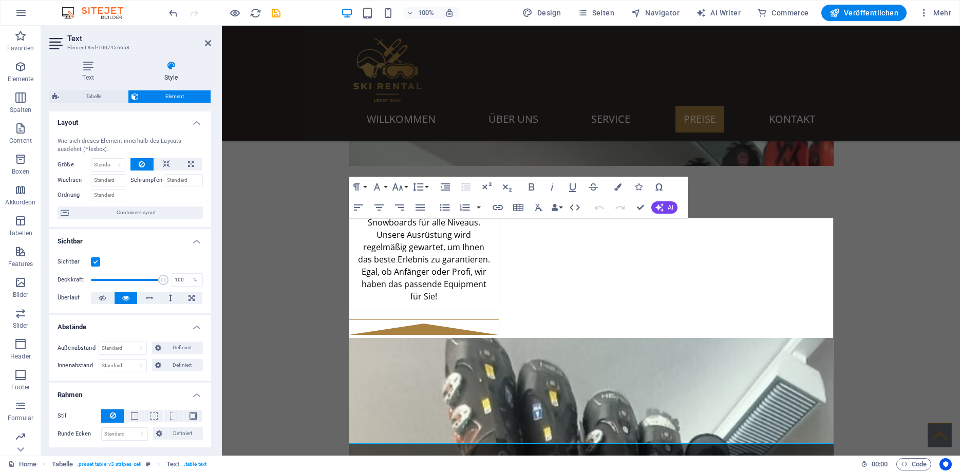
scroll to position [0, 0]
click at [617, 188] on icon "button" at bounding box center [617, 186] width 7 height 7
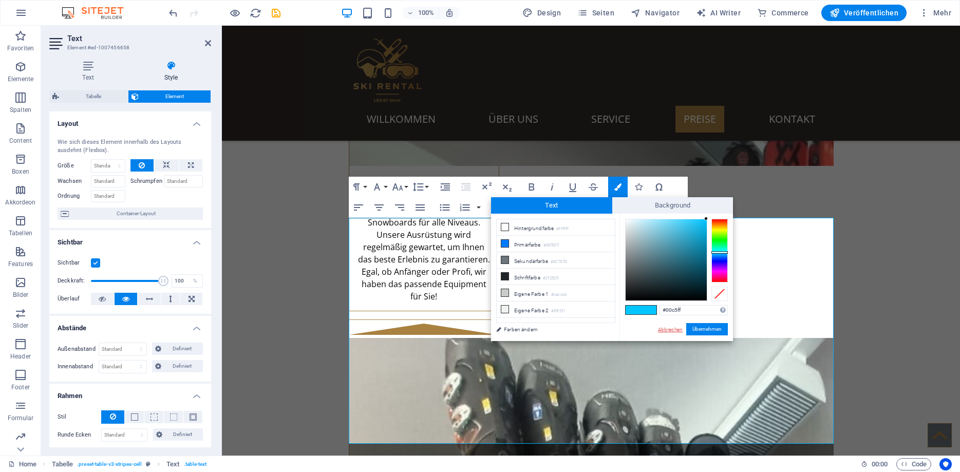
click at [671, 331] on link "Abbrechen" at bounding box center [670, 330] width 27 height 8
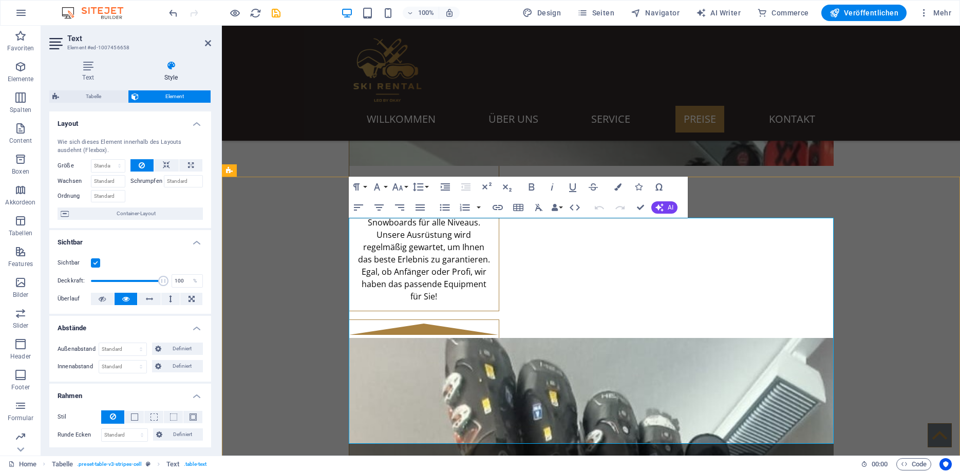
drag, startPoint x: 378, startPoint y: 256, endPoint x: 817, endPoint y: 254, distance: 439.3
click at [408, 219] on icon "button" at bounding box center [408, 218] width 9 height 9
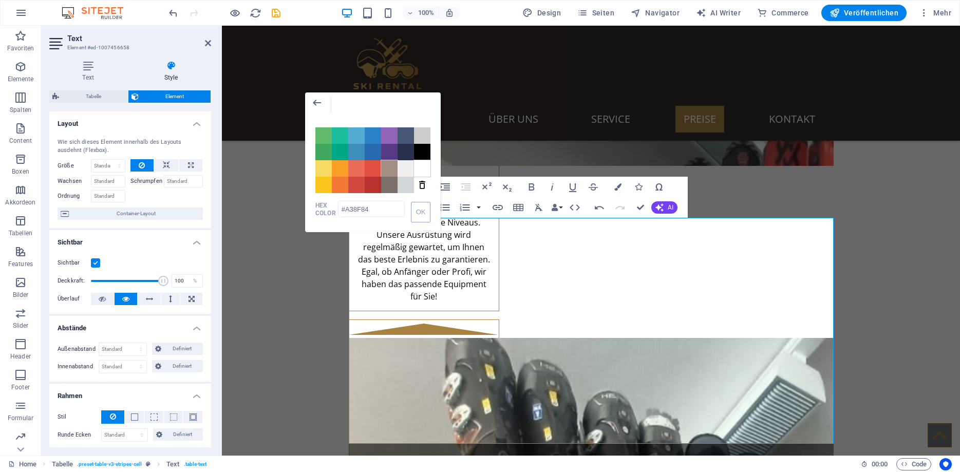
click at [422, 171] on span "Color #FFFFFF" at bounding box center [422, 168] width 16 height 16
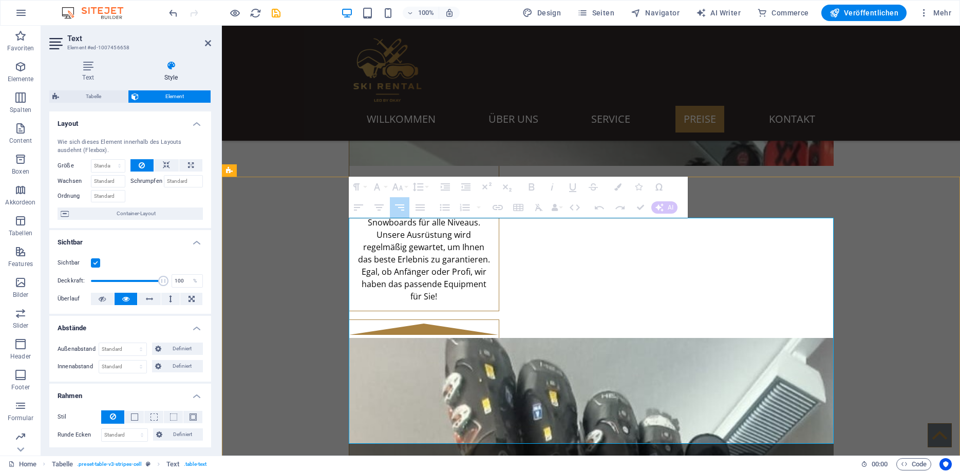
drag, startPoint x: 821, startPoint y: 305, endPoint x: 382, endPoint y: 306, distance: 438.8
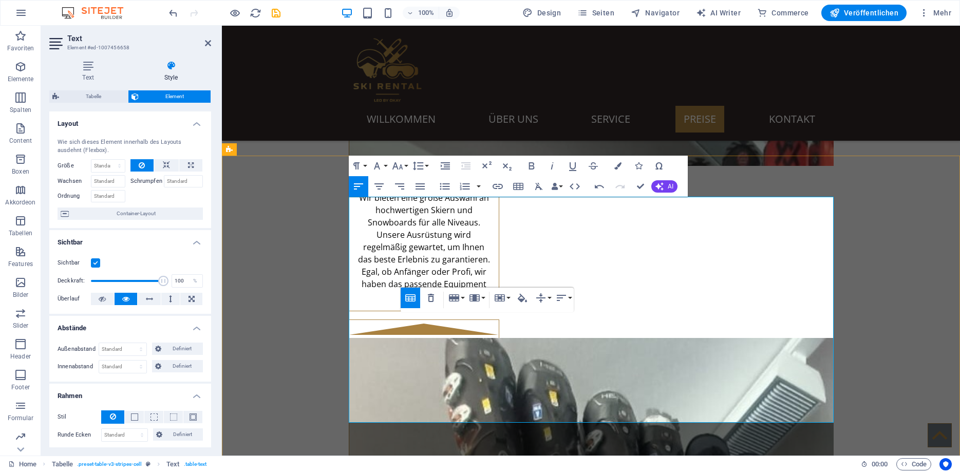
scroll to position [1415, 0]
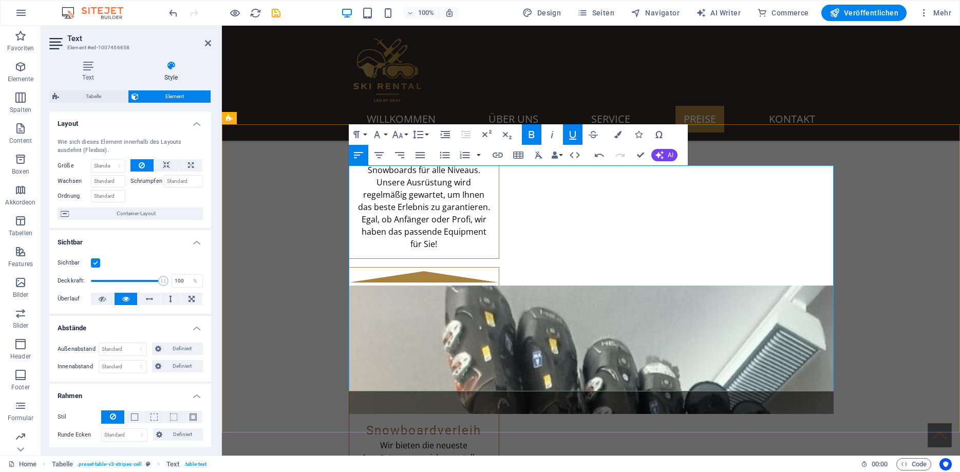
drag, startPoint x: 365, startPoint y: 376, endPoint x: 352, endPoint y: 379, distance: 13.7
drag, startPoint x: 368, startPoint y: 380, endPoint x: 346, endPoint y: 380, distance: 22.6
click at [617, 135] on icon "button" at bounding box center [617, 134] width 7 height 7
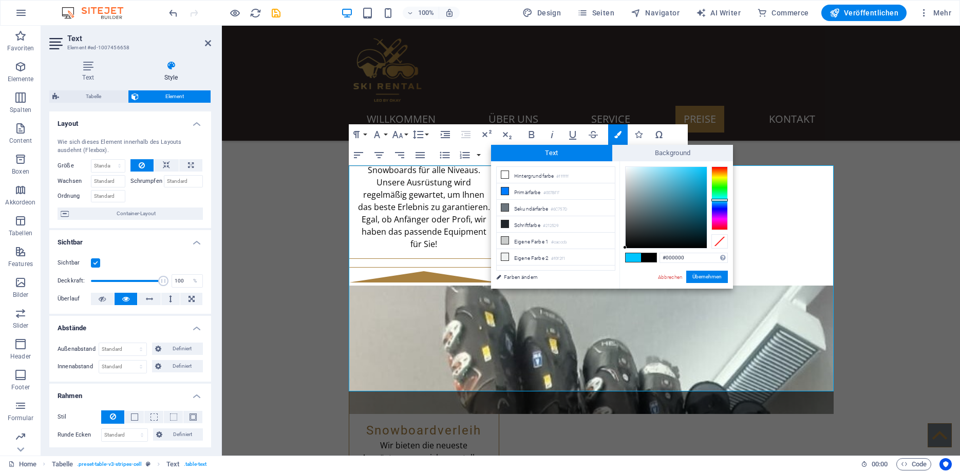
drag, startPoint x: 652, startPoint y: 229, endPoint x: 606, endPoint y: 268, distance: 60.9
click at [601, 268] on div "less Hintergrundfarbe #ffffff Primärfarbe #007BFF [GEOGRAPHIC_DATA] #6C757D Sch…" at bounding box center [612, 224] width 242 height 127
click at [699, 277] on button "Übernehmen" at bounding box center [707, 277] width 42 height 12
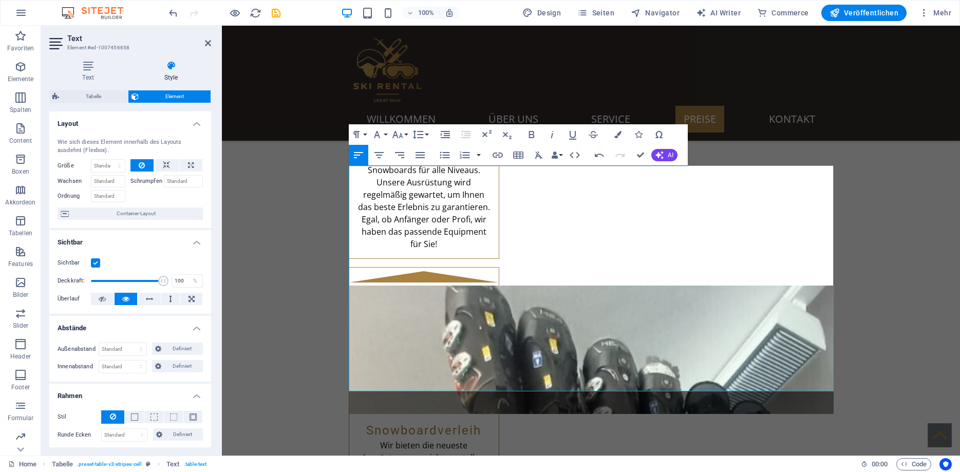
click at [414, 313] on div "Ziehe hier rein, um den vorhandenen Inhalt zu ersetzen. Drücke "Strg", wenn du …" at bounding box center [591, 241] width 738 height 430
drag, startPoint x: 364, startPoint y: 301, endPoint x: 348, endPoint y: 302, distance: 16.0
drag, startPoint x: 378, startPoint y: 302, endPoint x: 337, endPoint y: 302, distance: 41.1
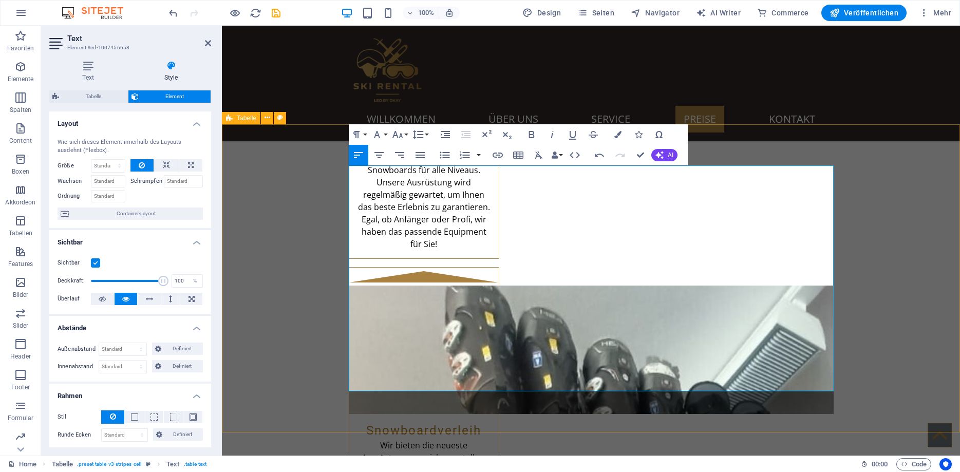
click at [621, 137] on icon "button" at bounding box center [617, 134] width 7 height 7
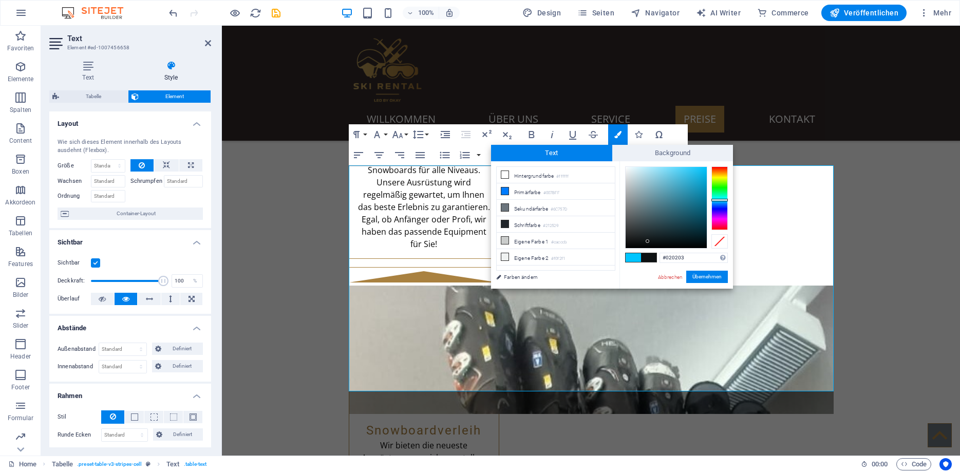
type input "#000000"
drag, startPoint x: 653, startPoint y: 238, endPoint x: 606, endPoint y: 261, distance: 52.4
click at [606, 261] on div "less Hintergrundfarbe #ffffff Primärfarbe #007BFF [GEOGRAPHIC_DATA] #6C757D Sch…" at bounding box center [612, 224] width 242 height 127
click at [705, 273] on button "Übernehmen" at bounding box center [707, 277] width 42 height 12
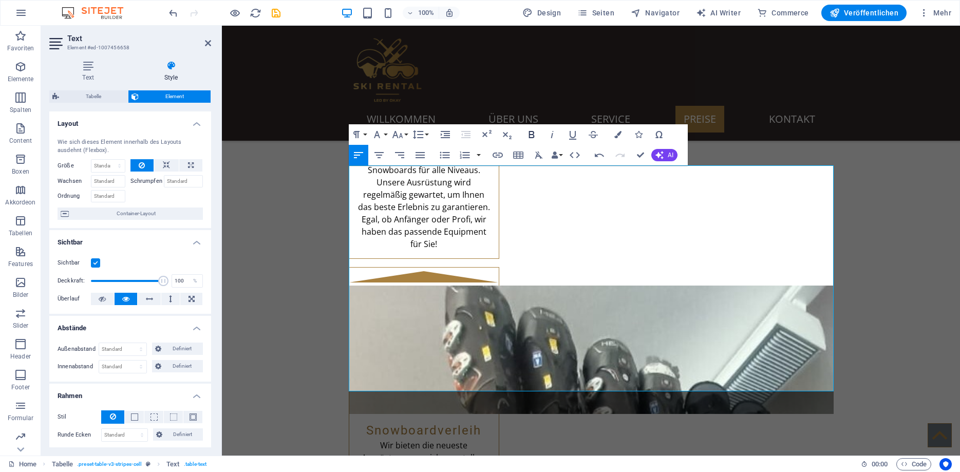
click at [535, 133] on icon "button" at bounding box center [532, 134] width 12 height 12
click at [575, 134] on icon "button" at bounding box center [572, 135] width 7 height 9
click at [483, 251] on div "Ziehe hier rein, um den vorhandenen Inhalt zu ersetzen. Drücke "Strg", wenn du …" at bounding box center [591, 241] width 738 height 430
drag, startPoint x: 368, startPoint y: 355, endPoint x: 351, endPoint y: 355, distance: 17.5
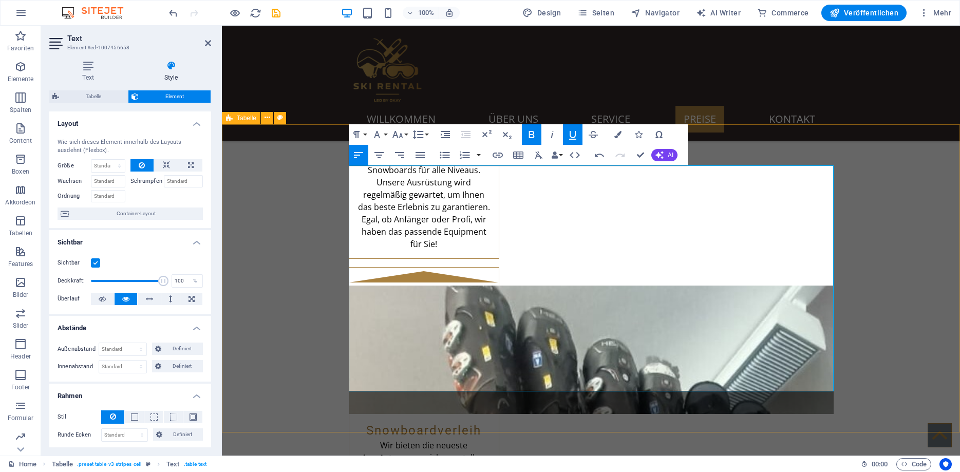
drag, startPoint x: 364, startPoint y: 329, endPoint x: 334, endPoint y: 329, distance: 29.3
drag, startPoint x: 378, startPoint y: 306, endPoint x: 350, endPoint y: 305, distance: 27.8
drag, startPoint x: 379, startPoint y: 283, endPoint x: 354, endPoint y: 283, distance: 24.7
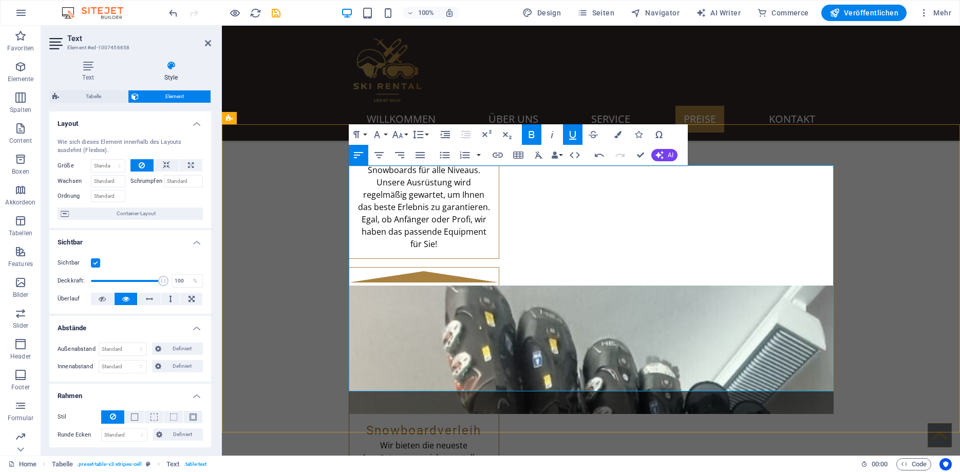
drag, startPoint x: 369, startPoint y: 255, endPoint x: 350, endPoint y: 256, distance: 19.0
drag, startPoint x: 374, startPoint y: 230, endPoint x: 350, endPoint y: 230, distance: 23.6
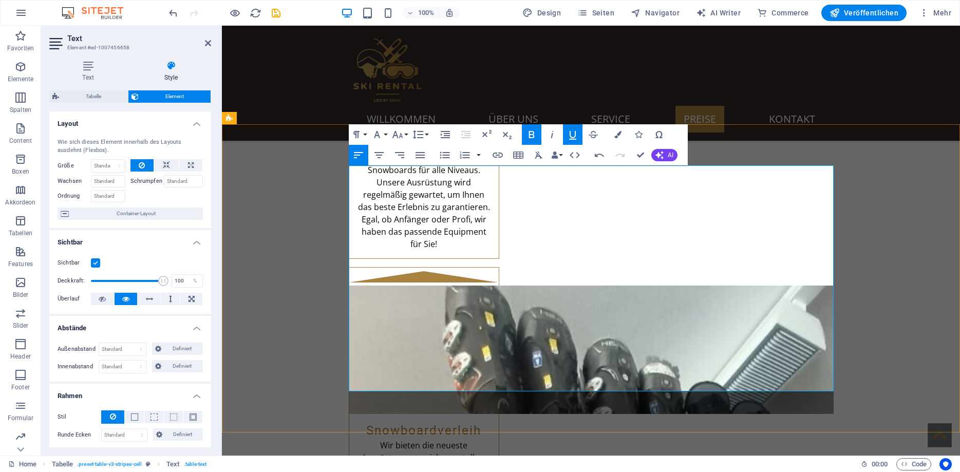
drag, startPoint x: 367, startPoint y: 381, endPoint x: 354, endPoint y: 380, distance: 13.4
click at [536, 128] on icon "button" at bounding box center [532, 134] width 12 height 12
click at [571, 132] on icon "button" at bounding box center [573, 134] width 12 height 12
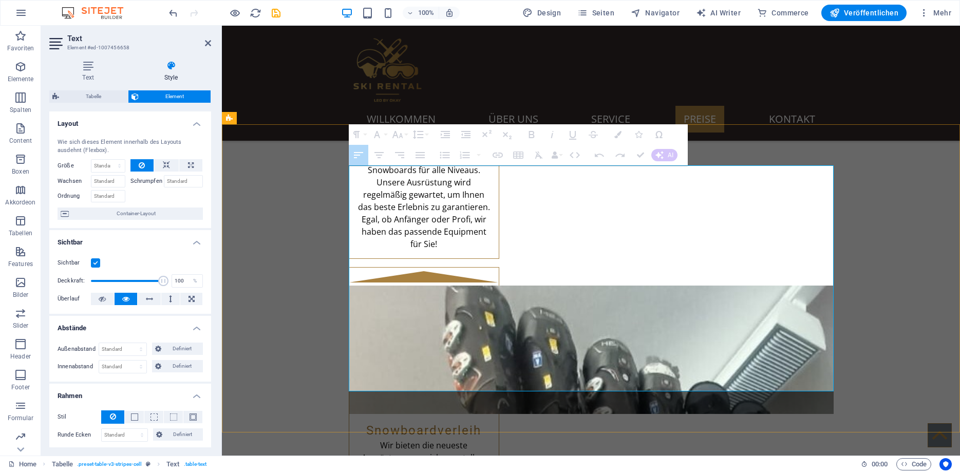
drag, startPoint x: 402, startPoint y: 178, endPoint x: 487, endPoint y: 176, distance: 84.3
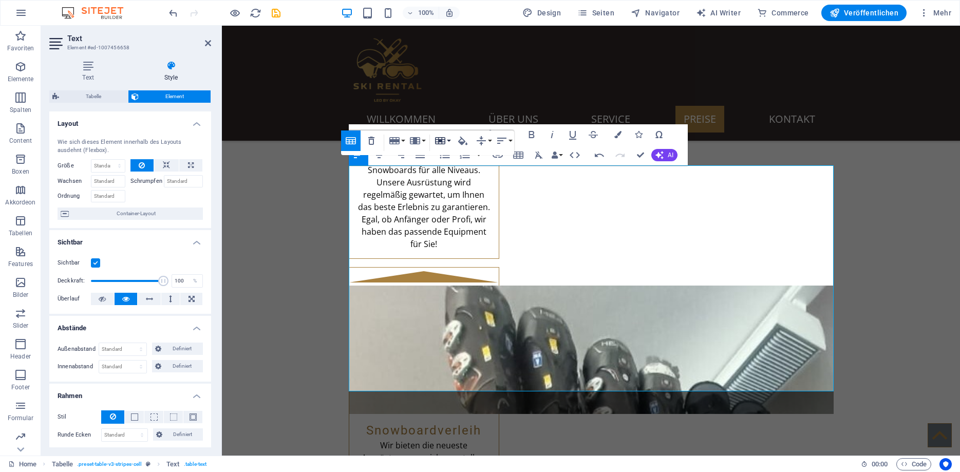
click at [448, 138] on button "Cell" at bounding box center [443, 140] width 20 height 21
click at [448, 157] on link "Merge cells" at bounding box center [470, 160] width 74 height 15
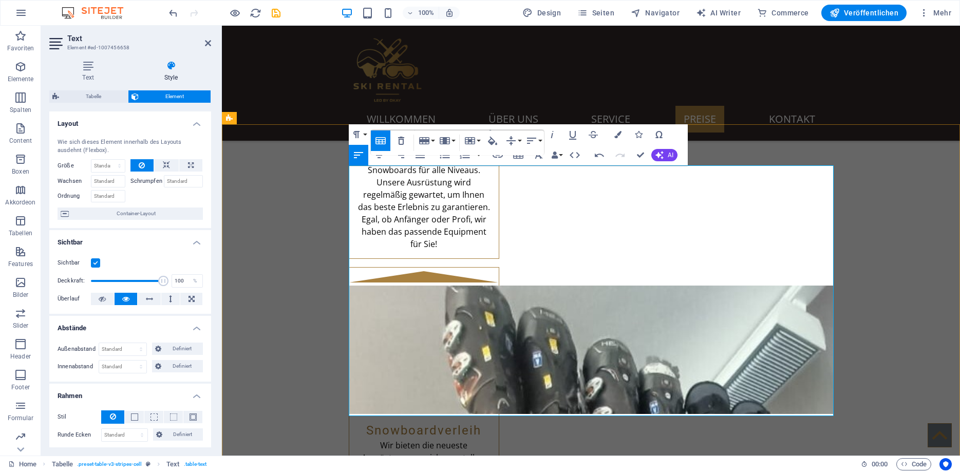
click at [600, 154] on icon "button" at bounding box center [599, 155] width 12 height 12
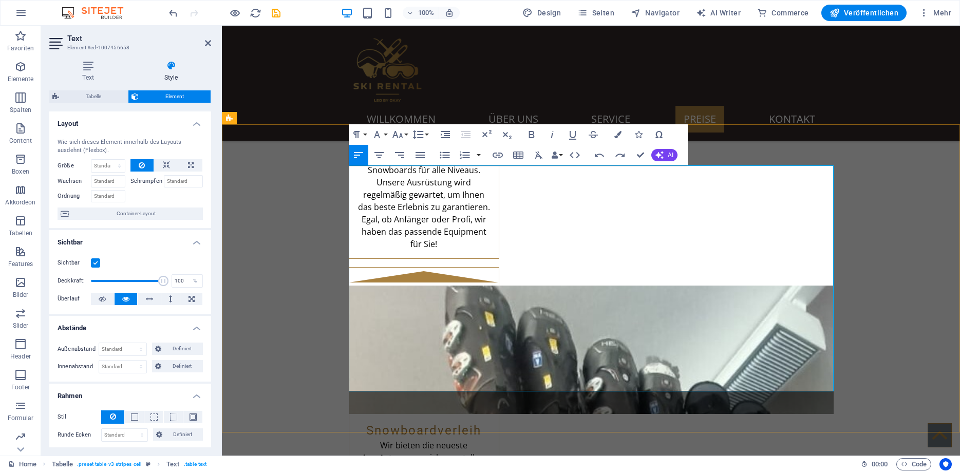
drag, startPoint x: 434, startPoint y: 181, endPoint x: 376, endPoint y: 183, distance: 58.1
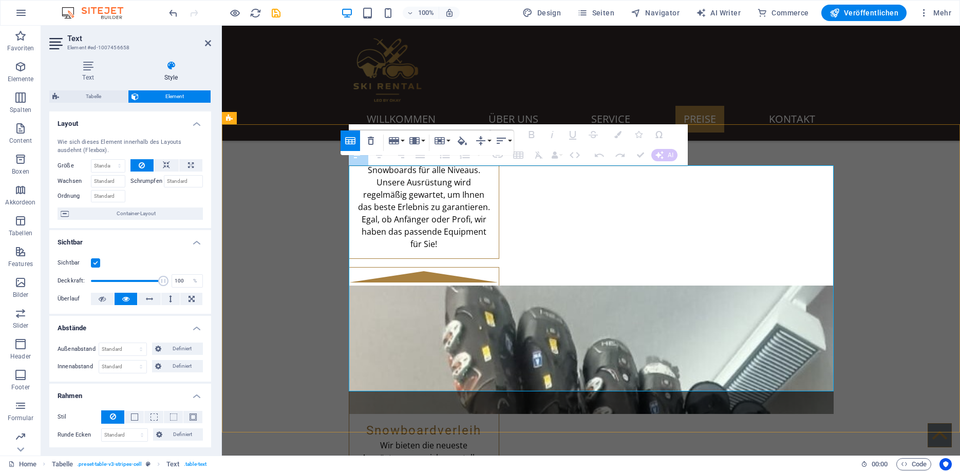
drag, startPoint x: 428, startPoint y: 180, endPoint x: 479, endPoint y: 178, distance: 50.9
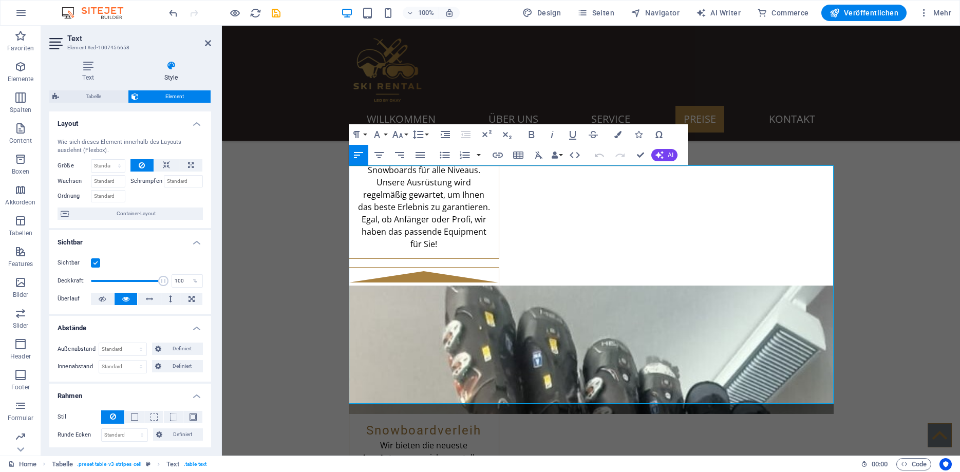
click at [600, 155] on icon "button" at bounding box center [599, 155] width 9 height 4
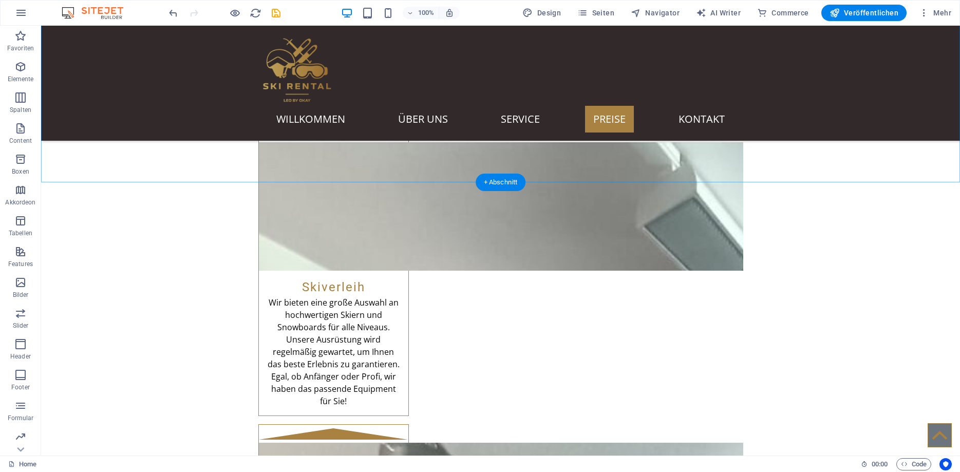
scroll to position [1520, 0]
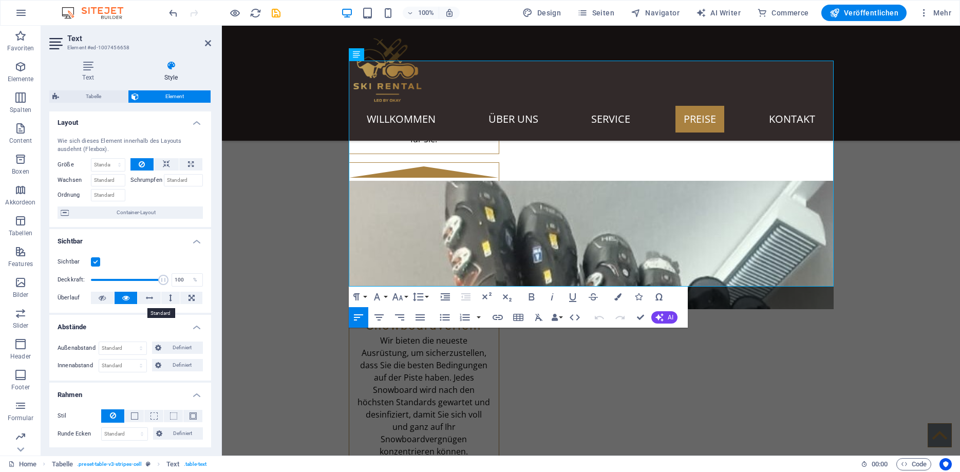
scroll to position [0, 0]
click at [89, 69] on icon at bounding box center [88, 66] width 78 height 10
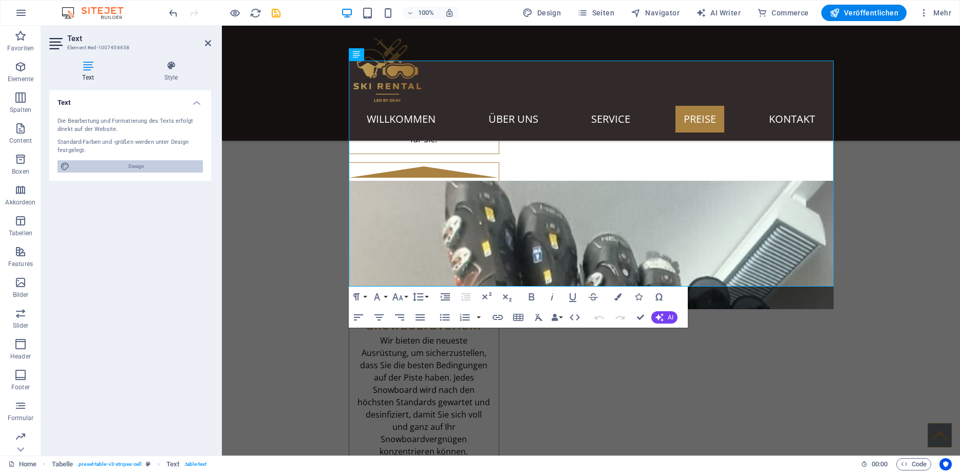
click at [137, 169] on span "Design" at bounding box center [136, 166] width 127 height 12
select select "200"
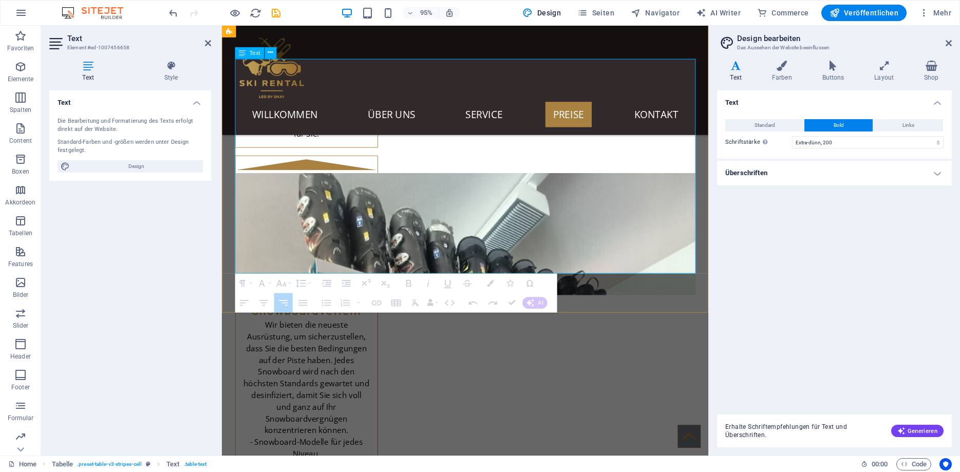
drag, startPoint x: 713, startPoint y: 277, endPoint x: 390, endPoint y: 166, distance: 341.0
drag, startPoint x: 292, startPoint y: 123, endPoint x: 472, endPoint y: 146, distance: 180.9
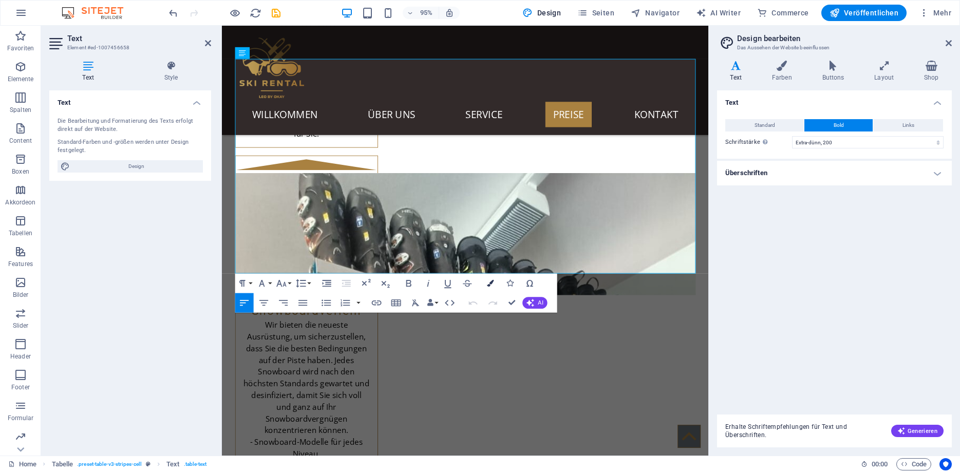
click at [496, 281] on button "Colors" at bounding box center [490, 283] width 18 height 20
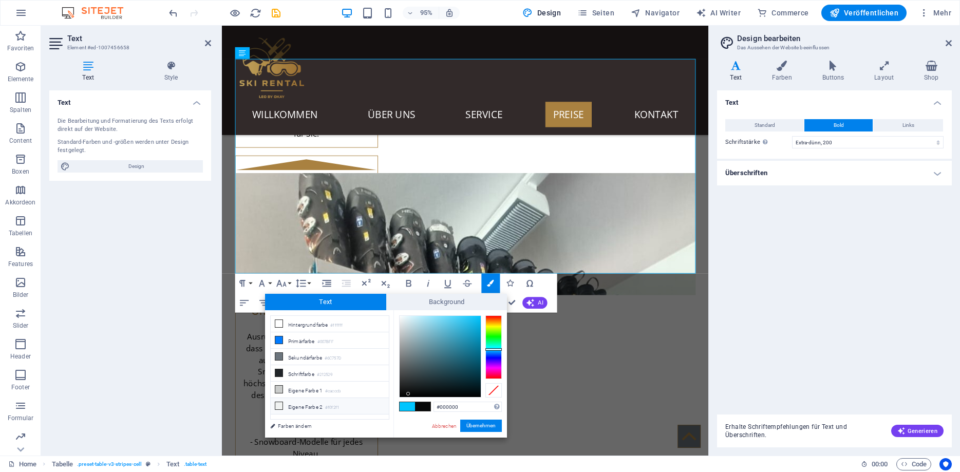
drag, startPoint x: 438, startPoint y: 370, endPoint x: 378, endPoint y: 409, distance: 71.0
click at [378, 409] on div "less Hintergrundfarbe #ffffff Primärfarbe #007BFF [GEOGRAPHIC_DATA] #6C757D Sch…" at bounding box center [386, 373] width 242 height 127
click at [477, 426] on button "Übernehmen" at bounding box center [481, 426] width 42 height 12
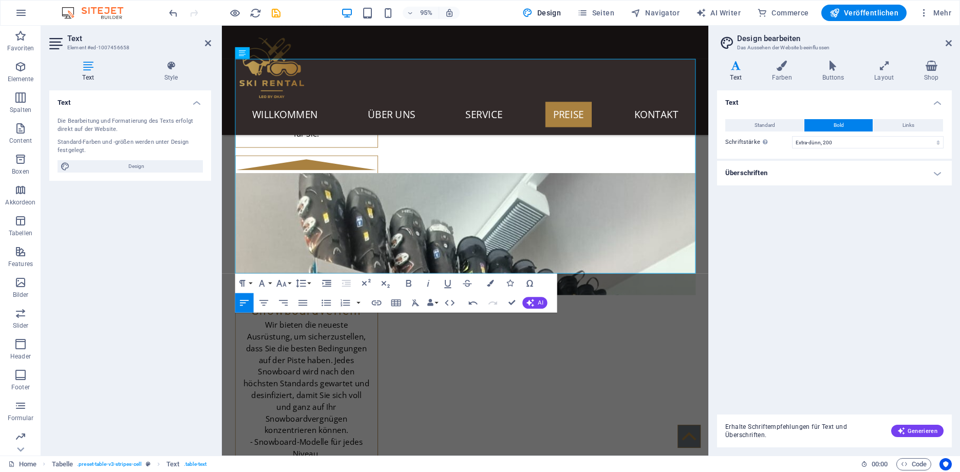
click at [358, 239] on div "Ziehe hier rein, um den vorhandenen Inhalt zu ersetzen. Drücke "Strg", wenn du …" at bounding box center [465, 241] width 487 height 430
click at [493, 281] on icon "button" at bounding box center [490, 283] width 7 height 7
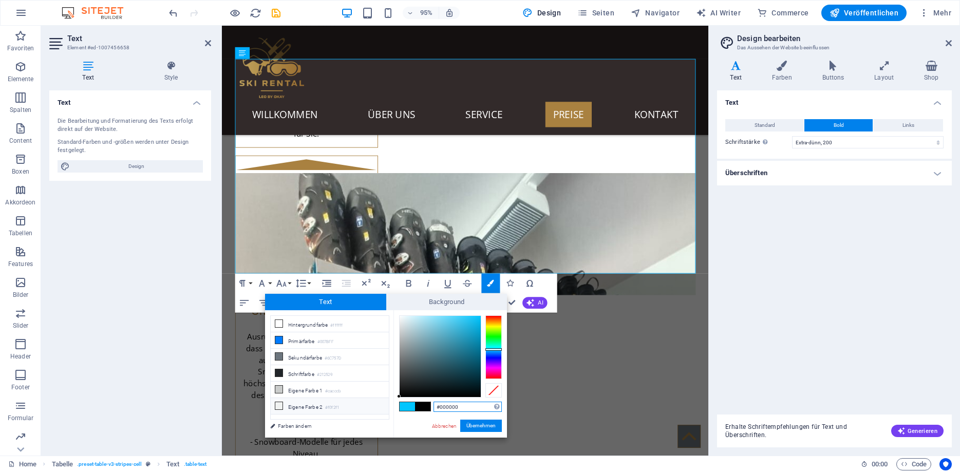
drag, startPoint x: 424, startPoint y: 378, endPoint x: 383, endPoint y: 410, distance: 52.3
click at [383, 410] on div "less Hintergrundfarbe #ffffff Primärfarbe #007BFF [GEOGRAPHIC_DATA] #6C757D Sch…" at bounding box center [386, 373] width 242 height 127
click at [489, 423] on button "Übernehmen" at bounding box center [481, 426] width 42 height 12
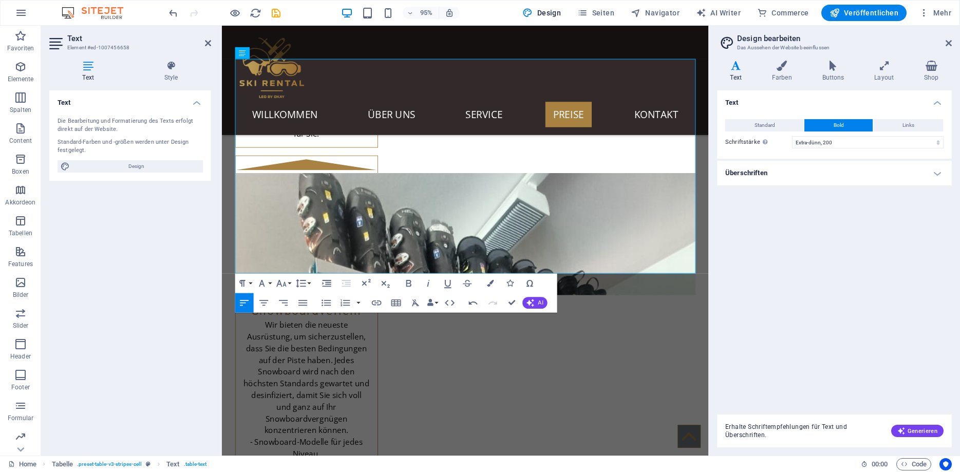
click at [417, 237] on div "Ziehe hier rein, um den vorhandenen Inhalt zu ersetzen. Drücke "Strg", wenn du …" at bounding box center [465, 241] width 487 height 430
click at [487, 281] on button "Colors" at bounding box center [490, 283] width 18 height 20
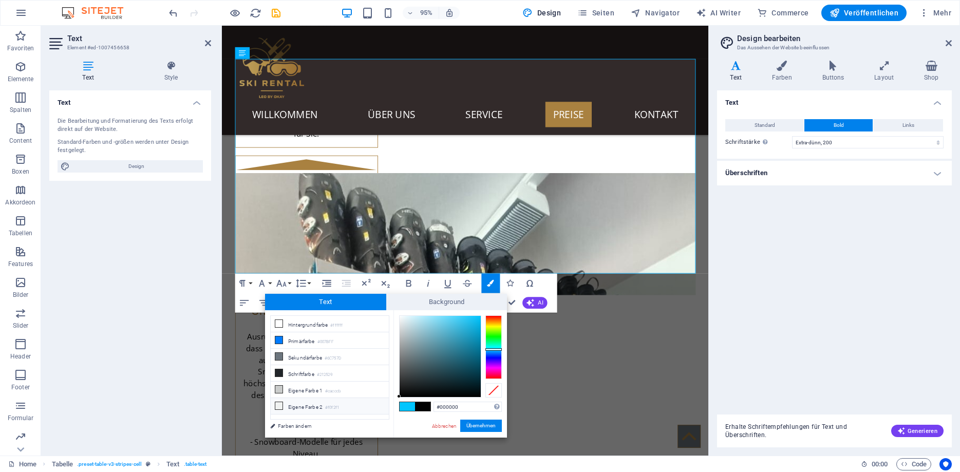
drag, startPoint x: 419, startPoint y: 379, endPoint x: 381, endPoint y: 401, distance: 44.4
click at [381, 401] on div "less Hintergrundfarbe #ffffff Primärfarbe #007BFF [GEOGRAPHIC_DATA] #6C757D Sch…" at bounding box center [386, 373] width 242 height 127
click at [478, 423] on button "Übernehmen" at bounding box center [481, 426] width 42 height 12
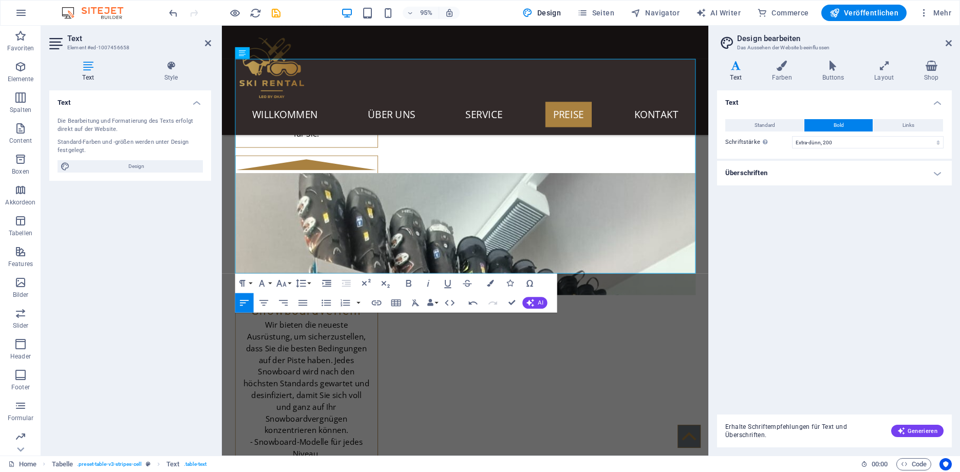
click at [471, 237] on div "Ziehe hier rein, um den vorhandenen Inhalt zu ersetzen. Drücke "Strg", wenn du …" at bounding box center [465, 241] width 487 height 430
click at [490, 280] on icon "button" at bounding box center [490, 283] width 7 height 7
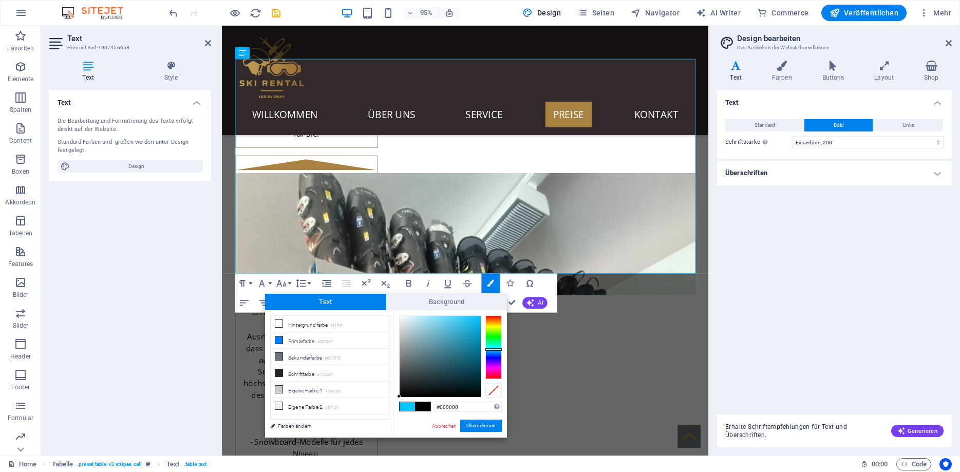
drag, startPoint x: 453, startPoint y: 349, endPoint x: 366, endPoint y: 417, distance: 110.5
click at [366, 417] on div "less Hintergrundfarbe #ffffff Primärfarbe #007BFF [GEOGRAPHIC_DATA] #6C757D Sch…" at bounding box center [386, 373] width 242 height 127
click at [479, 428] on button "Übernehmen" at bounding box center [481, 426] width 42 height 12
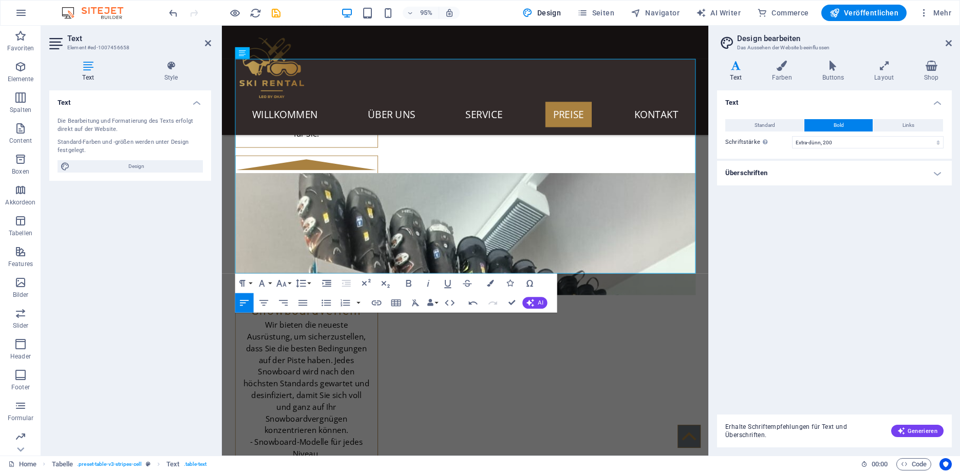
click at [514, 235] on div "Ziehe hier rein, um den vorhandenen Inhalt zu ersetzen. Drücke "Strg", wenn du …" at bounding box center [465, 241] width 487 height 430
click at [492, 281] on icon "button" at bounding box center [490, 283] width 7 height 7
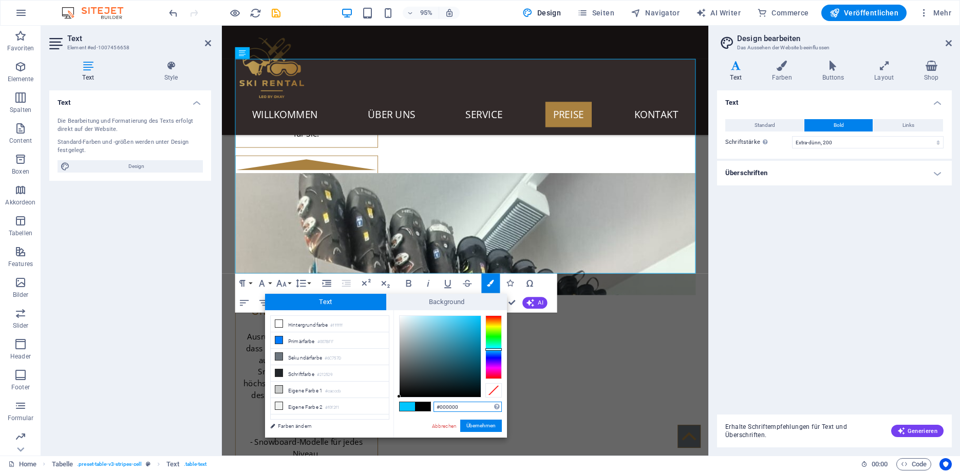
drag, startPoint x: 433, startPoint y: 379, endPoint x: 384, endPoint y: 415, distance: 60.6
click at [384, 415] on div "less Hintergrundfarbe #ffffff Primärfarbe #007BFF [GEOGRAPHIC_DATA] #6C757D Sch…" at bounding box center [386, 373] width 242 height 127
click at [488, 422] on button "Übernehmen" at bounding box center [481, 426] width 42 height 12
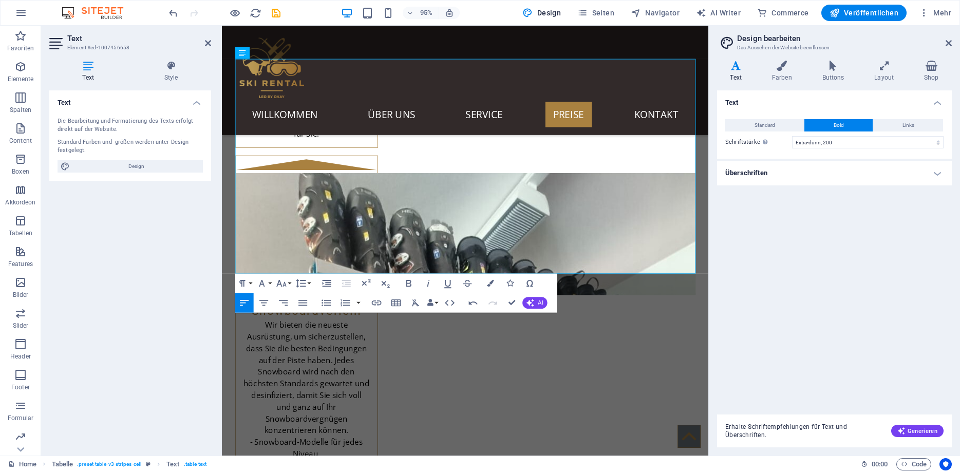
click at [589, 240] on div "Ziehe hier rein, um den vorhandenen Inhalt zu ersetzen. Drücke "Strg", wenn du …" at bounding box center [465, 241] width 487 height 430
click at [491, 284] on icon "button" at bounding box center [490, 283] width 7 height 7
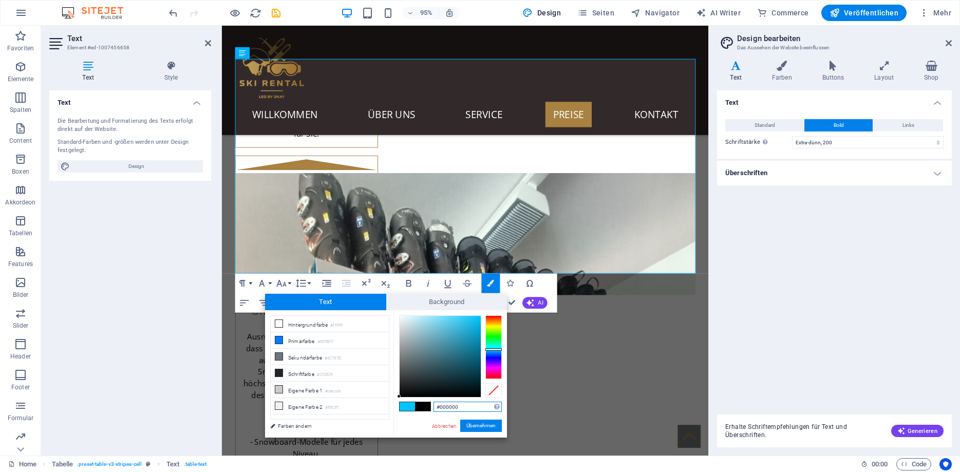
drag, startPoint x: 428, startPoint y: 381, endPoint x: 432, endPoint y: 415, distance: 34.2
click at [370, 413] on div "less Hintergrundfarbe #ffffff Primärfarbe #007BFF [GEOGRAPHIC_DATA] #6C757D Sch…" at bounding box center [386, 373] width 242 height 127
click at [484, 422] on button "Übernehmen" at bounding box center [481, 426] width 42 height 12
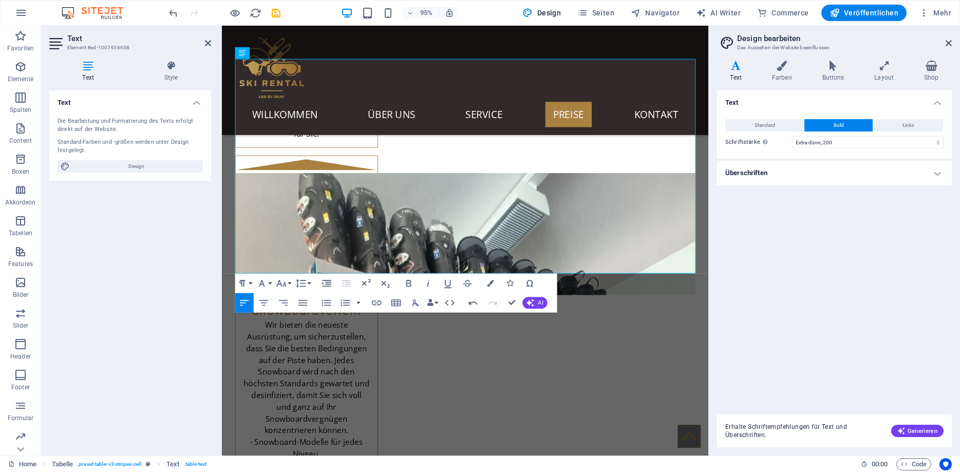
click at [641, 236] on div "Ziehe hier rein, um den vorhandenen Inhalt zu ersetzen. Drücke "Strg", wenn du …" at bounding box center [465, 241] width 487 height 430
click at [433, 303] on icon "button" at bounding box center [430, 303] width 7 height 7
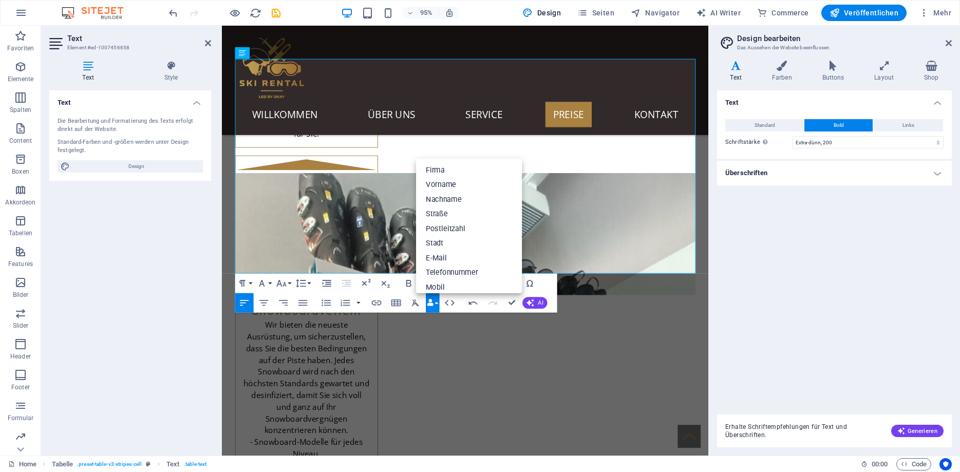
click at [433, 303] on icon "button" at bounding box center [430, 303] width 7 height 7
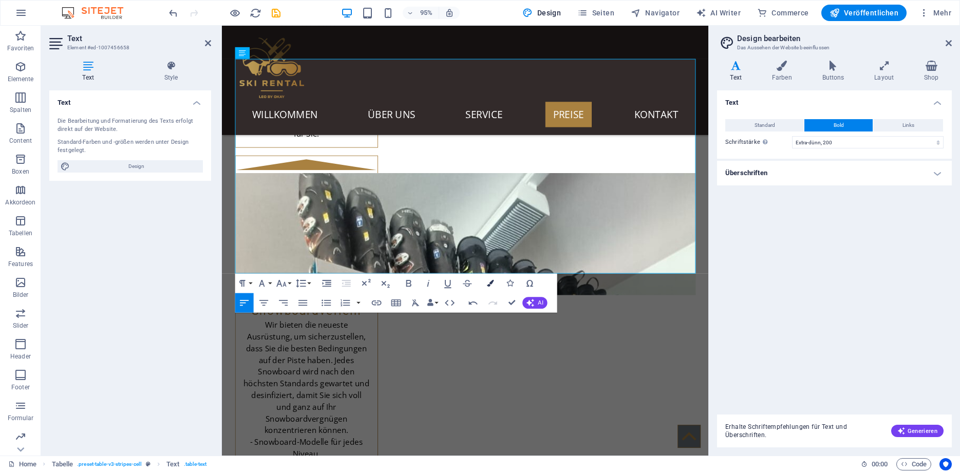
click at [489, 282] on icon "button" at bounding box center [490, 283] width 7 height 7
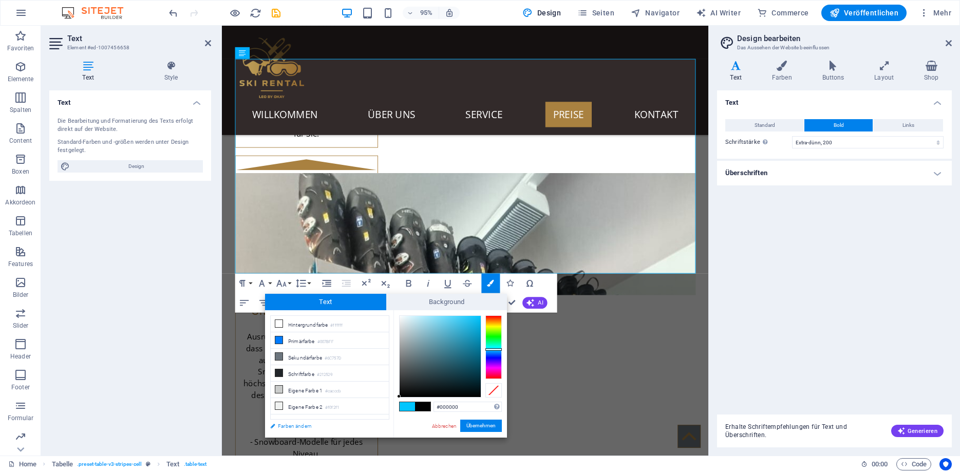
drag, startPoint x: 429, startPoint y: 372, endPoint x: 380, endPoint y: 420, distance: 68.3
click at [380, 420] on div "less Hintergrundfarbe #ffffff Primärfarbe #007BFF [GEOGRAPHIC_DATA] #6C757D Sch…" at bounding box center [386, 373] width 242 height 127
click at [471, 420] on div "#000000 Unterstützte Formate: #0852ed rgb(8, 82, 237) rgba(8, 82, 237, 90%) hsv…" at bounding box center [451, 448] width 114 height 276
click at [477, 425] on button "Übernehmen" at bounding box center [481, 426] width 42 height 12
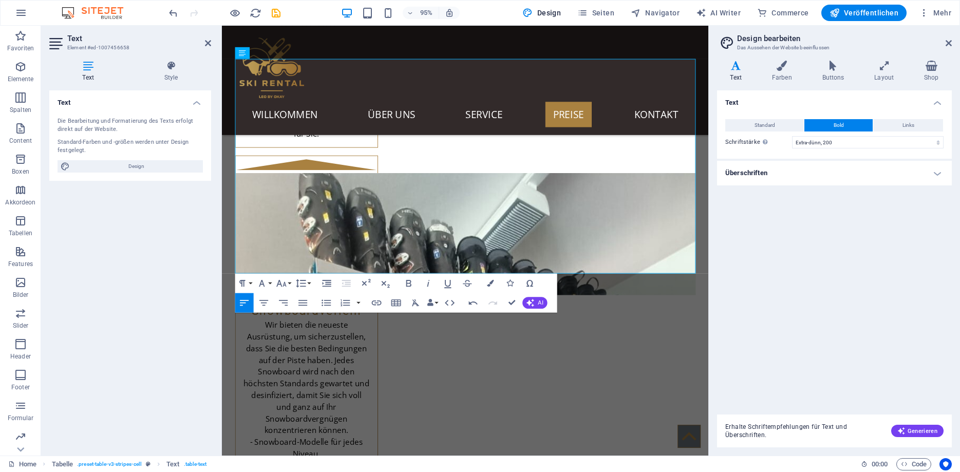
click at [682, 237] on div "Ziehe hier rein, um den vorhandenen Inhalt zu ersetzen. Drücke "Strg", wenn du …" at bounding box center [465, 241] width 487 height 430
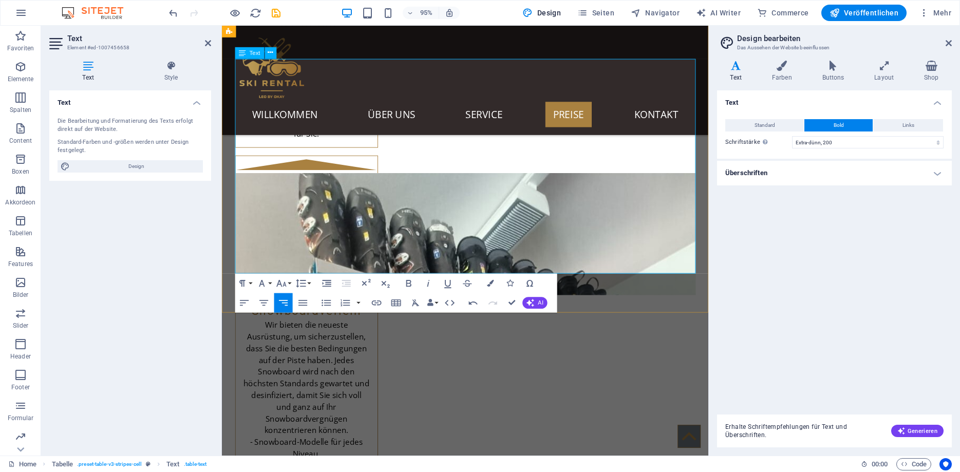
drag, startPoint x: 698, startPoint y: 250, endPoint x: 716, endPoint y: 251, distance: 17.5
click at [491, 282] on icon "button" at bounding box center [490, 283] width 7 height 7
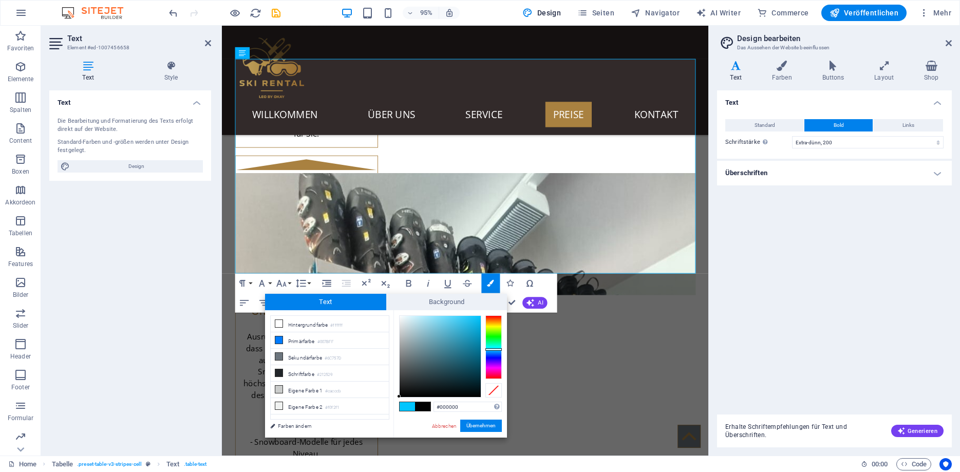
drag, startPoint x: 450, startPoint y: 356, endPoint x: 397, endPoint y: 406, distance: 73.0
click at [371, 406] on div "less Hintergrundfarbe #ffffff Primärfarbe #007BFF [GEOGRAPHIC_DATA] #6C757D Sch…" at bounding box center [386, 373] width 242 height 127
click at [475, 422] on button "Übernehmen" at bounding box center [481, 426] width 42 height 12
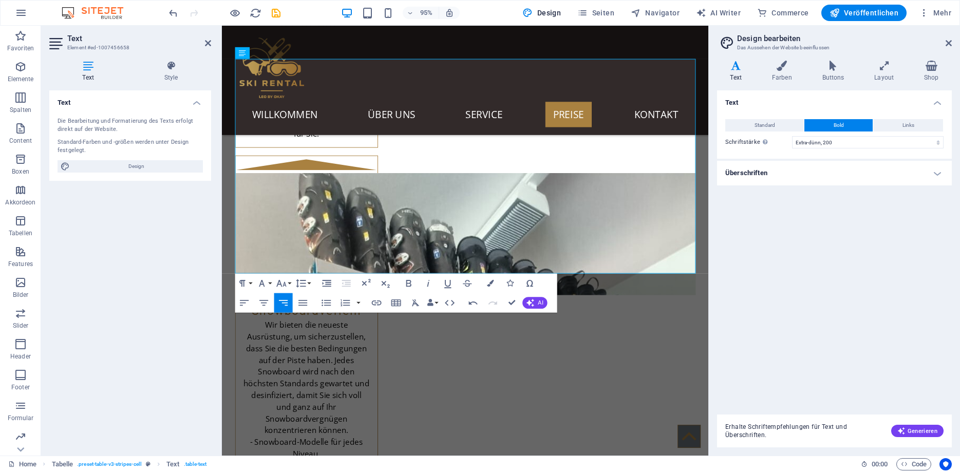
click at [302, 219] on div "Ziehe hier rein, um den vorhandenen Inhalt zu ersetzen. Drücke "Strg", wenn du …" at bounding box center [465, 241] width 487 height 430
click at [493, 283] on icon "button" at bounding box center [490, 283] width 7 height 7
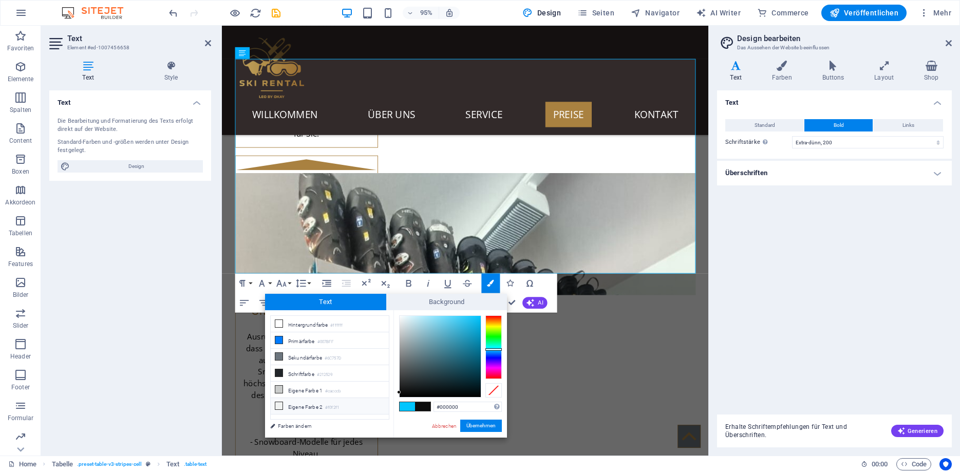
drag, startPoint x: 394, startPoint y: 393, endPoint x: 380, endPoint y: 402, distance: 16.7
click at [380, 402] on div "less Hintergrundfarbe #ffffff Primärfarbe #007BFF [GEOGRAPHIC_DATA] #6C757D Sch…" at bounding box center [386, 373] width 242 height 127
click at [475, 424] on button "Übernehmen" at bounding box center [481, 426] width 42 height 12
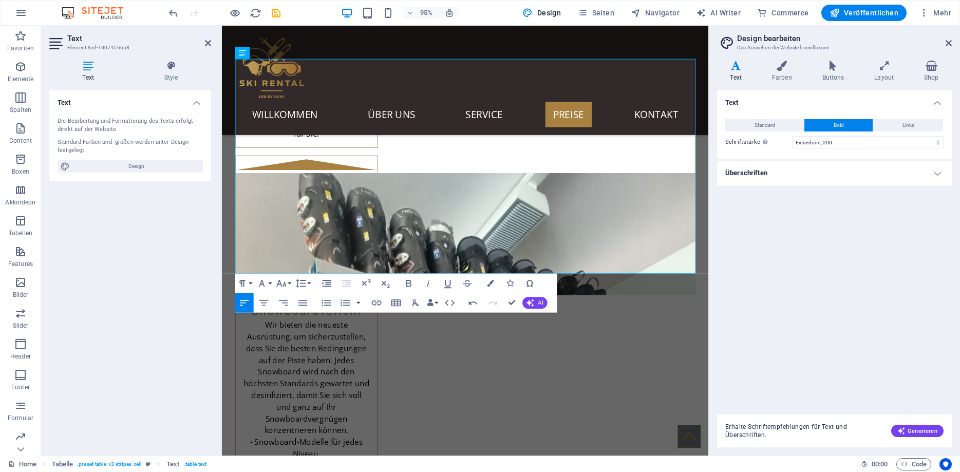
click at [353, 216] on div "Ziehe hier rein, um den vorhandenen Inhalt zu ersetzen. Drücke "Strg", wenn du …" at bounding box center [465, 241] width 487 height 430
click at [490, 283] on icon "button" at bounding box center [490, 283] width 7 height 7
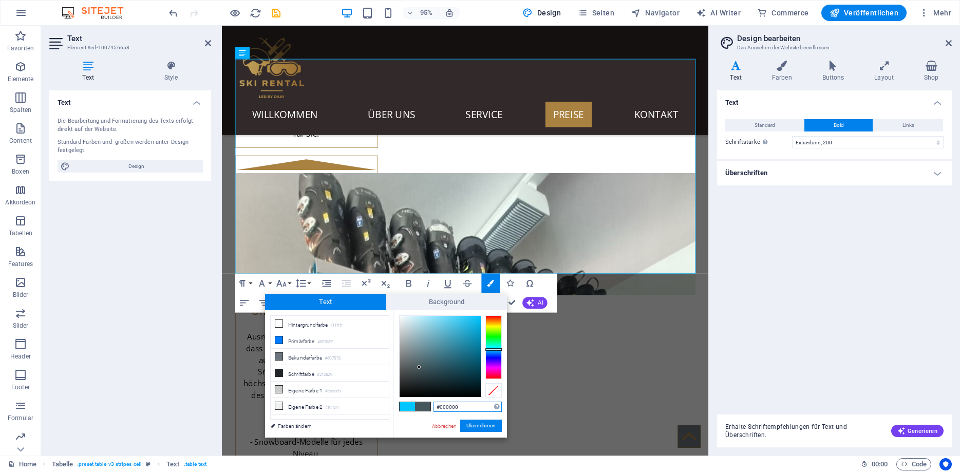
drag, startPoint x: 419, startPoint y: 367, endPoint x: 382, endPoint y: 413, distance: 59.1
click at [382, 413] on div "less Hintergrundfarbe #ffffff Primärfarbe #007BFF [GEOGRAPHIC_DATA] #6C757D Sch…" at bounding box center [386, 373] width 242 height 127
click at [481, 425] on button "Übernehmen" at bounding box center [481, 426] width 42 height 12
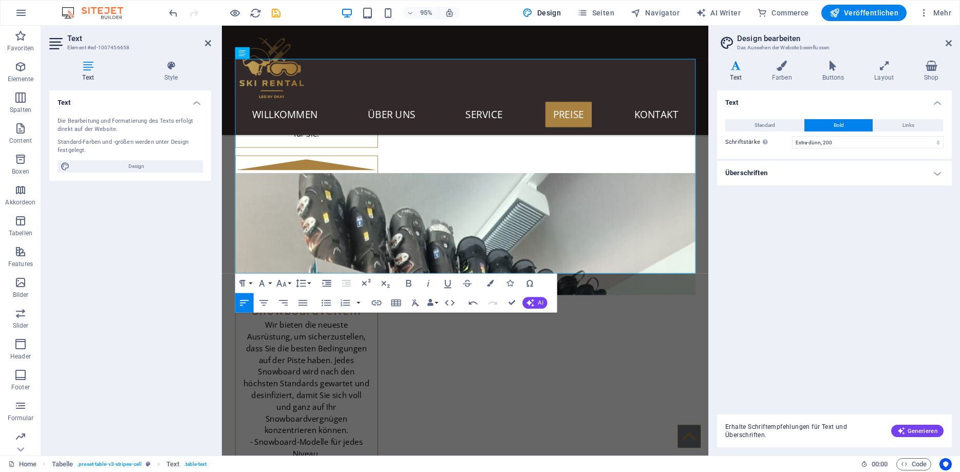
click at [412, 214] on div "Ziehe hier rein, um den vorhandenen Inhalt zu ersetzen. Drücke "Strg", wenn du …" at bounding box center [465, 241] width 487 height 430
click at [493, 283] on icon "button" at bounding box center [490, 283] width 7 height 7
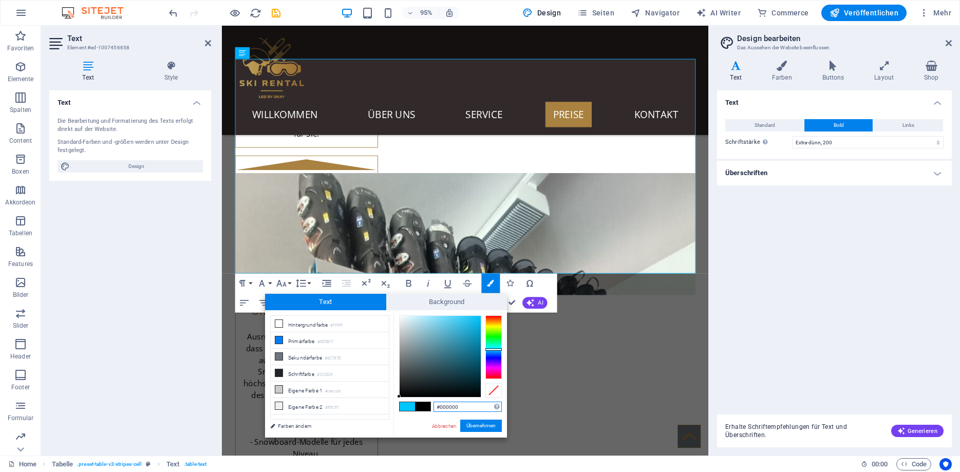
drag, startPoint x: 447, startPoint y: 360, endPoint x: 391, endPoint y: 415, distance: 78.8
click at [390, 415] on div "less Hintergrundfarbe #ffffff Primärfarbe #007BFF [GEOGRAPHIC_DATA] #6C757D Sch…" at bounding box center [386, 373] width 242 height 127
click at [478, 423] on button "Übernehmen" at bounding box center [481, 426] width 42 height 12
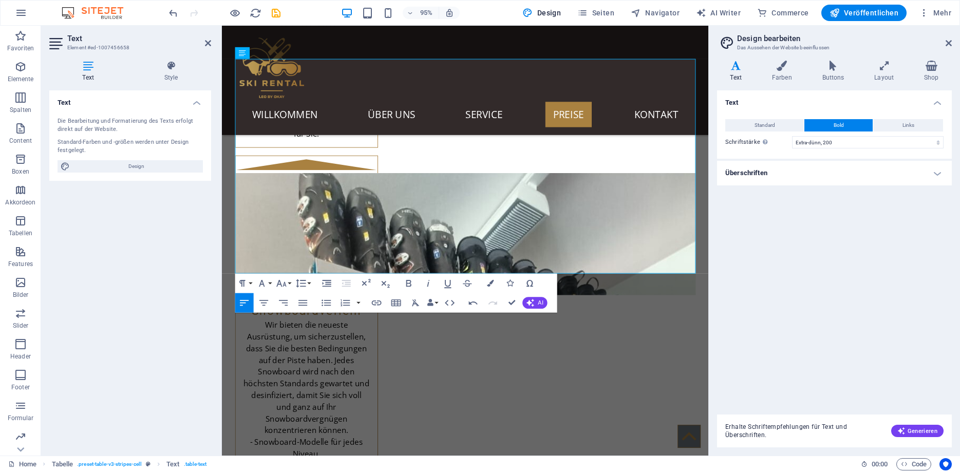
click at [470, 210] on div "Ziehe hier rein, um den vorhandenen Inhalt zu ersetzen. Drücke "Strg", wenn du …" at bounding box center [465, 241] width 487 height 430
click at [490, 283] on icon "button" at bounding box center [490, 283] width 7 height 7
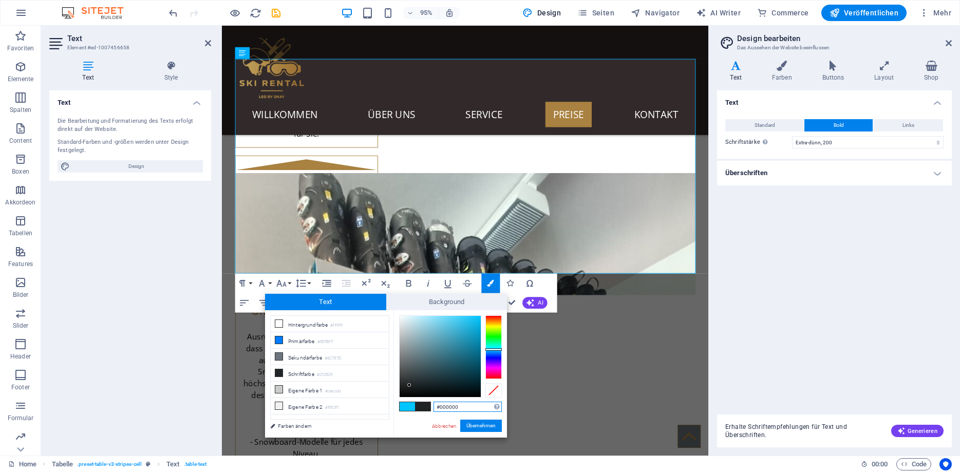
drag, startPoint x: 438, startPoint y: 353, endPoint x: 390, endPoint y: 411, distance: 74.5
click at [390, 411] on div "less Hintergrundfarbe #ffffff Primärfarbe #007BFF [GEOGRAPHIC_DATA] #6C757D Sch…" at bounding box center [386, 373] width 242 height 127
click at [474, 423] on button "Übernehmen" at bounding box center [481, 426] width 42 height 12
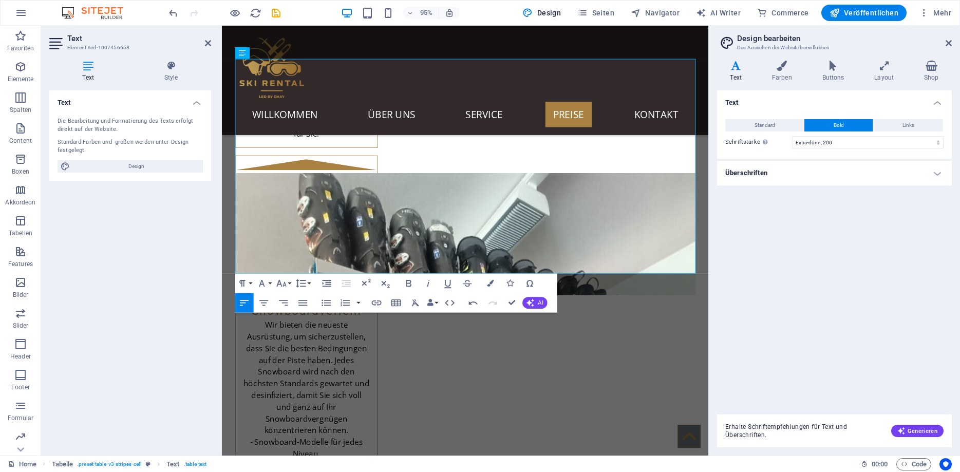
click at [522, 212] on div "Ziehe hier rein, um den vorhandenen Inhalt zu ersetzen. Drücke "Strg", wenn du …" at bounding box center [465, 241] width 487 height 430
click at [489, 283] on icon "button" at bounding box center [490, 283] width 7 height 7
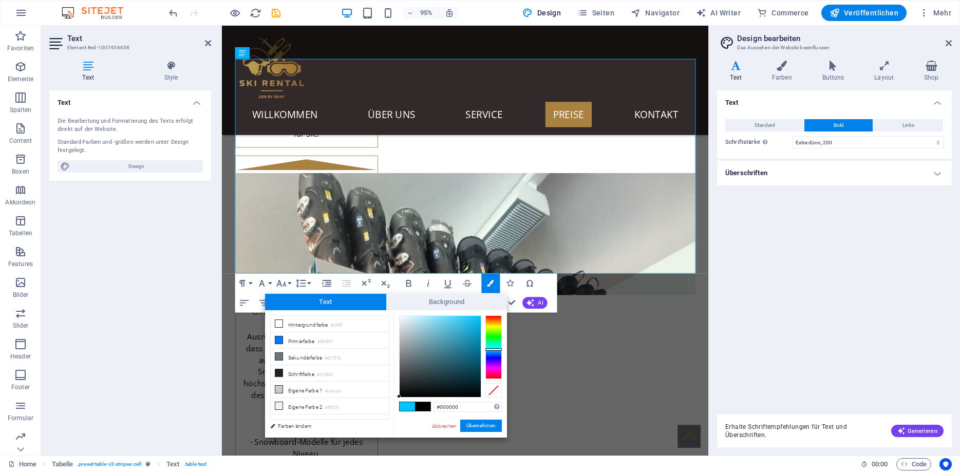
drag, startPoint x: 437, startPoint y: 360, endPoint x: 433, endPoint y: 407, distance: 47.4
click at [394, 409] on div "#000000 Unterstützte Formate: #0852ed rgb(8, 82, 237) rgba(8, 82, 237, 90%) hsv…" at bounding box center [451, 448] width 114 height 276
click at [471, 422] on button "Übernehmen" at bounding box center [481, 426] width 42 height 12
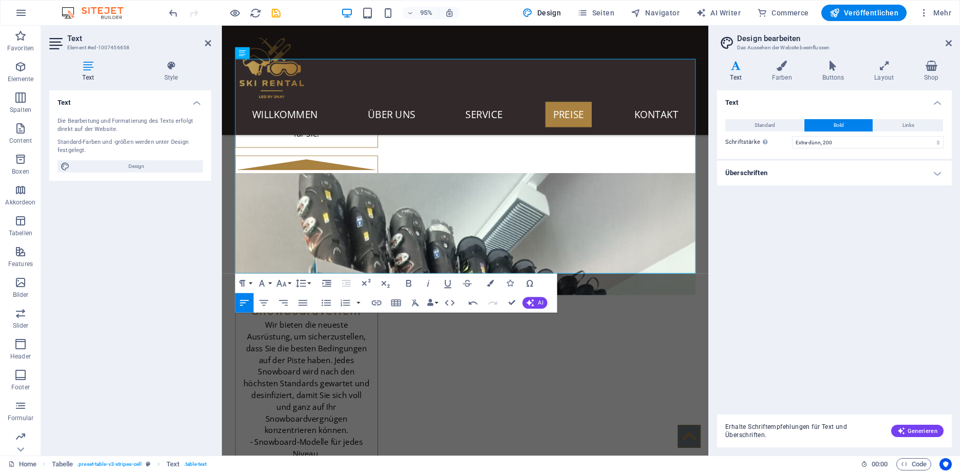
click at [585, 214] on div "Ziehe hier rein, um den vorhandenen Inhalt zu ersetzen. Drücke "Strg", wenn du …" at bounding box center [465, 241] width 487 height 430
click at [489, 282] on icon "button" at bounding box center [490, 283] width 7 height 7
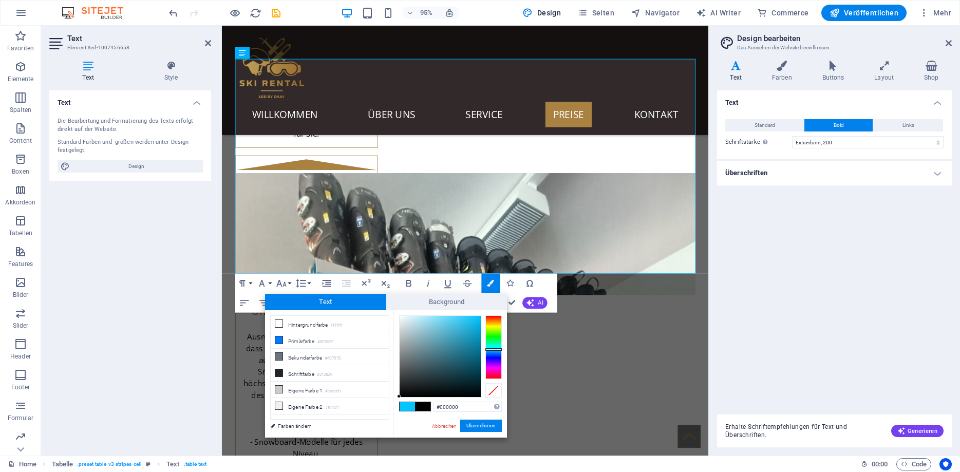
drag, startPoint x: 397, startPoint y: 390, endPoint x: 378, endPoint y: 418, distance: 33.9
click at [378, 418] on div "less Hintergrundfarbe #ffffff Primärfarbe #007BFF [GEOGRAPHIC_DATA] #6C757D Sch…" at bounding box center [386, 373] width 242 height 127
click at [472, 421] on button "Übernehmen" at bounding box center [481, 426] width 42 height 12
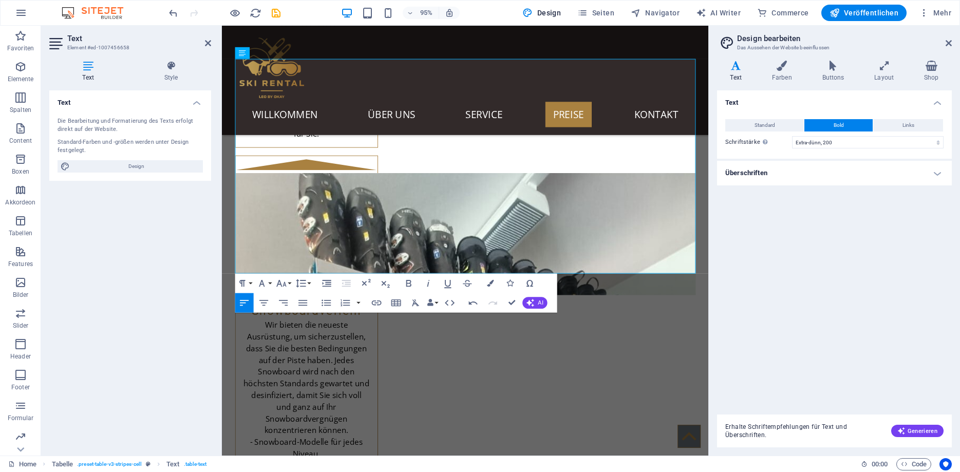
click at [644, 211] on div "Ziehe hier rein, um den vorhandenen Inhalt zu ersetzen. Drücke "Strg", wenn du …" at bounding box center [465, 241] width 487 height 430
click at [491, 282] on icon "button" at bounding box center [490, 283] width 7 height 7
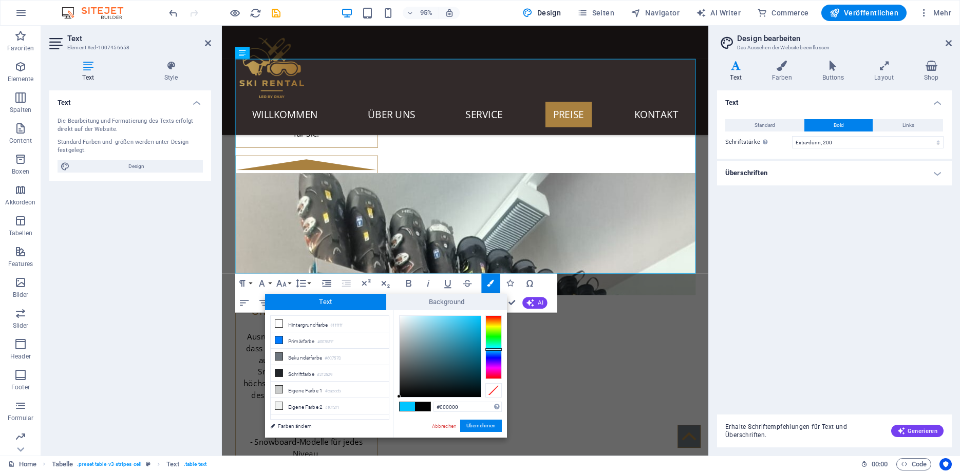
drag, startPoint x: 410, startPoint y: 379, endPoint x: 395, endPoint y: 405, distance: 30.6
click at [395, 405] on div "#000000 Unterstützte Formate: #0852ed rgb(8, 82, 237) rgba(8, 82, 237, 90%) hsv…" at bounding box center [451, 448] width 114 height 276
click at [475, 424] on button "Übernehmen" at bounding box center [481, 426] width 42 height 12
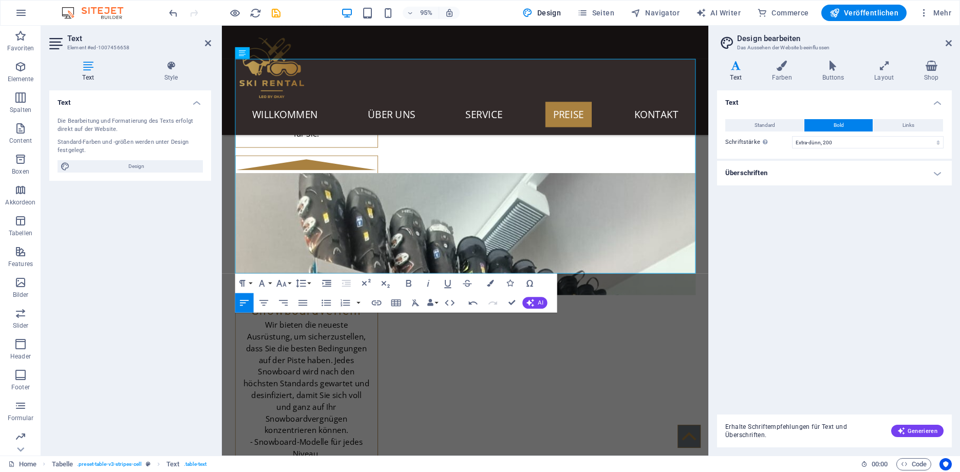
click at [682, 214] on div "Ziehe hier rein, um den vorhandenen Inhalt zu ersetzen. Drücke "Strg", wenn du …" at bounding box center [465, 241] width 487 height 430
click at [491, 278] on button "Colors" at bounding box center [490, 283] width 18 height 20
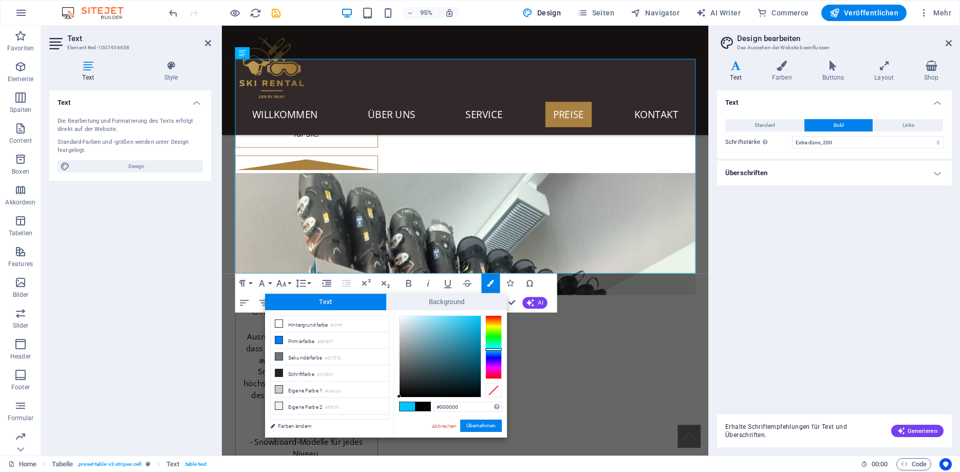
drag, startPoint x: 404, startPoint y: 383, endPoint x: 364, endPoint y: 434, distance: 65.5
click at [364, 434] on div "less Hintergrundfarbe #ffffff Primärfarbe #007BFF [GEOGRAPHIC_DATA] #6C757D Sch…" at bounding box center [386, 373] width 242 height 127
click at [476, 420] on button "Übernehmen" at bounding box center [481, 426] width 42 height 12
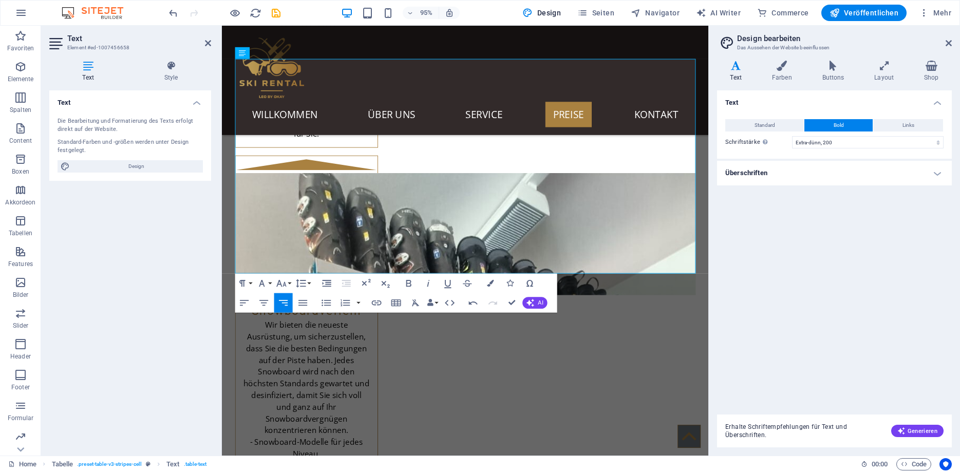
click at [301, 188] on div "Ziehe hier rein, um den vorhandenen Inhalt zu ersetzen. Drücke "Strg", wenn du …" at bounding box center [465, 241] width 487 height 430
click at [496, 285] on button "Colors" at bounding box center [490, 283] width 18 height 20
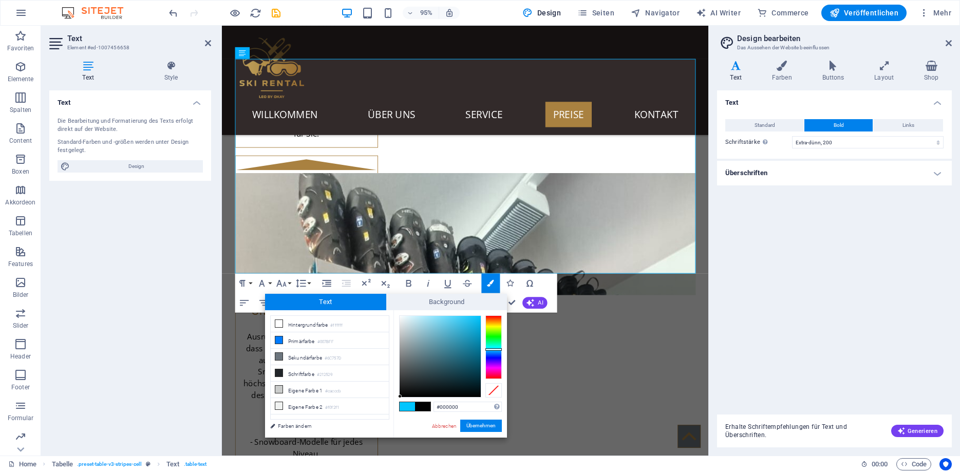
click at [400, 403] on div "#000000 Unterstützte Formate: #0852ed rgb(8, 82, 237) rgba(8, 82, 237, 90%) hsv…" at bounding box center [451, 448] width 114 height 276
click at [479, 423] on button "Übernehmen" at bounding box center [481, 426] width 42 height 12
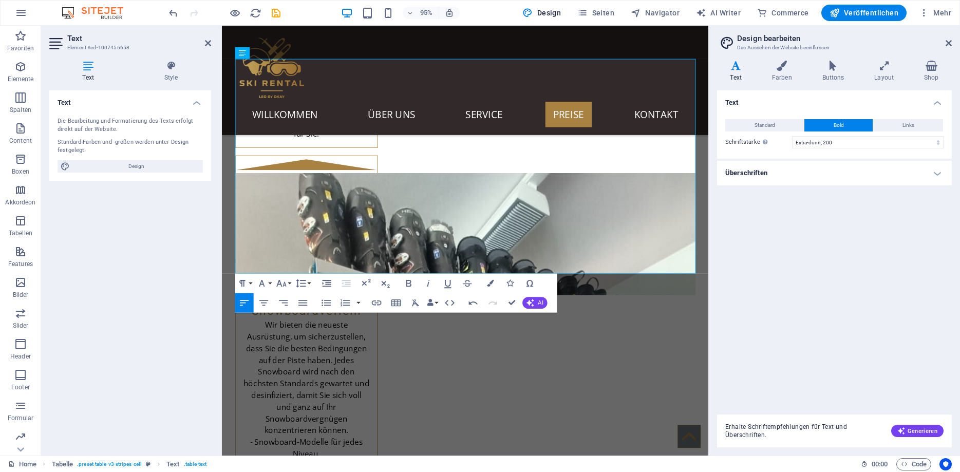
click at [357, 192] on div "Ziehe hier rein, um den vorhandenen Inhalt zu ersetzen. Drücke "Strg", wenn du …" at bounding box center [465, 241] width 487 height 430
click at [490, 280] on icon "button" at bounding box center [490, 283] width 7 height 7
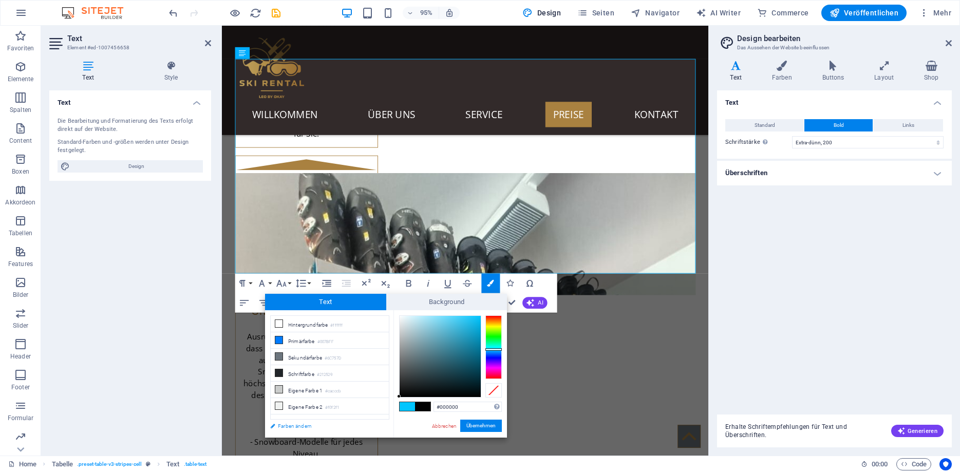
drag, startPoint x: 405, startPoint y: 382, endPoint x: 376, endPoint y: 421, distance: 48.7
click at [363, 421] on div "less Hintergrundfarbe #ffffff Primärfarbe #007BFF [GEOGRAPHIC_DATA] #6C757D Sch…" at bounding box center [386, 373] width 242 height 127
click at [489, 425] on button "Übernehmen" at bounding box center [481, 426] width 42 height 12
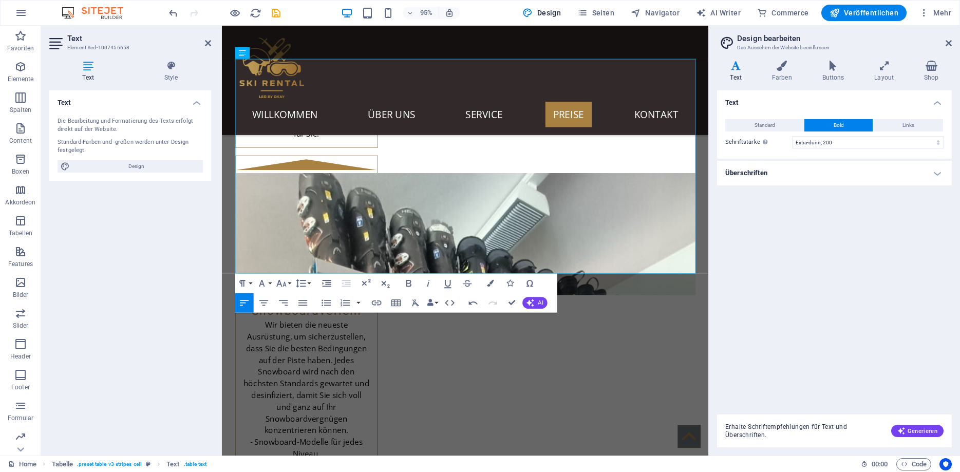
click at [412, 185] on div "Ziehe hier rein, um den vorhandenen Inhalt zu ersetzen. Drücke "Strg", wenn du …" at bounding box center [465, 241] width 487 height 430
click at [490, 284] on icon "button" at bounding box center [490, 283] width 7 height 7
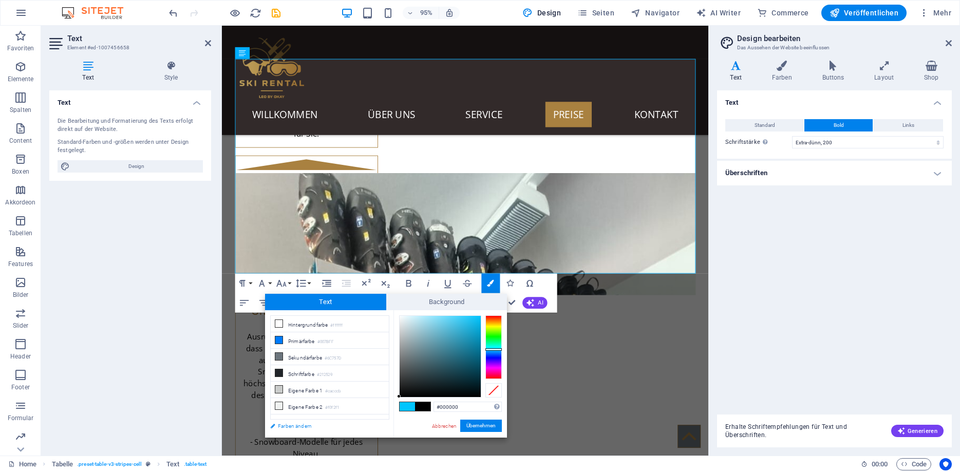
drag, startPoint x: 443, startPoint y: 356, endPoint x: 376, endPoint y: 433, distance: 101.6
click at [376, 433] on div "less Hintergrundfarbe #ffffff Primärfarbe #007BFF [GEOGRAPHIC_DATA] #6C757D Sch…" at bounding box center [386, 373] width 242 height 127
click at [480, 424] on button "Übernehmen" at bounding box center [481, 426] width 42 height 12
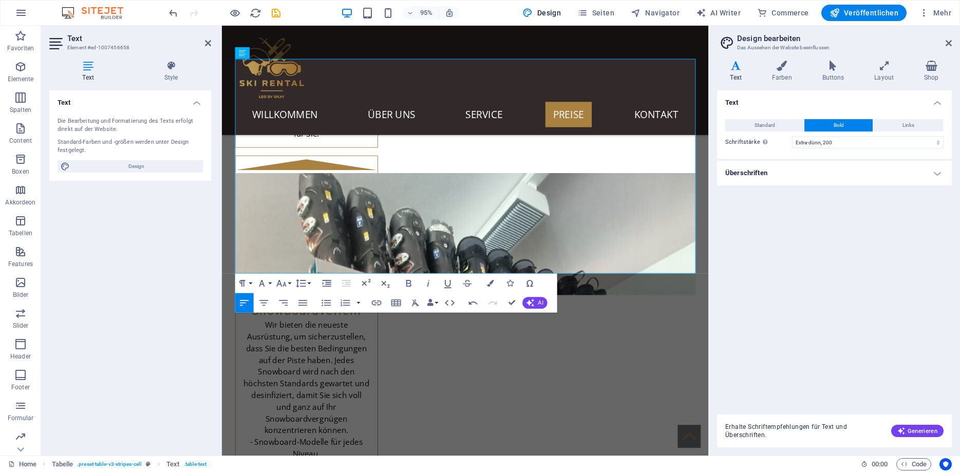
click at [474, 190] on div "Ziehe hier rein, um den vorhandenen Inhalt zu ersetzen. Drücke "Strg", wenn du …" at bounding box center [465, 241] width 487 height 430
click at [494, 280] on icon "button" at bounding box center [490, 283] width 7 height 7
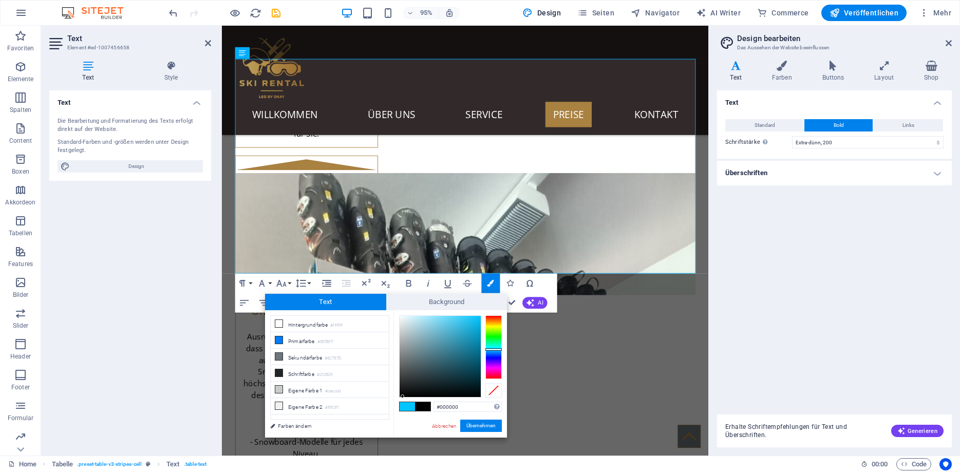
drag, startPoint x: 434, startPoint y: 357, endPoint x: 386, endPoint y: 412, distance: 72.8
click at [386, 412] on div "less Hintergrundfarbe #ffffff Primärfarbe #007BFF [GEOGRAPHIC_DATA] #6C757D Sch…" at bounding box center [386, 373] width 242 height 127
click at [478, 422] on button "Übernehmen" at bounding box center [481, 426] width 42 height 12
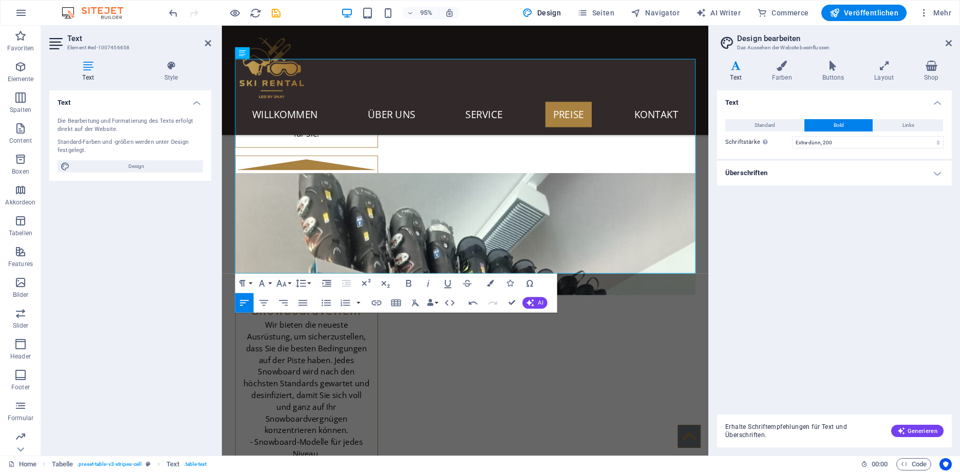
click at [524, 186] on div "Ziehe hier rein, um den vorhandenen Inhalt zu ersetzen. Drücke "Strg", wenn du …" at bounding box center [465, 241] width 487 height 430
click at [490, 282] on icon "button" at bounding box center [490, 283] width 7 height 7
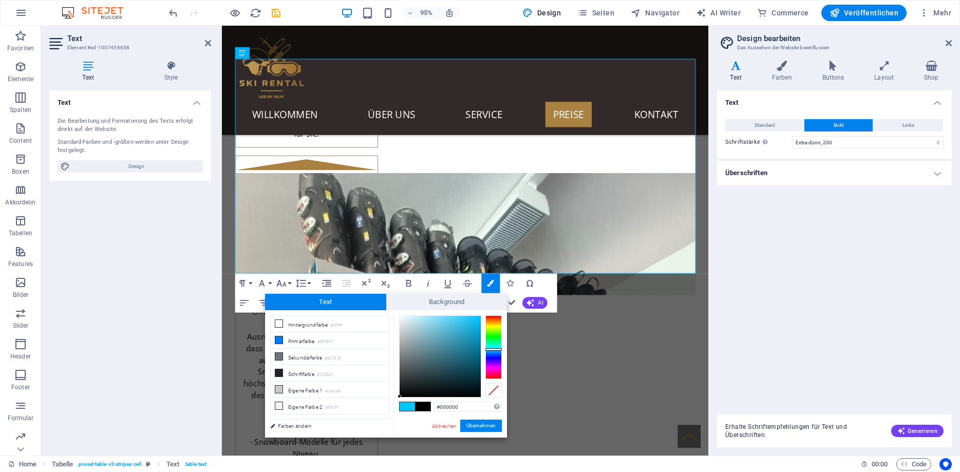
drag, startPoint x: 425, startPoint y: 370, endPoint x: 397, endPoint y: 404, distance: 43.7
click at [397, 404] on div "#000000 Unterstützte Formate: #0852ed rgb(8, 82, 237) rgba(8, 82, 237, 90%) hsv…" at bounding box center [451, 448] width 114 height 276
click at [476, 422] on button "Übernehmen" at bounding box center [481, 426] width 42 height 12
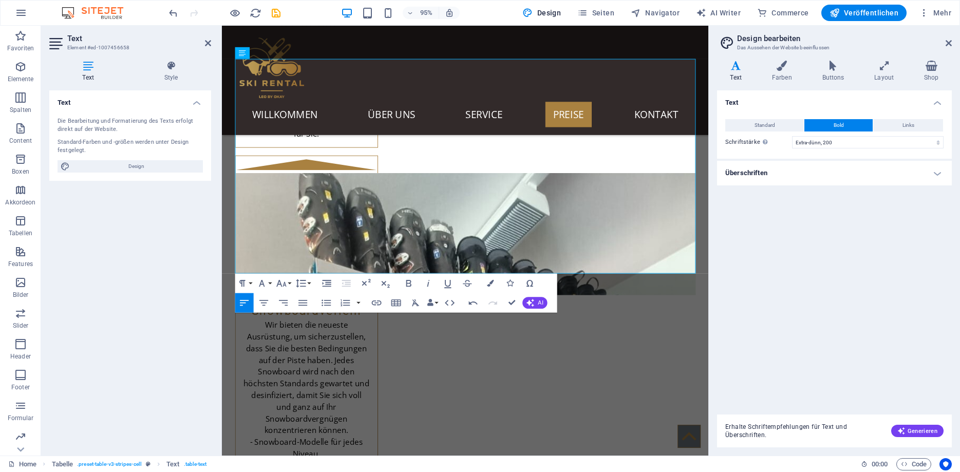
click at [587, 188] on div "Ziehe hier rein, um den vorhandenen Inhalt zu ersetzen. Drücke "Strg", wenn du …" at bounding box center [465, 241] width 487 height 430
click at [488, 282] on icon "button" at bounding box center [490, 283] width 7 height 7
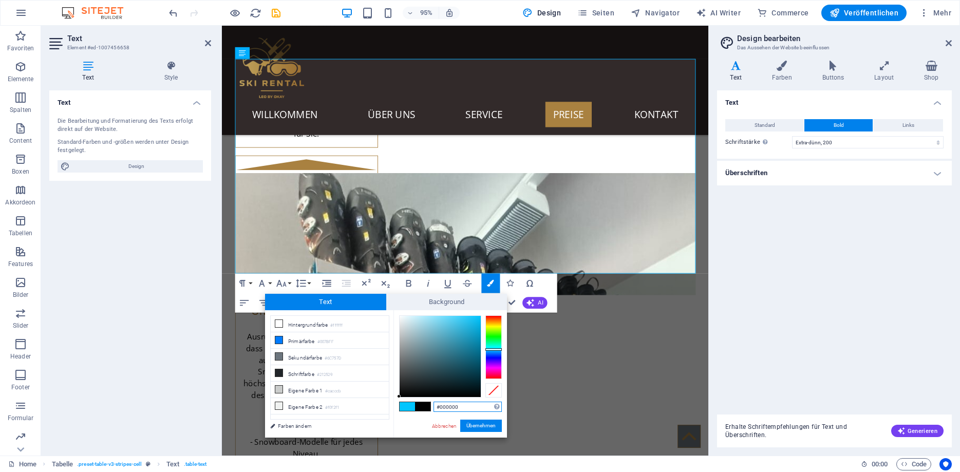
drag, startPoint x: 424, startPoint y: 374, endPoint x: 365, endPoint y: 415, distance: 72.4
click at [365, 415] on div "less Hintergrundfarbe #ffffff Primärfarbe #007BFF [GEOGRAPHIC_DATA] #6C757D Sch…" at bounding box center [386, 373] width 242 height 127
click at [474, 421] on button "Übernehmen" at bounding box center [481, 426] width 42 height 12
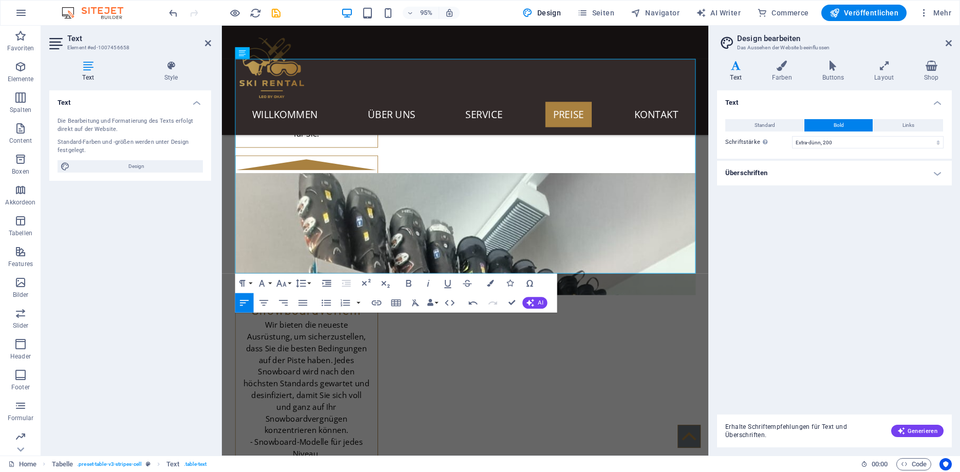
click at [651, 188] on div "Ziehe hier rein, um den vorhandenen Inhalt zu ersetzen. Drücke "Strg", wenn du …" at bounding box center [465, 241] width 487 height 430
click at [492, 282] on icon "button" at bounding box center [490, 283] width 7 height 7
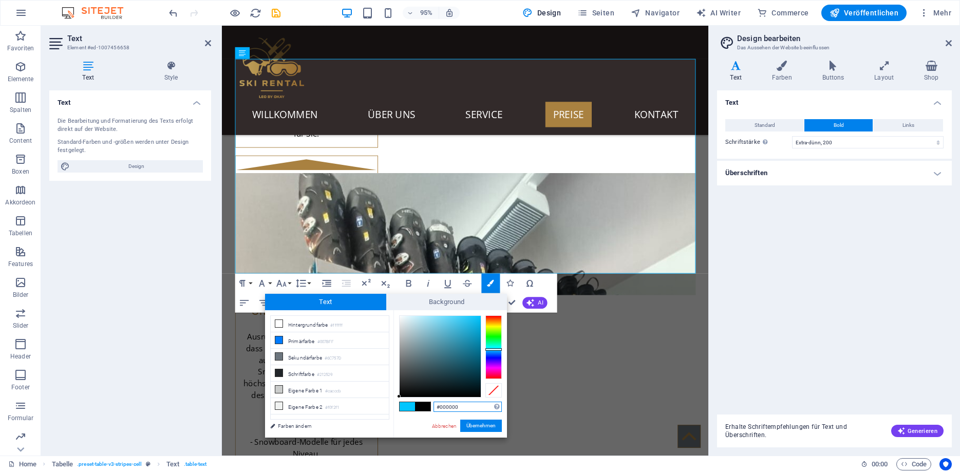
drag, startPoint x: 400, startPoint y: 390, endPoint x: 397, endPoint y: 408, distance: 18.7
click at [375, 408] on div "less Hintergrundfarbe #ffffff Primärfarbe #007BFF [GEOGRAPHIC_DATA] #6C757D Sch…" at bounding box center [386, 373] width 242 height 127
click at [474, 420] on button "Übernehmen" at bounding box center [481, 426] width 42 height 12
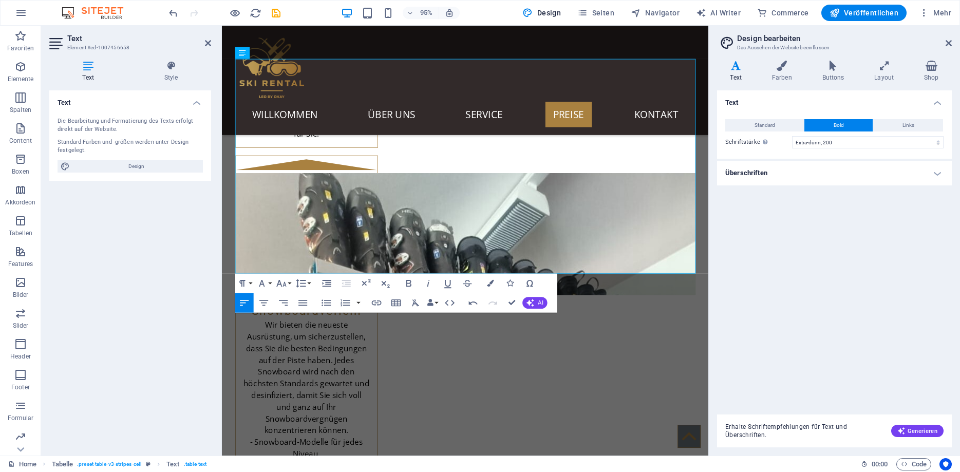
click at [685, 193] on div "Ziehe hier rein, um den vorhandenen Inhalt zu ersetzen. Drücke "Strg", wenn du …" at bounding box center [465, 241] width 487 height 430
click at [492, 279] on button "Colors" at bounding box center [490, 283] width 18 height 20
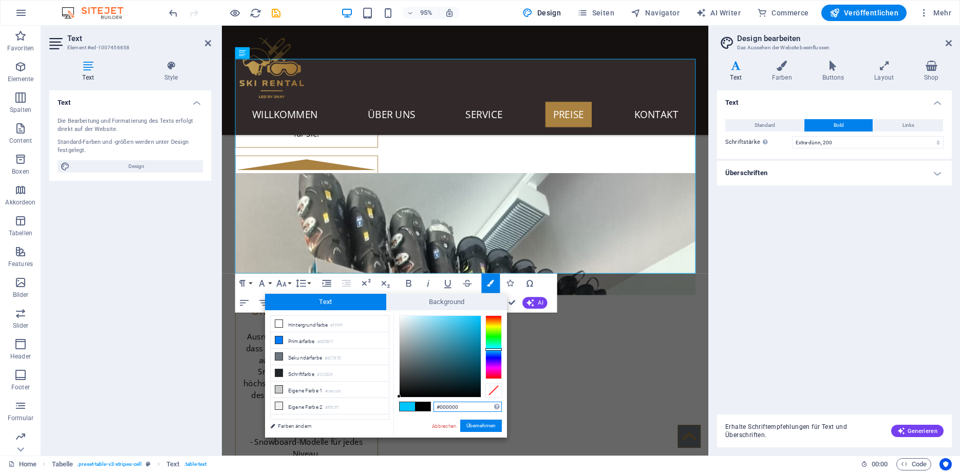
drag, startPoint x: 413, startPoint y: 351, endPoint x: 414, endPoint y: 415, distance: 63.7
click at [363, 418] on div "less Hintergrundfarbe #ffffff Primärfarbe #007BFF [GEOGRAPHIC_DATA] #6C757D Sch…" at bounding box center [386, 373] width 242 height 127
click
drag, startPoint x: 427, startPoint y: 361, endPoint x: 383, endPoint y: 412, distance: 67.7
drag, startPoint x: 426, startPoint y: 360, endPoint x: 382, endPoint y: 418, distance: 72.5
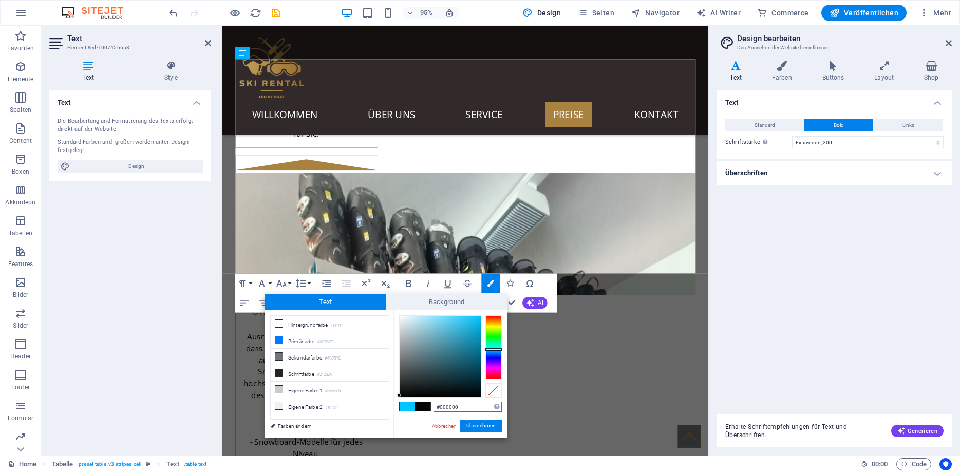
drag, startPoint x: 433, startPoint y: 361, endPoint x: 391, endPoint y: 398, distance: 55.3
drag, startPoint x: 438, startPoint y: 337, endPoint x: 358, endPoint y: 433, distance: 124.8
drag, startPoint x: 473, startPoint y: 421, endPoint x: 480, endPoint y: 397, distance: 25.2
drag, startPoint x: 377, startPoint y: 402, endPoint x: 399, endPoint y: 410, distance: 24.2
drag, startPoint x: 380, startPoint y: 405, endPoint x: 370, endPoint y: 420, distance: 17.8
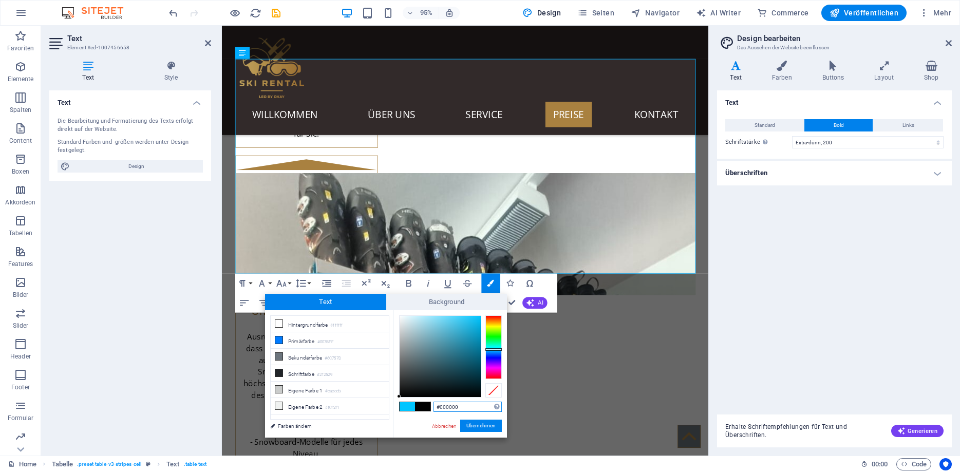
drag, startPoint x: 402, startPoint y: 356, endPoint x: 398, endPoint y: 416, distance: 59.7
drag, startPoint x: 404, startPoint y: 391, endPoint x: 379, endPoint y: 409, distance: 30.5
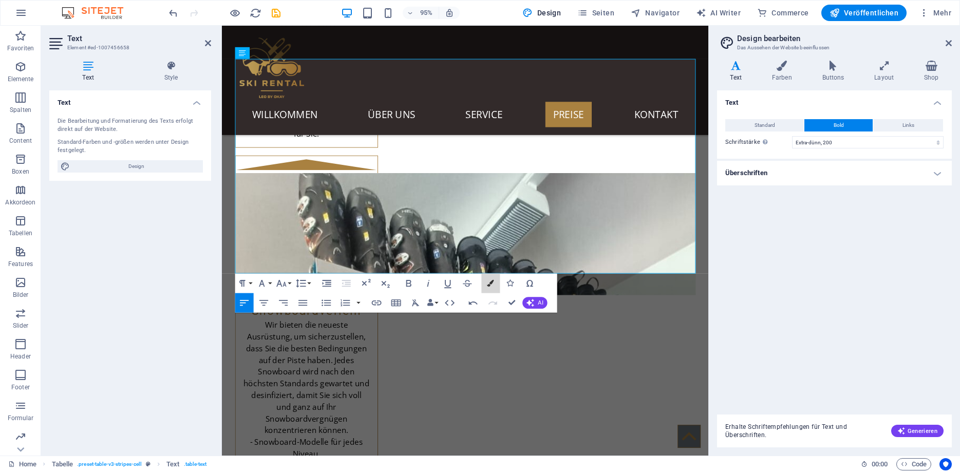
drag, startPoint x: 491, startPoint y: 282, endPoint x: 477, endPoint y: 281, distance: 13.4
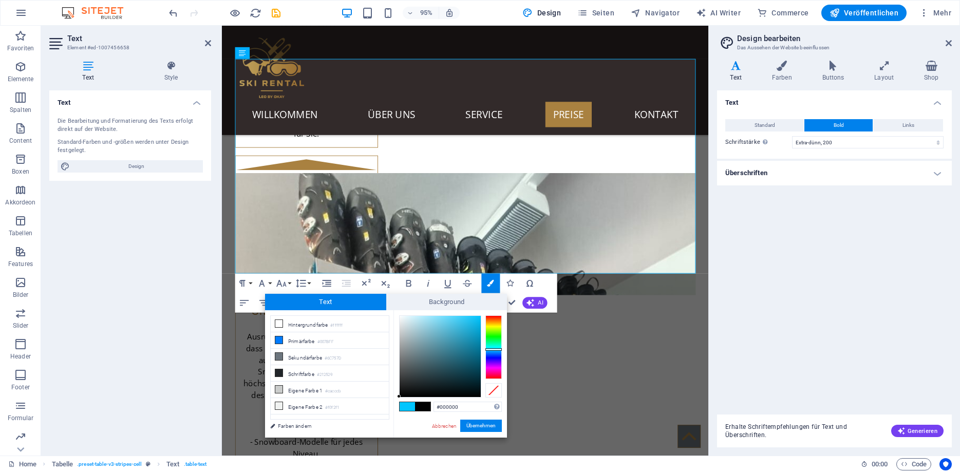
drag, startPoint x: 398, startPoint y: 410, endPoint x: 468, endPoint y: 434, distance: 73.3
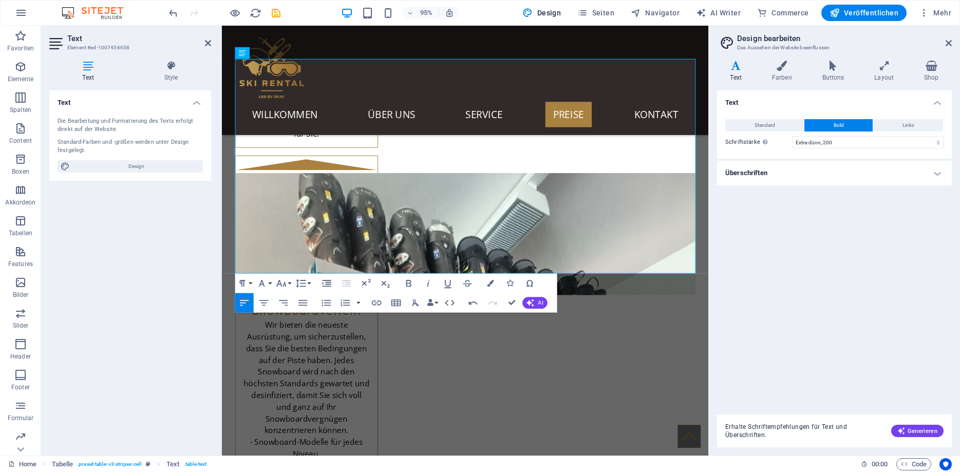
drag, startPoint x: 347, startPoint y: 138, endPoint x: 137, endPoint y: 121, distance: 210.3
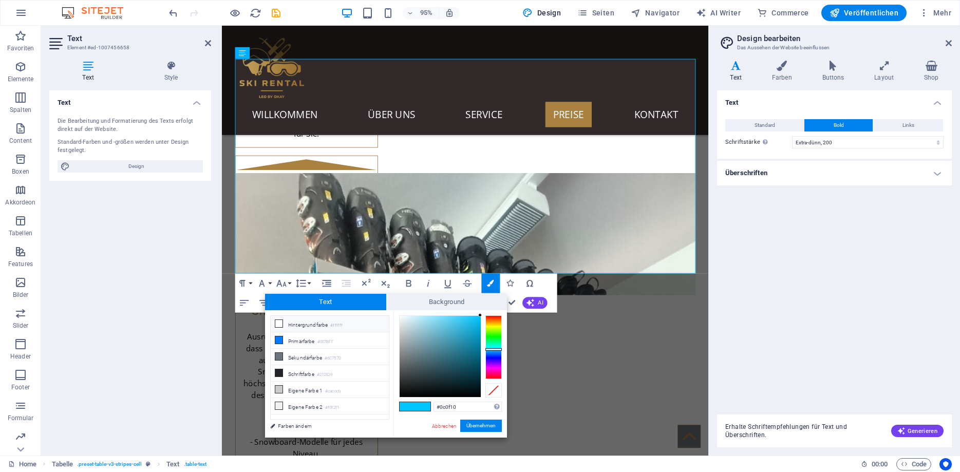
type input "#000000"
drag, startPoint x: 415, startPoint y: 399, endPoint x: 375, endPoint y: 434, distance: 53.6
